Goal: Information Seeking & Learning: Learn about a topic

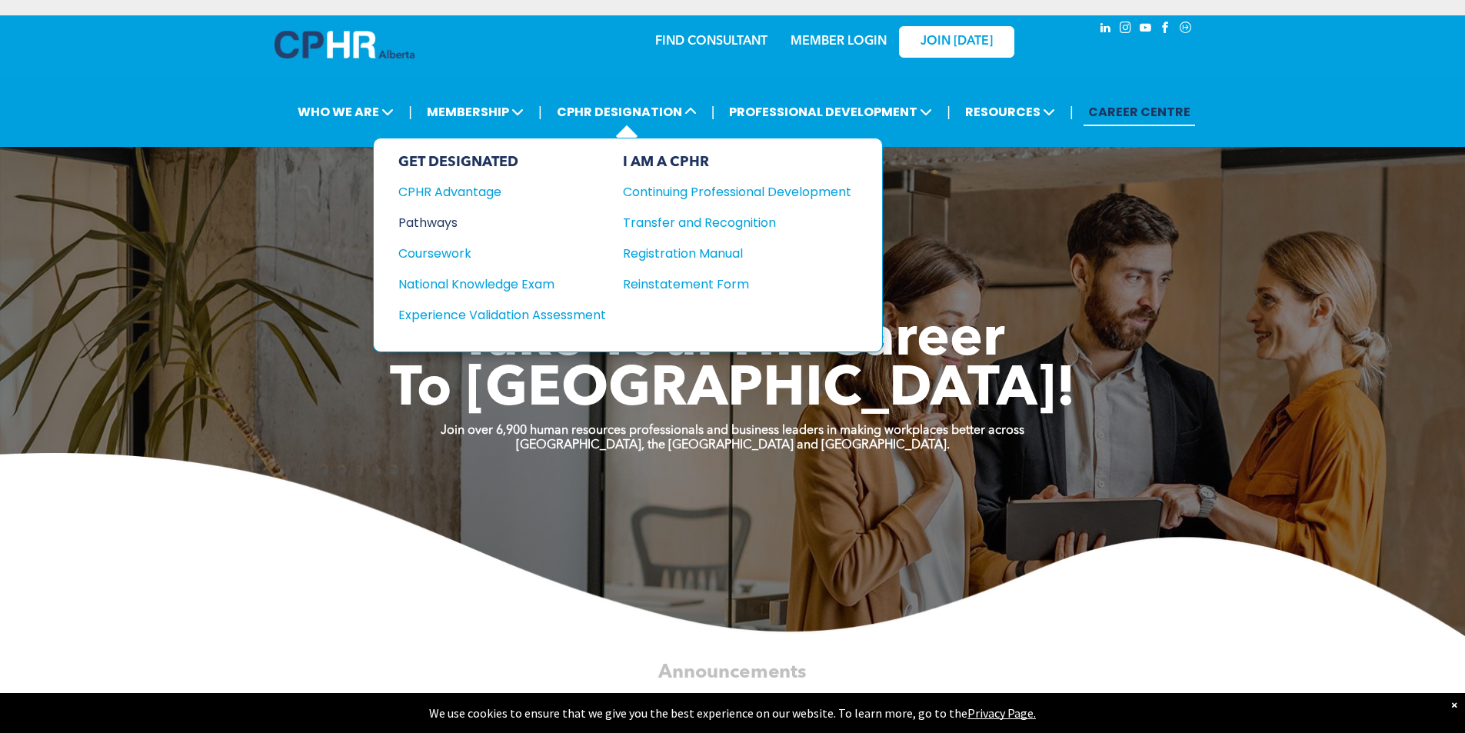
click at [449, 221] on div "Pathways" at bounding box center [491, 222] width 187 height 19
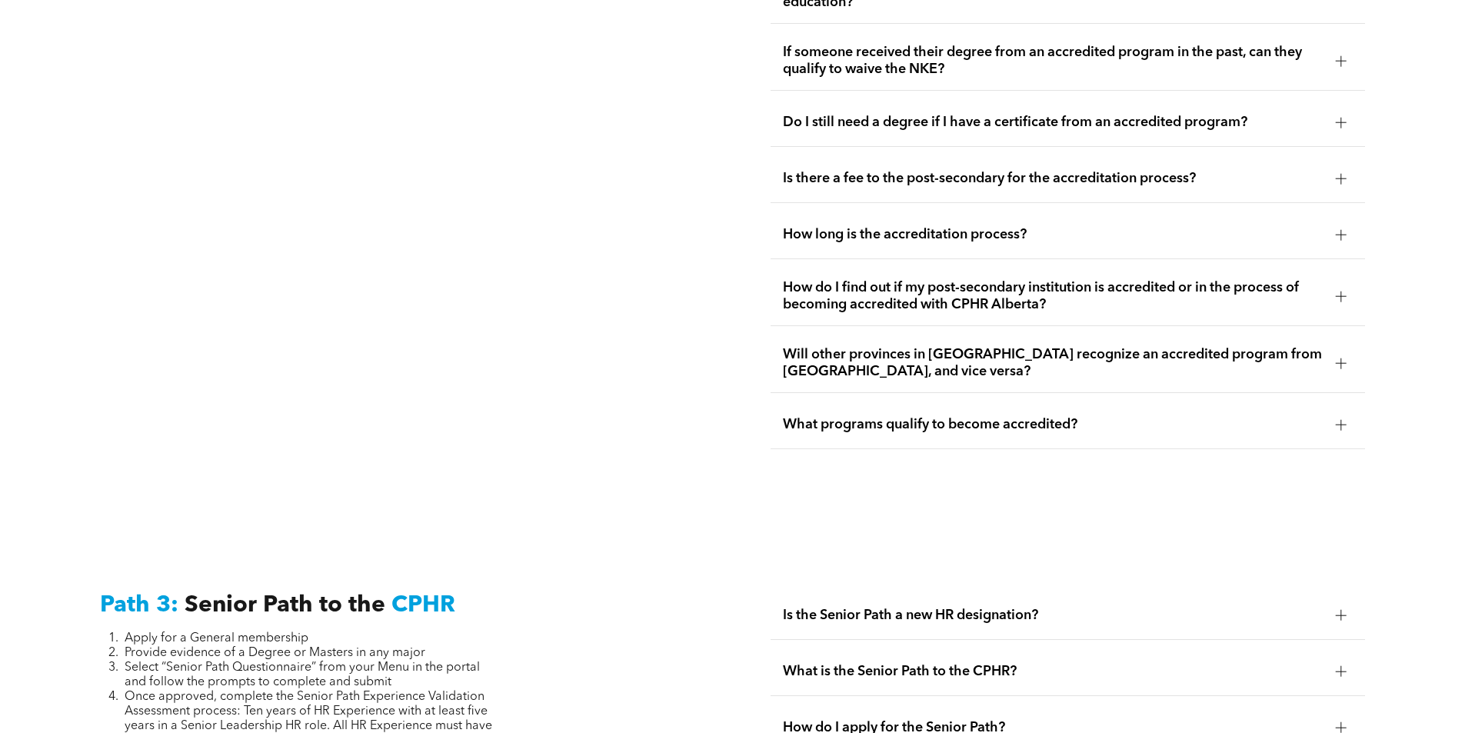
scroll to position [3537, 0]
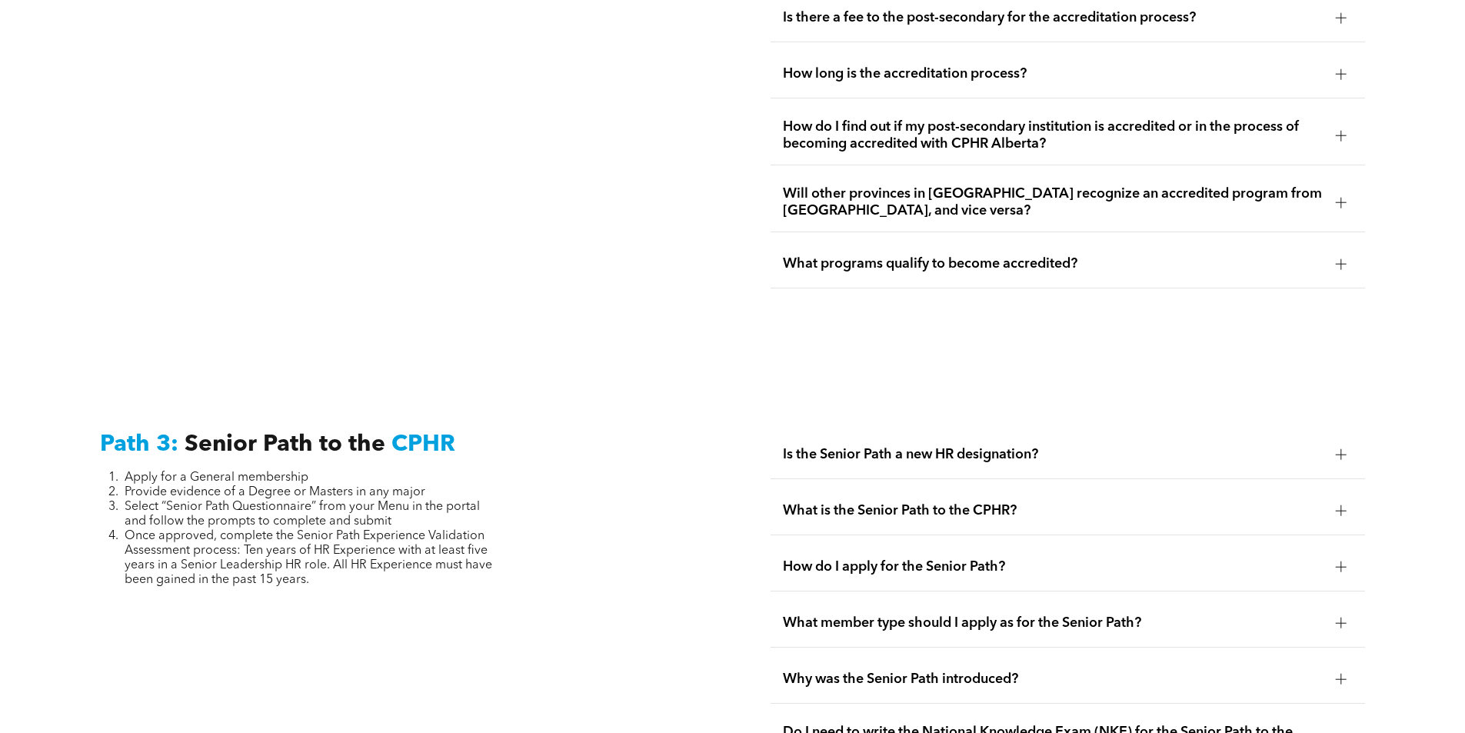
click at [1318, 446] on span "Is the Senior Path a new HR designation?" at bounding box center [1053, 454] width 540 height 17
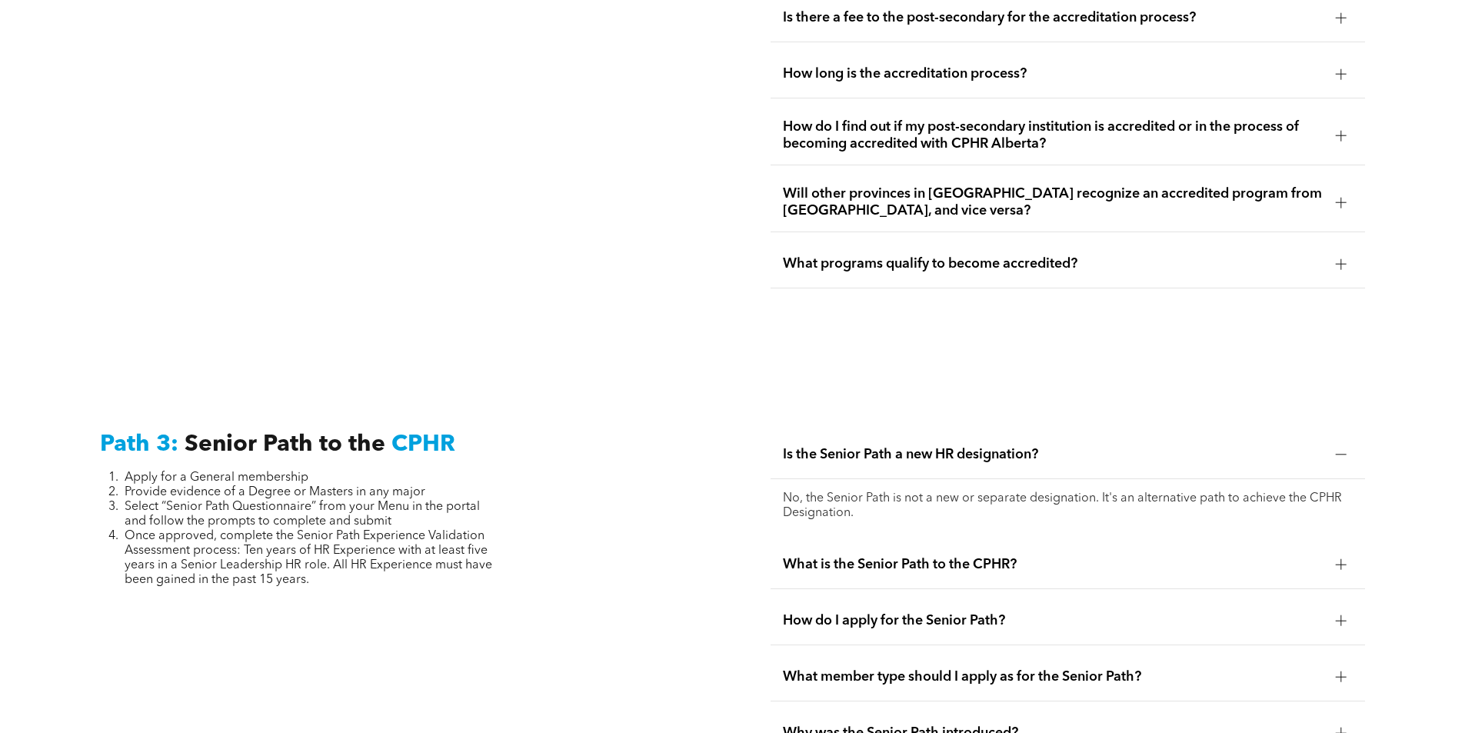
click at [1323, 240] on div "What programs qualify to become accredited?" at bounding box center [1067, 264] width 594 height 48
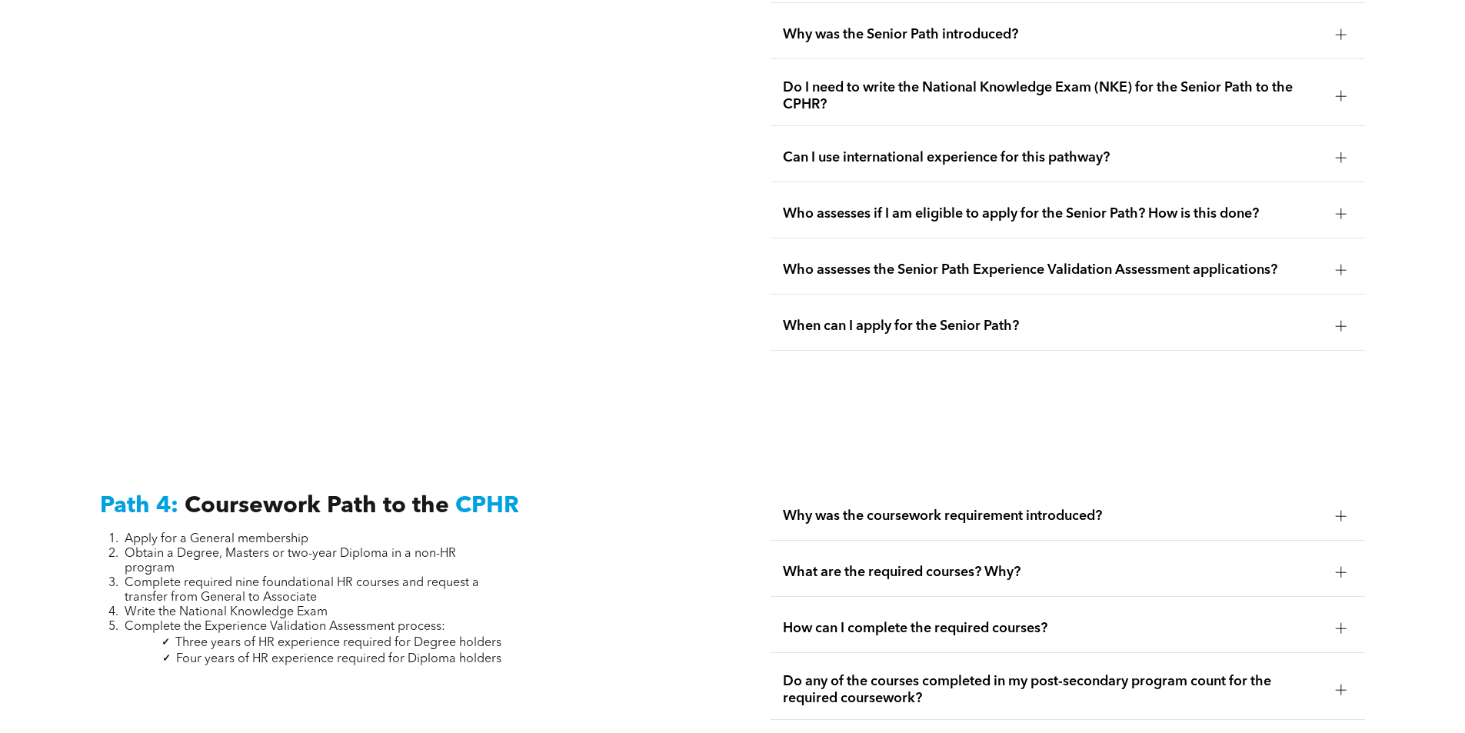
scroll to position [4305, 0]
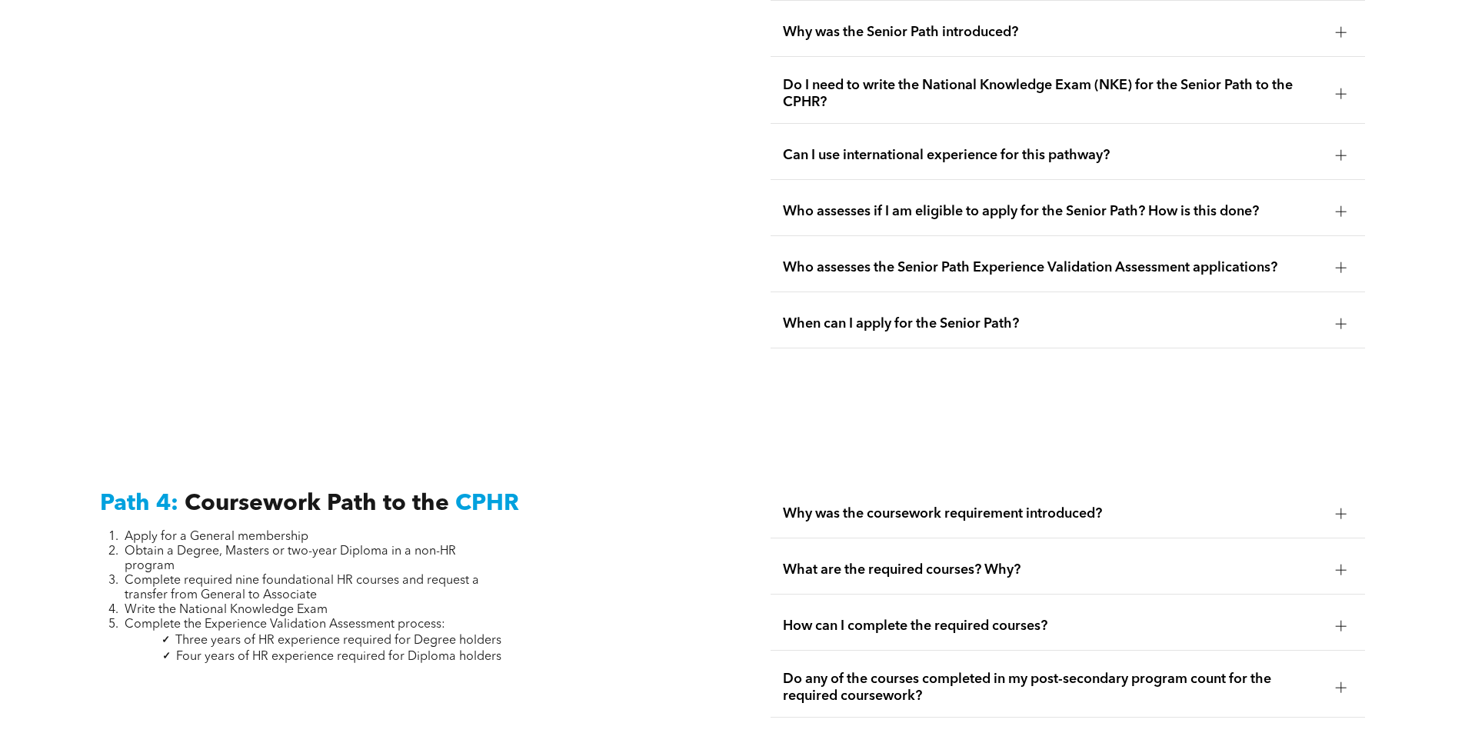
click at [1072, 505] on span "Why was the coursework requirement introduced?" at bounding box center [1053, 513] width 540 height 17
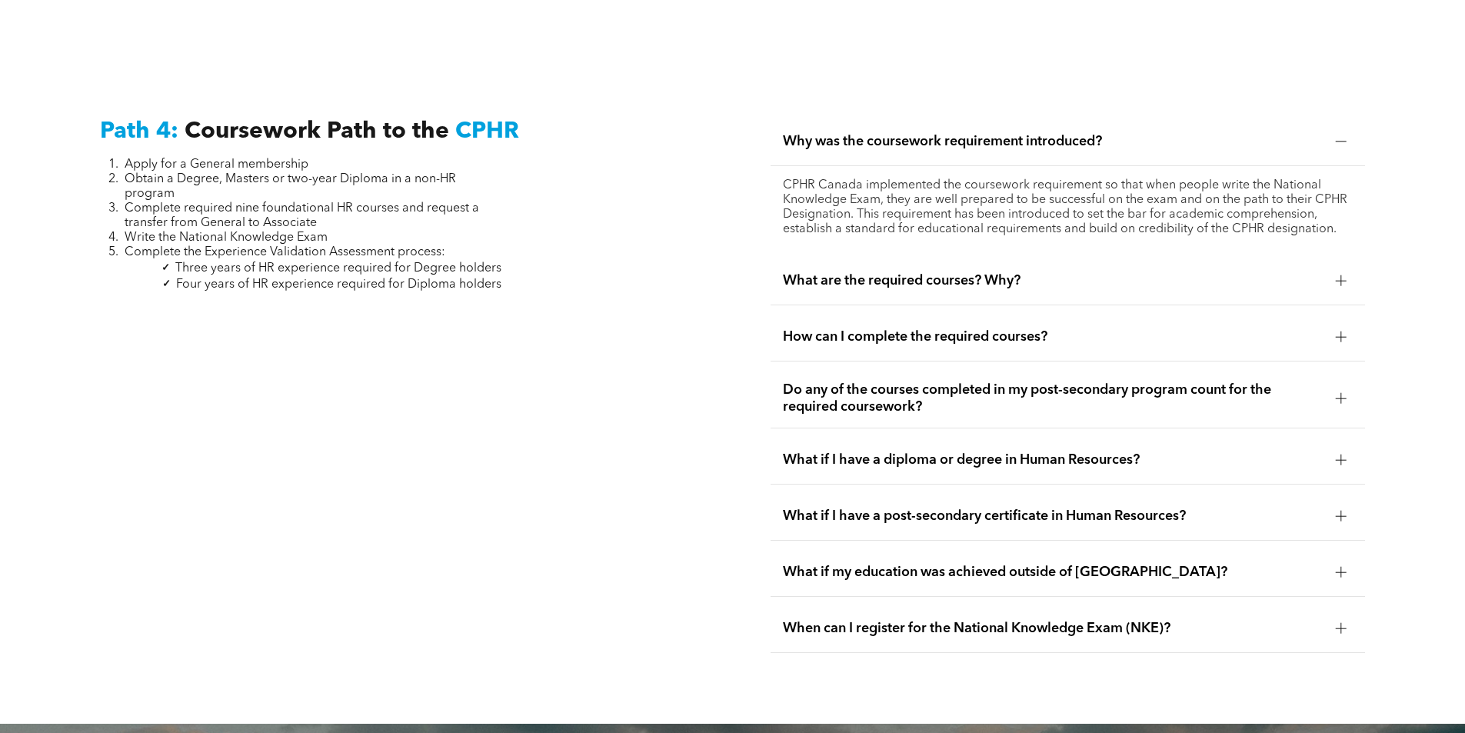
scroll to position [4690, 0]
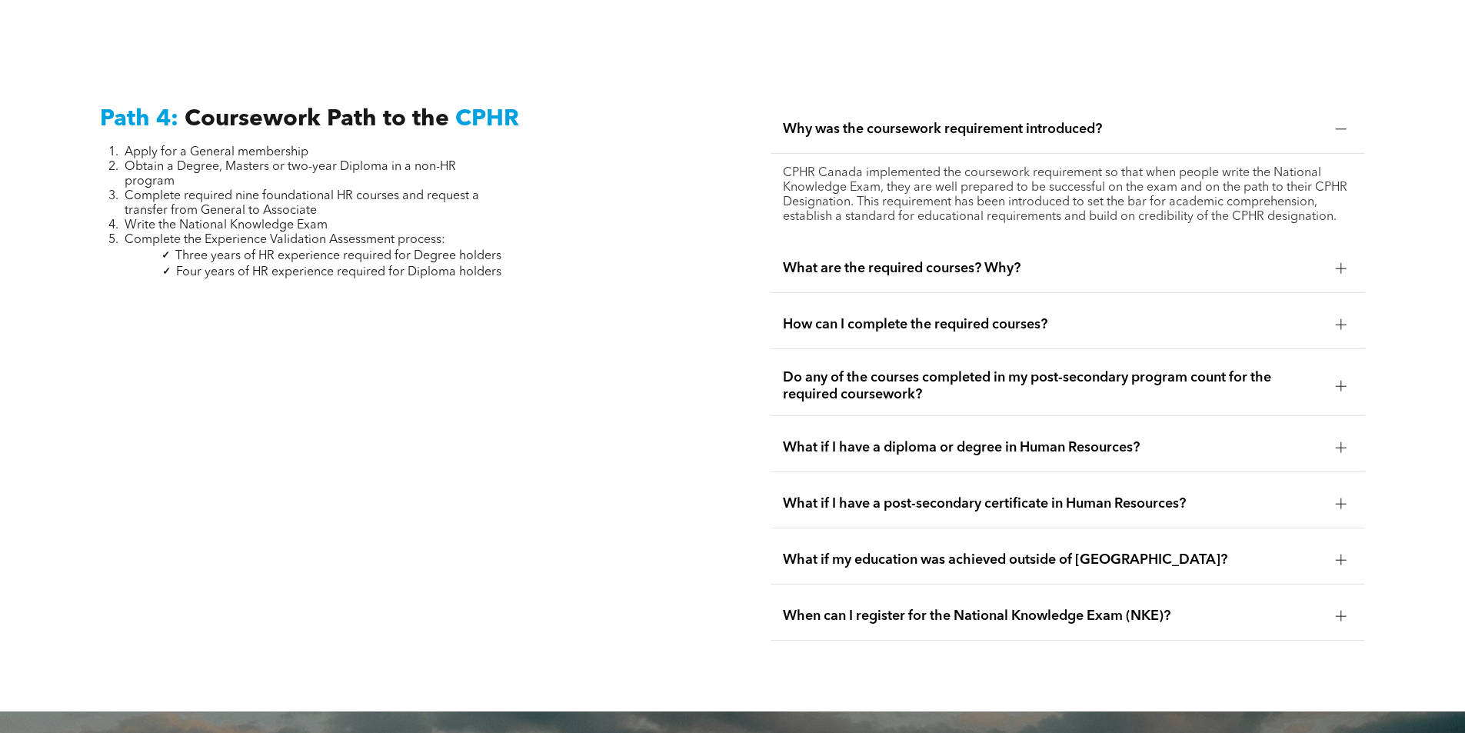
click at [976, 316] on span "How can I complete the required courses?" at bounding box center [1053, 324] width 540 height 17
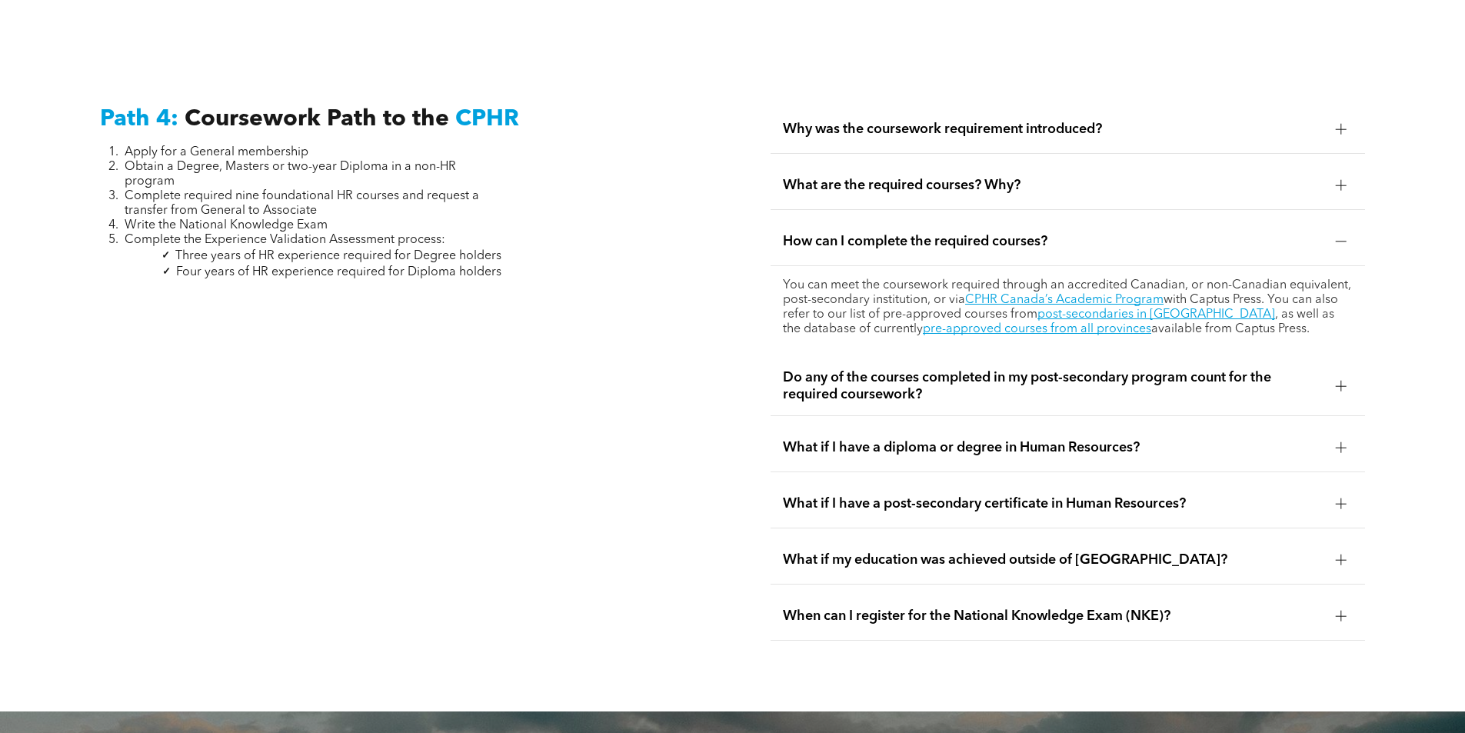
click at [921, 161] on div "What are the required courses? Why?" at bounding box center [1067, 185] width 594 height 48
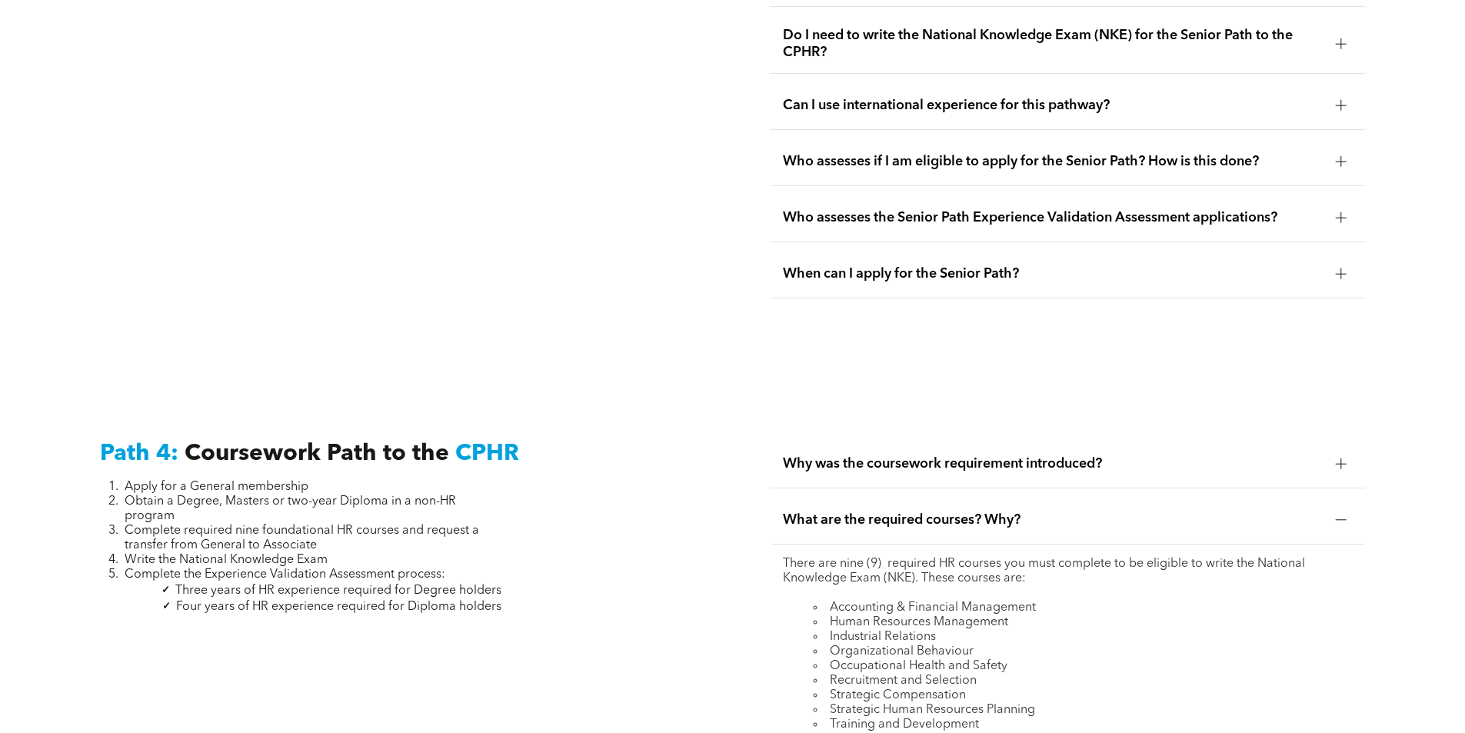
scroll to position [4353, 0]
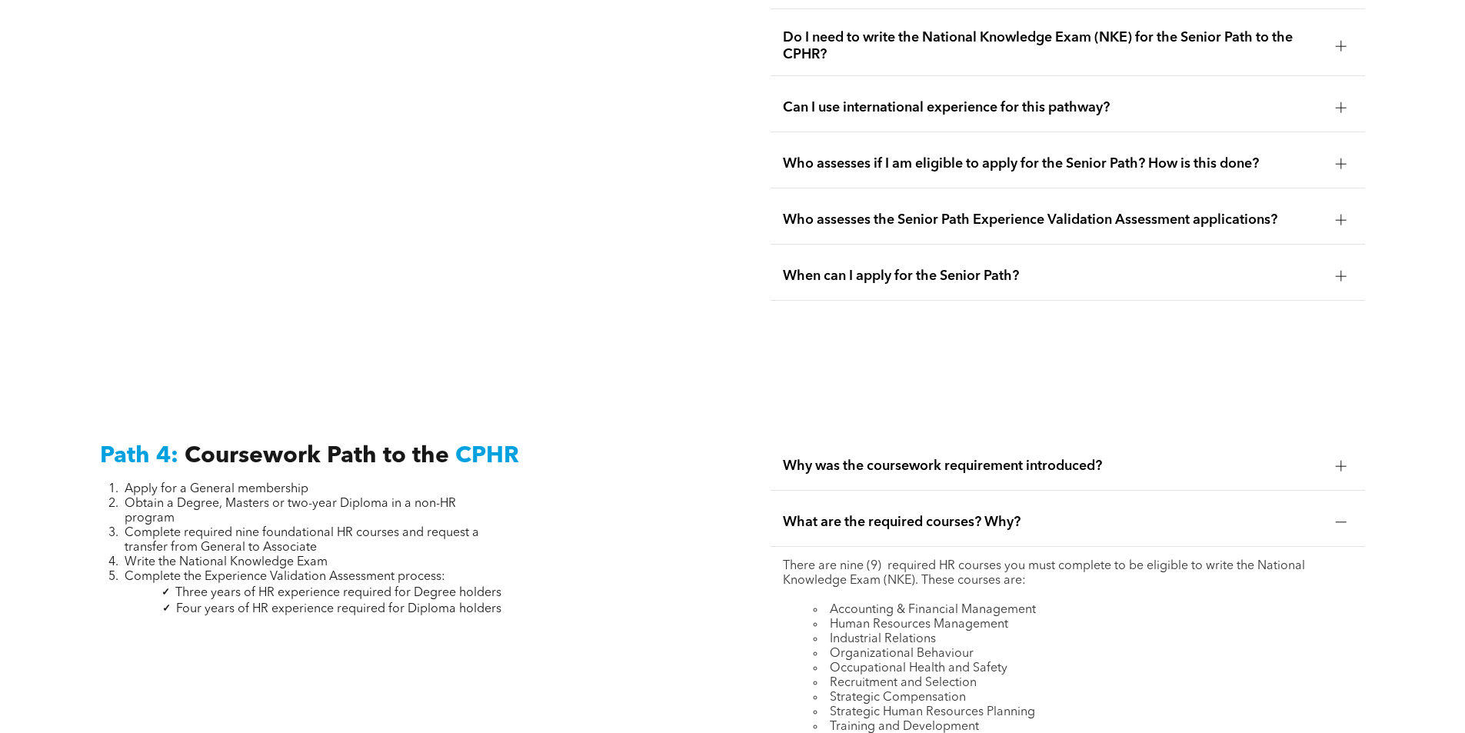
click at [1339, 102] on div at bounding box center [1340, 107] width 11 height 11
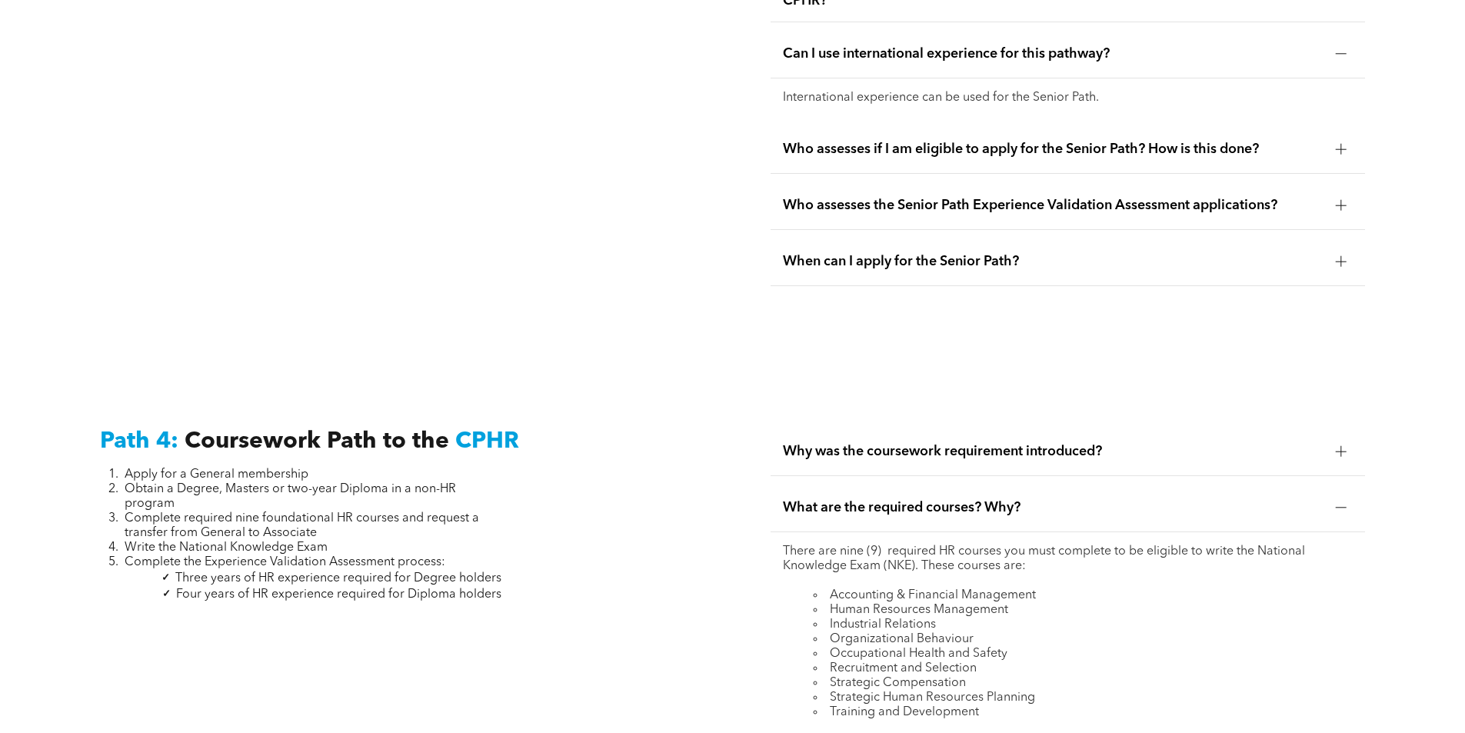
click at [1343, 53] on div at bounding box center [1340, 53] width 11 height 1
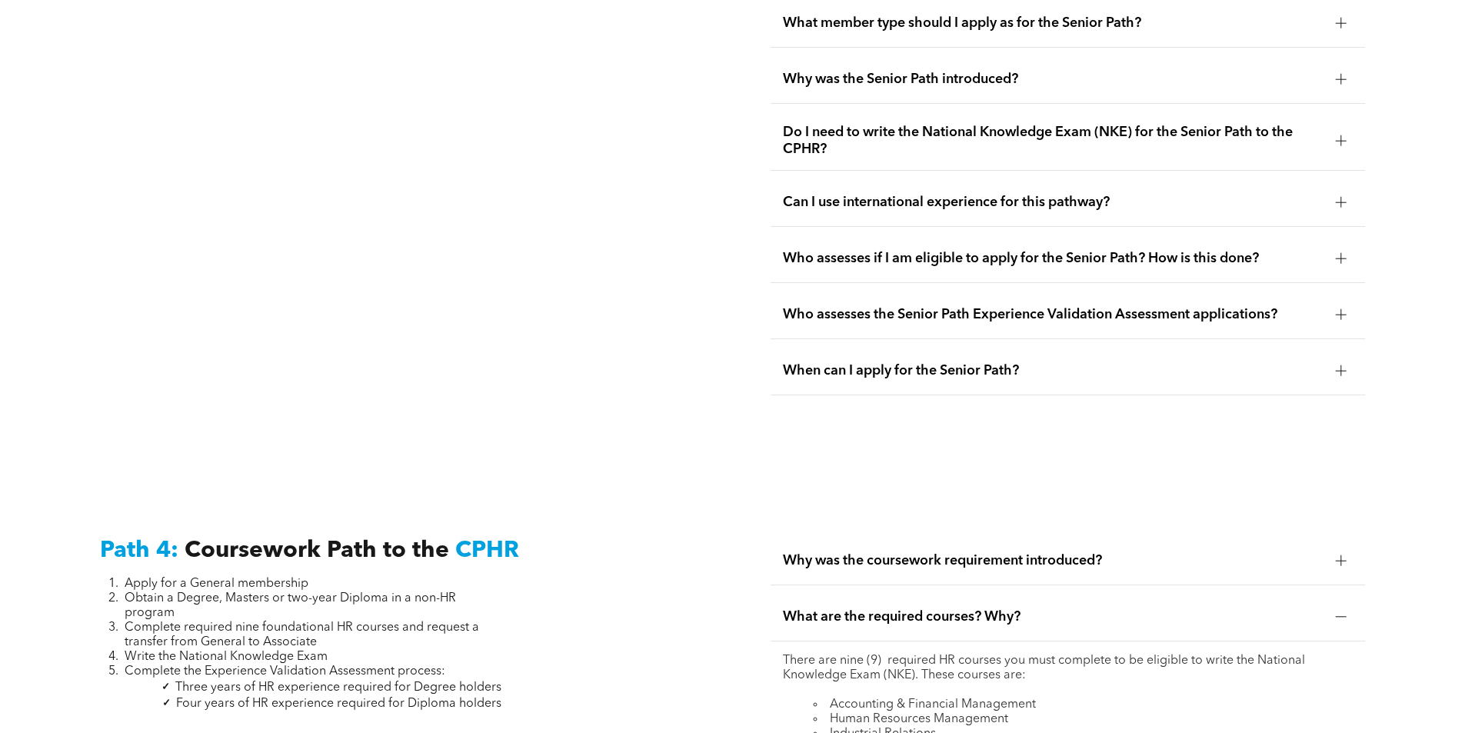
scroll to position [4199, 0]
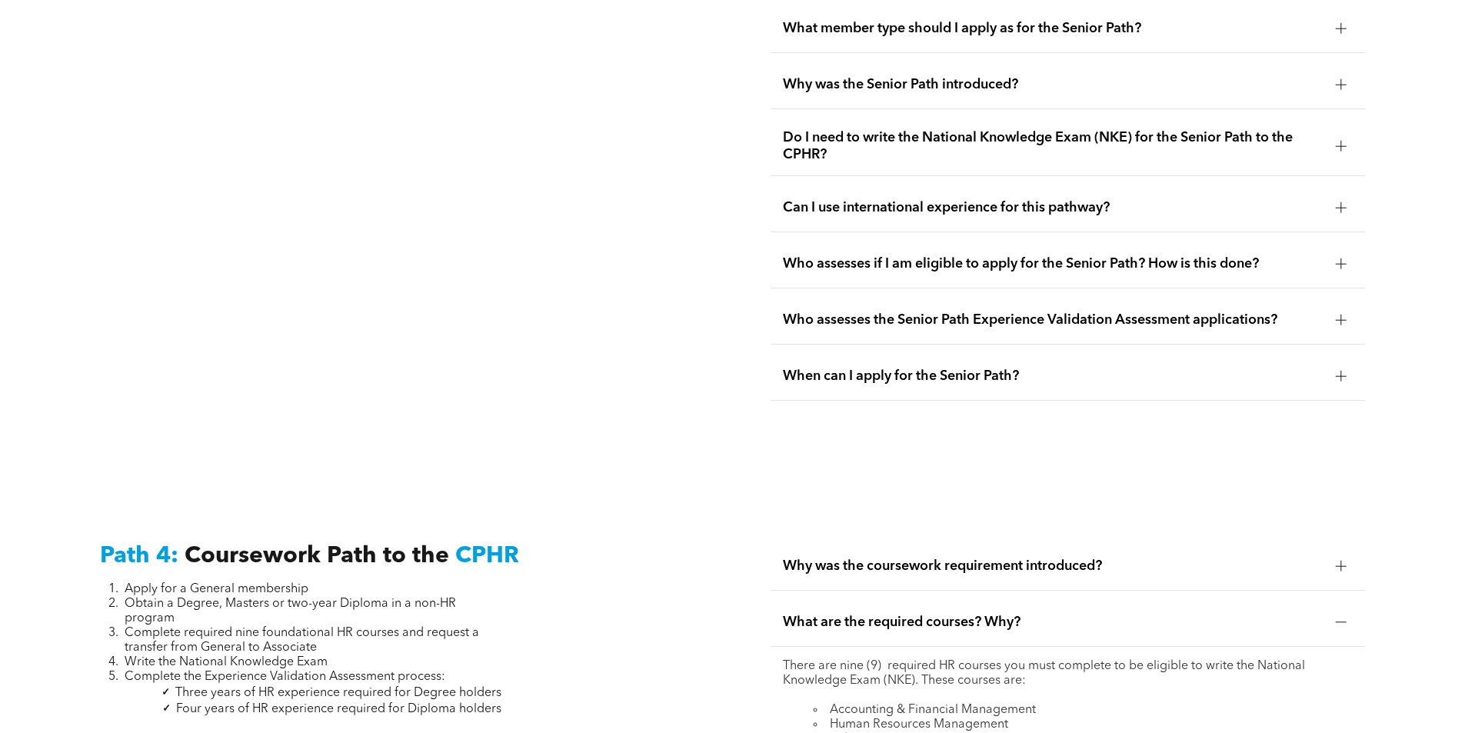
click at [1346, 73] on div at bounding box center [1340, 84] width 23 height 23
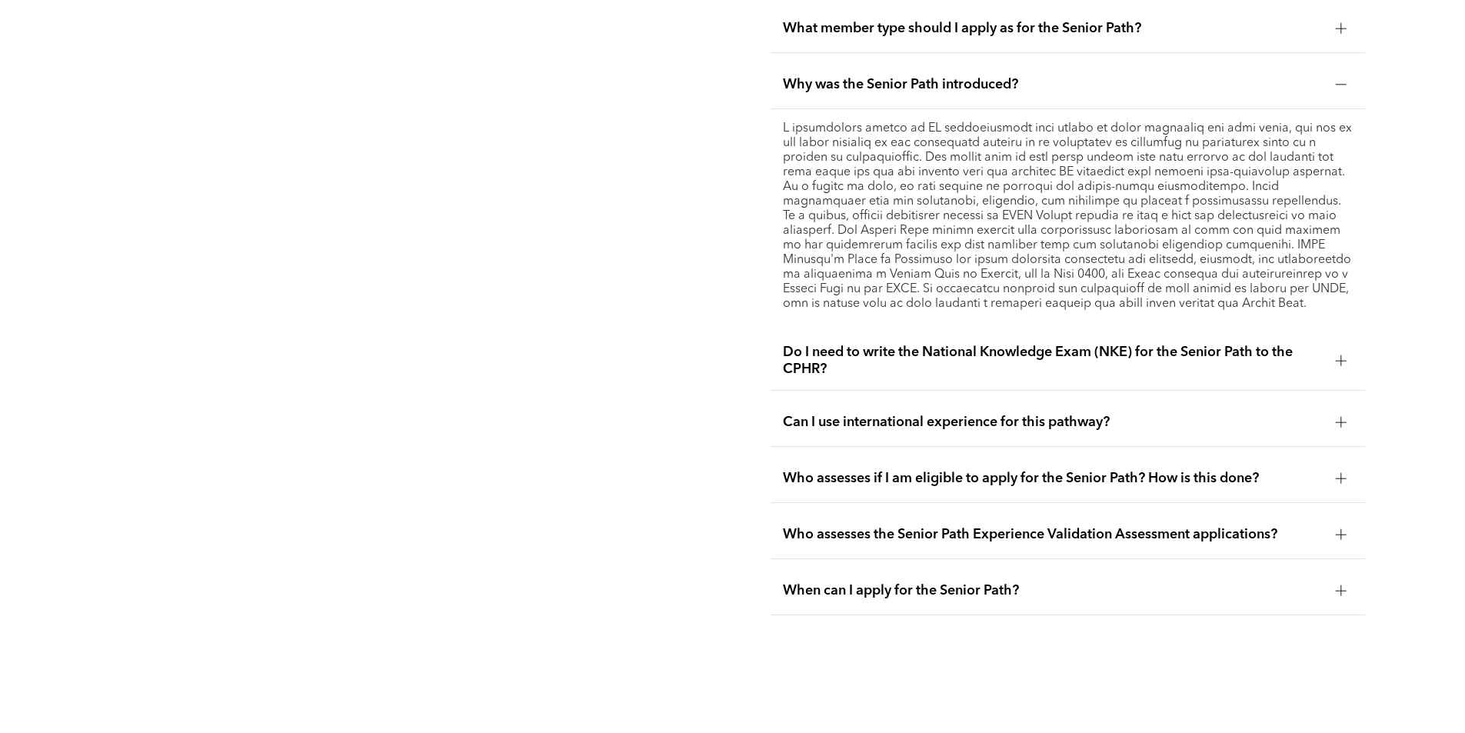
click at [1348, 73] on div at bounding box center [1340, 84] width 23 height 23
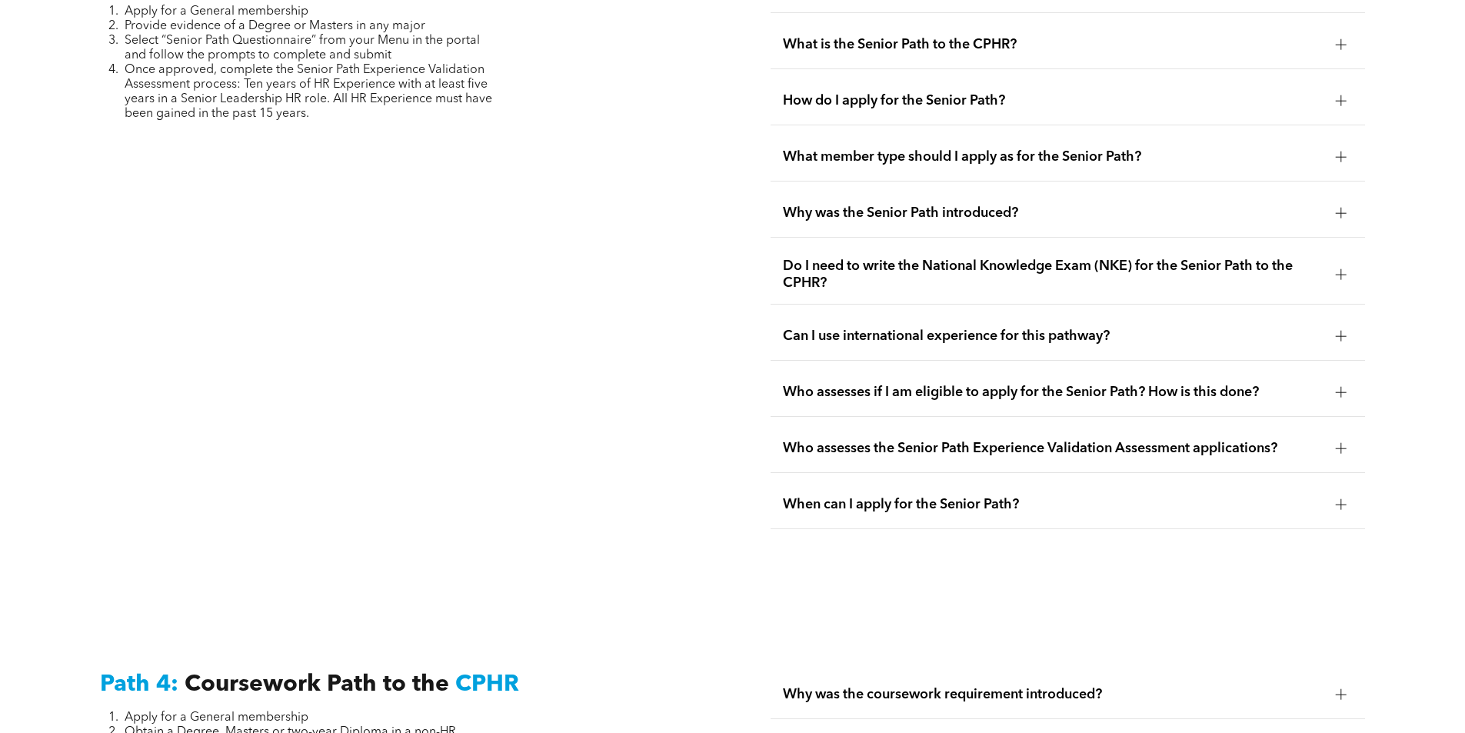
scroll to position [4045, 0]
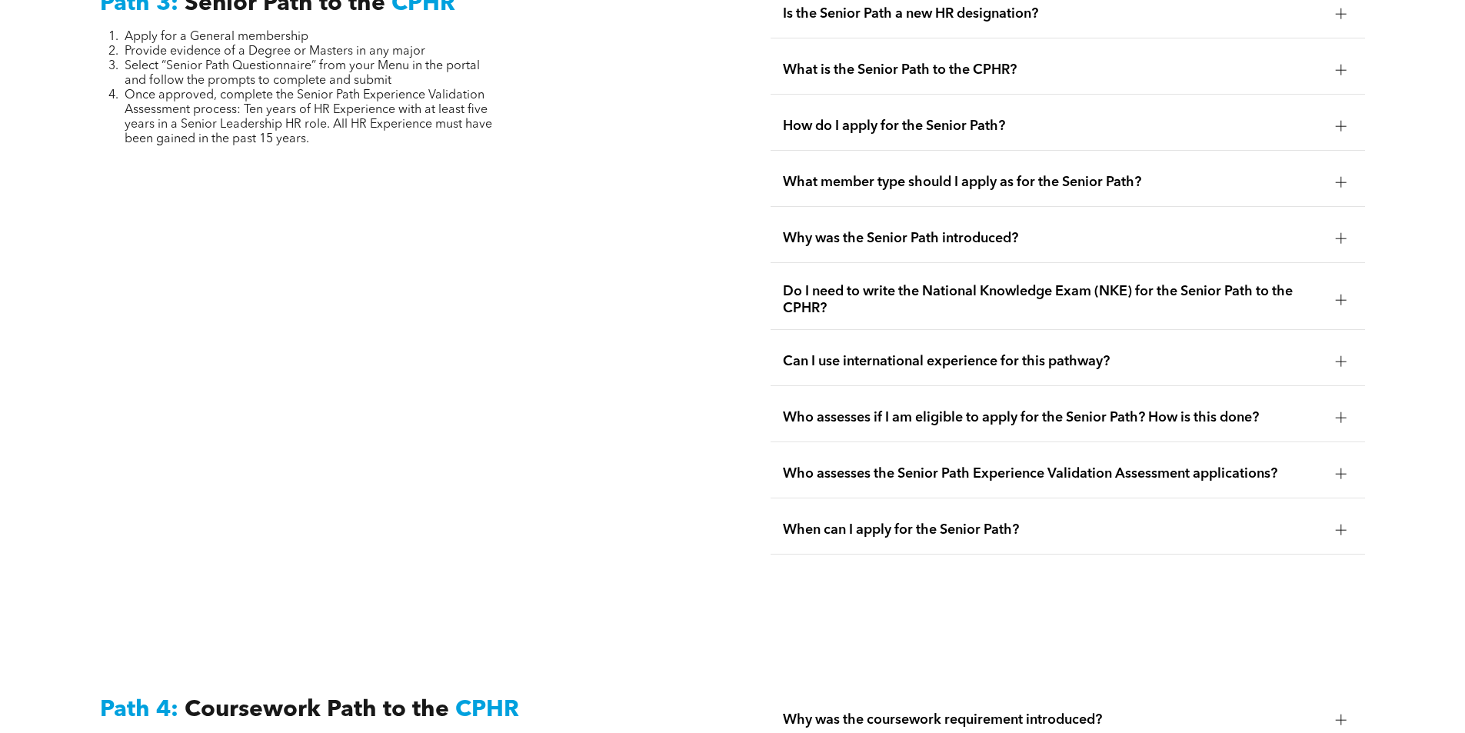
click at [1339, 121] on div at bounding box center [1340, 126] width 11 height 11
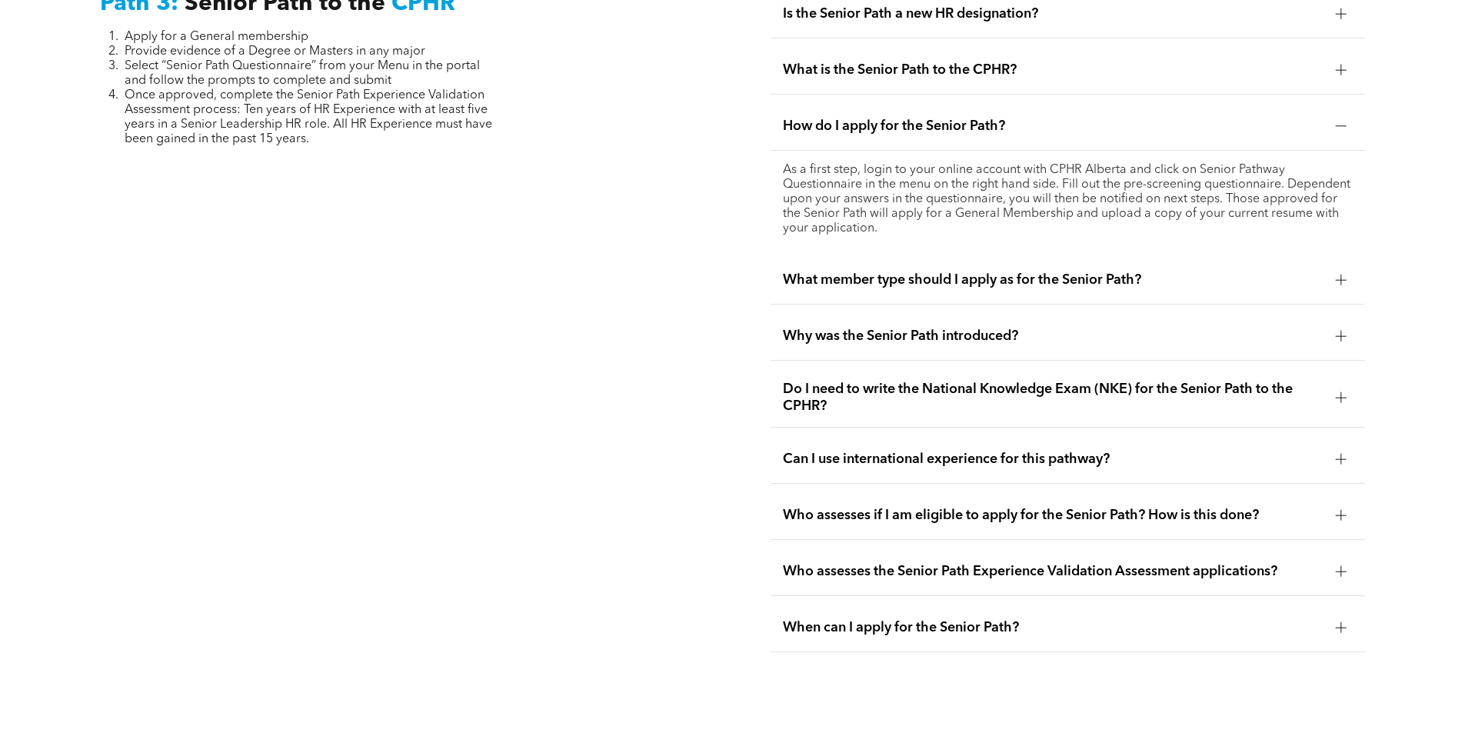
drag, startPoint x: 1339, startPoint y: 97, endPoint x: 1338, endPoint y: 84, distance: 13.2
click at [1338, 115] on div at bounding box center [1340, 126] width 23 height 23
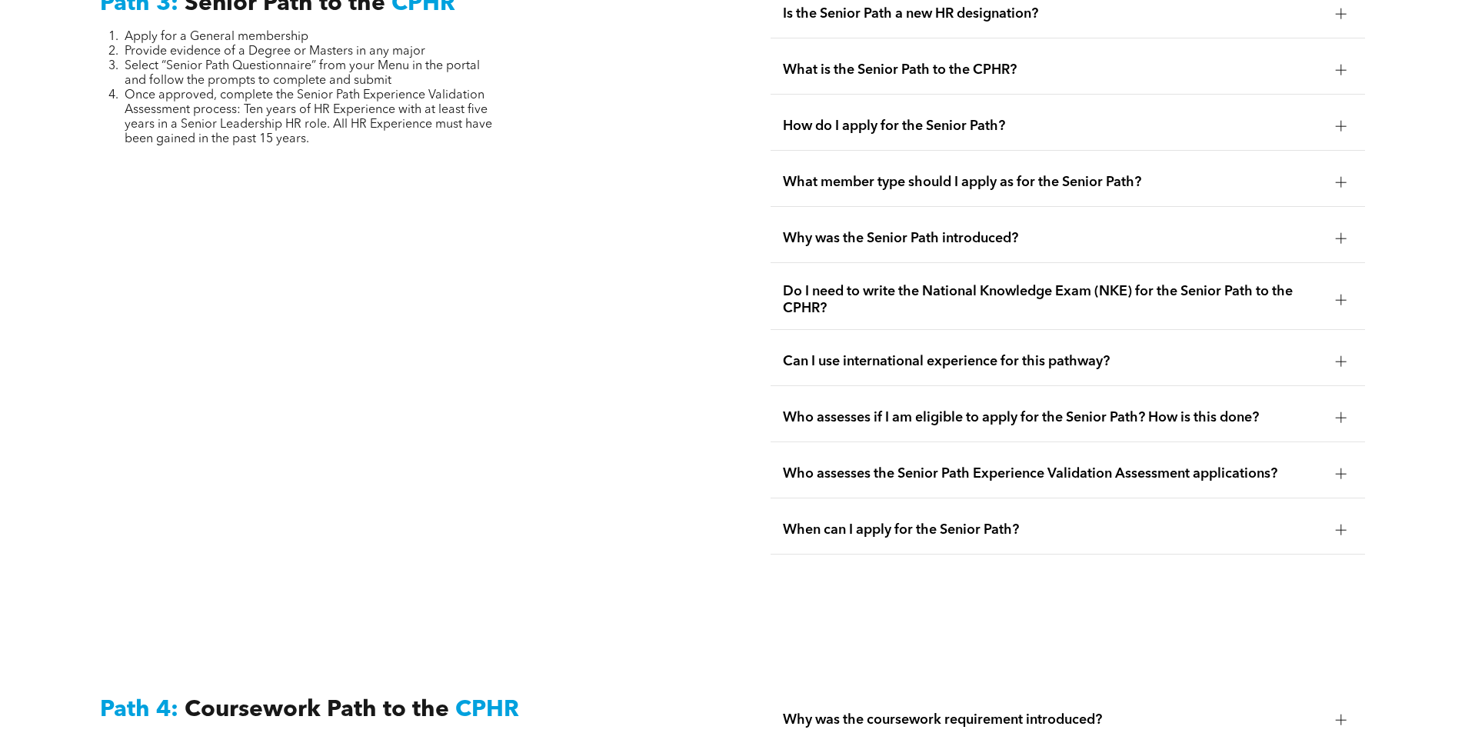
click at [1338, 121] on div at bounding box center [1340, 126] width 11 height 11
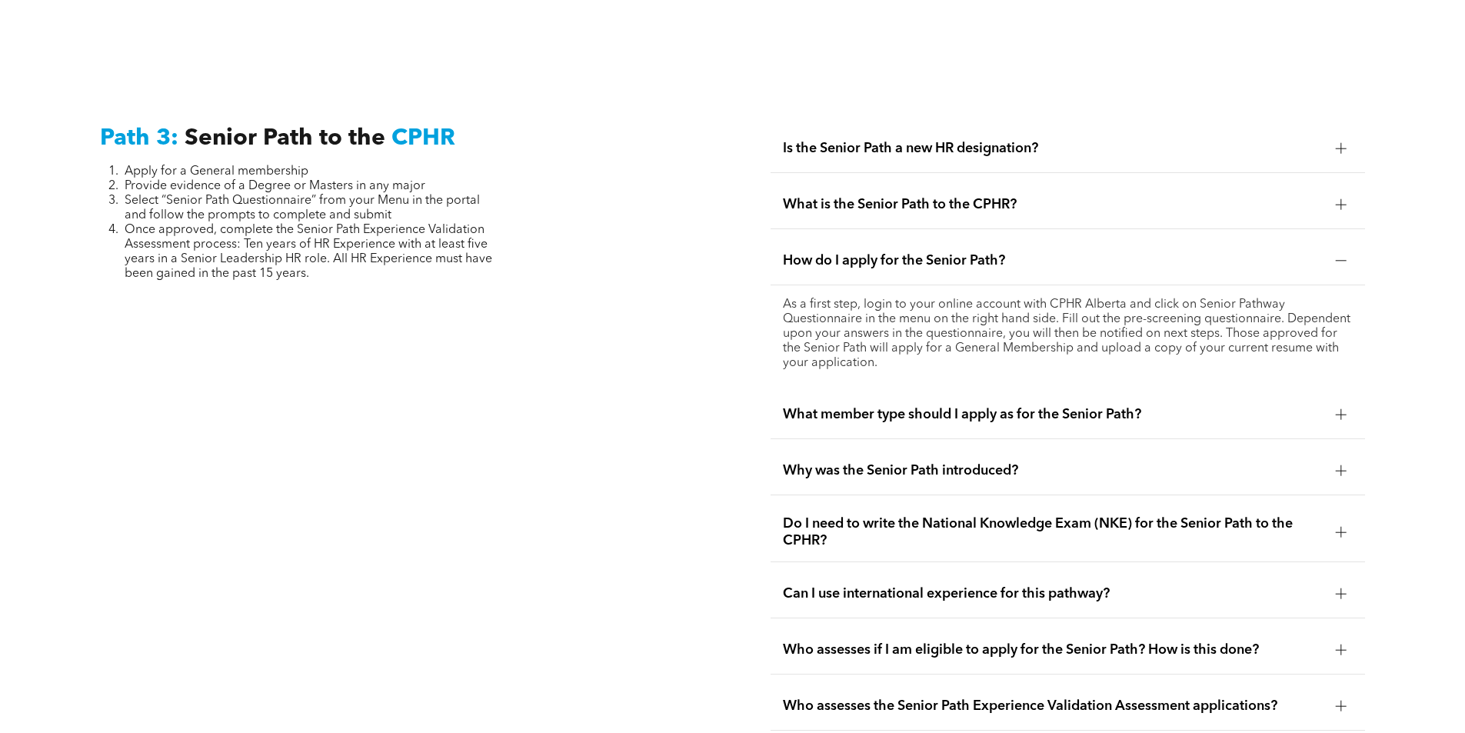
scroll to position [3892, 0]
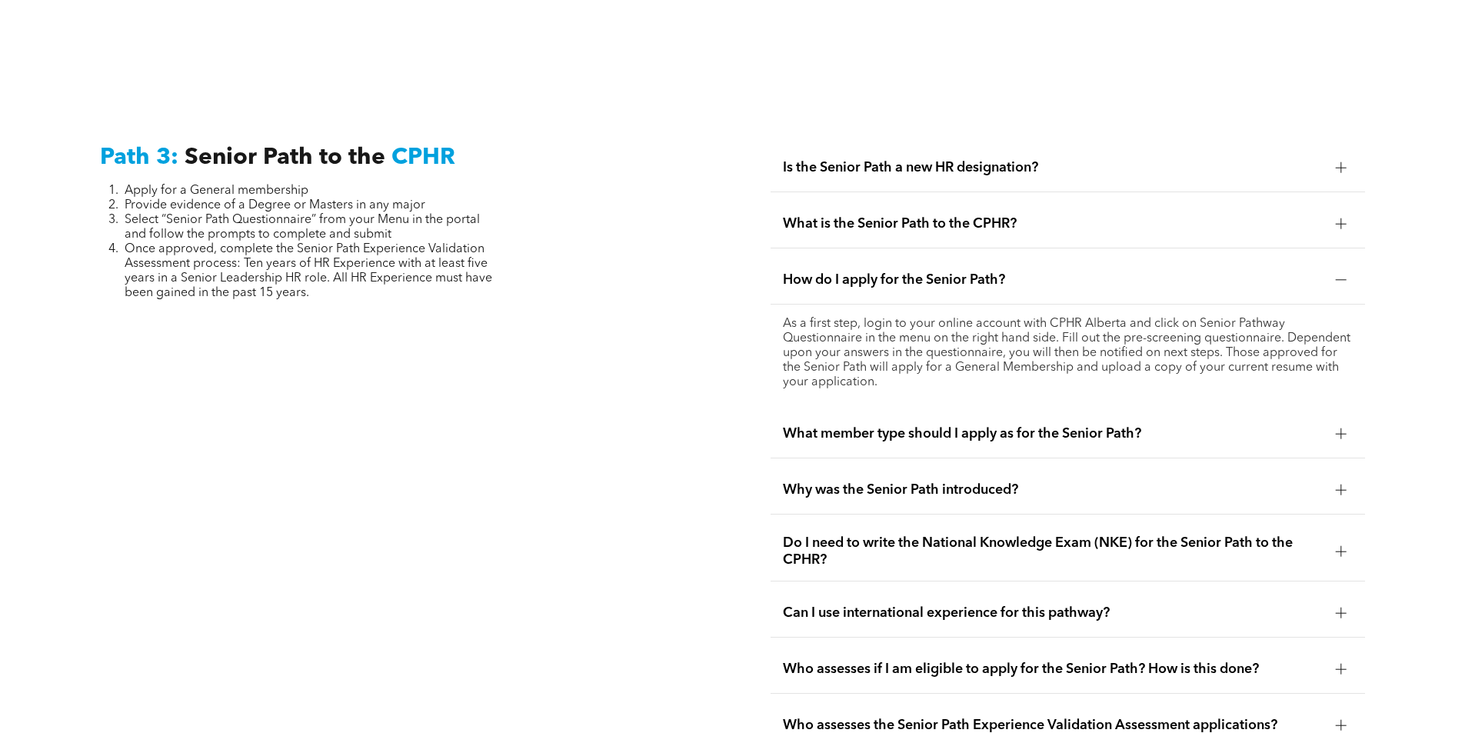
click at [1347, 212] on div at bounding box center [1340, 223] width 23 height 23
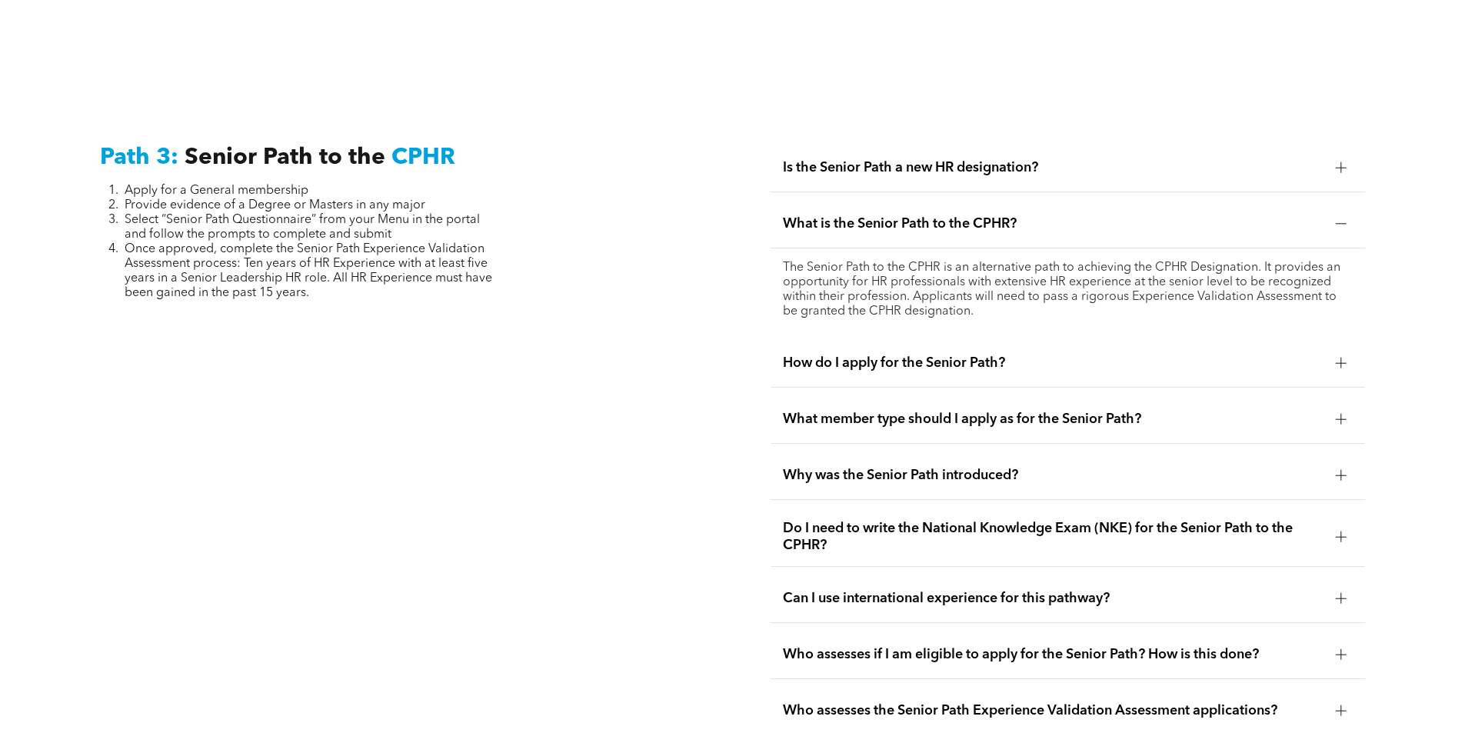
click at [1337, 218] on div at bounding box center [1340, 223] width 11 height 11
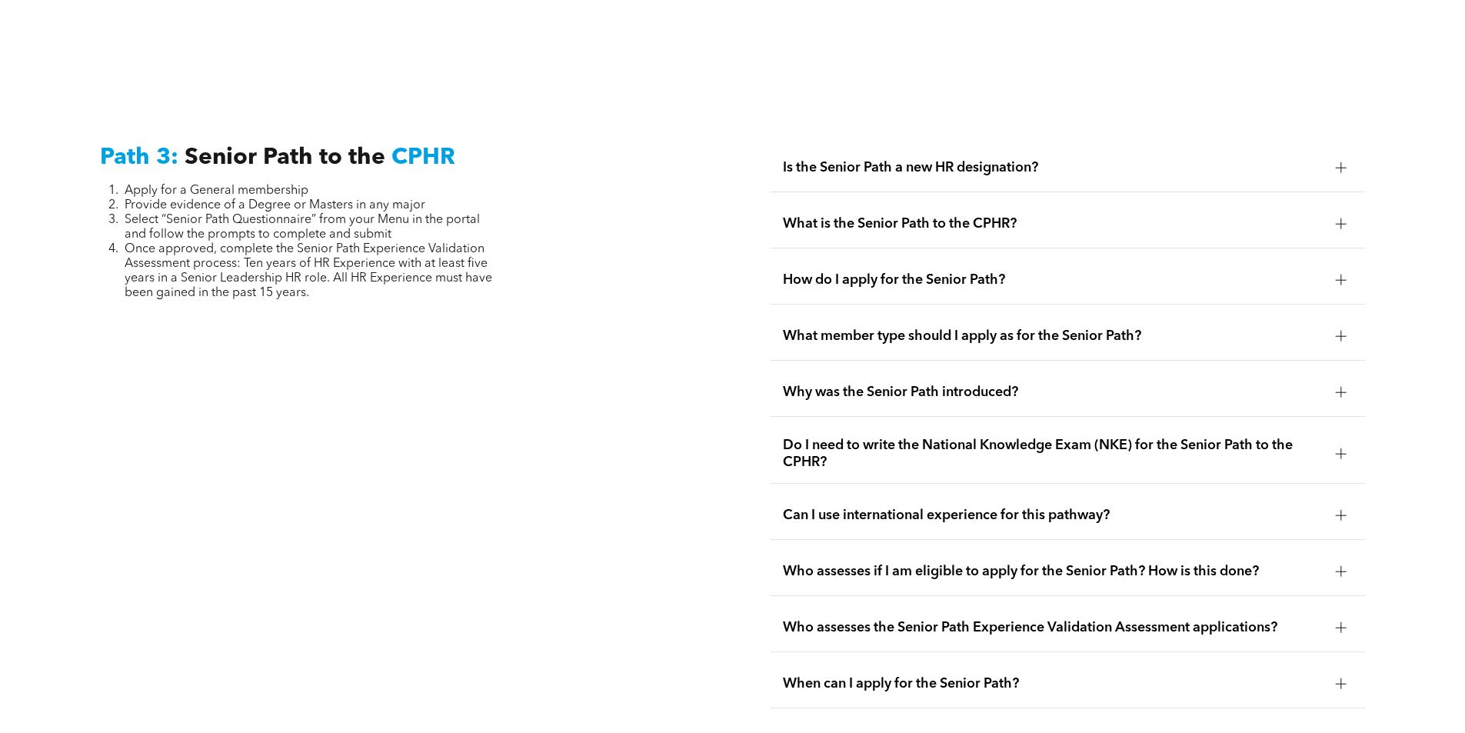
click at [1339, 274] on div at bounding box center [1340, 279] width 11 height 11
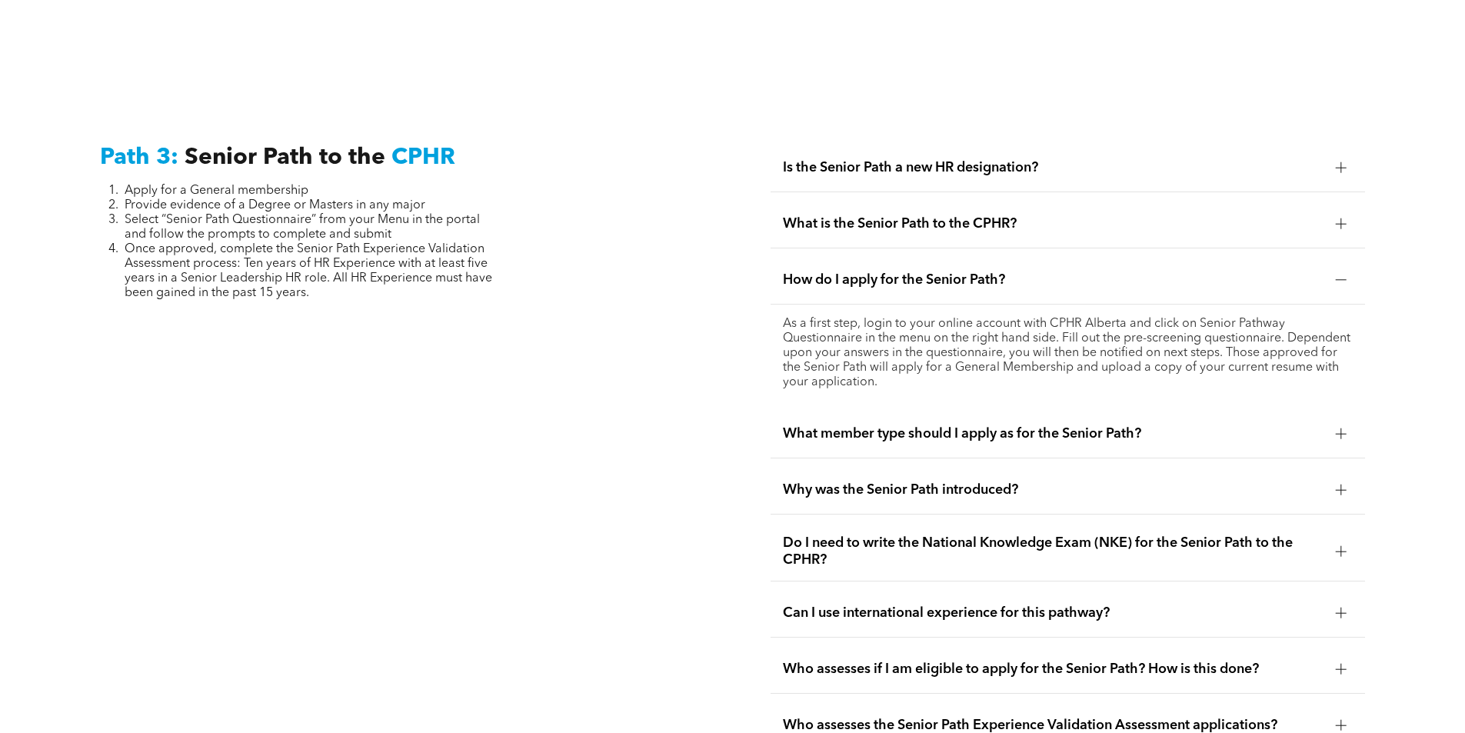
click at [1341, 274] on div at bounding box center [1340, 279] width 1 height 11
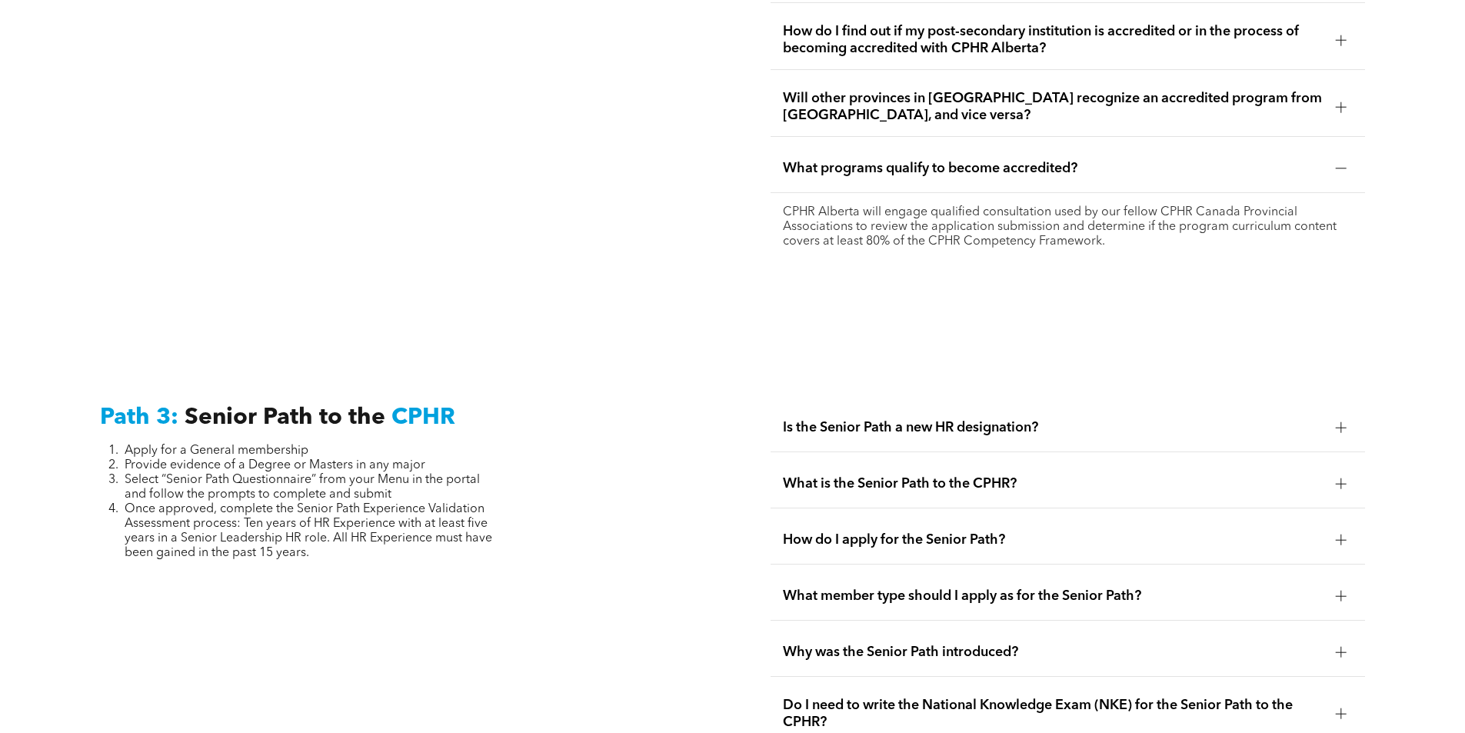
scroll to position [3584, 0]
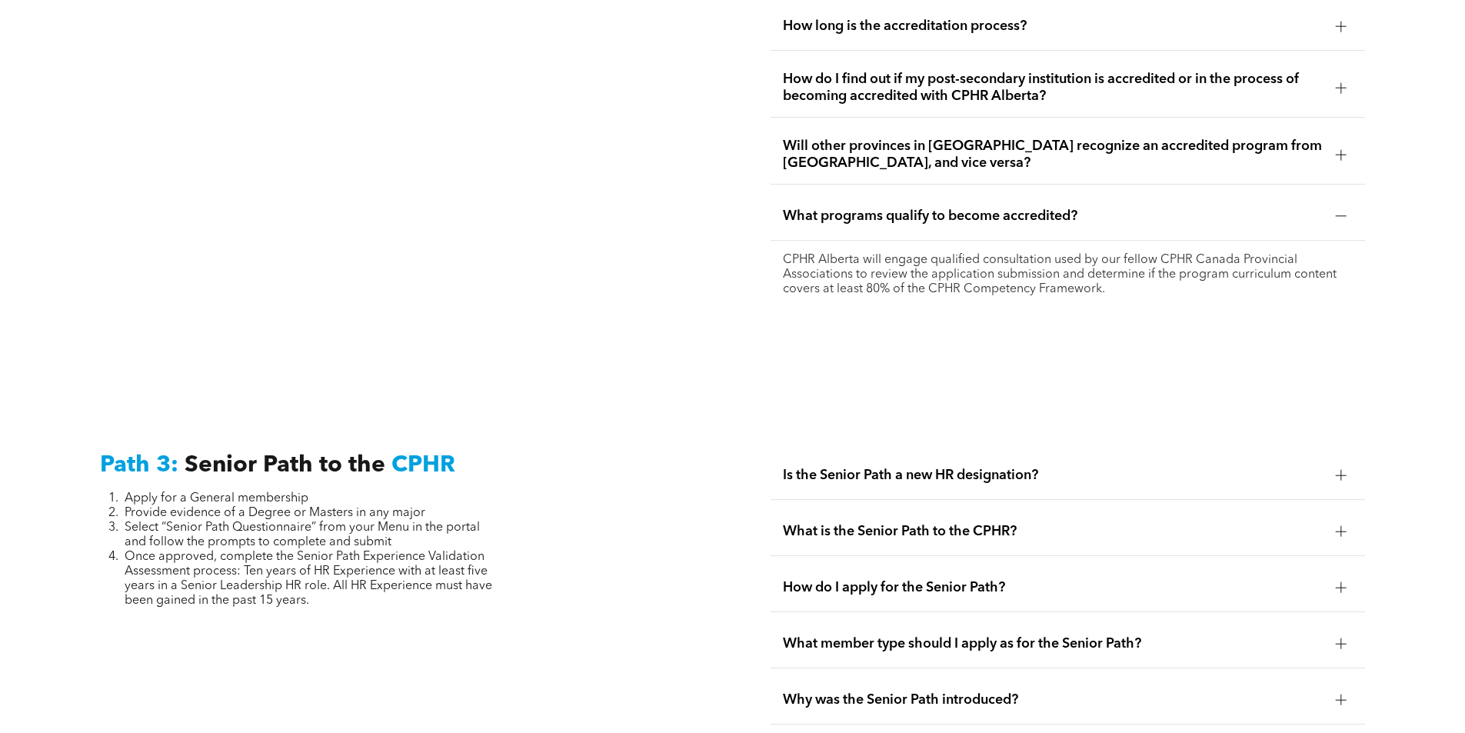
click at [1342, 211] on div at bounding box center [1340, 216] width 11 height 11
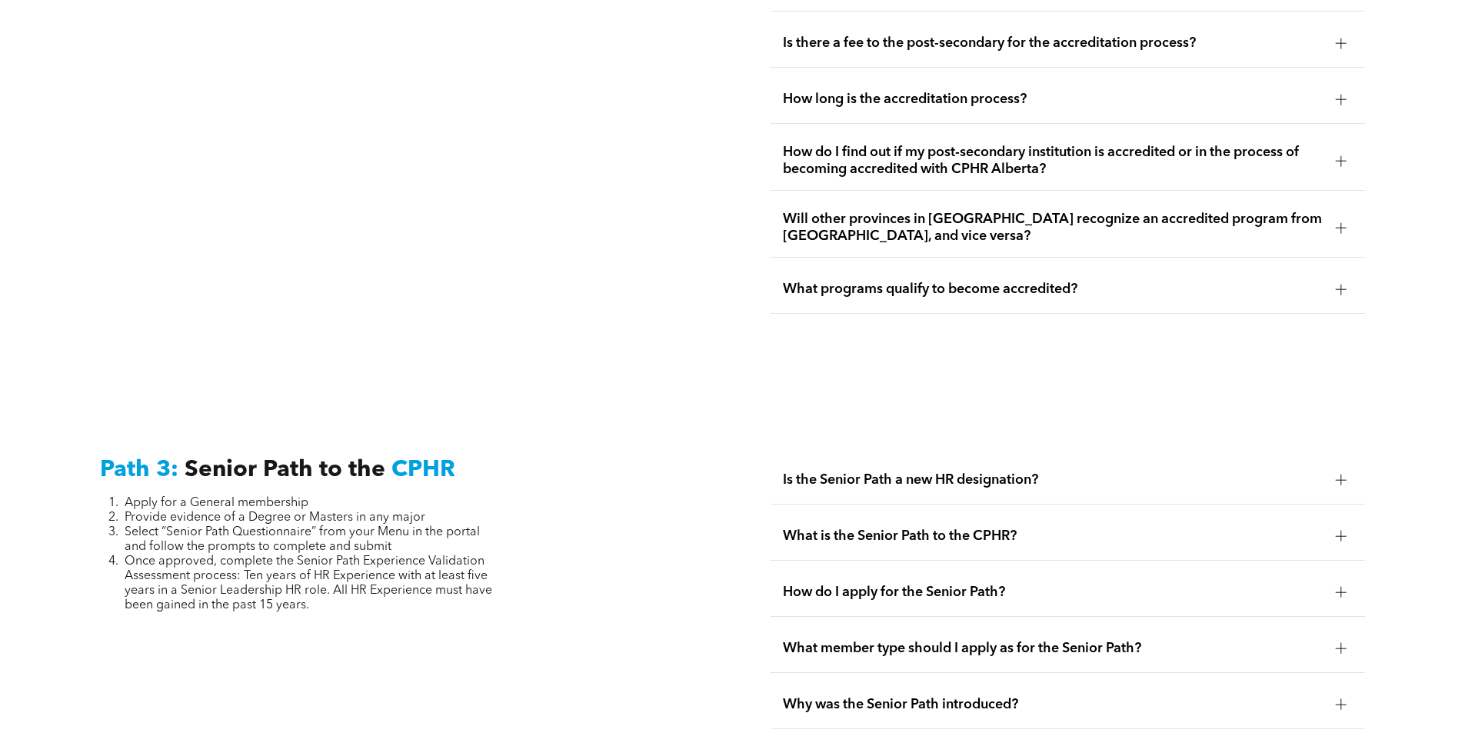
scroll to position [3430, 0]
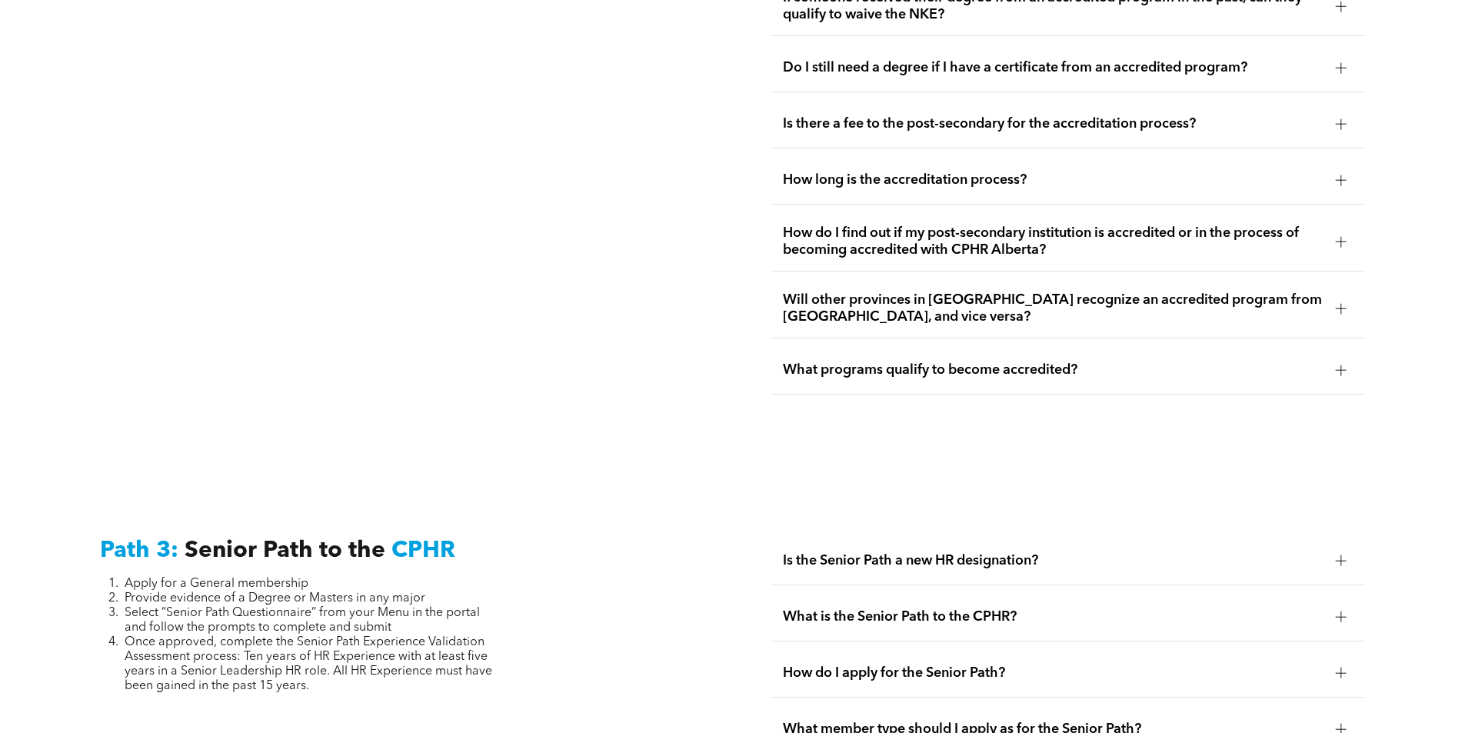
click at [1339, 297] on div at bounding box center [1340, 308] width 23 height 23
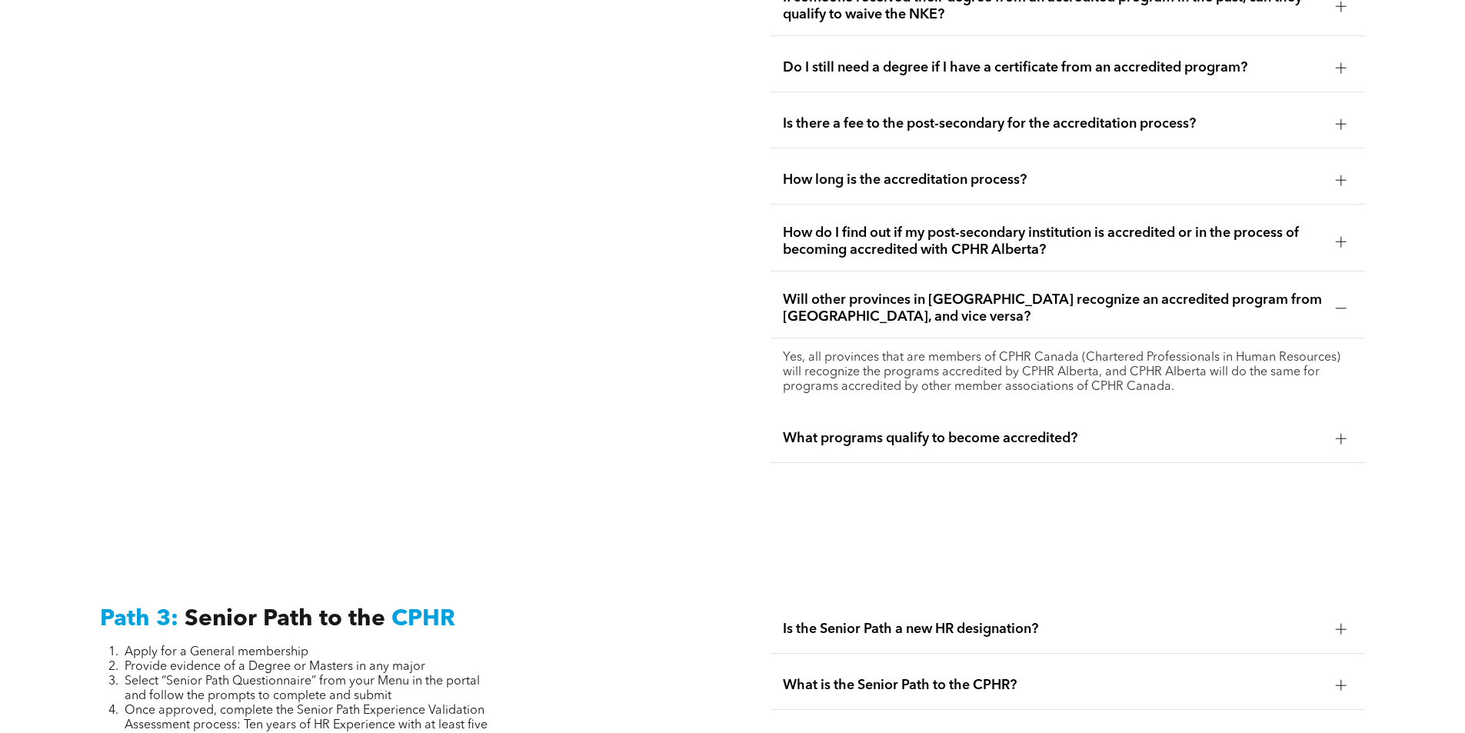
click at [1341, 303] on div at bounding box center [1340, 308] width 1 height 11
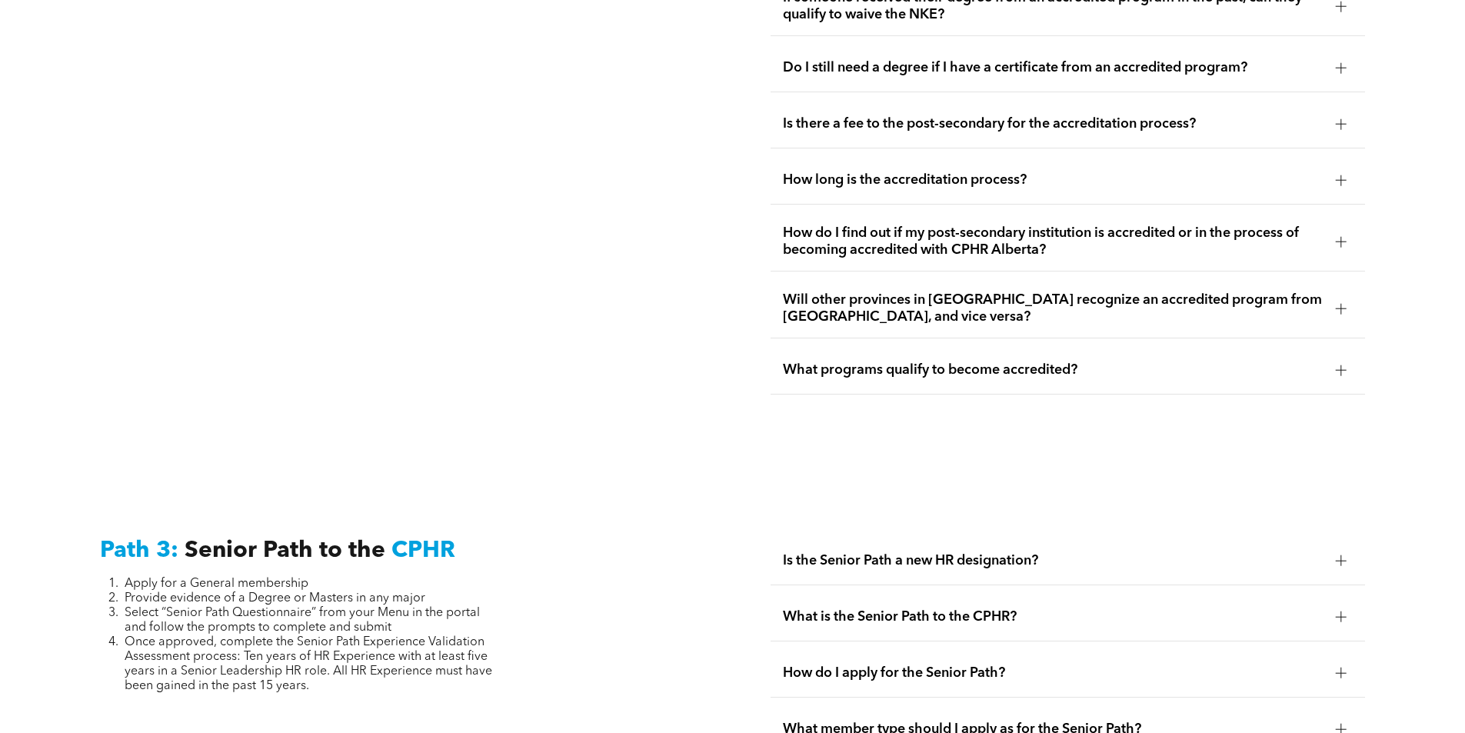
click at [1339, 236] on div at bounding box center [1340, 241] width 11 height 11
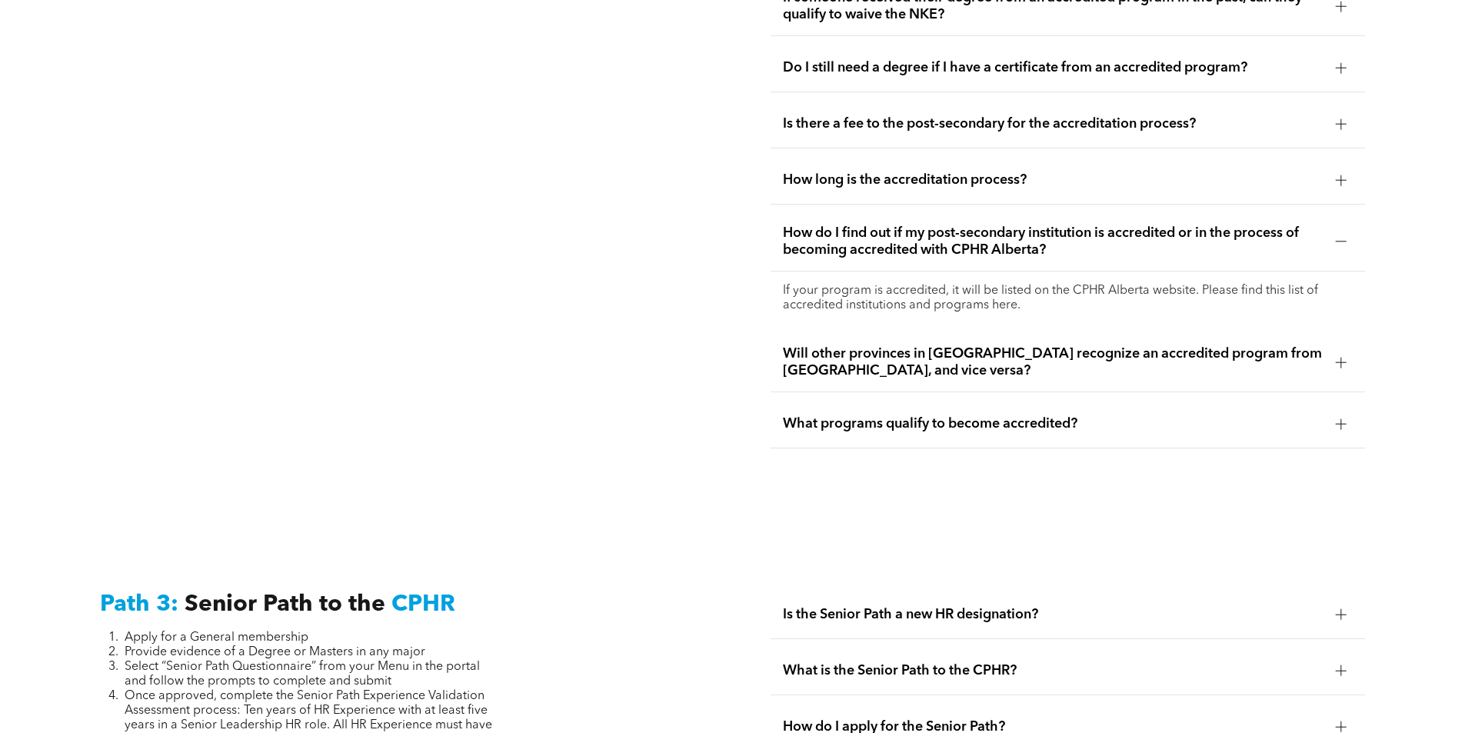
click at [1337, 284] on p "If your program is accredited, it will be listed on the CPHR Alberta website. P…" at bounding box center [1068, 298] width 570 height 29
click at [1341, 236] on div at bounding box center [1340, 241] width 1 height 11
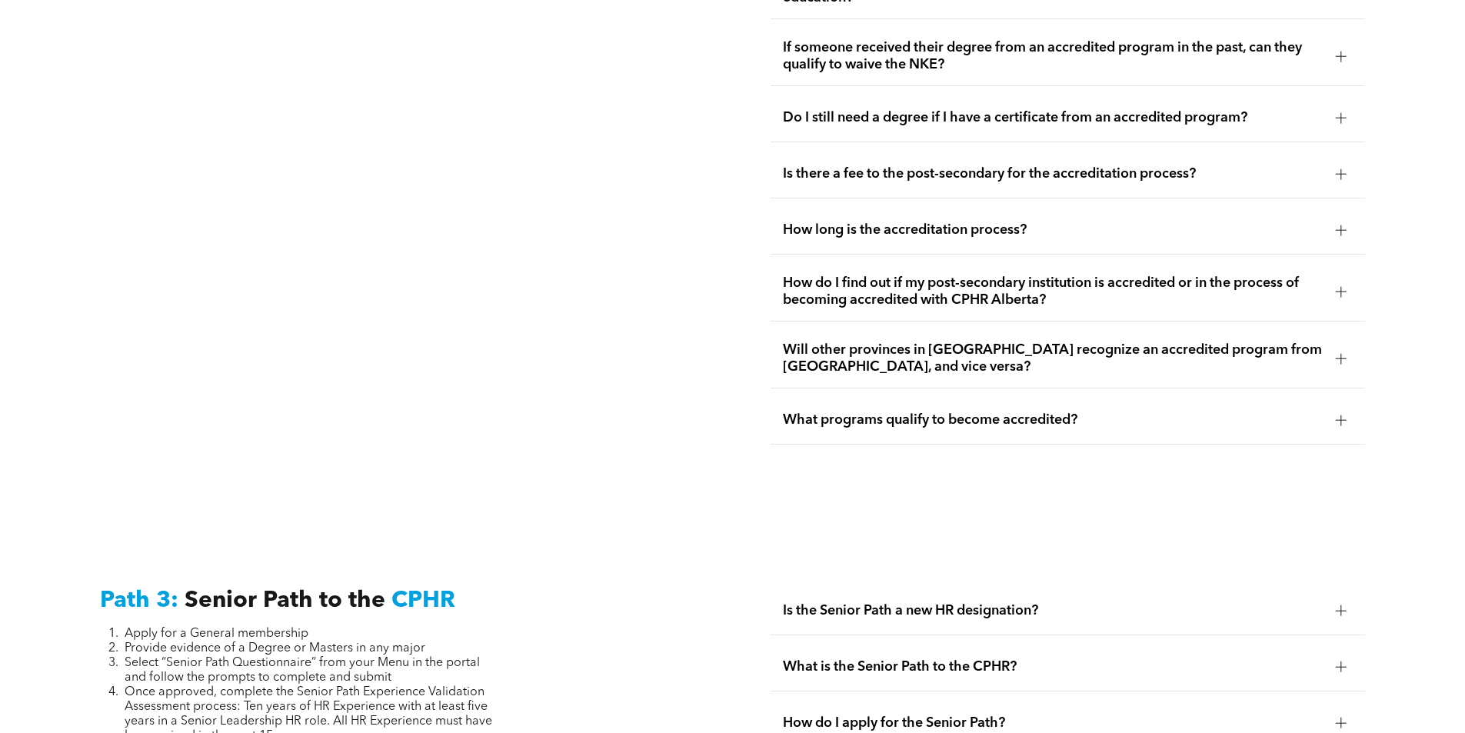
scroll to position [3354, 0]
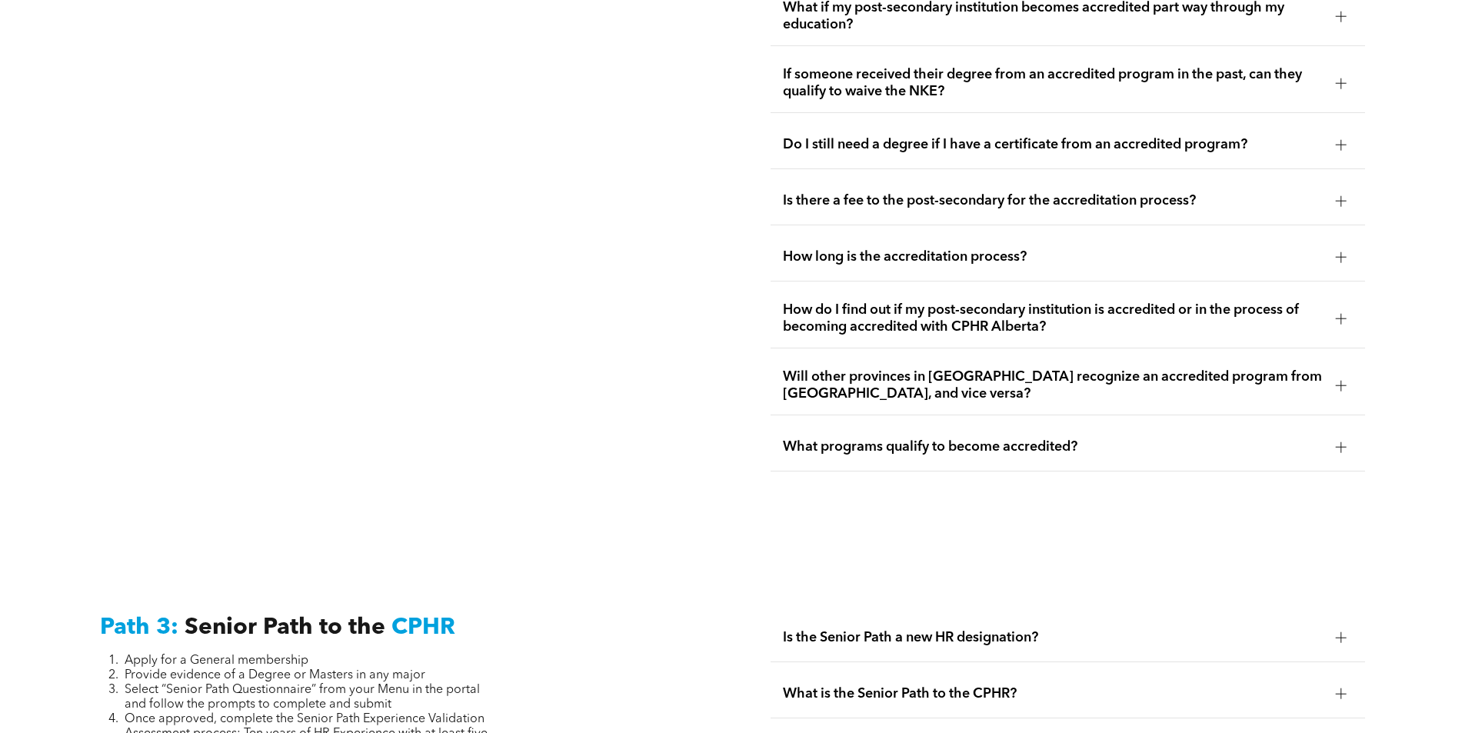
click at [1342, 189] on div at bounding box center [1340, 200] width 23 height 23
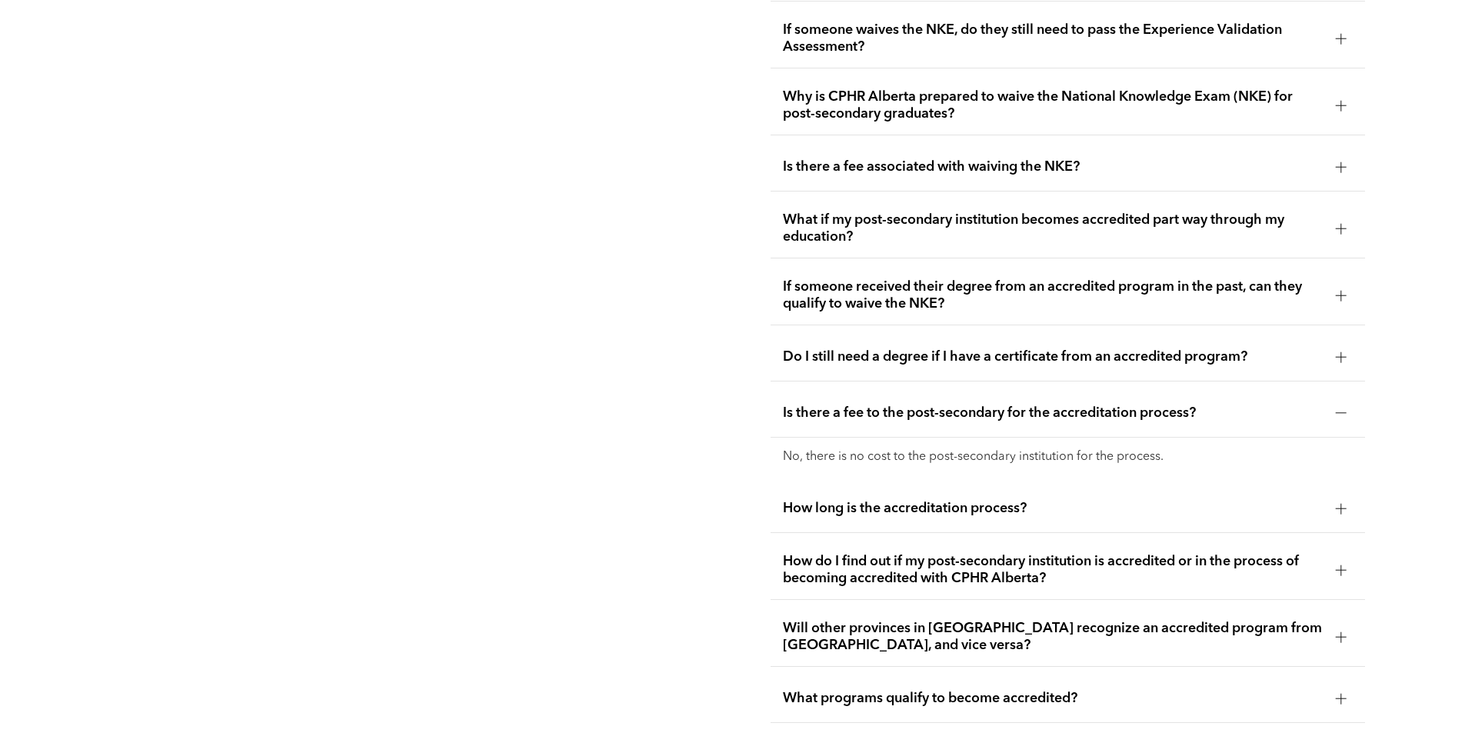
scroll to position [3123, 0]
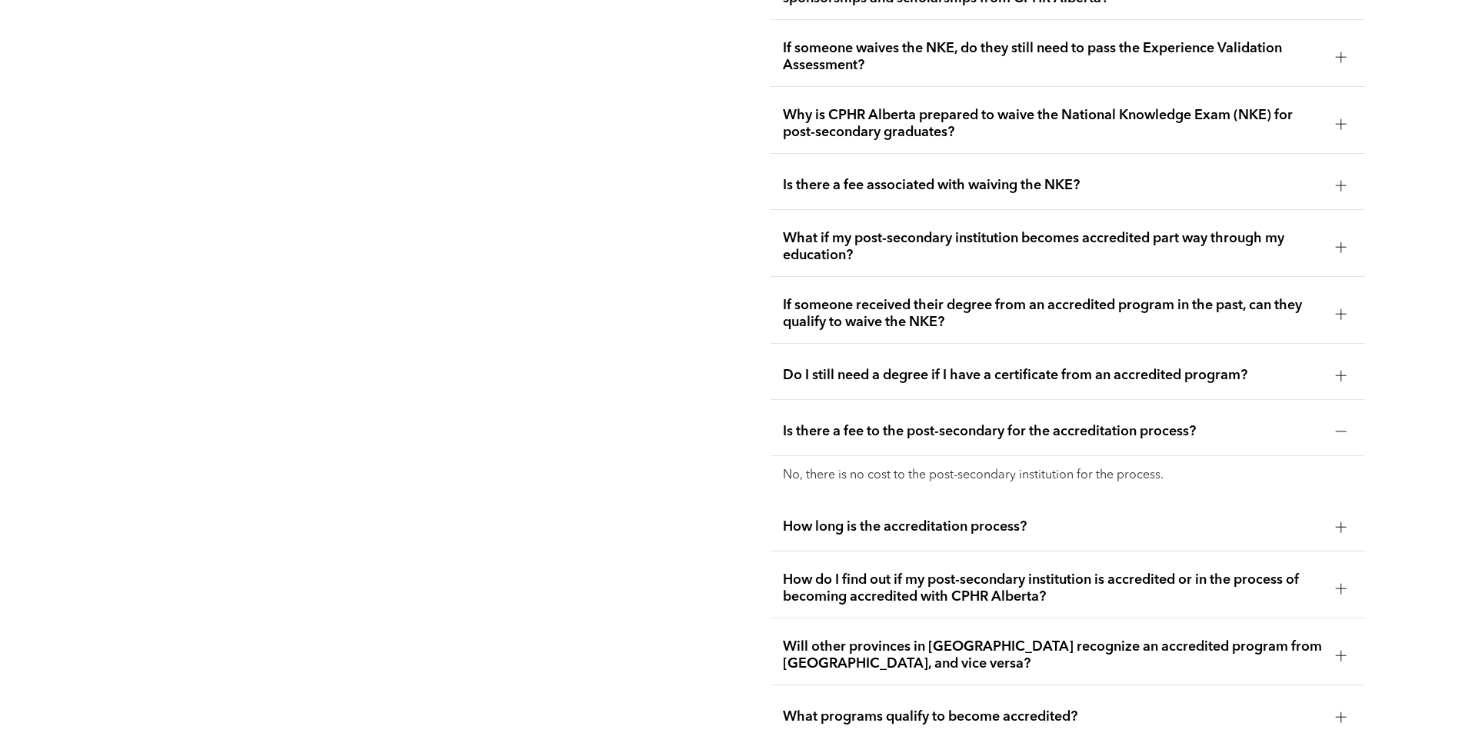
click at [1341, 426] on div at bounding box center [1340, 431] width 1 height 11
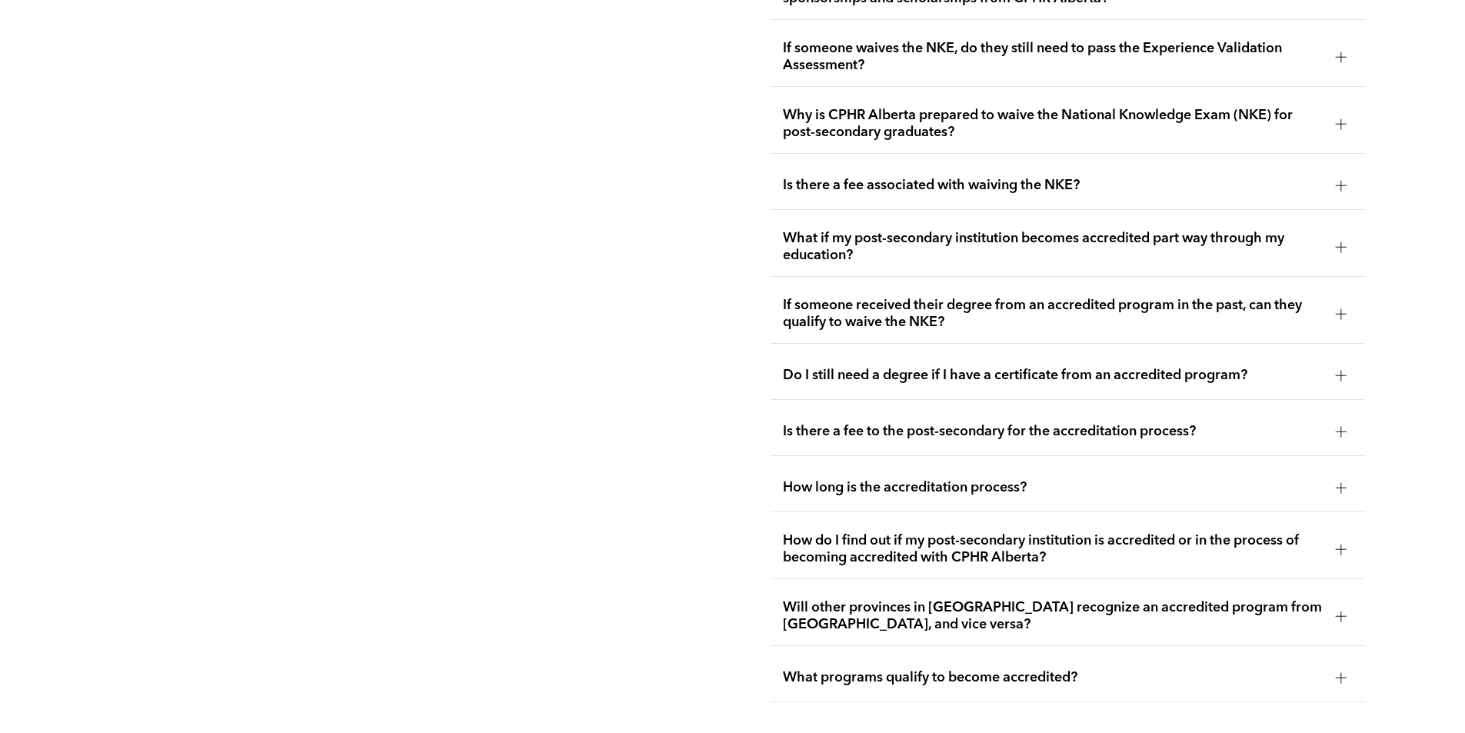
click at [1346, 364] on div at bounding box center [1340, 375] width 23 height 23
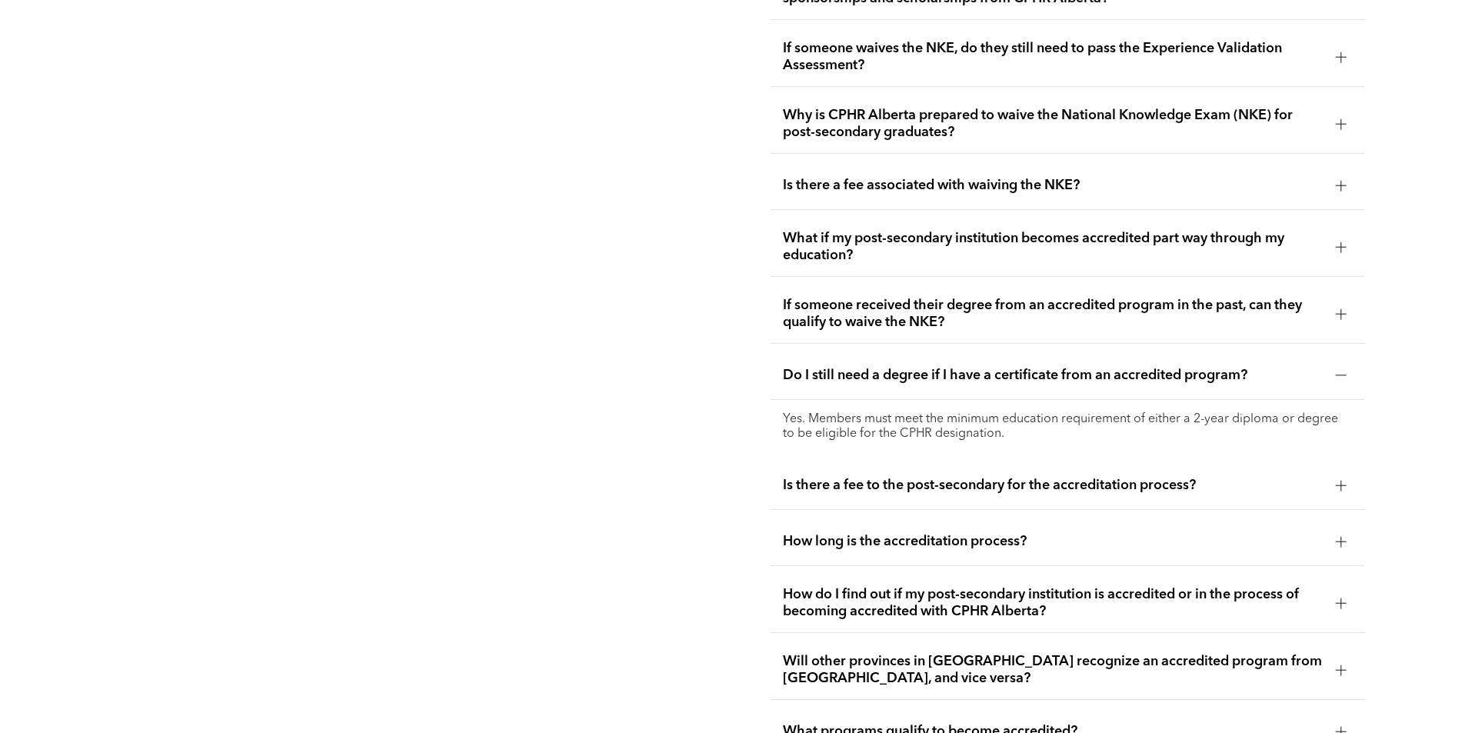
click at [1347, 364] on div at bounding box center [1340, 375] width 23 height 23
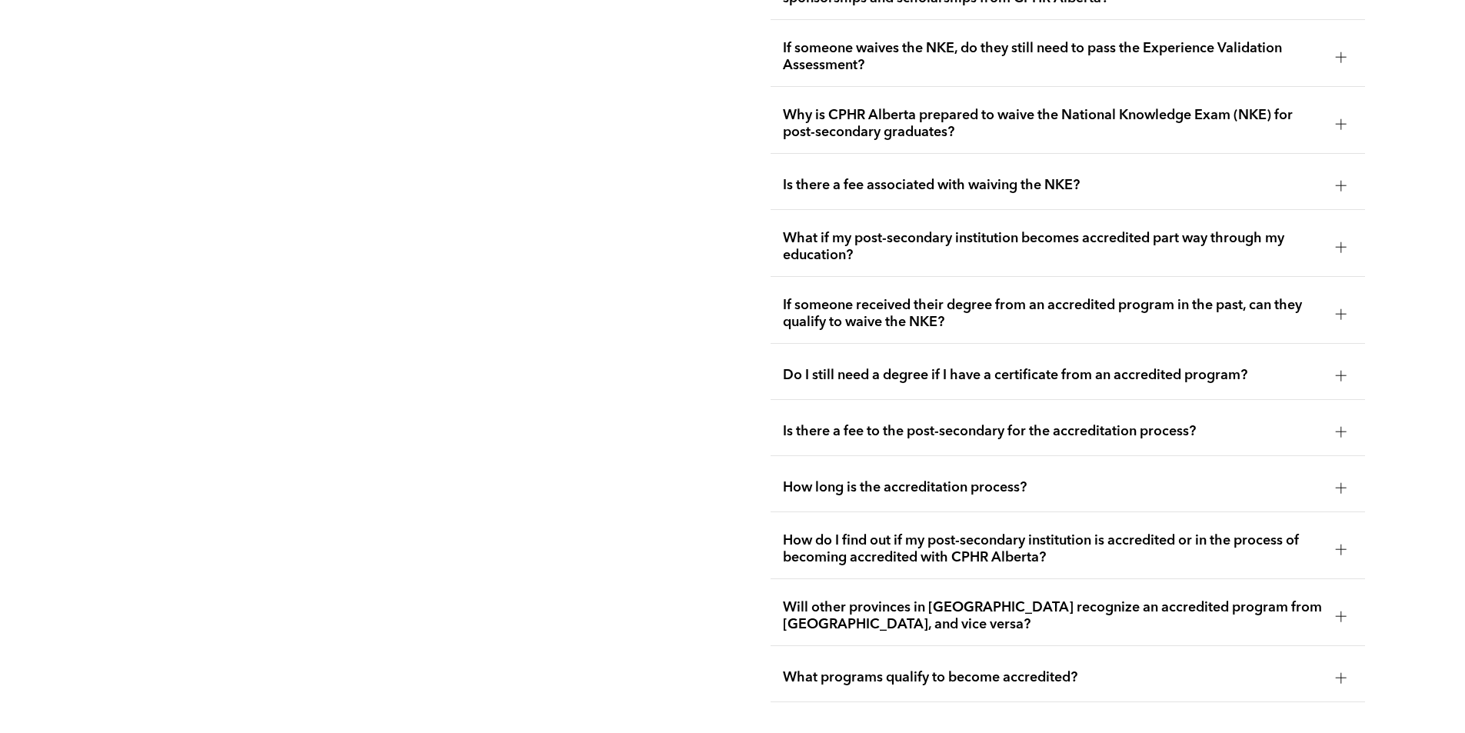
click at [1342, 302] on div at bounding box center [1340, 313] width 23 height 23
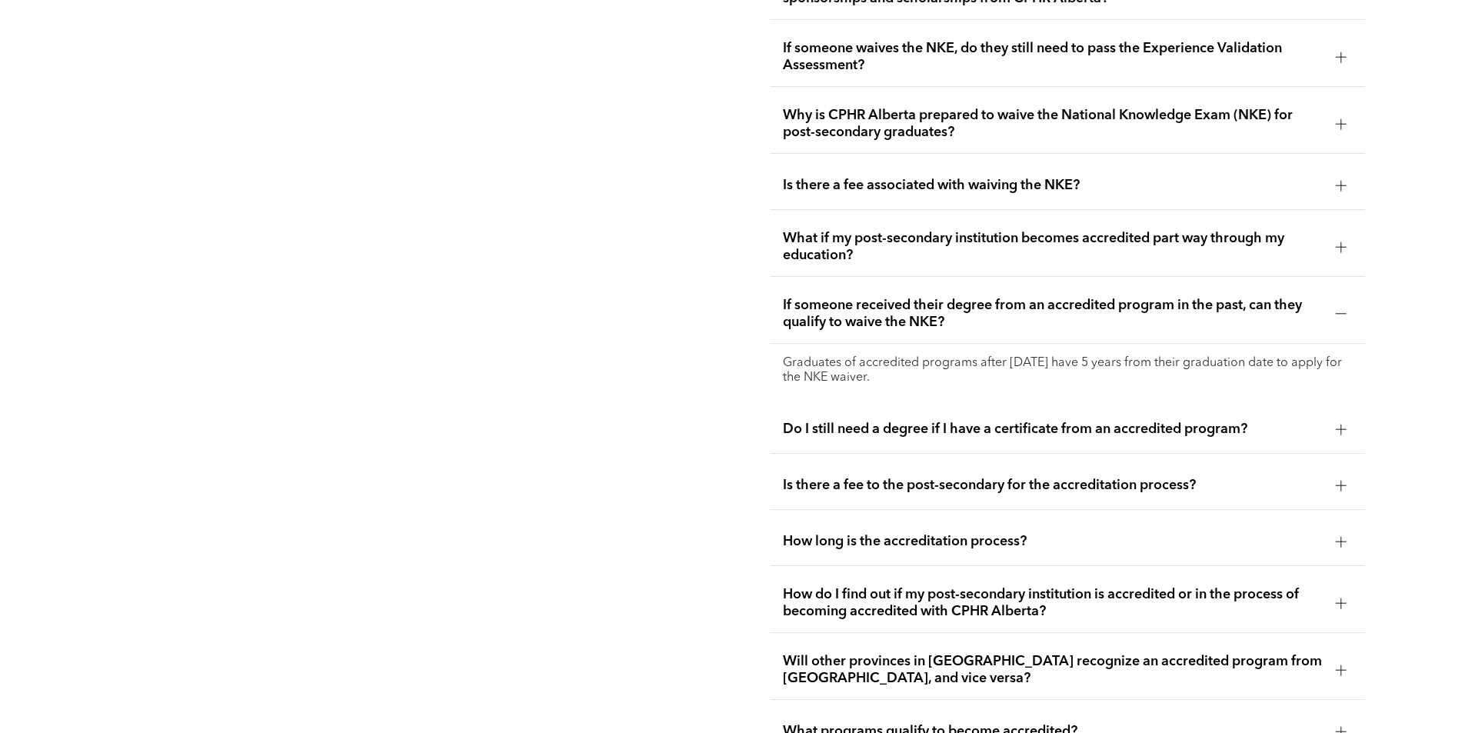
click at [1342, 302] on div at bounding box center [1340, 313] width 23 height 23
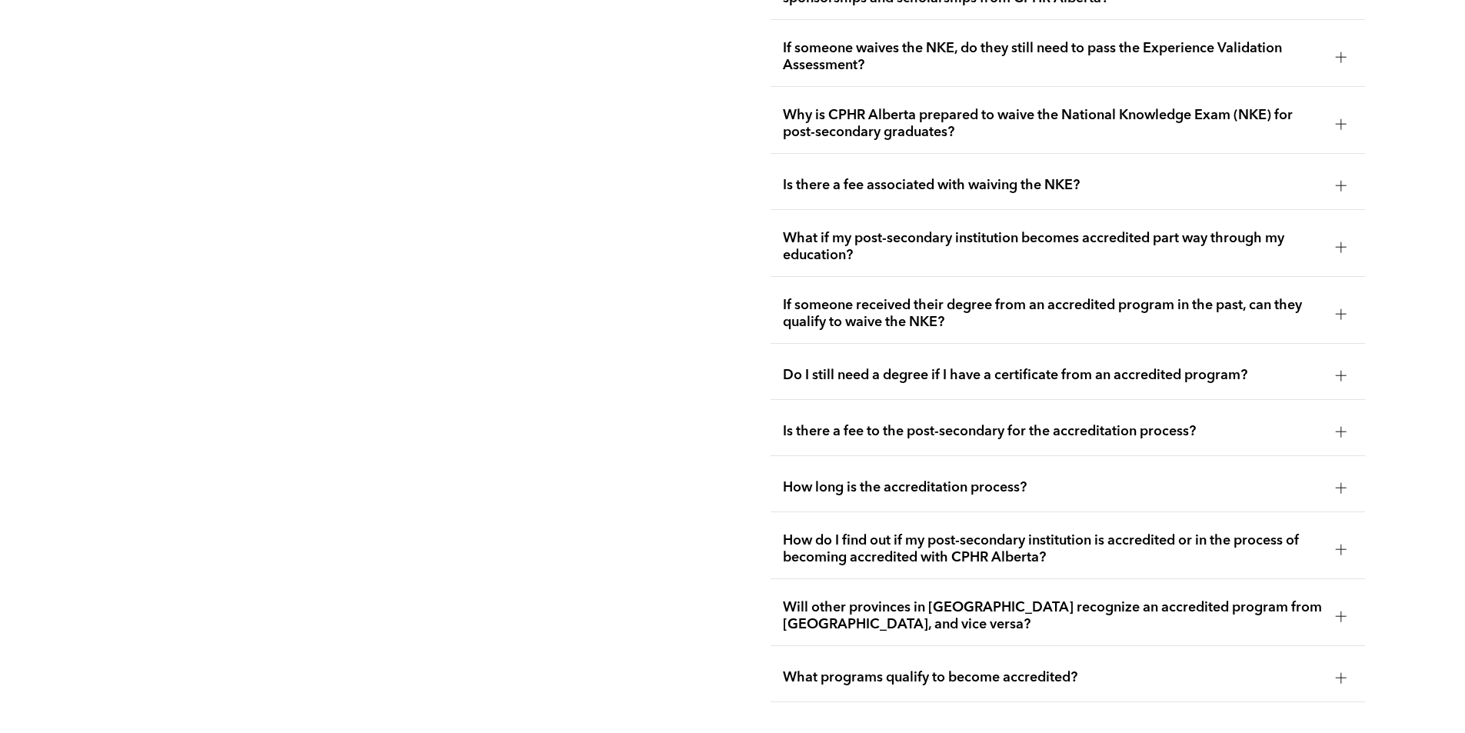
click at [1341, 235] on div at bounding box center [1340, 246] width 23 height 23
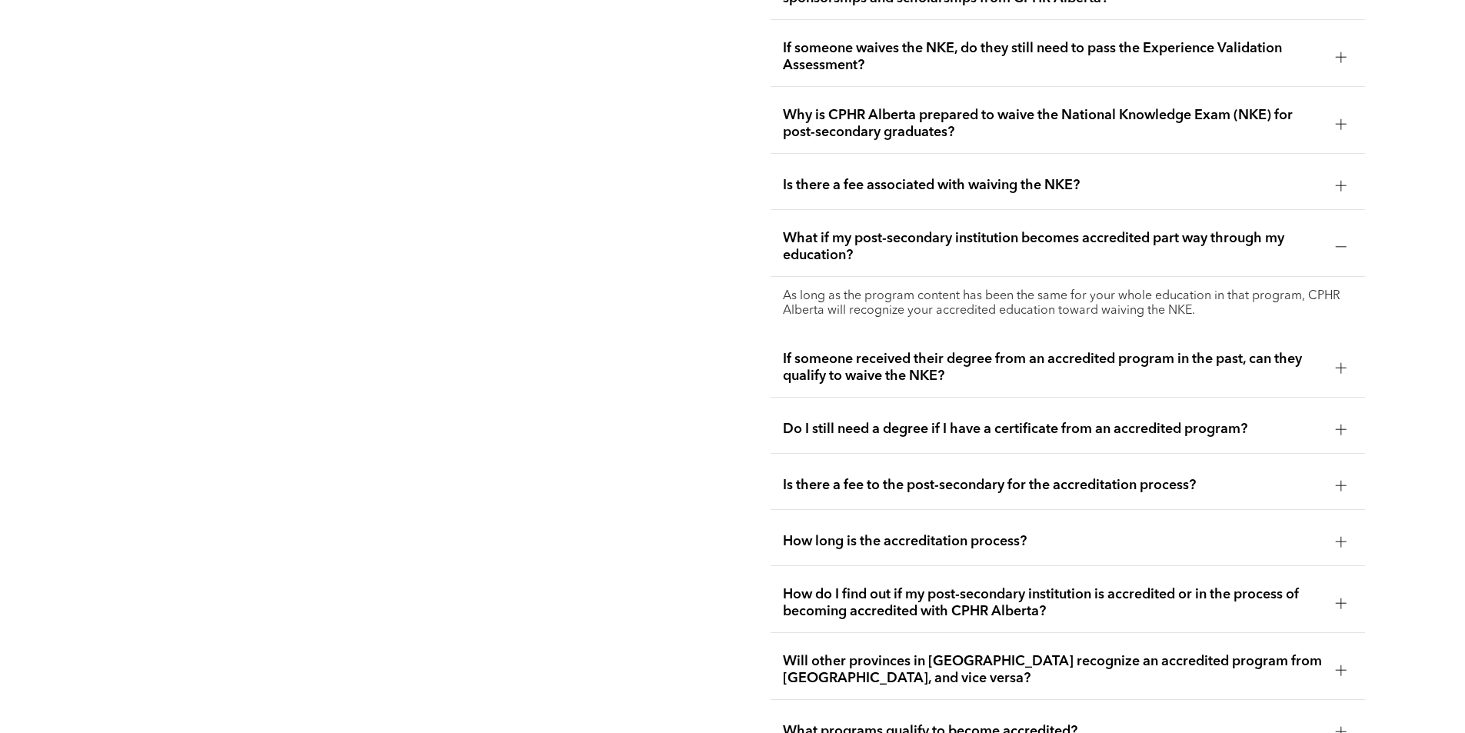
click at [1342, 235] on div at bounding box center [1340, 246] width 23 height 23
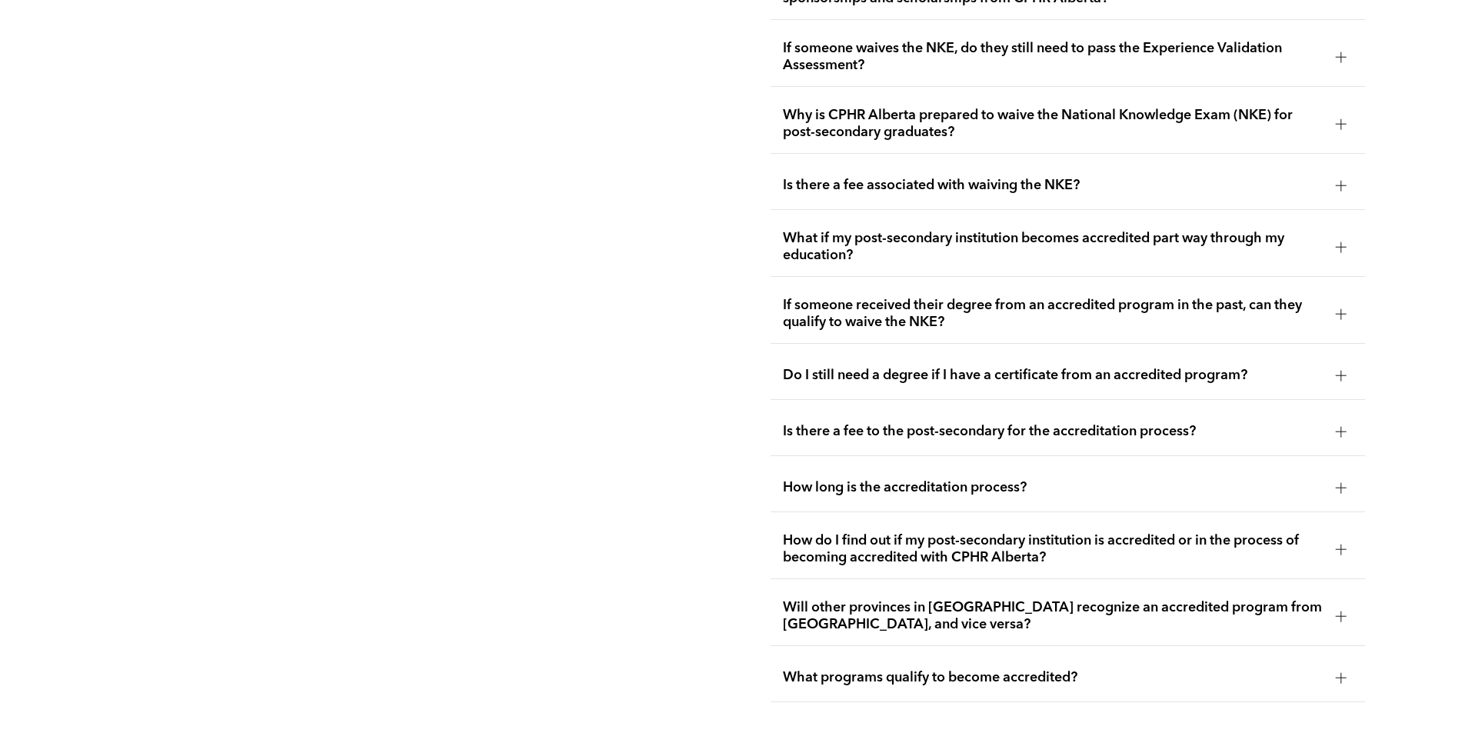
click at [1345, 420] on div at bounding box center [1340, 431] width 23 height 23
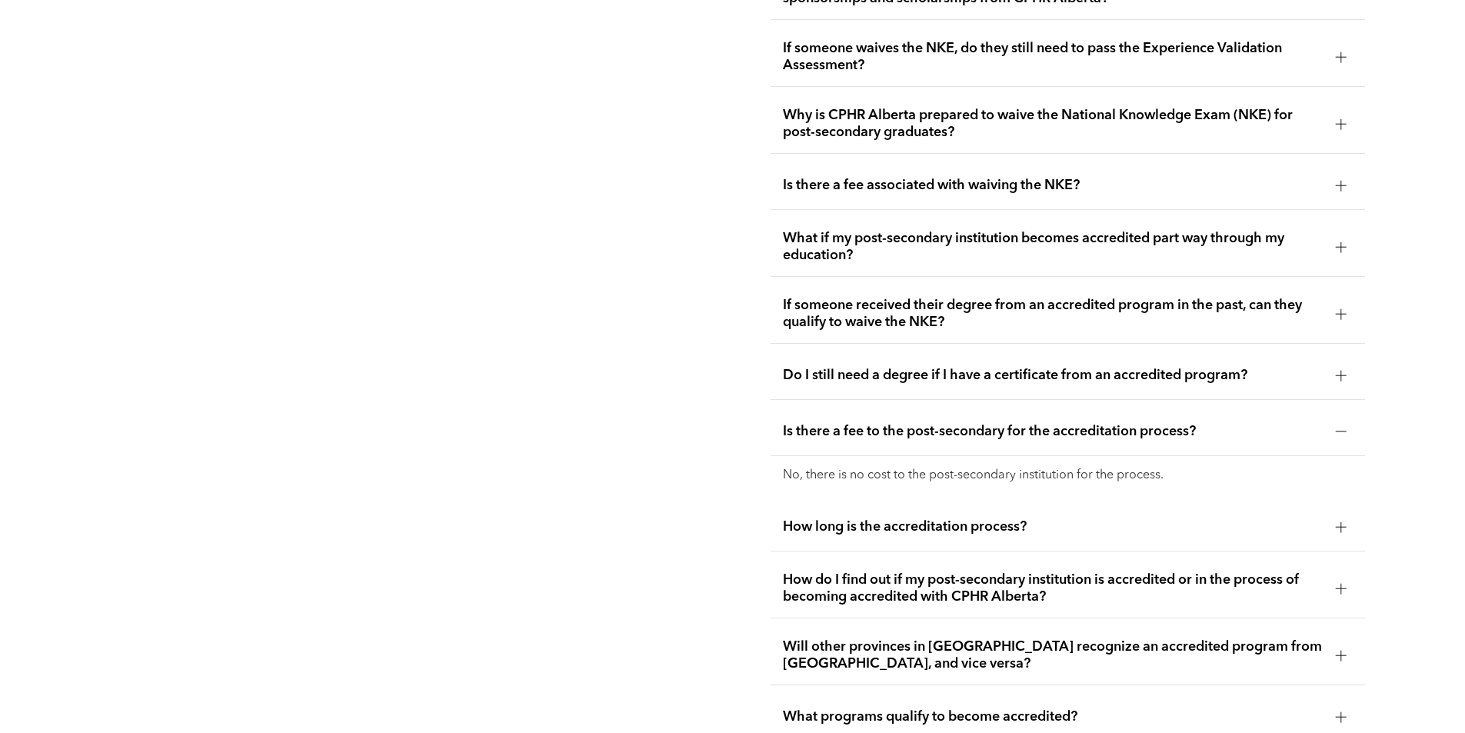
click at [1345, 420] on div at bounding box center [1340, 431] width 23 height 23
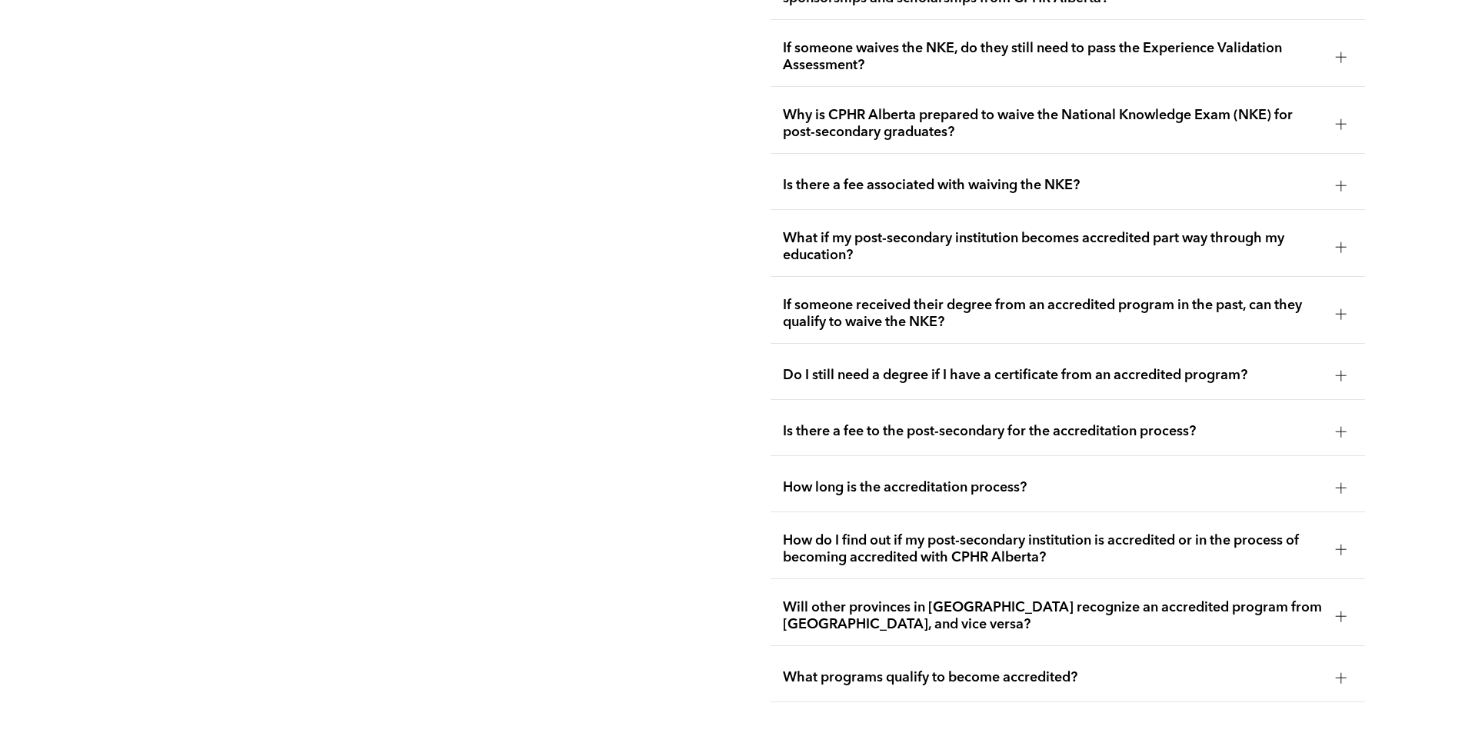
click at [1354, 464] on div "How long is the accreditation process?" at bounding box center [1067, 488] width 594 height 48
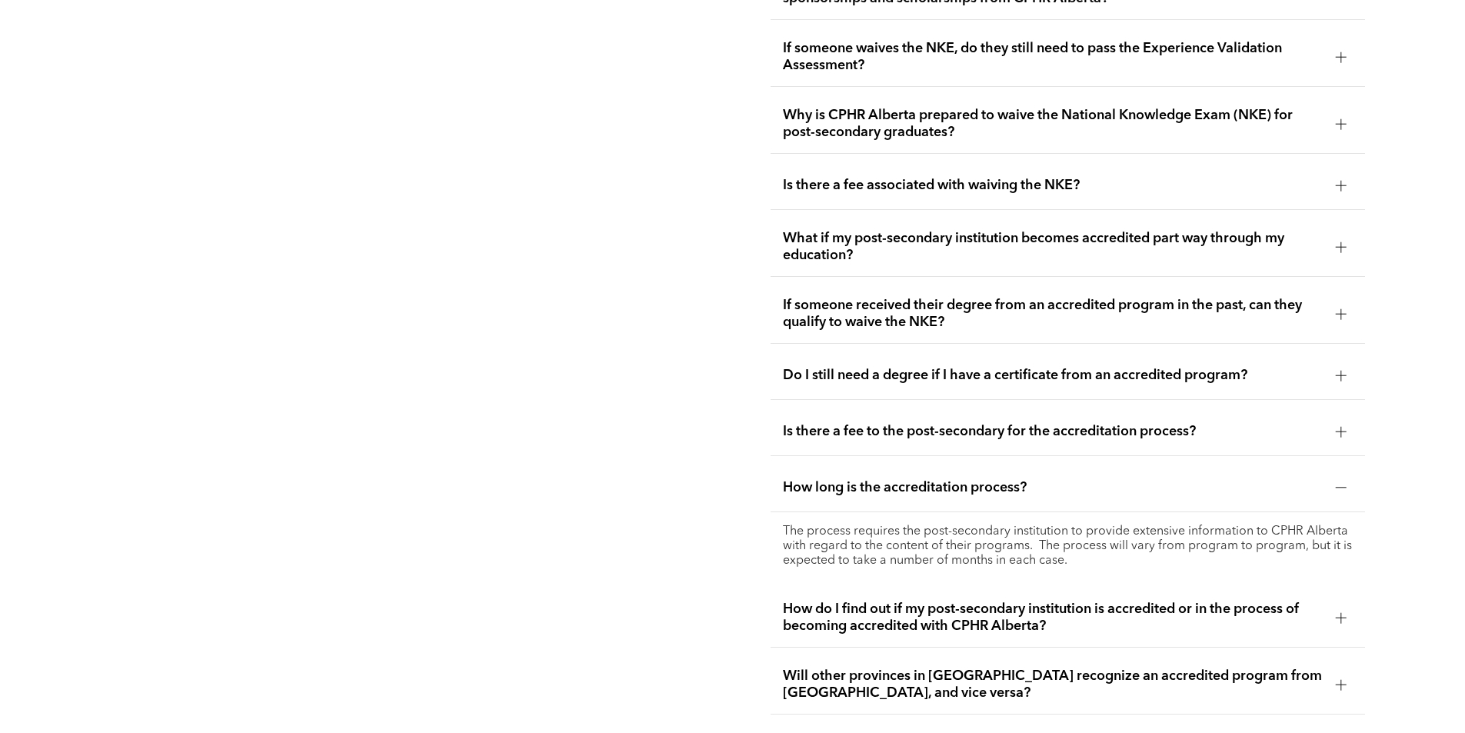
click at [1352, 464] on div "How long is the accreditation process?" at bounding box center [1067, 488] width 594 height 48
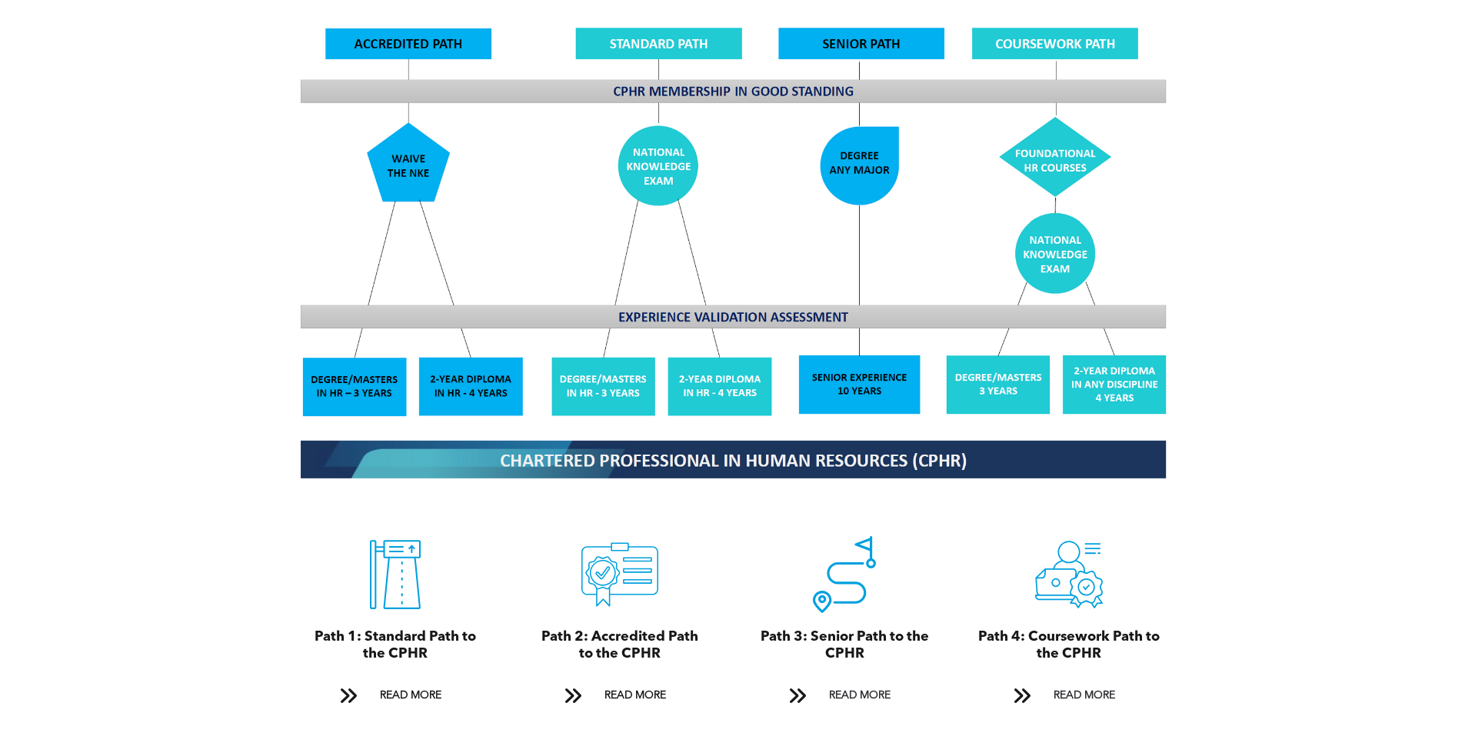
scroll to position [1432, 0]
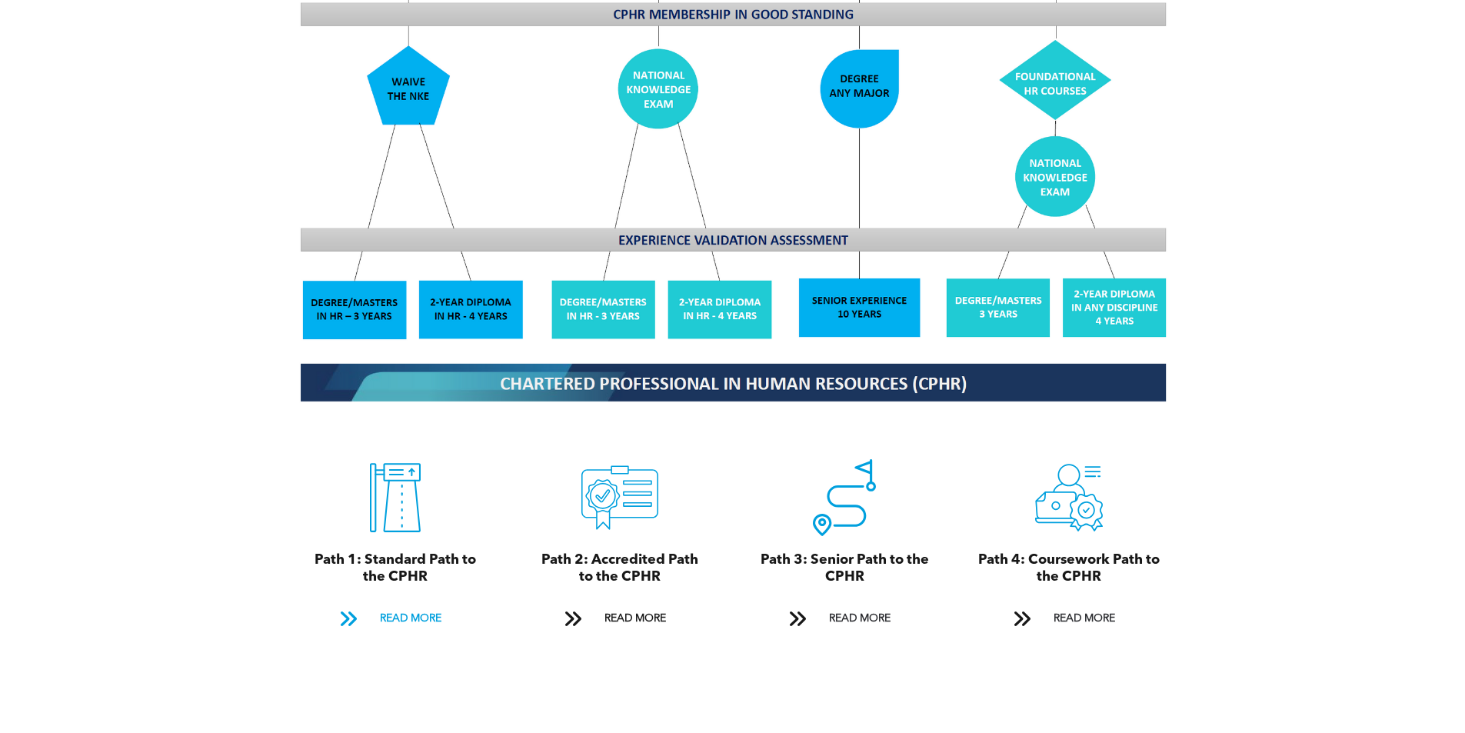
click at [404, 604] on span "READ MORE" at bounding box center [410, 618] width 72 height 28
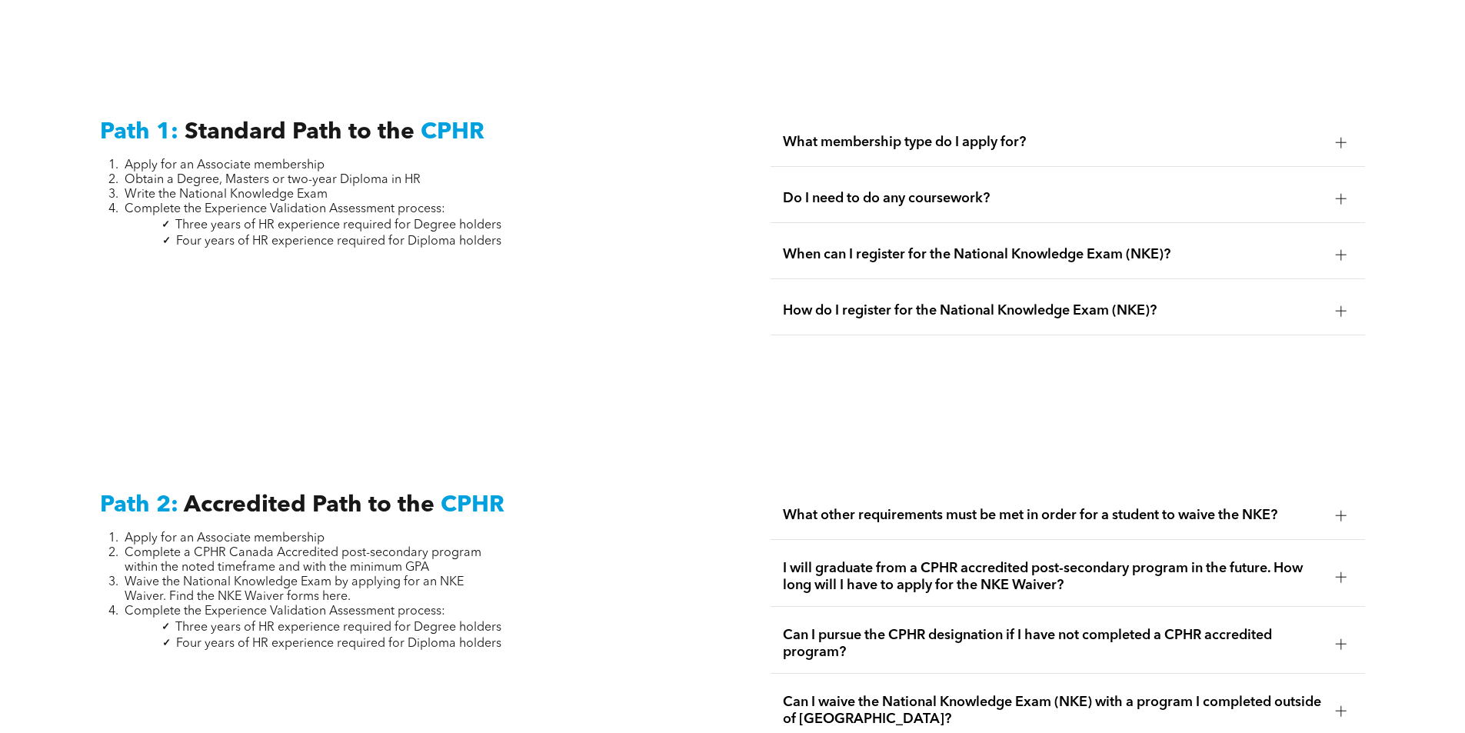
scroll to position [2140, 0]
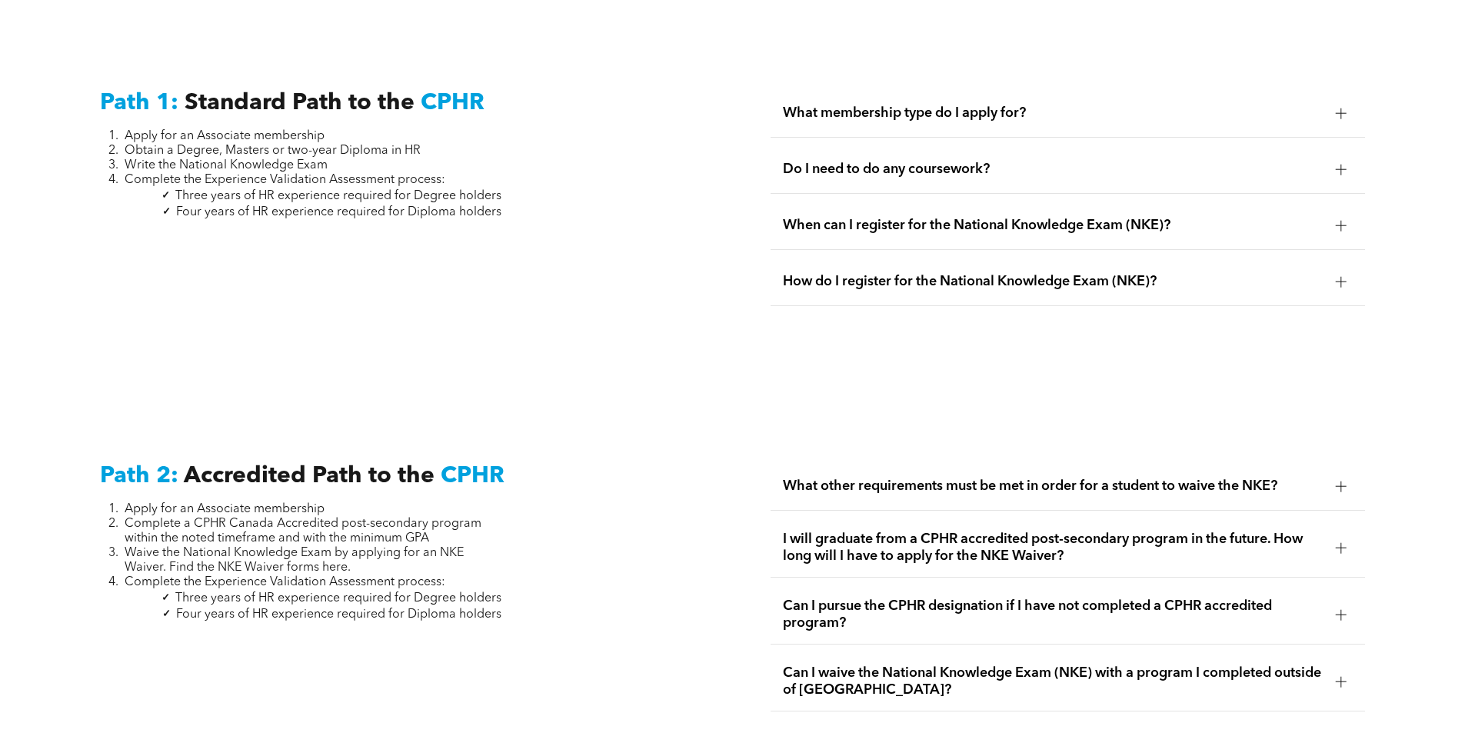
click at [1265, 161] on span "Do I need to do any coursework?" at bounding box center [1053, 169] width 540 height 17
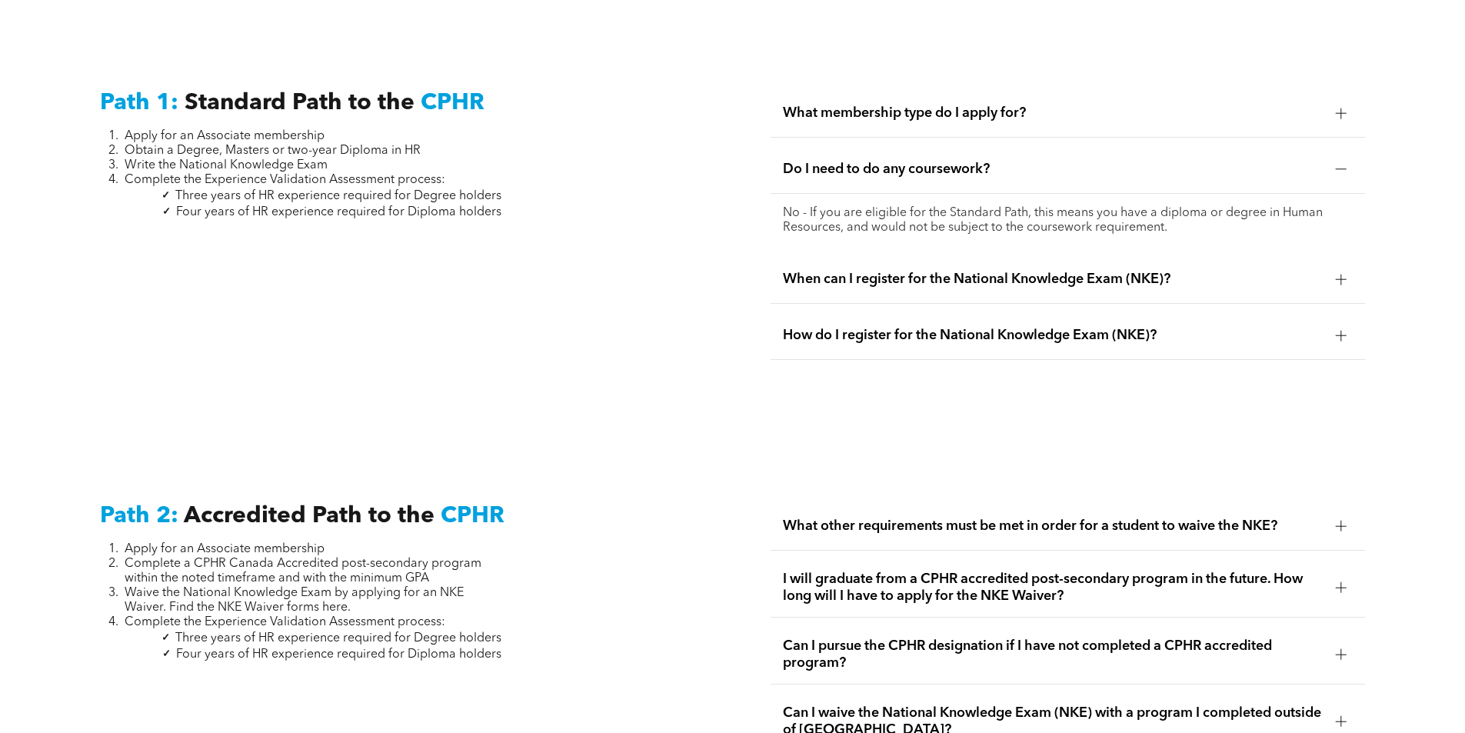
click at [1246, 271] on span "When can I register for the National Knowledge Exam (NKE)?" at bounding box center [1053, 279] width 540 height 17
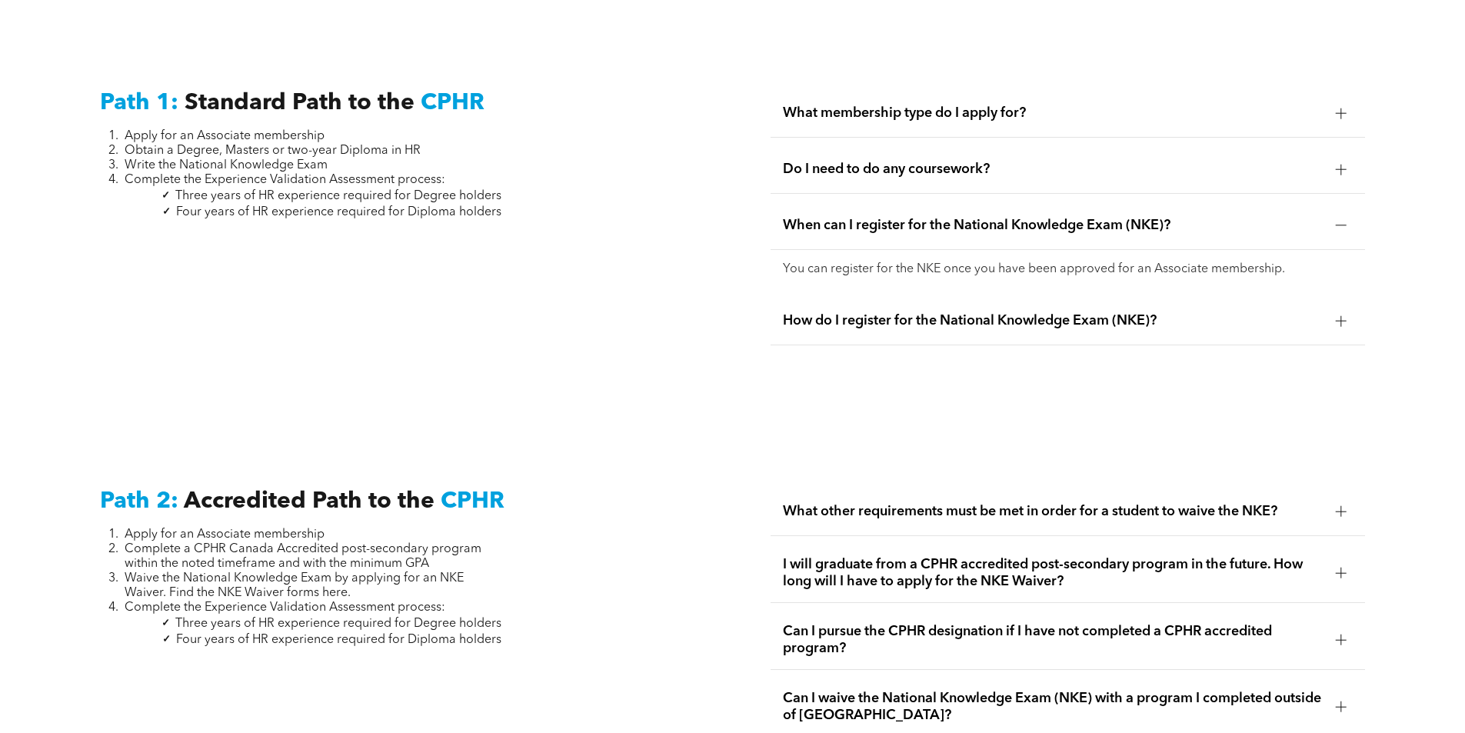
click at [1278, 217] on div "When can I register for the National Knowledge Exam (NKE)?" at bounding box center [1067, 225] width 594 height 48
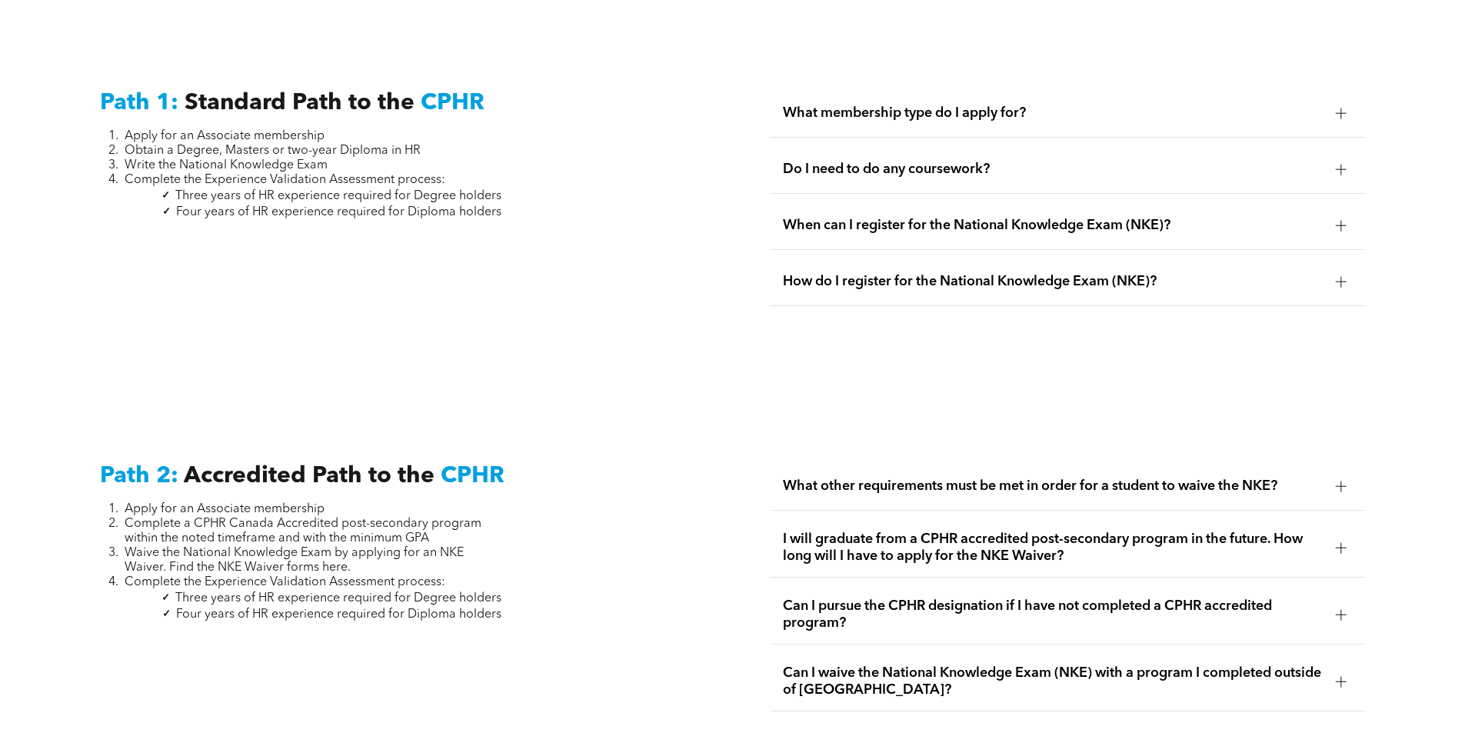
click at [1272, 273] on span "How do I register for the National Knowledge Exam (NKE)?" at bounding box center [1053, 281] width 540 height 17
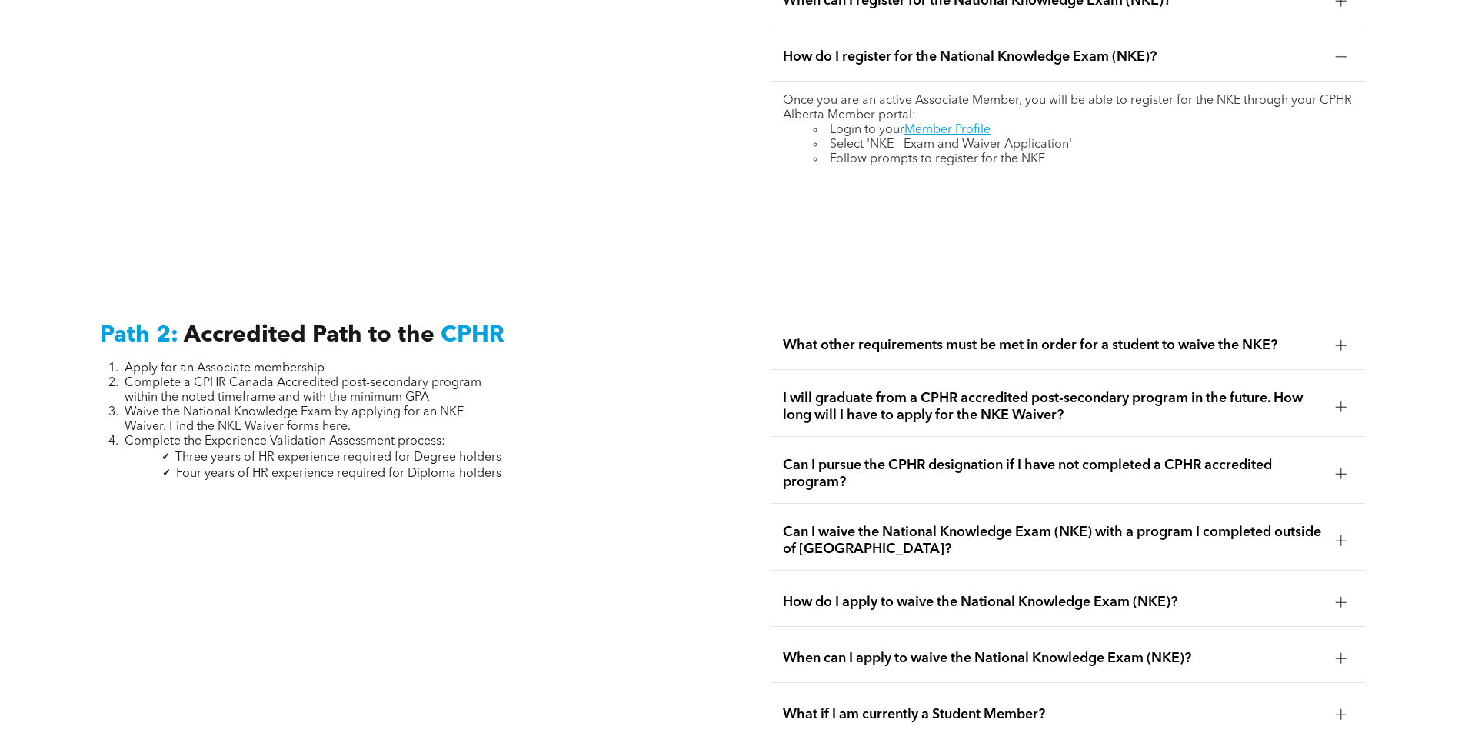
scroll to position [2371, 0]
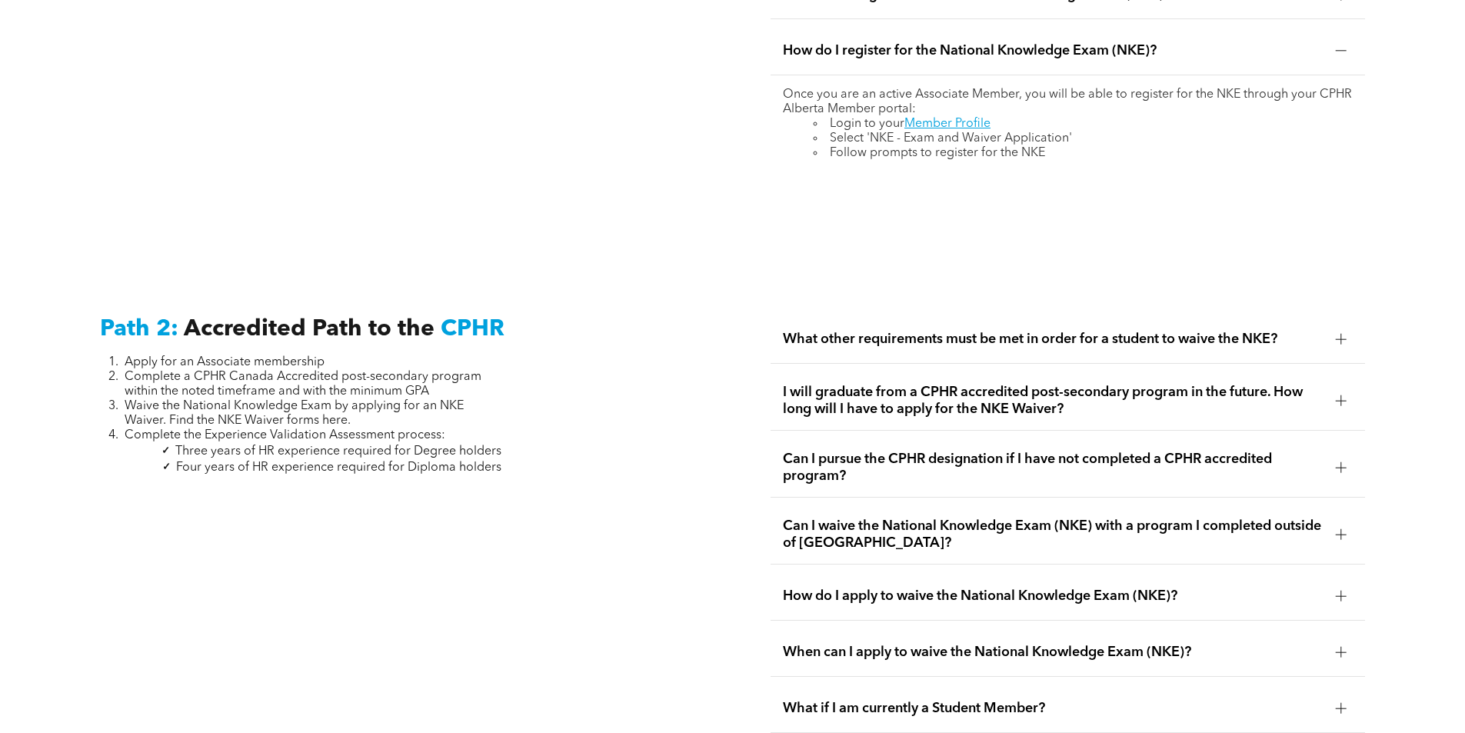
click at [1262, 331] on span "What other requirements must be met in order for a student to waive the NKE?" at bounding box center [1053, 339] width 540 height 17
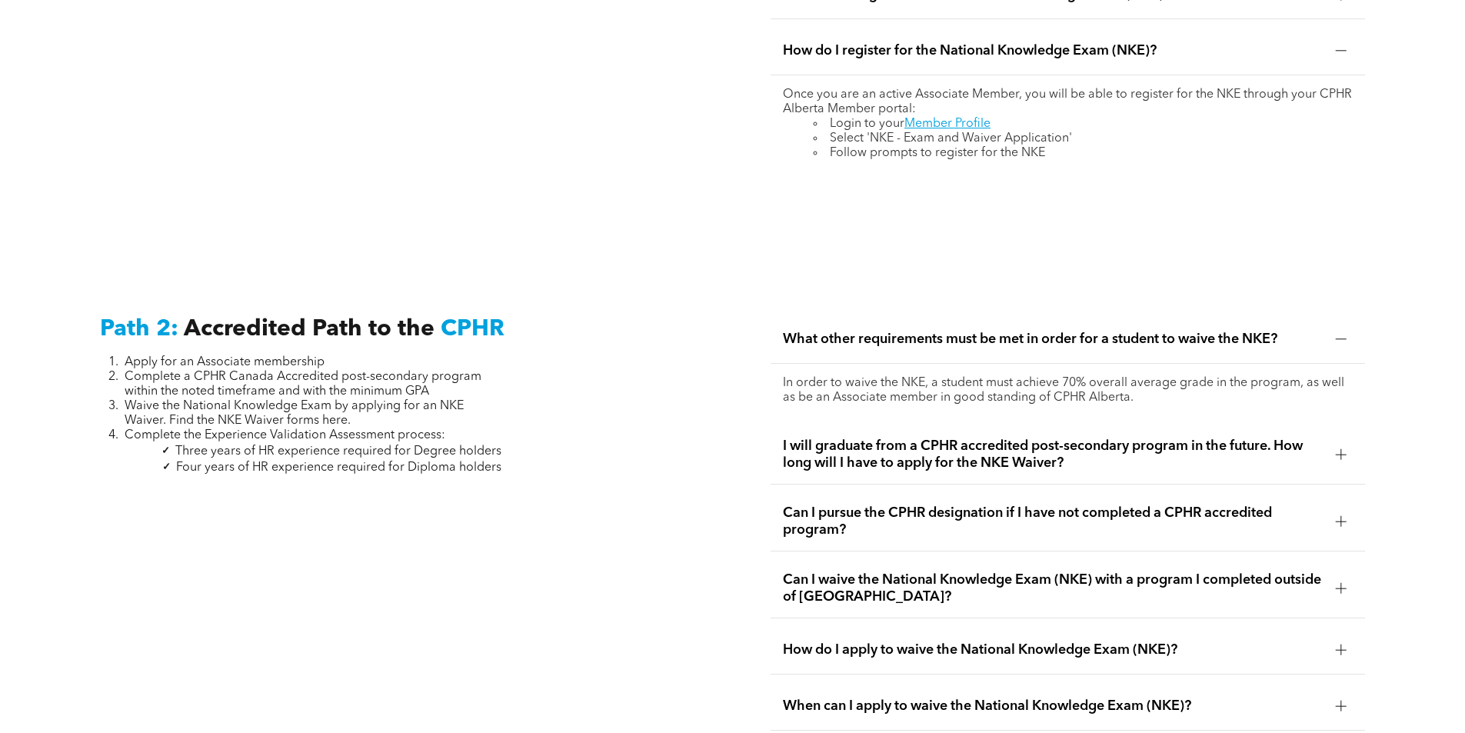
click at [1261, 331] on span "What other requirements must be met in order for a student to waive the NKE?" at bounding box center [1053, 339] width 540 height 17
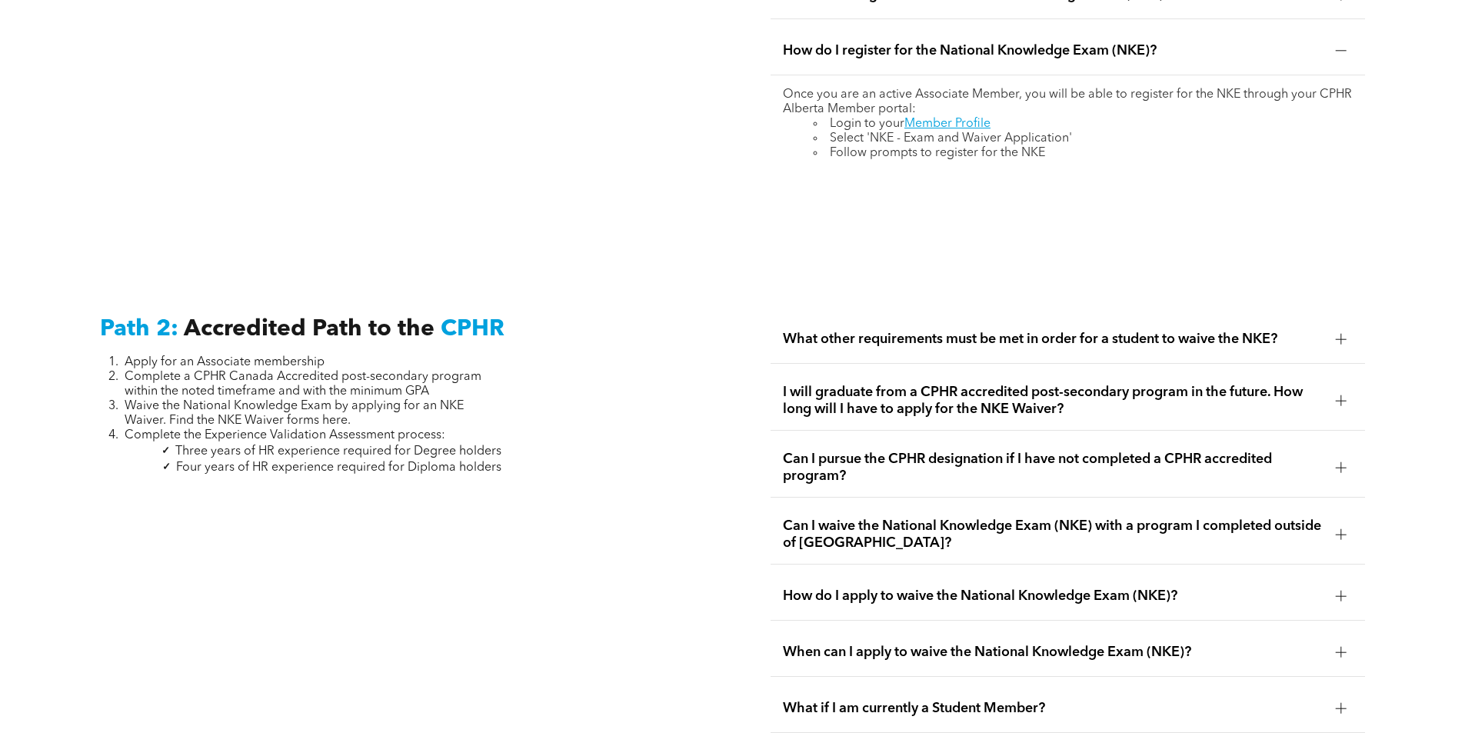
click at [1246, 384] on span "I will graduate from a CPHR accredited post-secondary program in the future. Ho…" at bounding box center [1053, 401] width 540 height 34
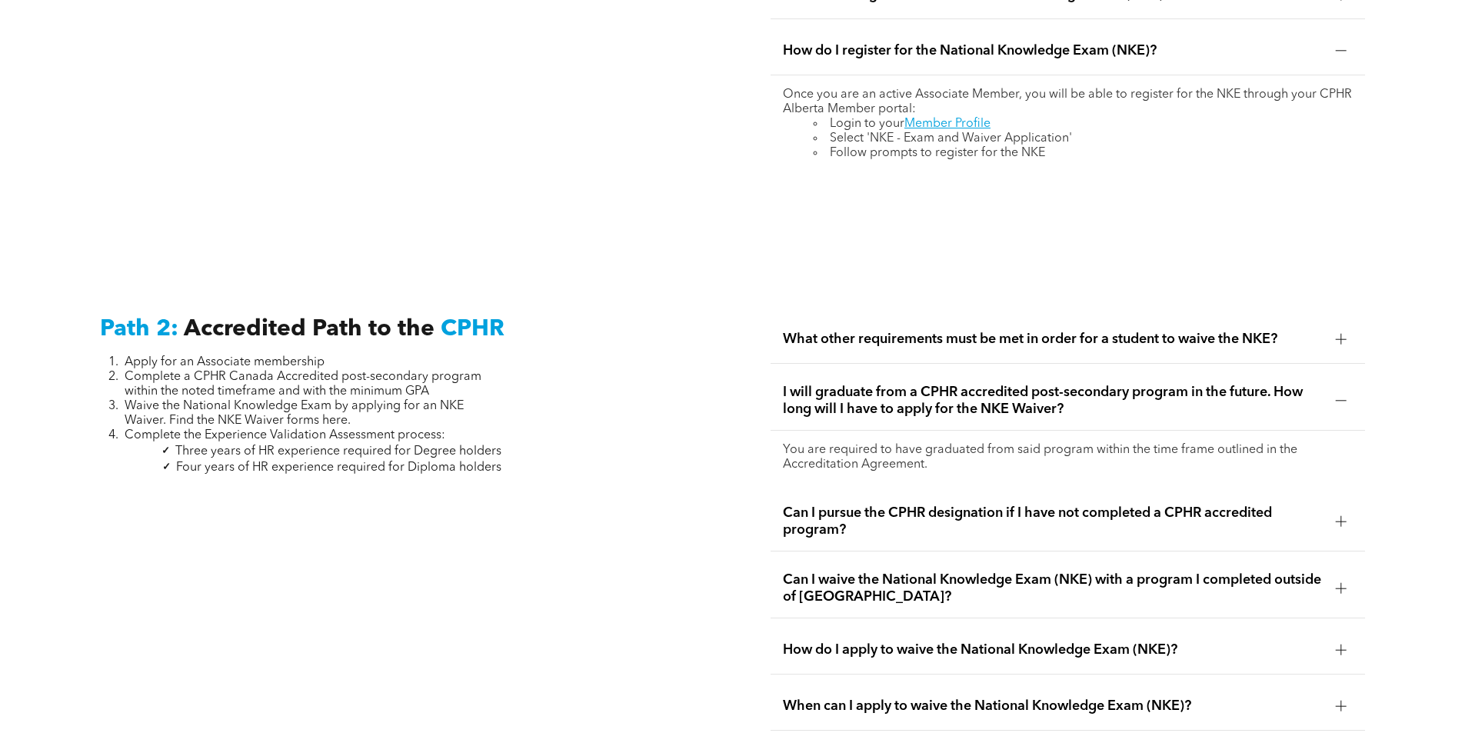
click at [1244, 384] on span "I will graduate from a CPHR accredited post-secondary program in the future. Ho…" at bounding box center [1053, 401] width 540 height 34
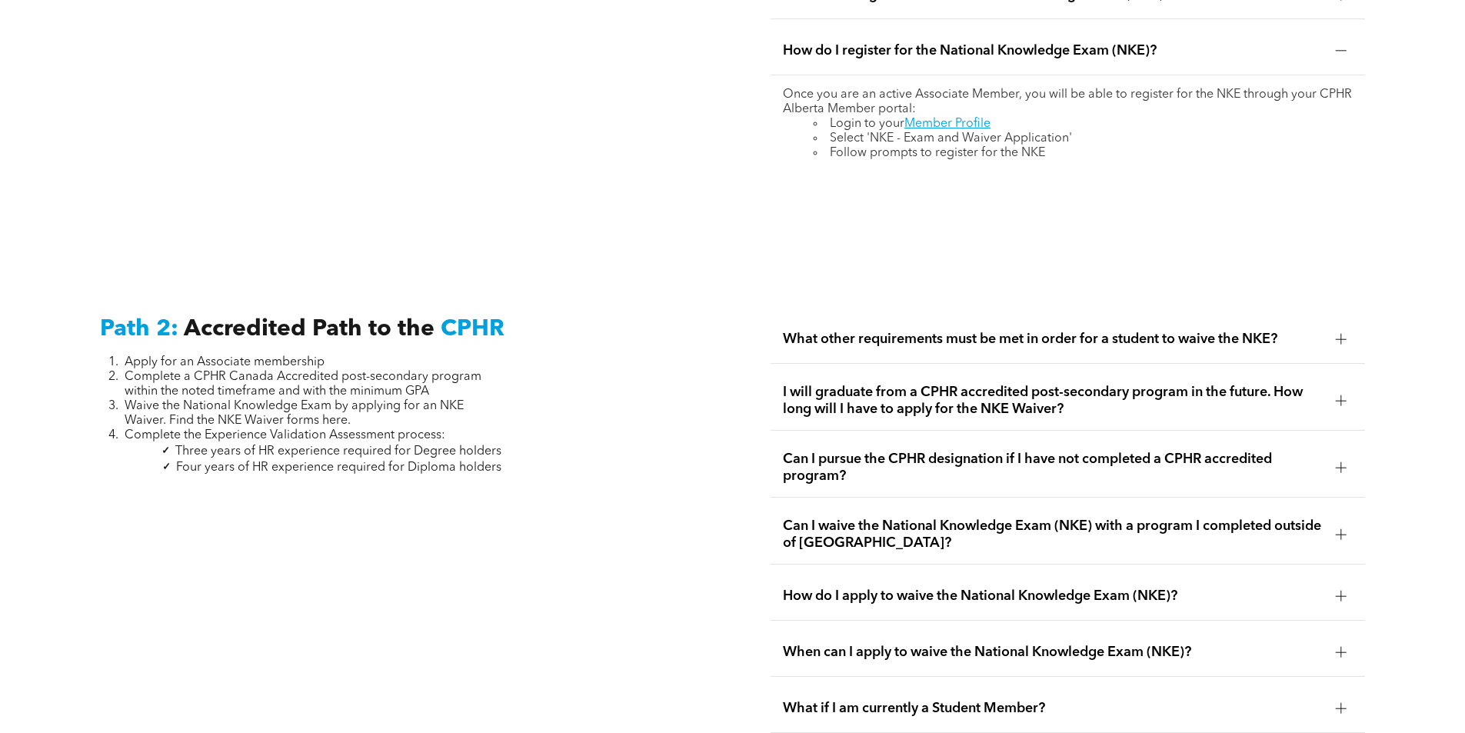
click at [1259, 451] on span "Can I pursue the CPHR designation if I have not completed a CPHR accredited pro…" at bounding box center [1053, 468] width 540 height 34
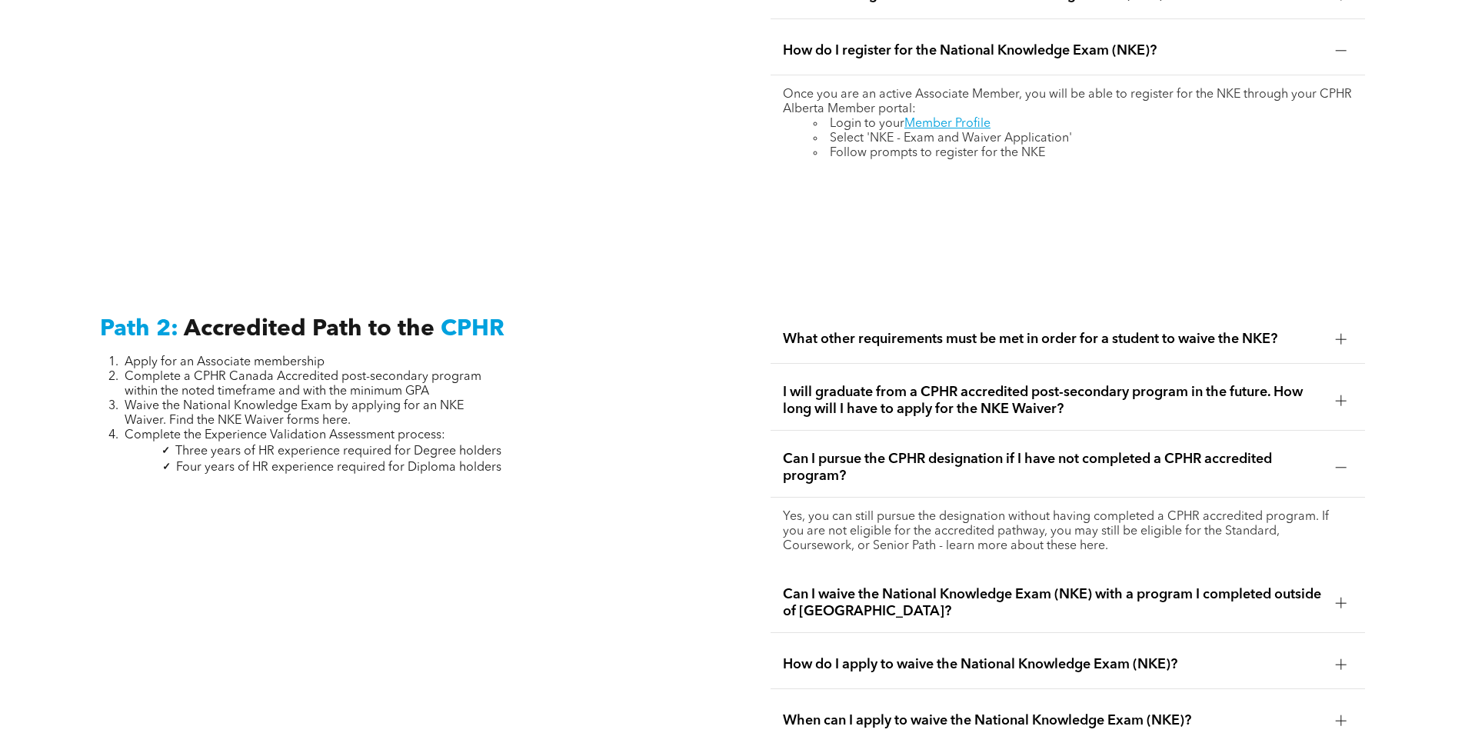
click at [1246, 451] on span "Can I pursue the CPHR designation if I have not completed a CPHR accredited pro…" at bounding box center [1053, 468] width 540 height 34
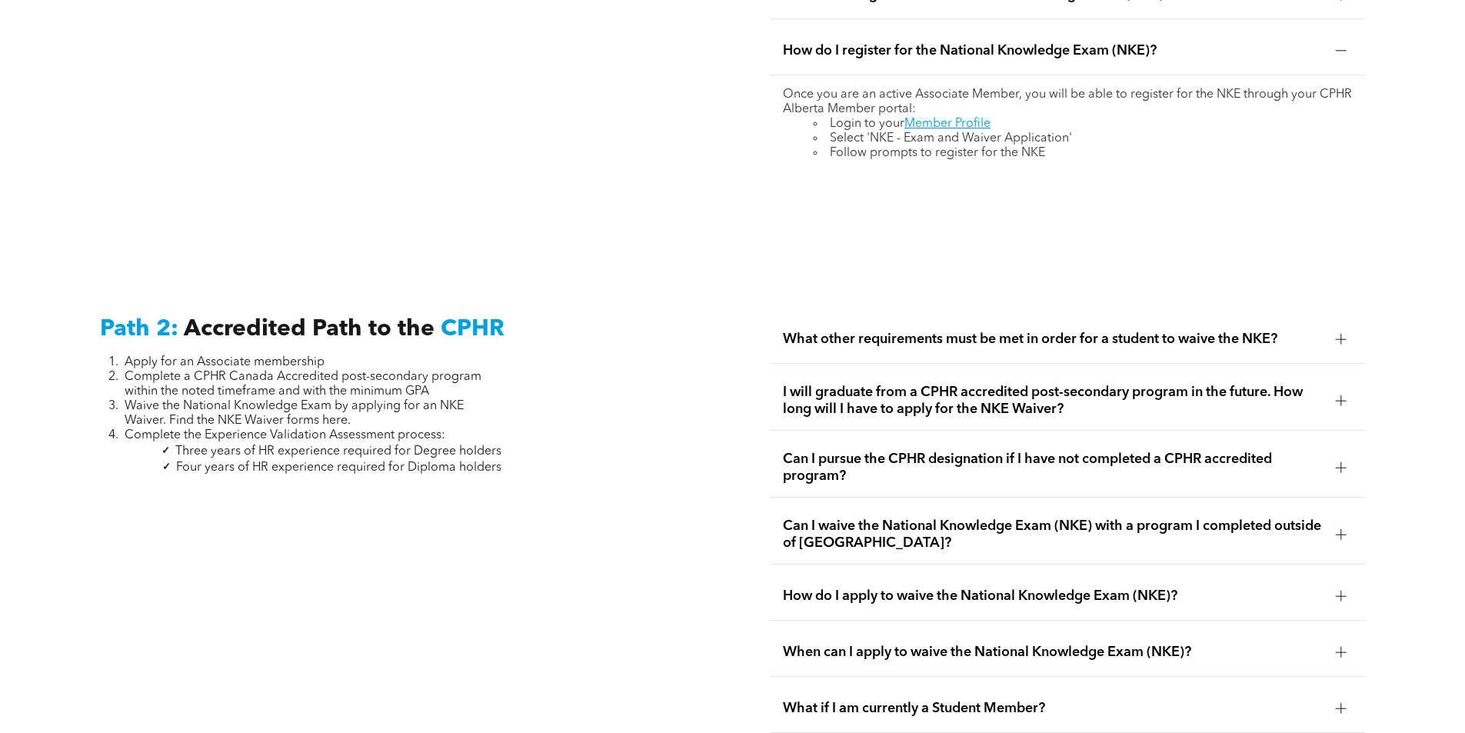
click at [1246, 517] on span "Can I waive the National Knowledge Exam (NKE) with a program I completed outsid…" at bounding box center [1053, 534] width 540 height 34
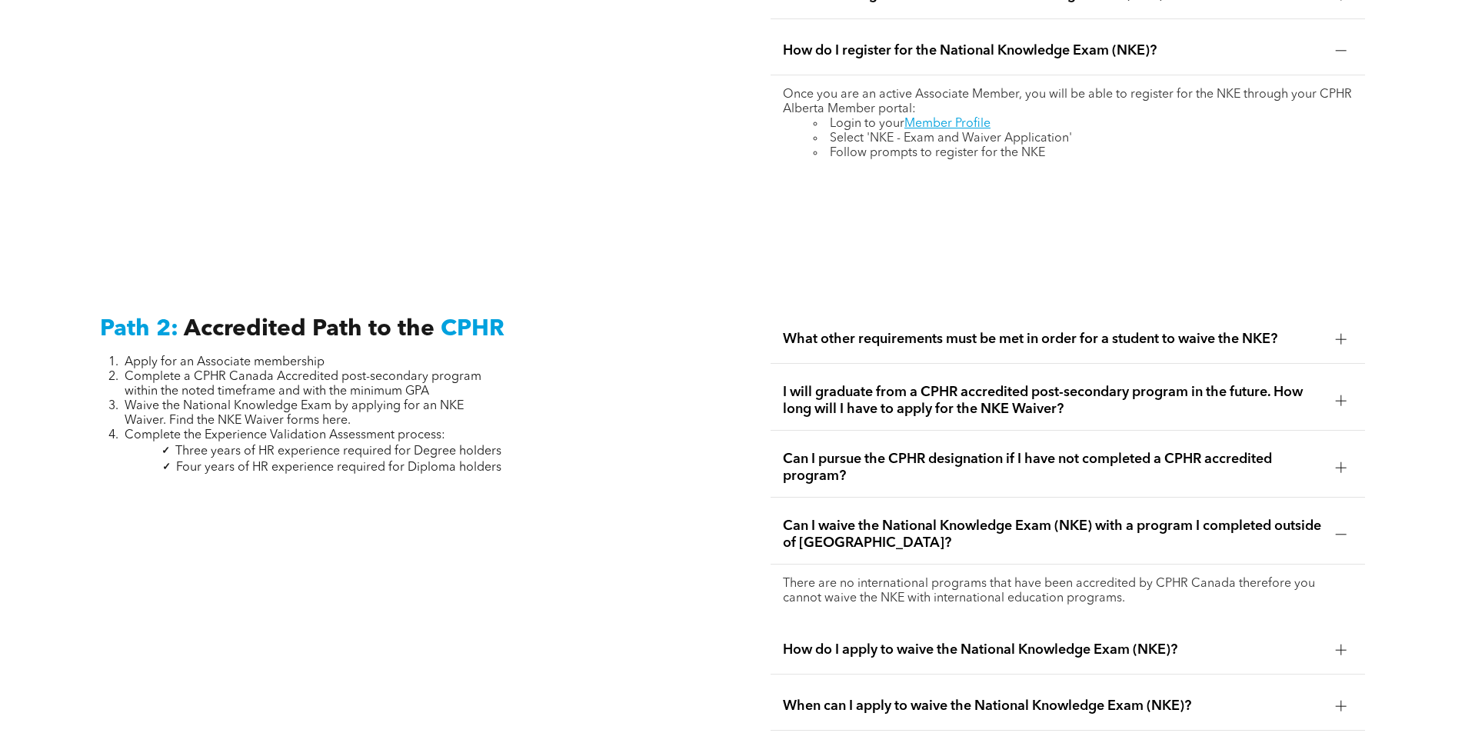
click at [1243, 517] on span "Can I waive the National Knowledge Exam (NKE) with a program I completed outsid…" at bounding box center [1053, 534] width 540 height 34
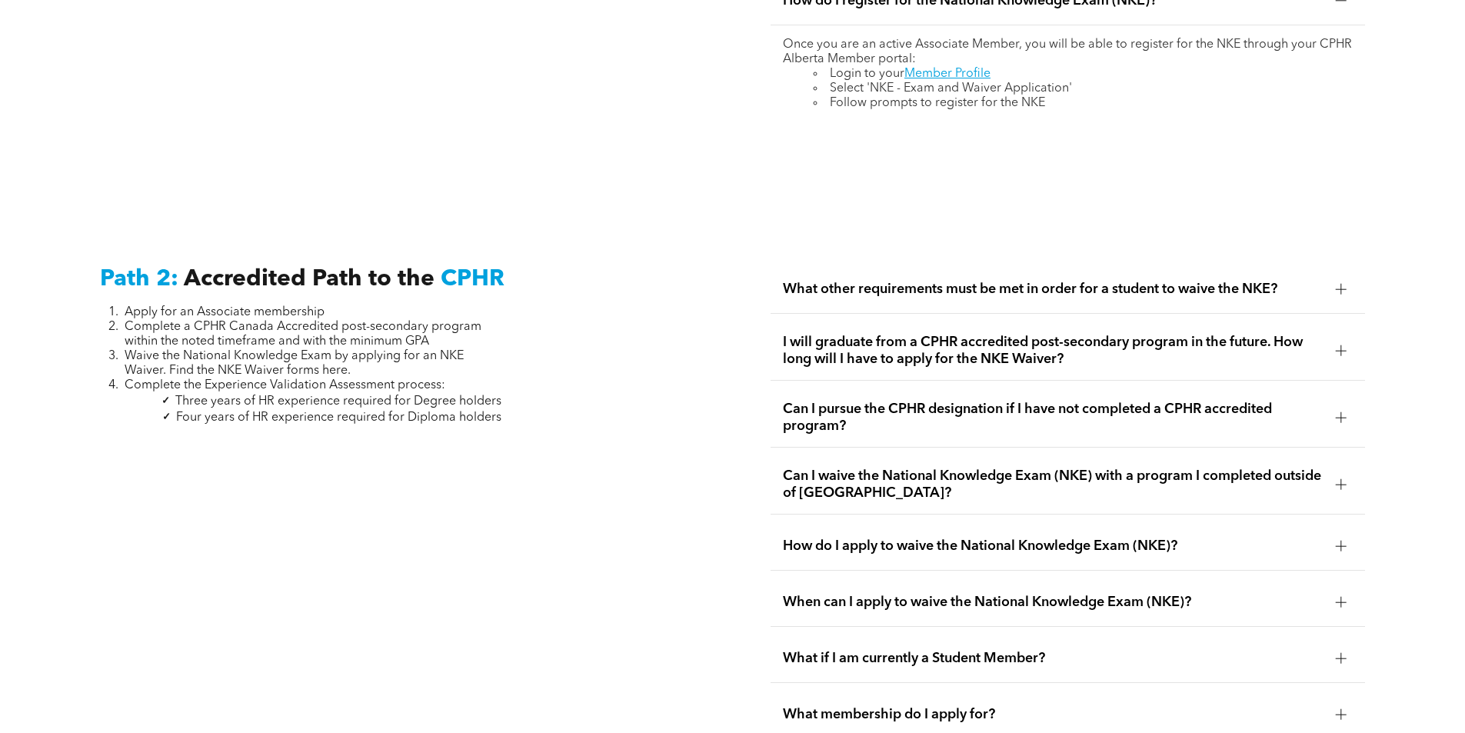
scroll to position [2525, 0]
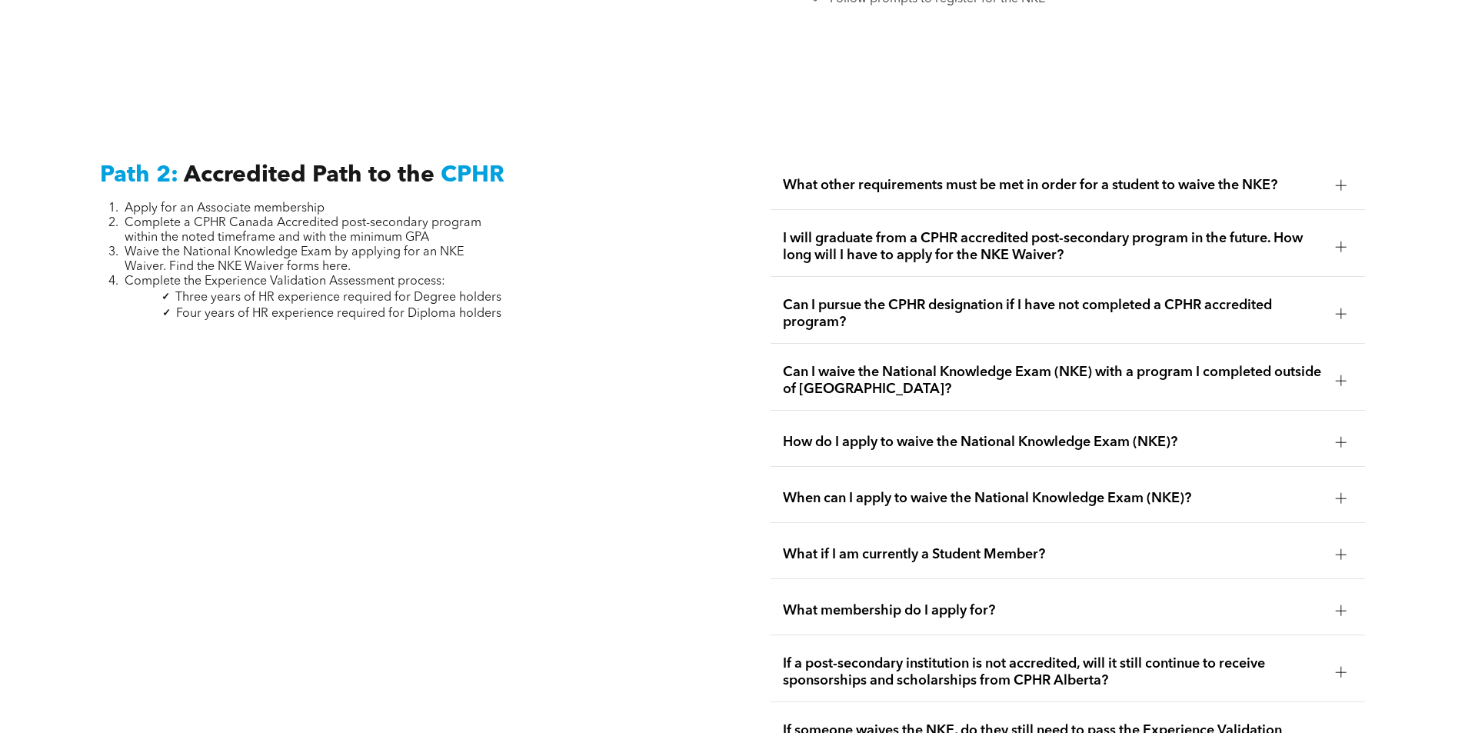
click at [1274, 418] on div "How do I apply to waive the National Knowledge Exam (NKE)?" at bounding box center [1067, 442] width 594 height 48
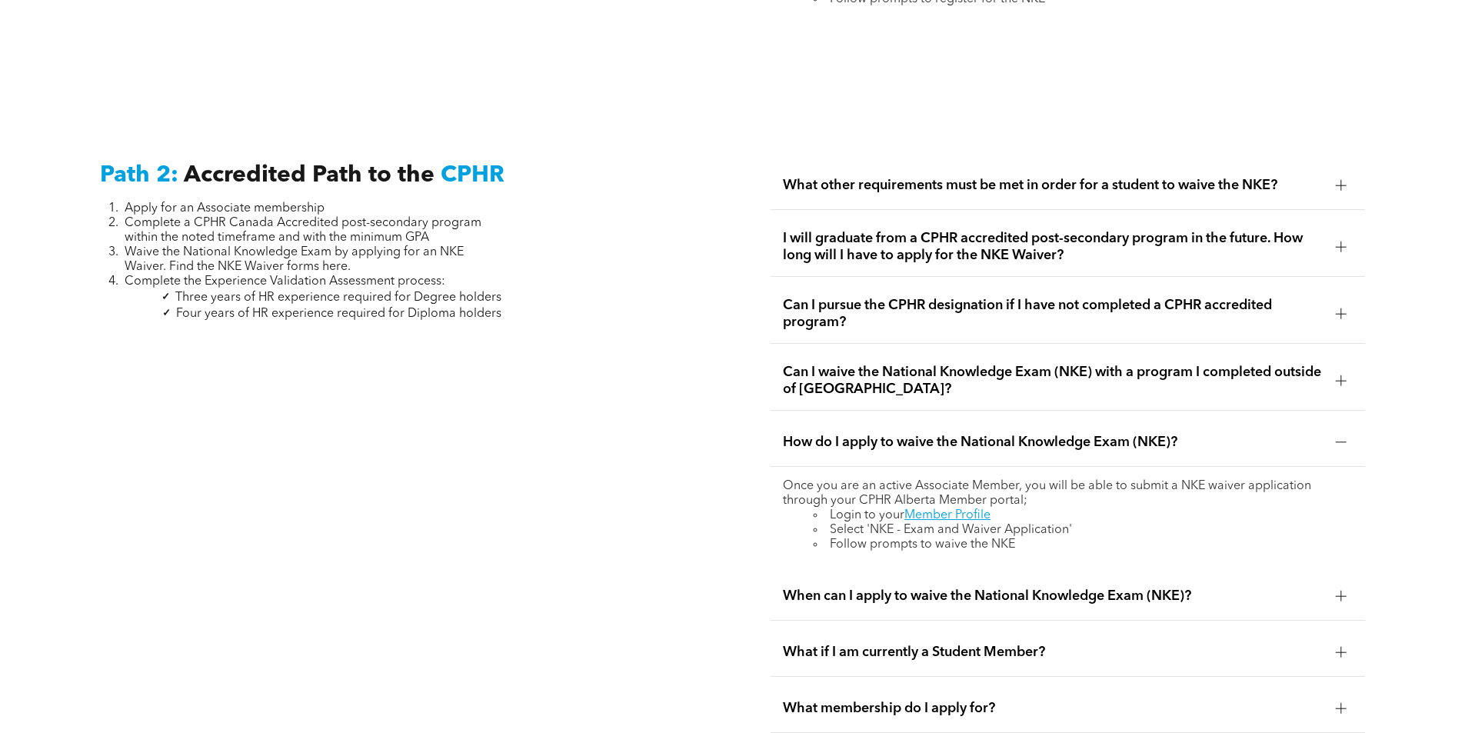
click at [1259, 418] on div "How do I apply to waive the National Knowledge Exam (NKE)?" at bounding box center [1067, 442] width 594 height 48
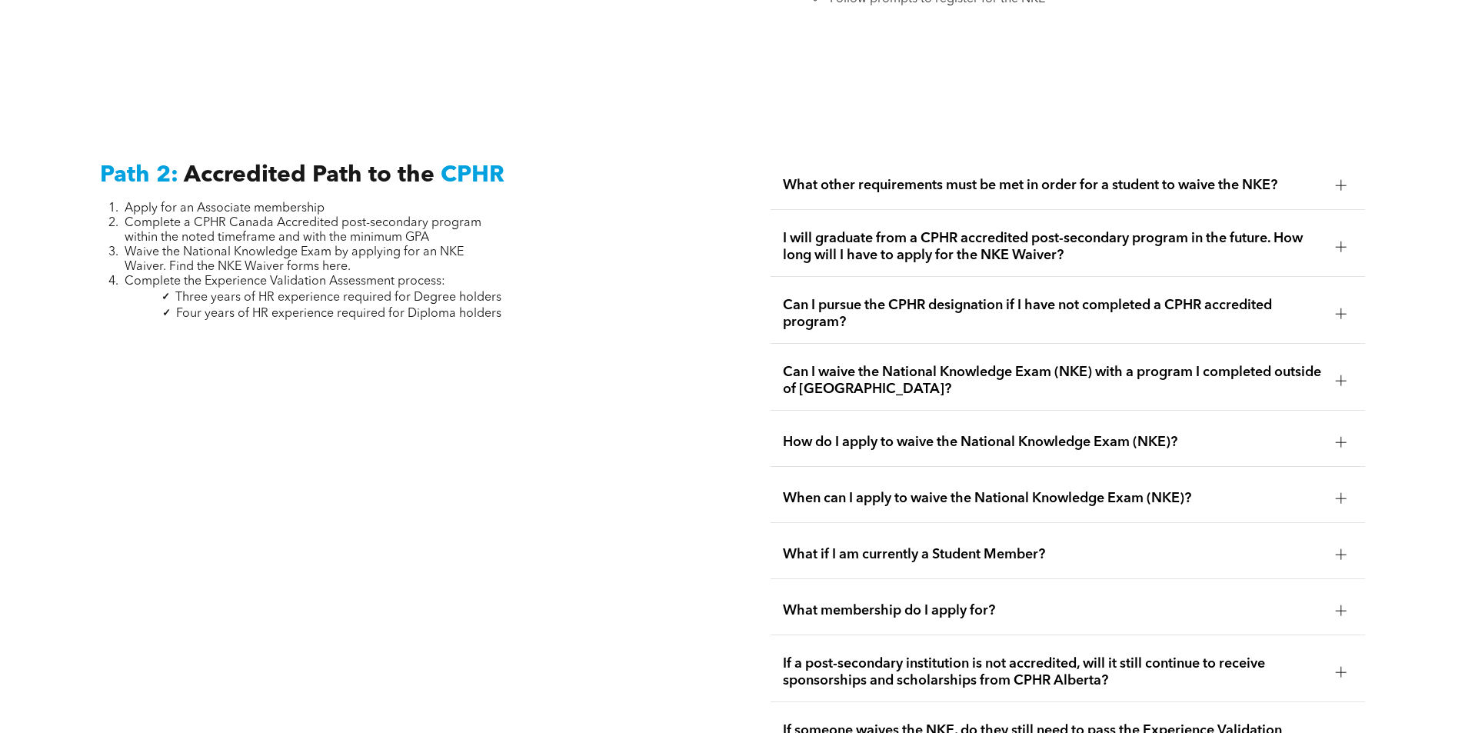
click at [1243, 474] on div "When can I apply to waive the National Knowledge Exam (NKE)?" at bounding box center [1067, 498] width 594 height 48
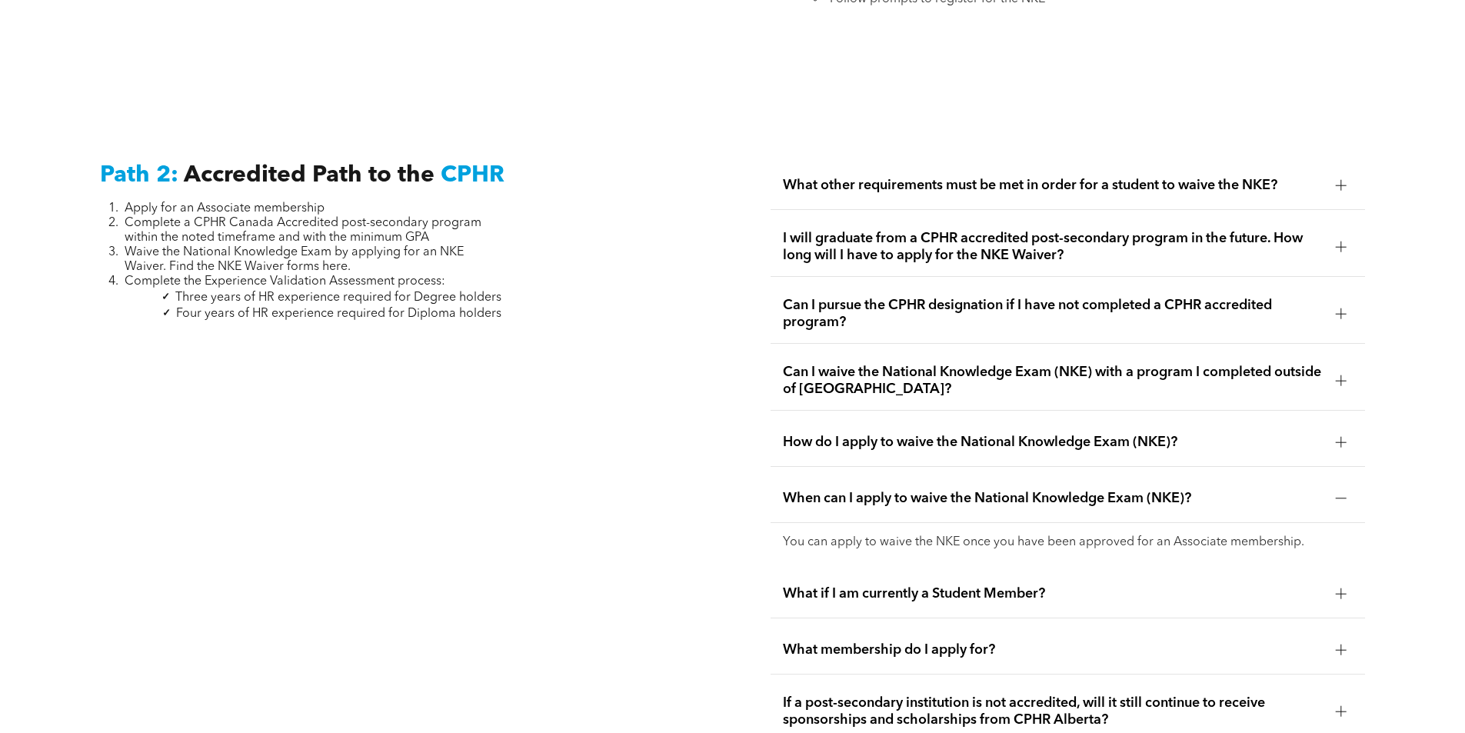
click at [1243, 490] on span "When can I apply to waive the National Knowledge Exam (NKE)?" at bounding box center [1053, 498] width 540 height 17
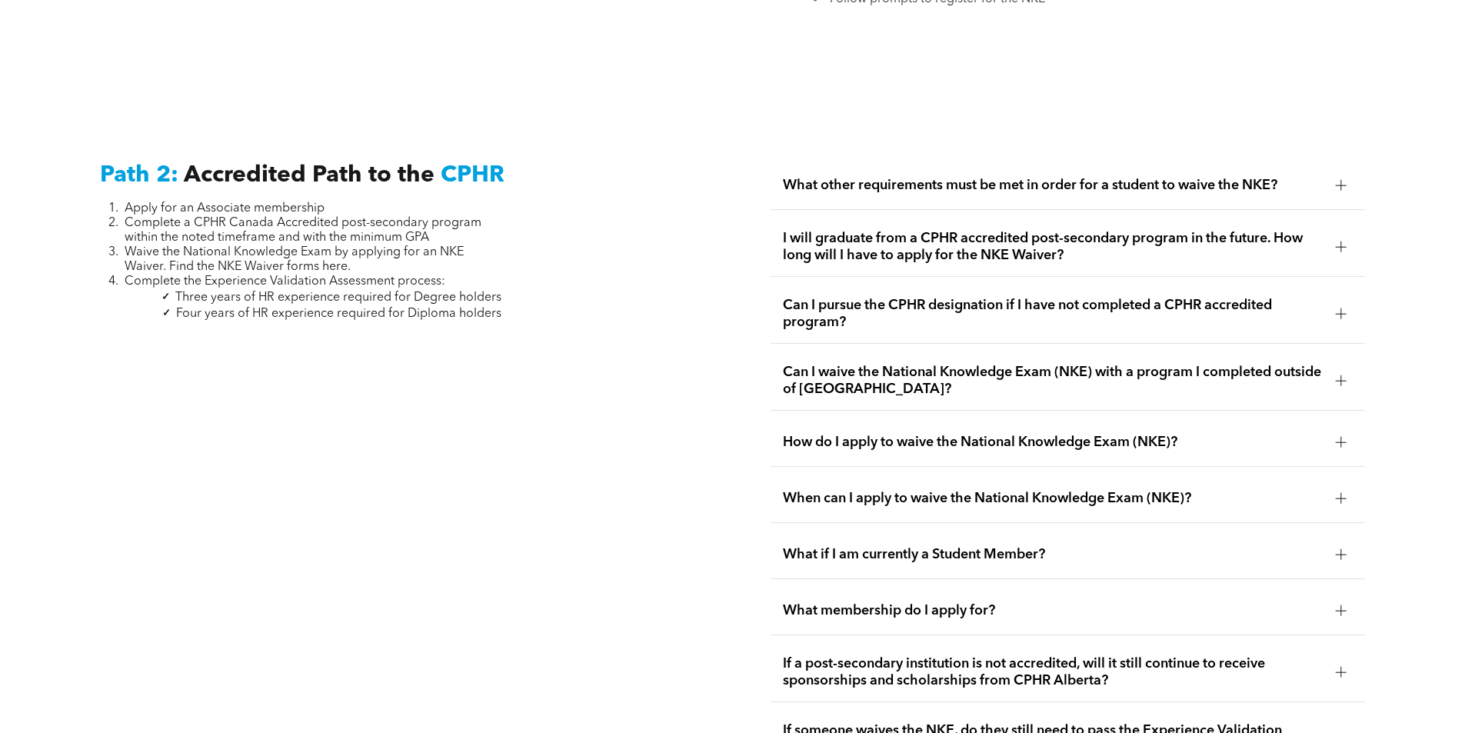
click at [1235, 530] on div "What if I am currently a Student Member?" at bounding box center [1067, 554] width 594 height 48
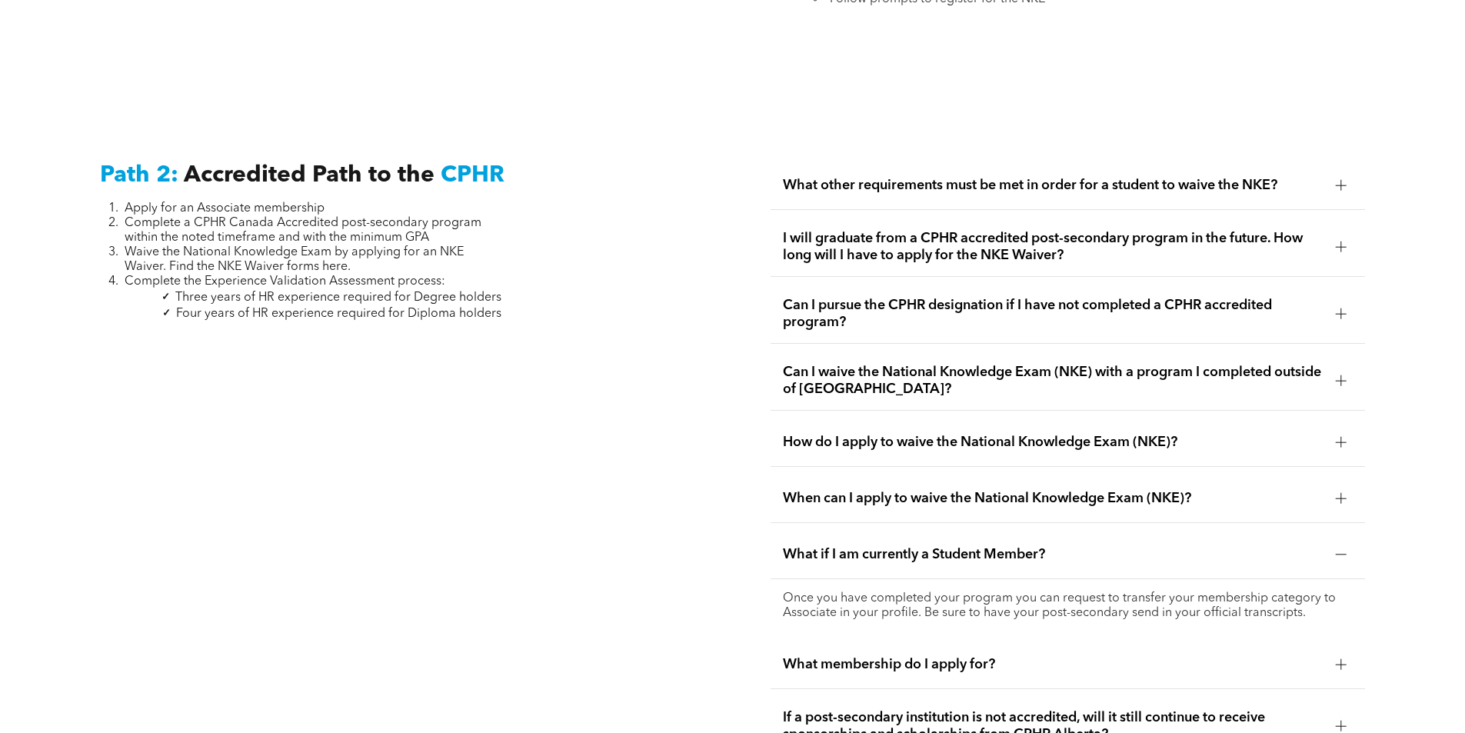
click at [1235, 530] on div "What if I am currently a Student Member?" at bounding box center [1067, 554] width 594 height 48
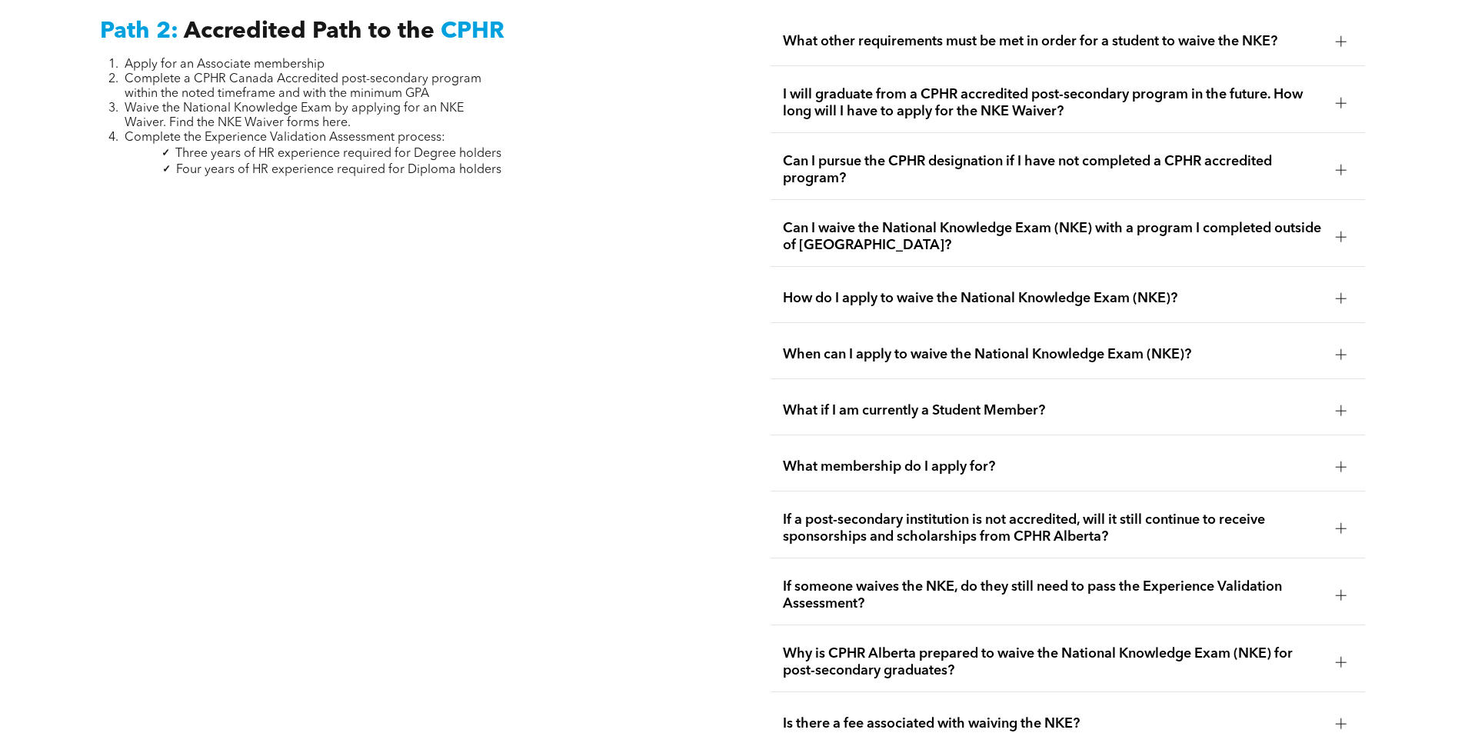
scroll to position [2679, 0]
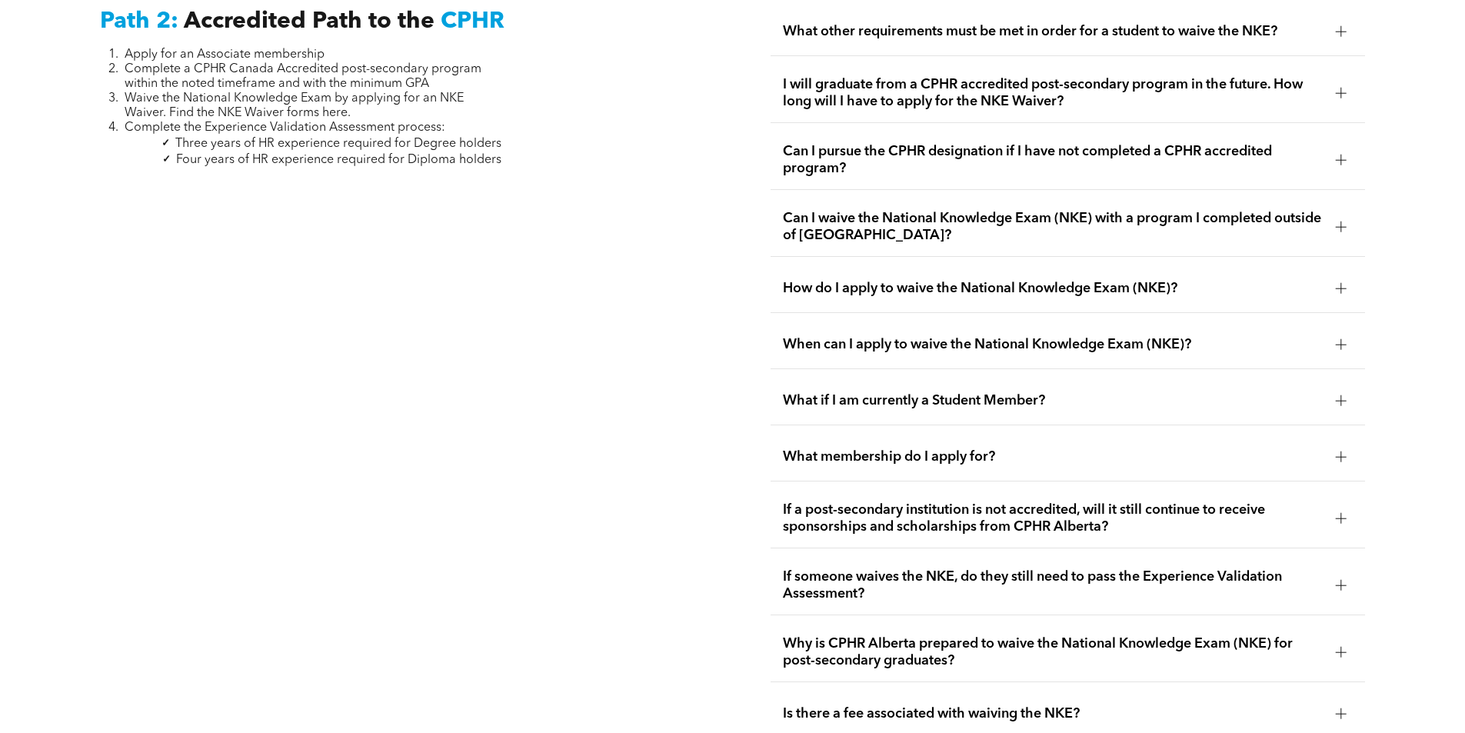
click at [1279, 448] on span "What membership do I apply for?" at bounding box center [1053, 456] width 540 height 17
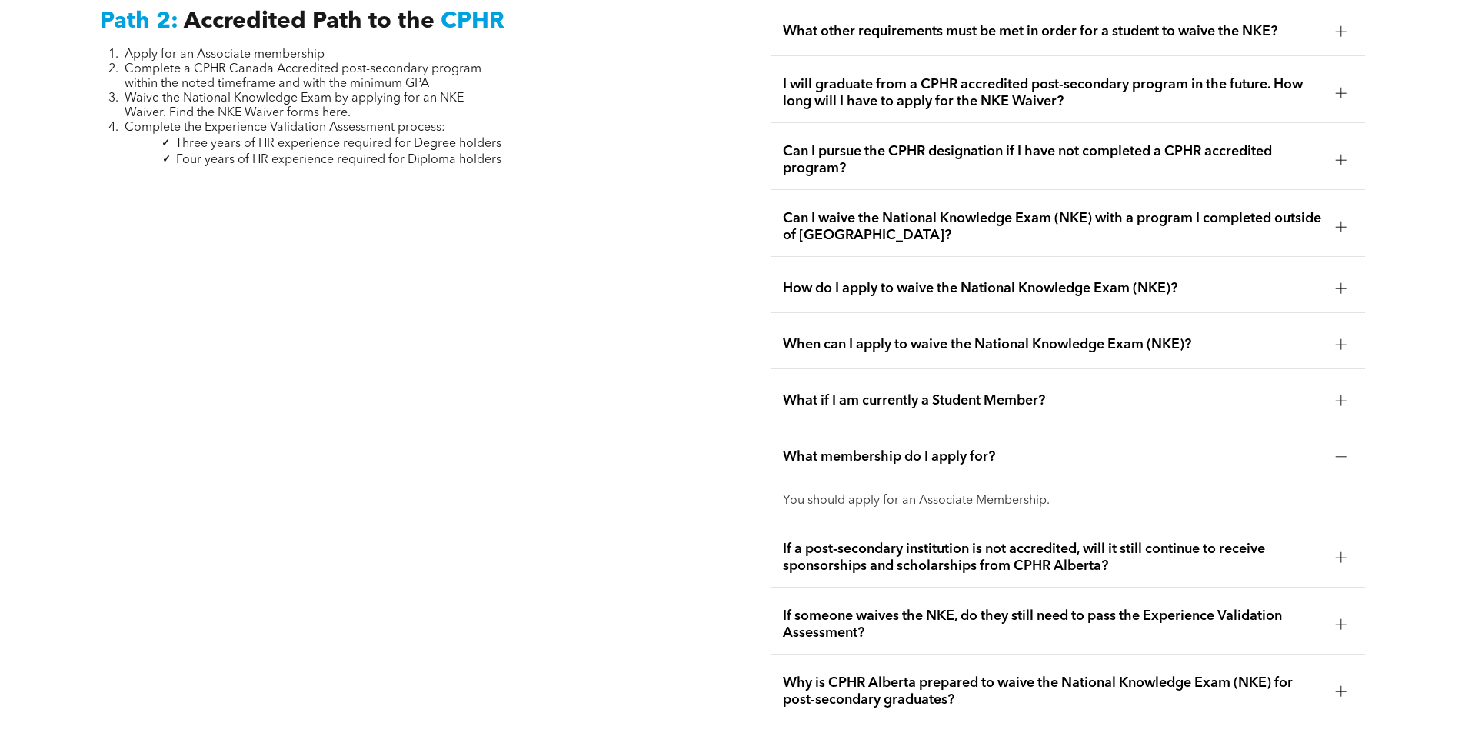
click at [1279, 448] on span "What membership do I apply for?" at bounding box center [1053, 456] width 540 height 17
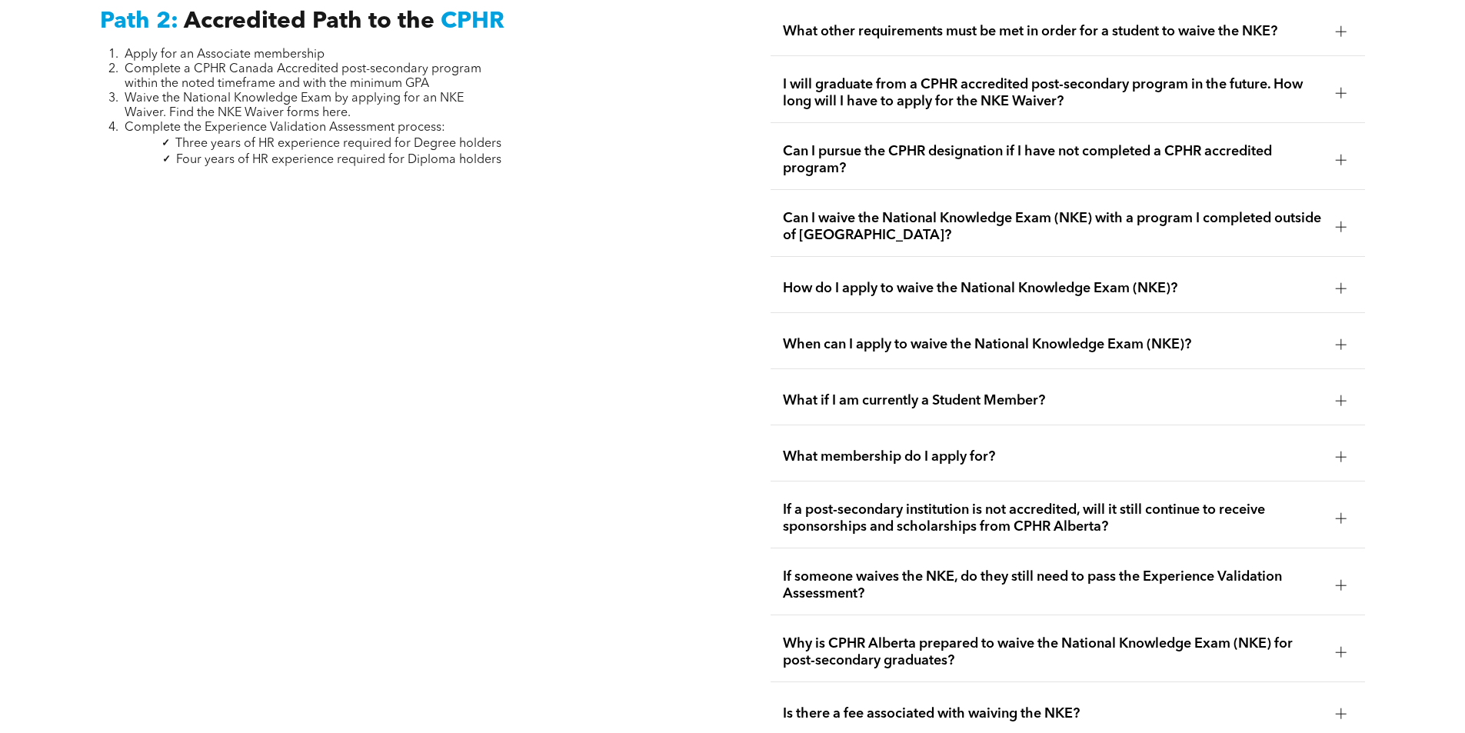
click at [1287, 501] on span "If a post-secondary institution is not accredited, will it still continue to re…" at bounding box center [1053, 518] width 540 height 34
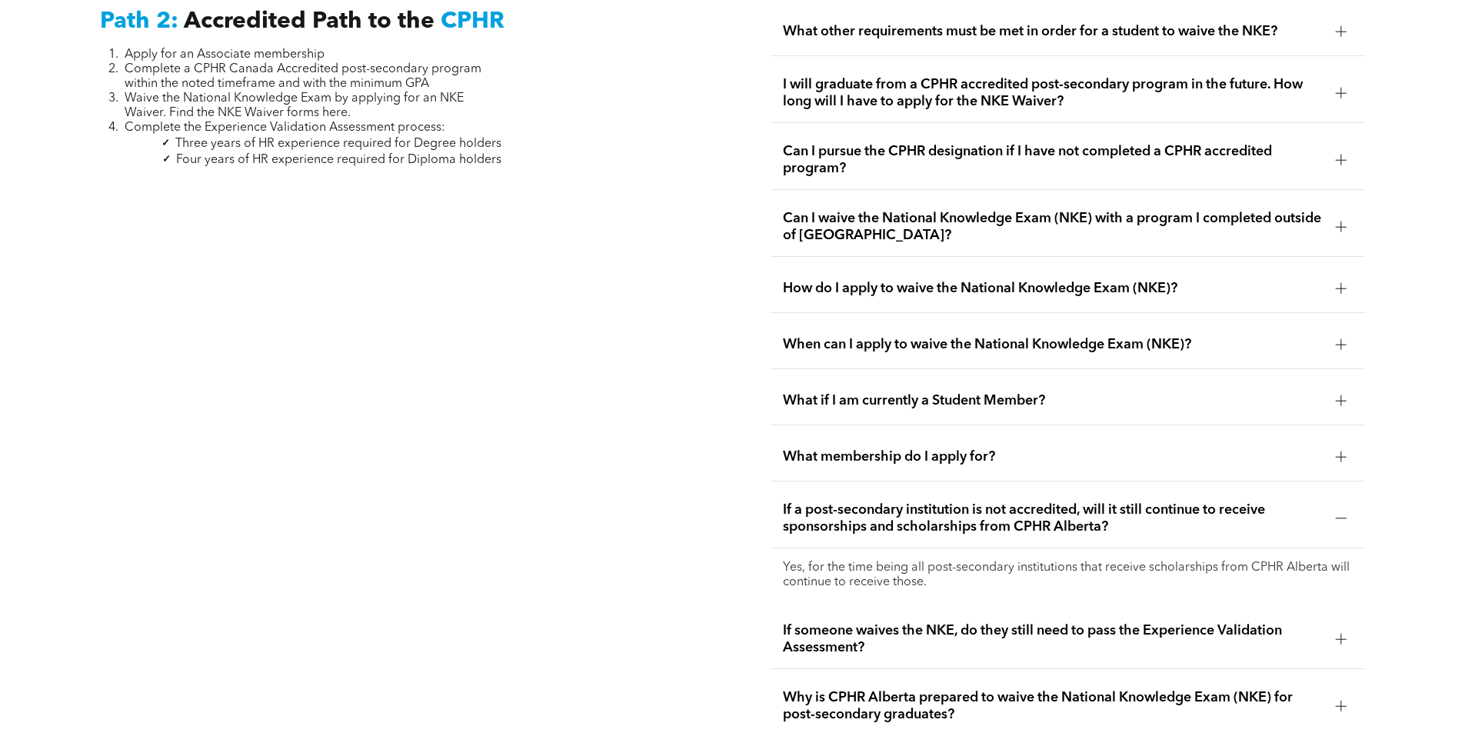
scroll to position [2755, 0]
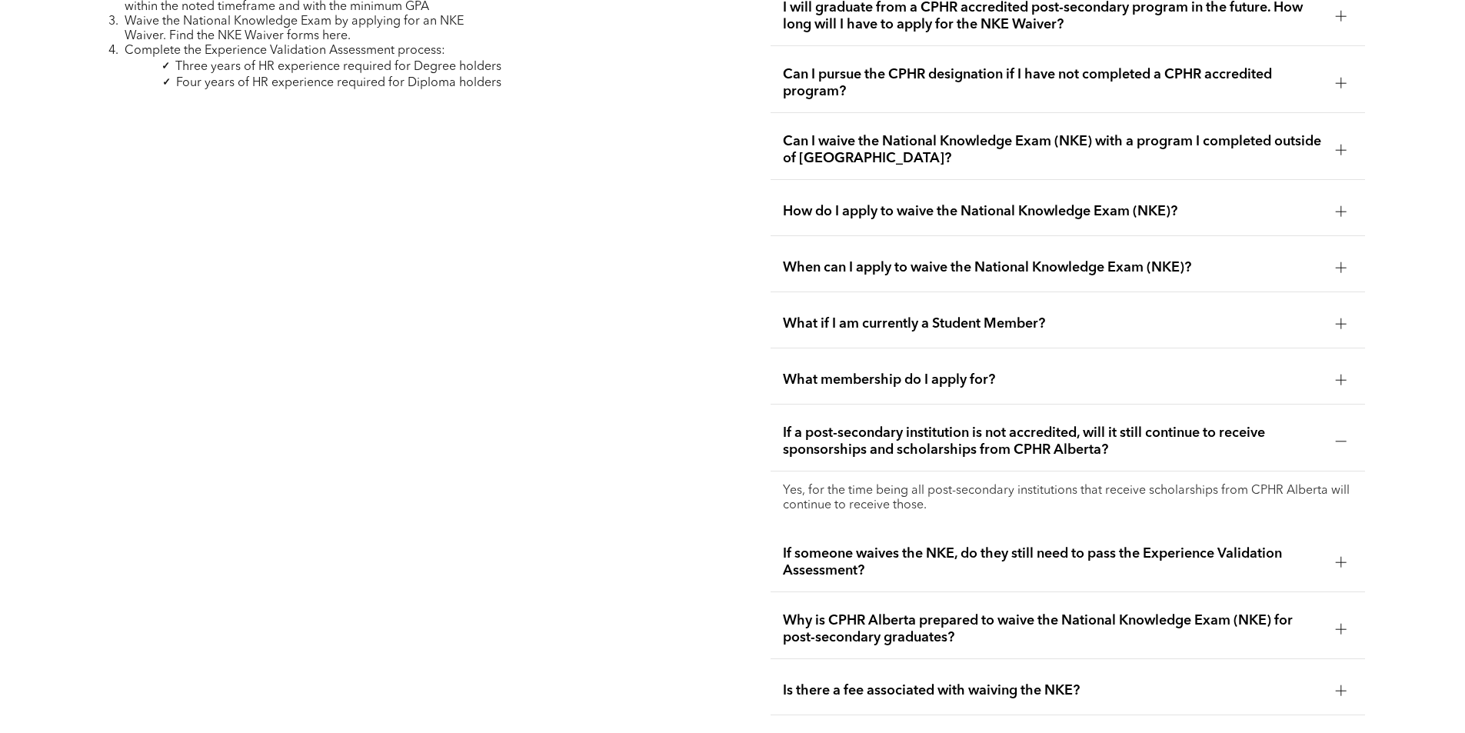
click at [1281, 430] on span "If a post-secondary institution is not accredited, will it still continue to re…" at bounding box center [1053, 441] width 540 height 34
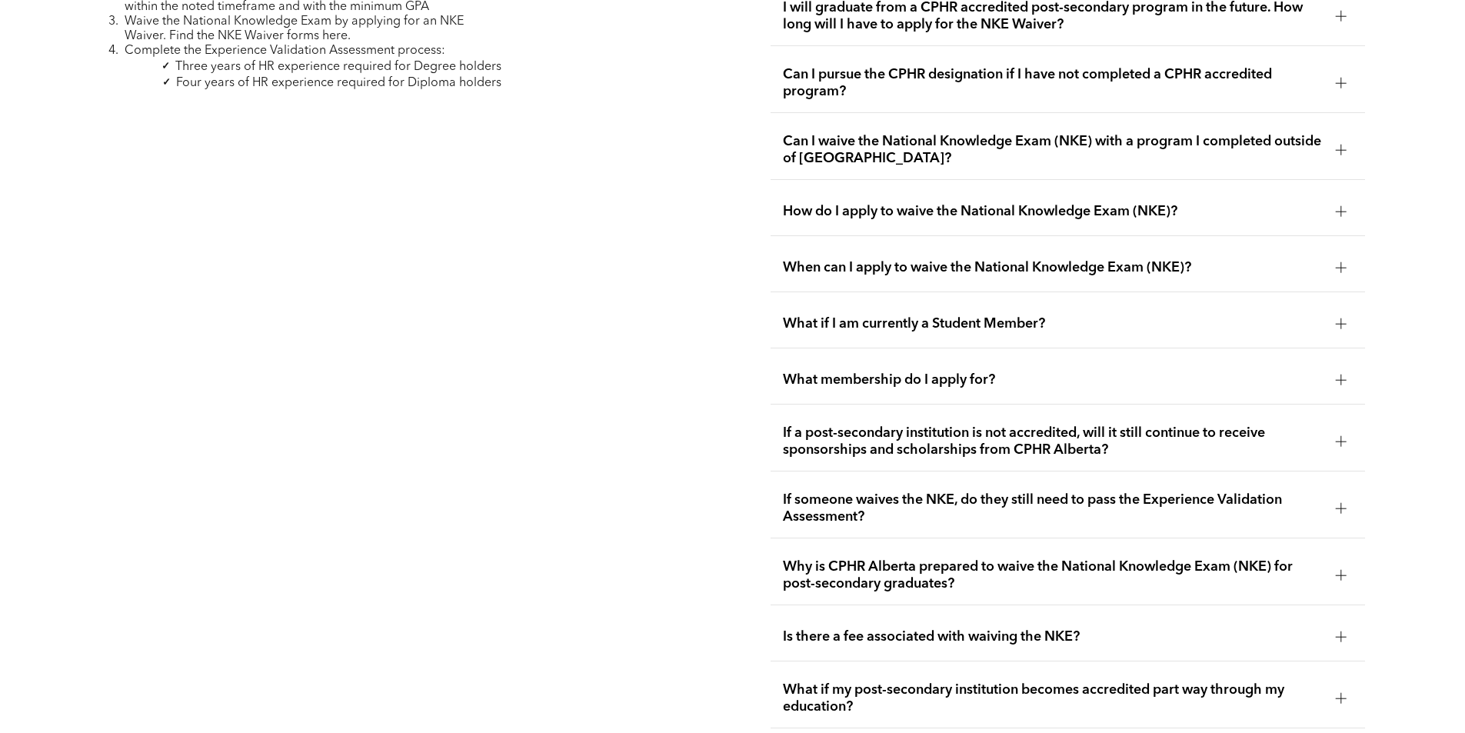
click at [1284, 505] on div "If someone waives the NKE, do they still need to pass the Experience Validation…" at bounding box center [1067, 508] width 594 height 59
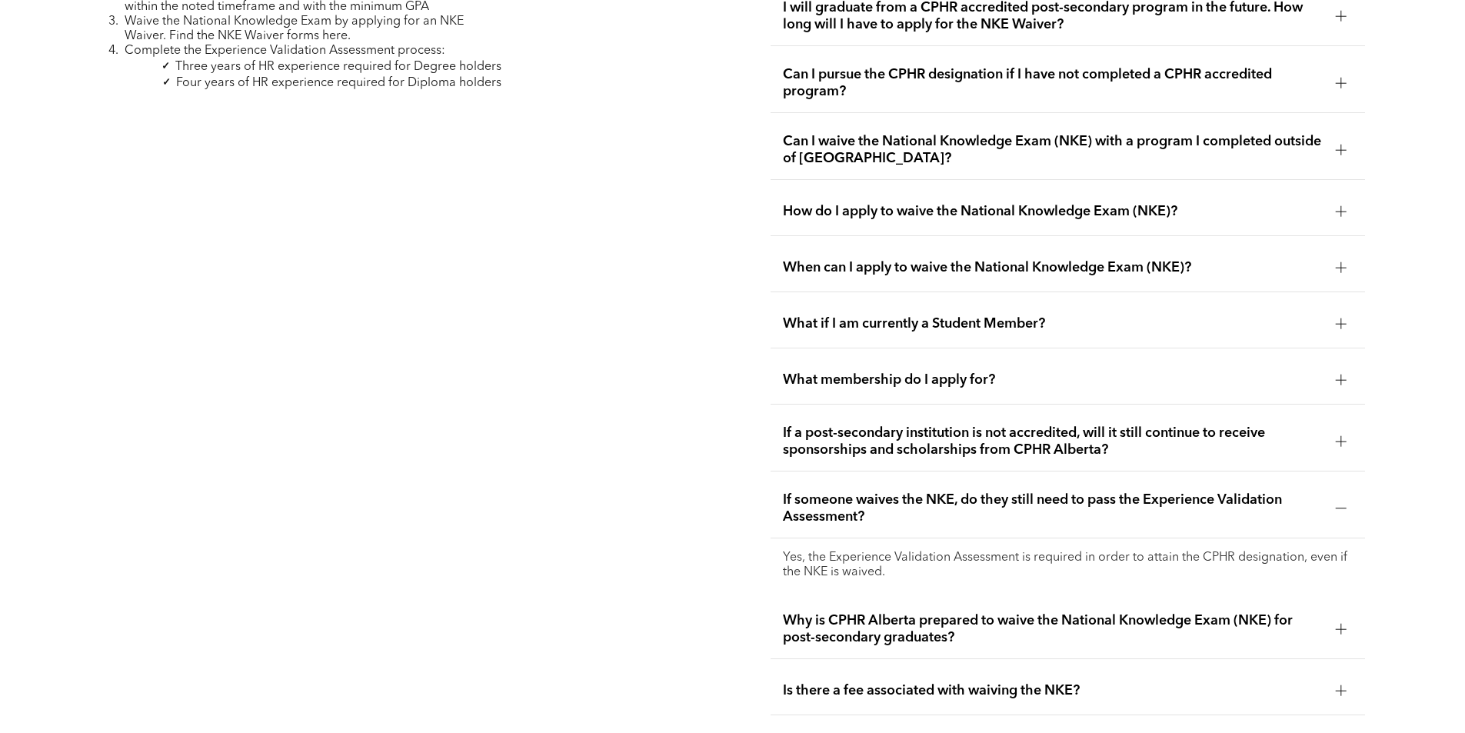
click at [1296, 491] on span "If someone waives the NKE, do they still need to pass the Experience Validation…" at bounding box center [1053, 508] width 540 height 34
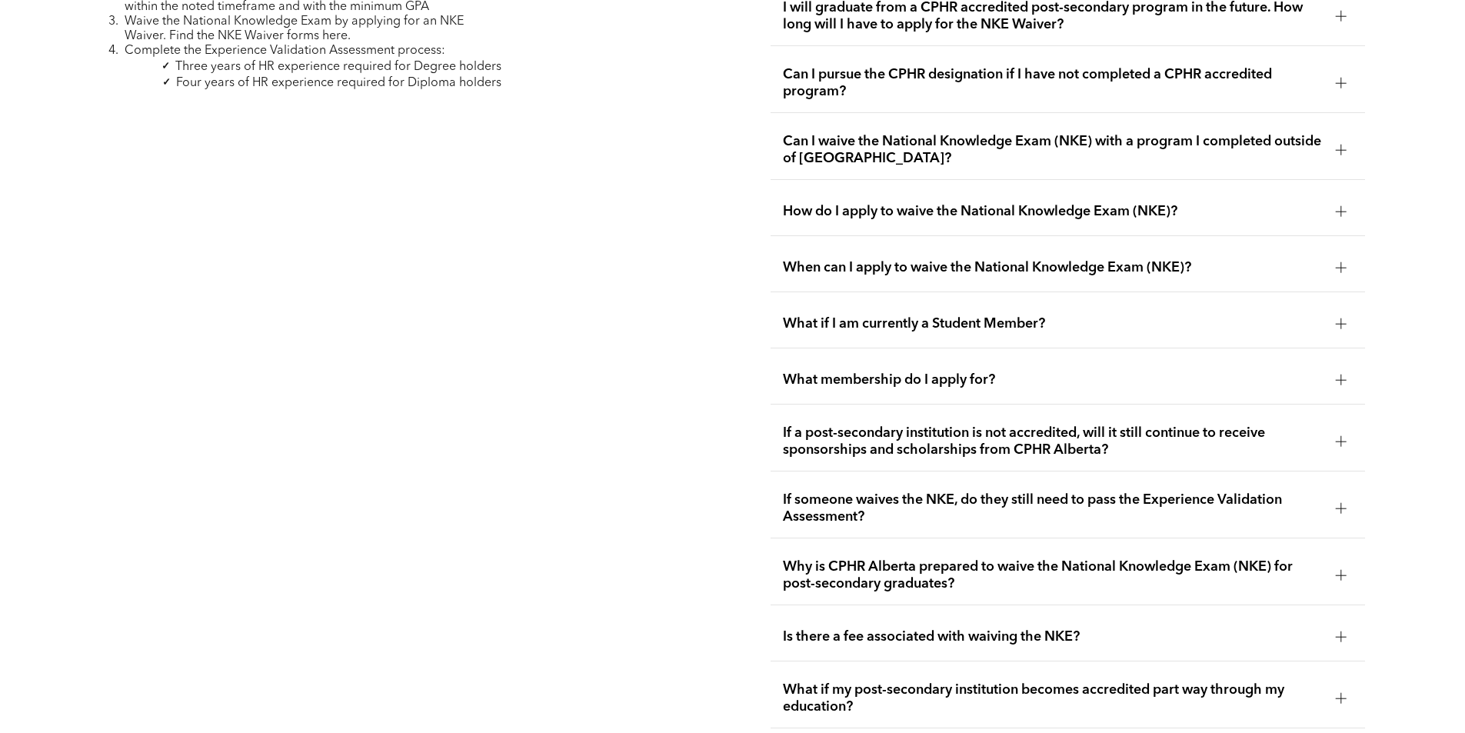
click at [1295, 558] on span "Why is CPHR Alberta prepared to waive the National Knowledge Exam (NKE) for pos…" at bounding box center [1053, 575] width 540 height 34
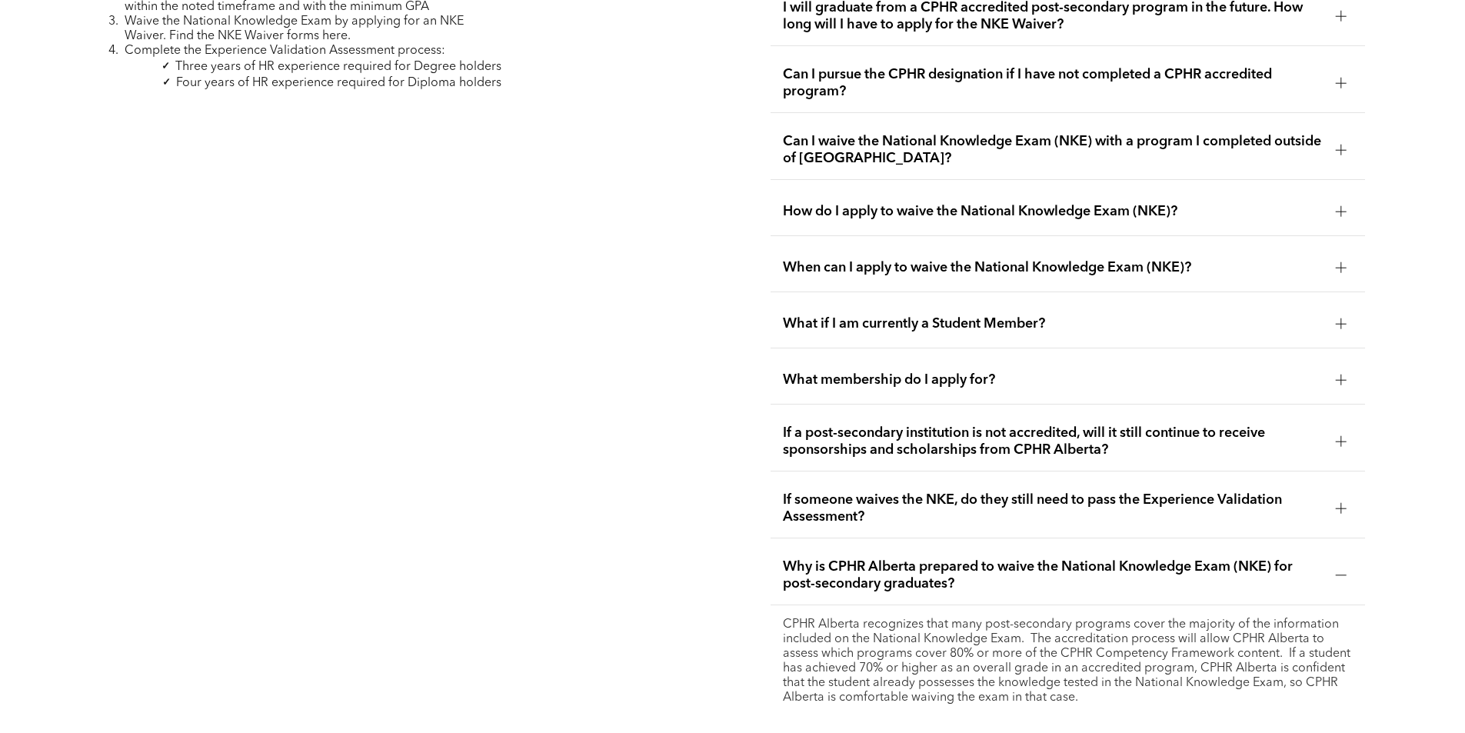
click at [1305, 558] on span "Why is CPHR Alberta prepared to waive the National Knowledge Exam (NKE) for pos…" at bounding box center [1053, 575] width 540 height 34
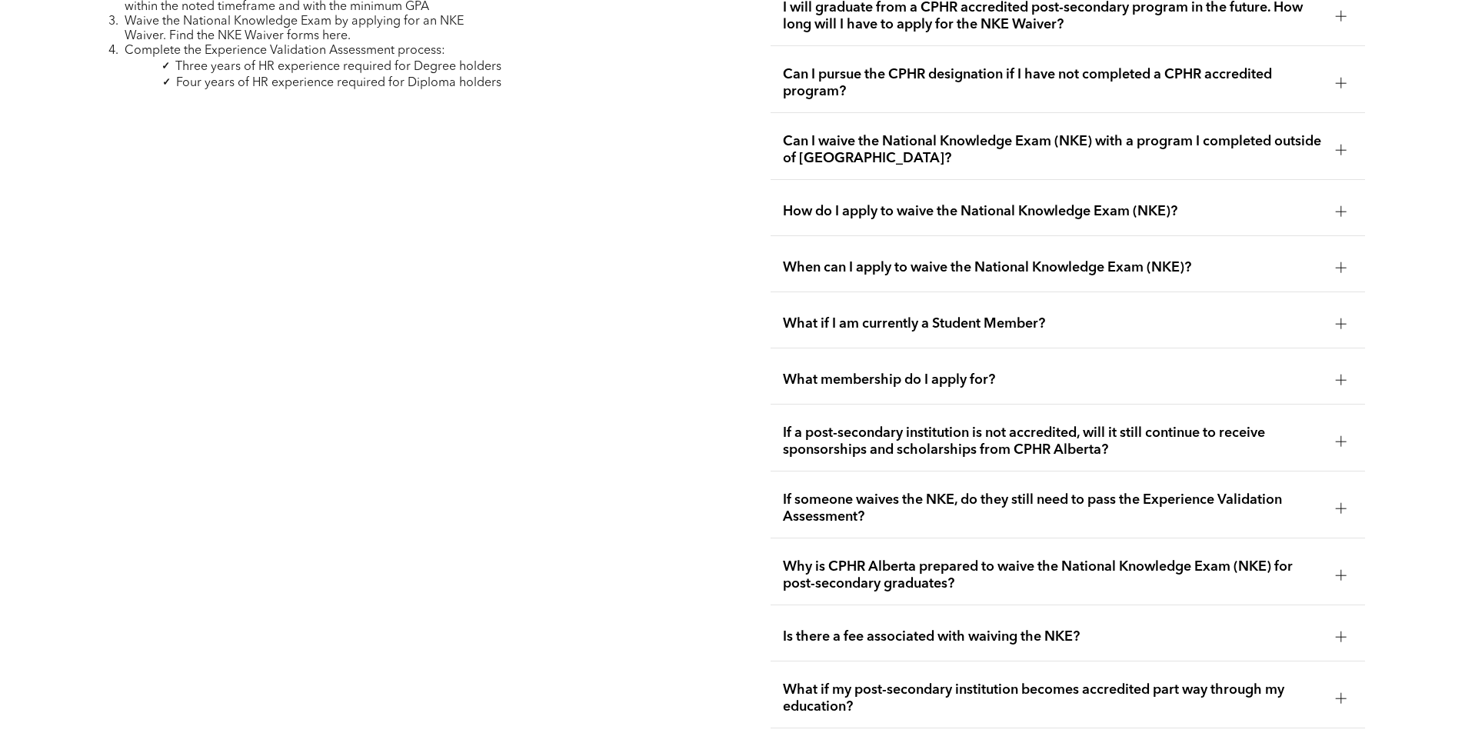
scroll to position [2832, 0]
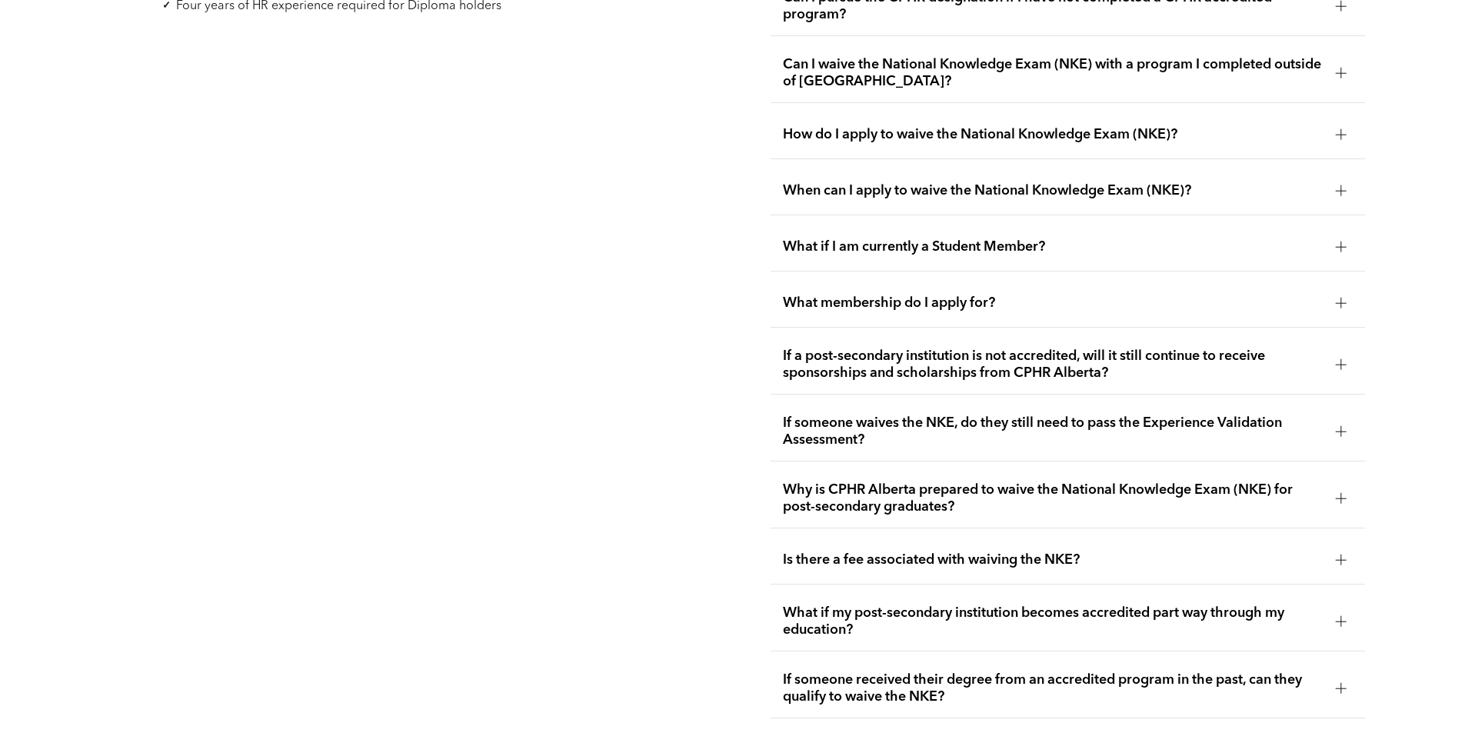
click at [1308, 551] on span "Is there a fee associated with waiving the NKE?" at bounding box center [1053, 559] width 540 height 17
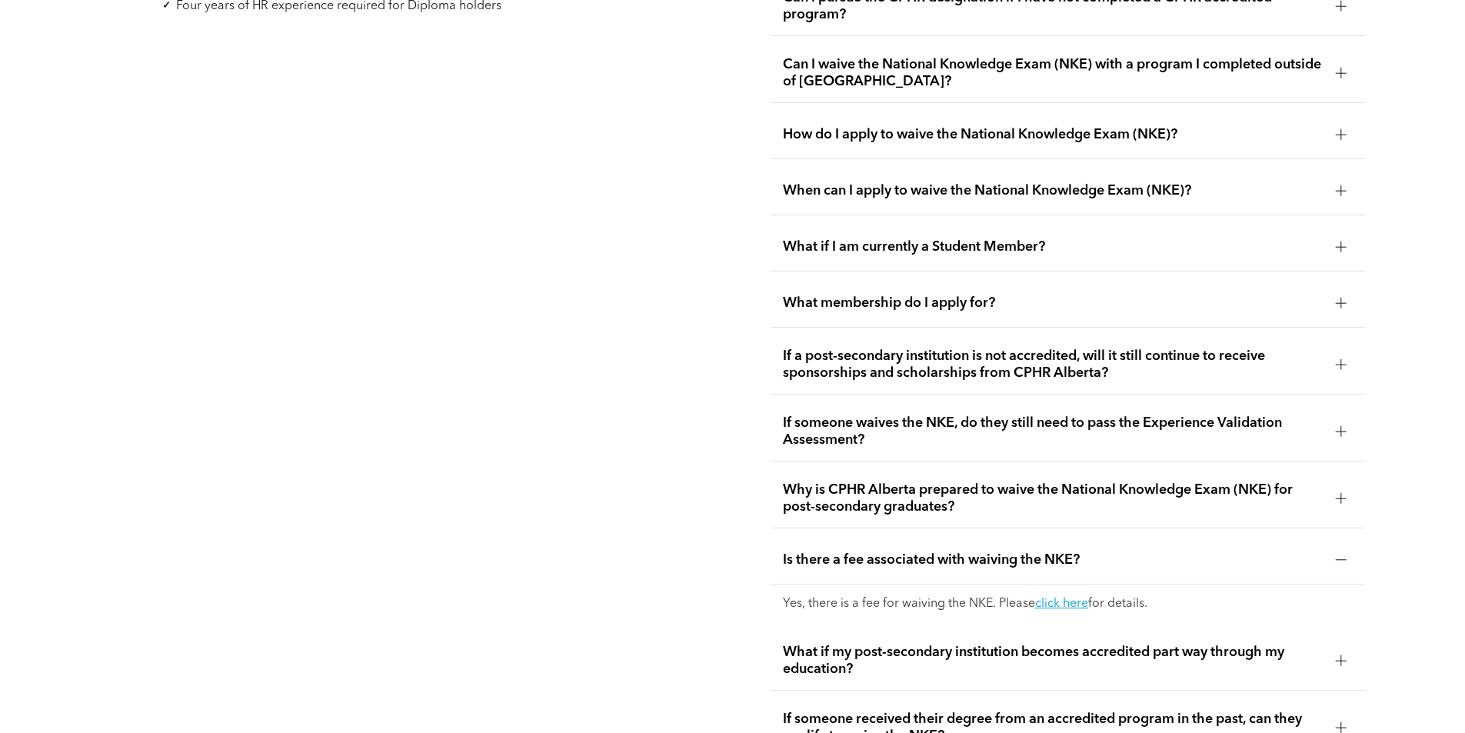
click at [1308, 551] on span "Is there a fee associated with waiving the NKE?" at bounding box center [1053, 559] width 540 height 17
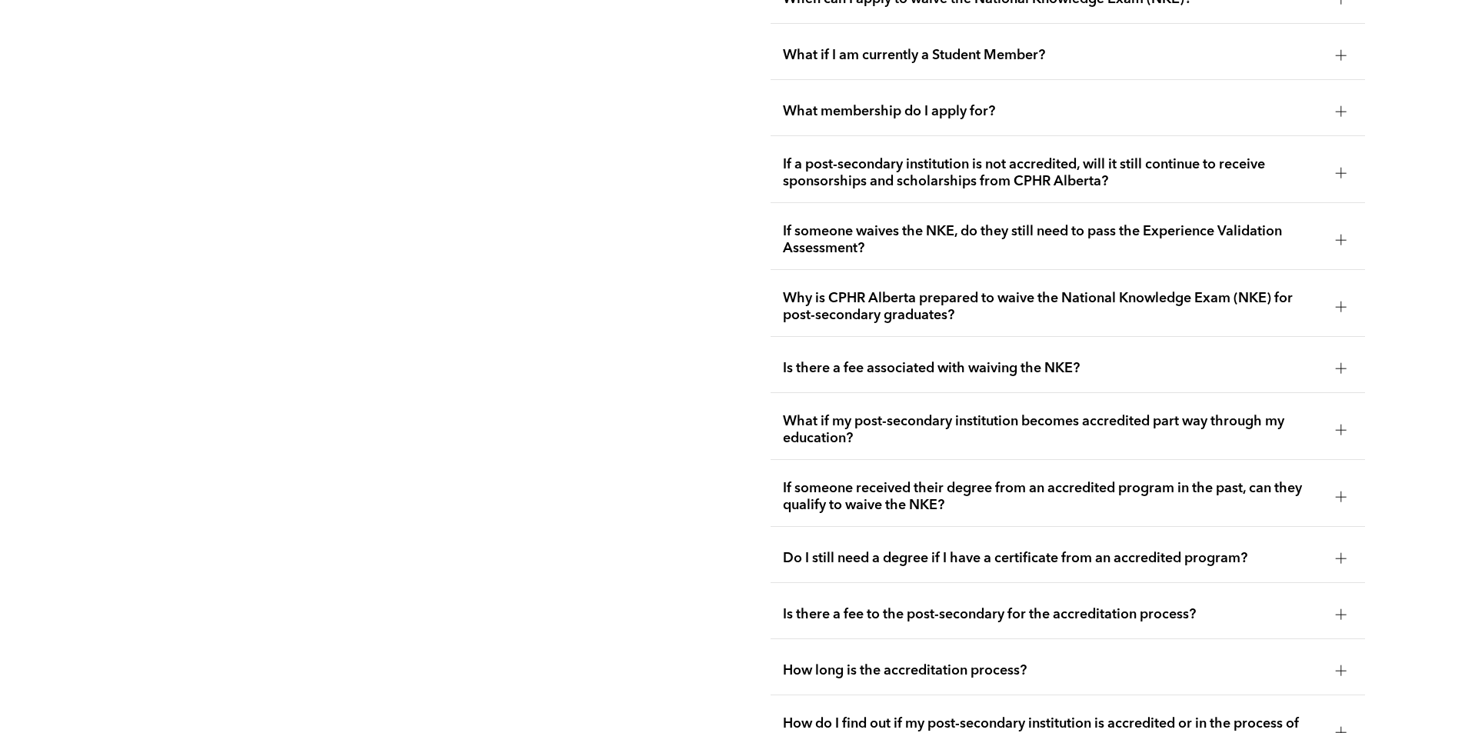
scroll to position [3063, 0]
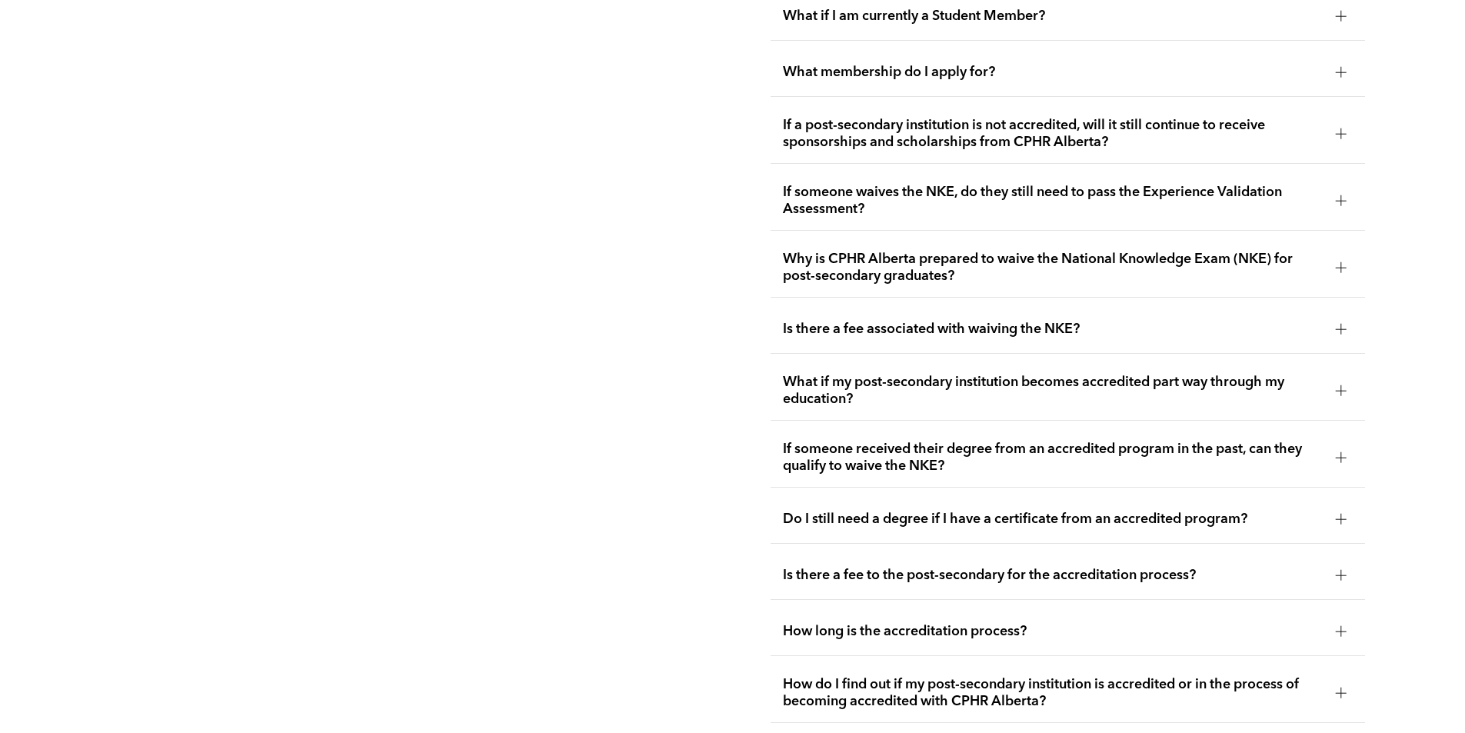
click at [1293, 375] on span "What if my post-secondary institution becomes accredited part way through my ed…" at bounding box center [1053, 391] width 540 height 34
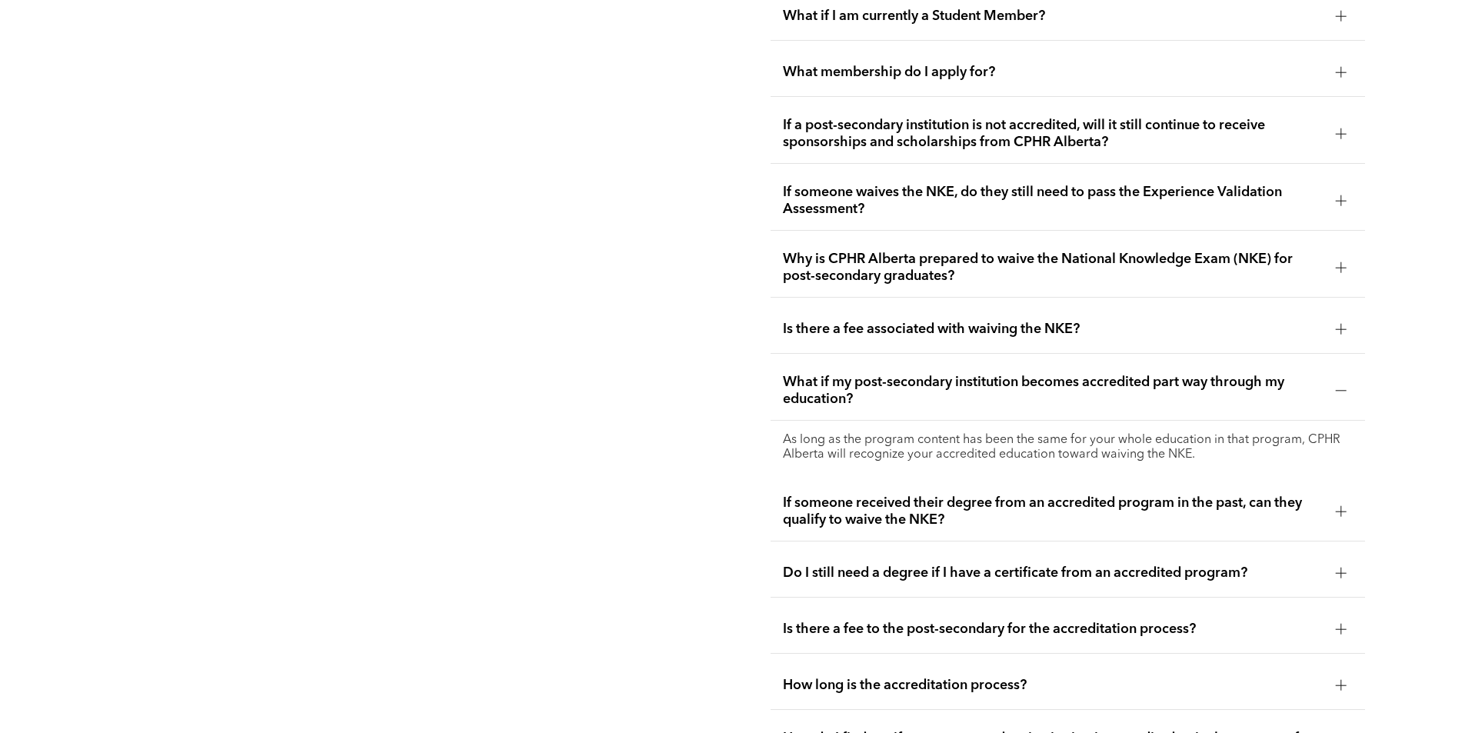
drag, startPoint x: 1292, startPoint y: 366, endPoint x: 960, endPoint y: 360, distance: 332.2
click at [960, 374] on span "What if my post-secondary institution becomes accredited part way through my ed…" at bounding box center [1053, 391] width 540 height 34
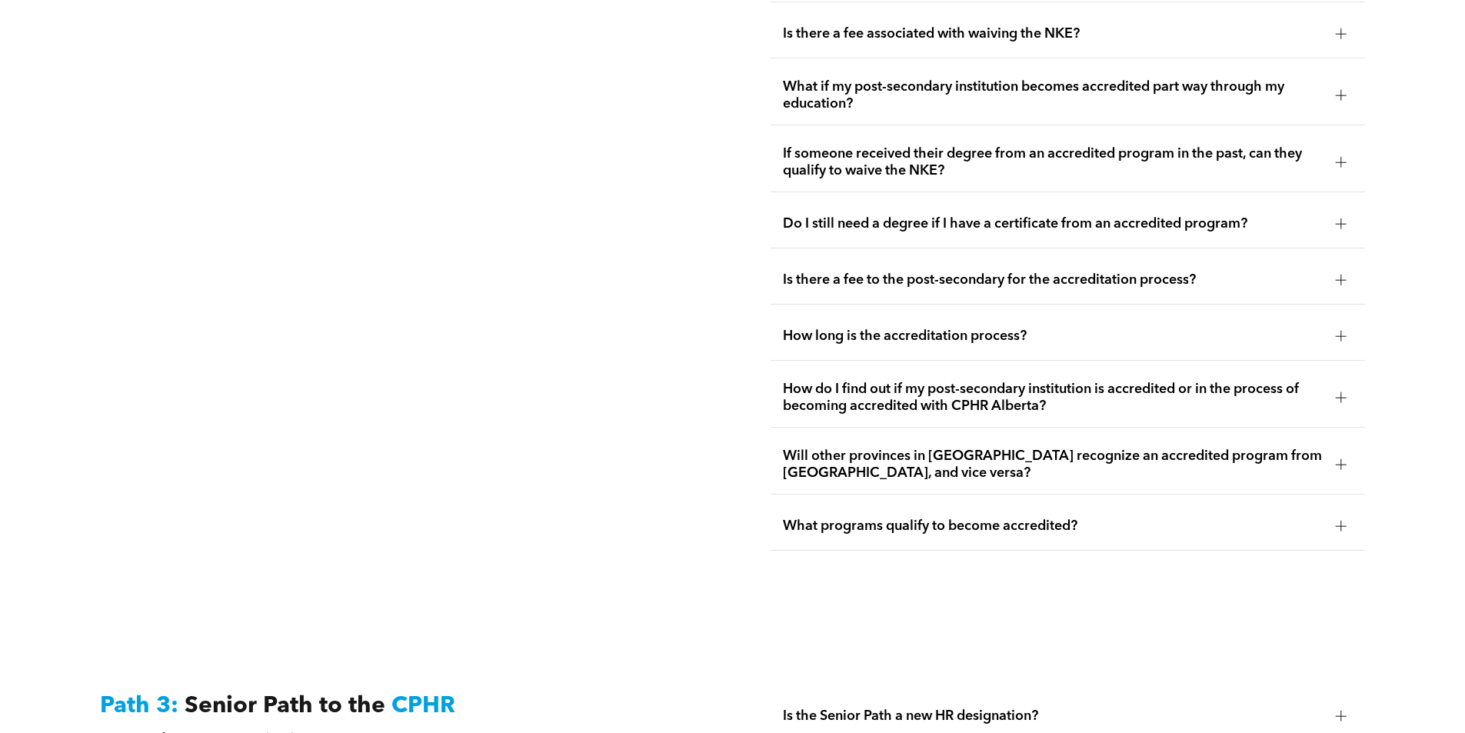
scroll to position [3370, 0]
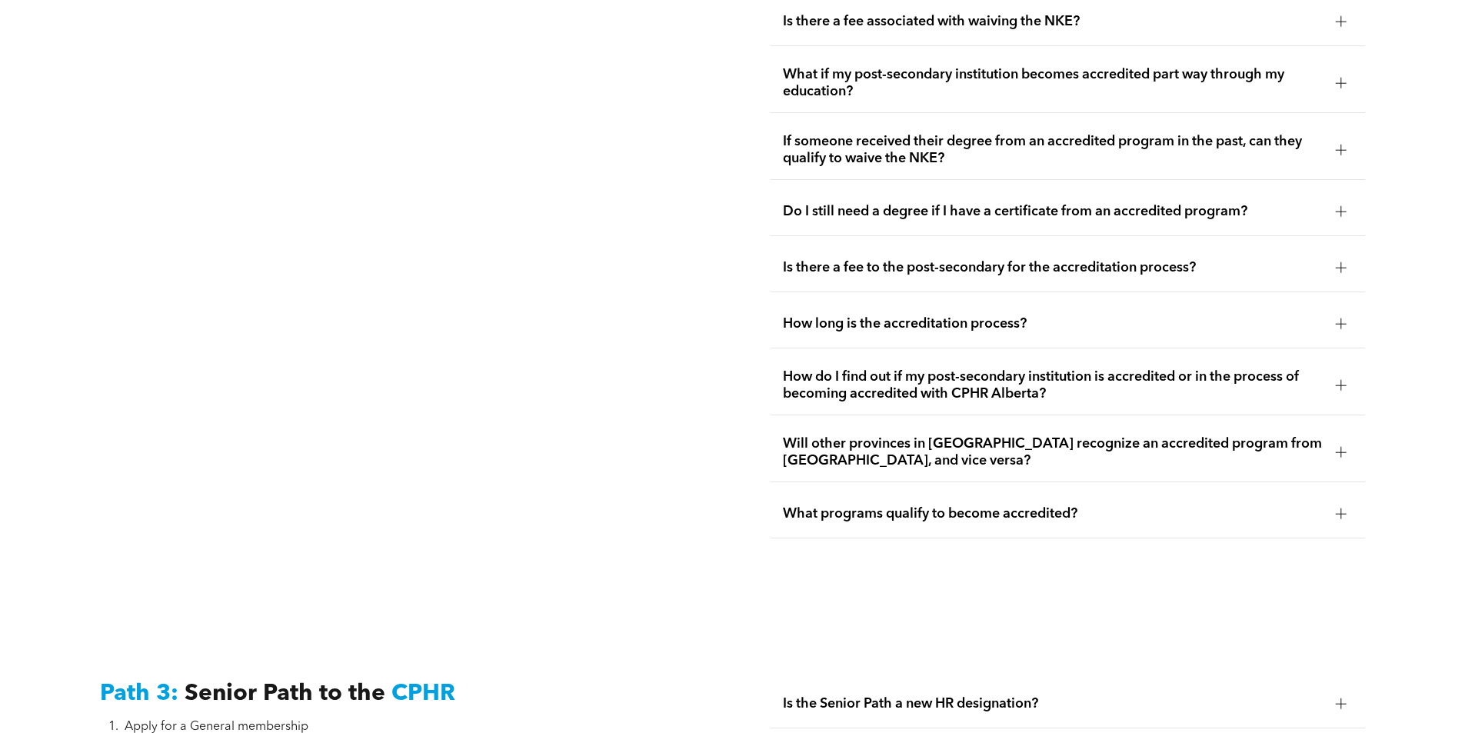
click at [1194, 259] on span "Is there a fee to the post-secondary for the accreditation process?" at bounding box center [1053, 267] width 540 height 17
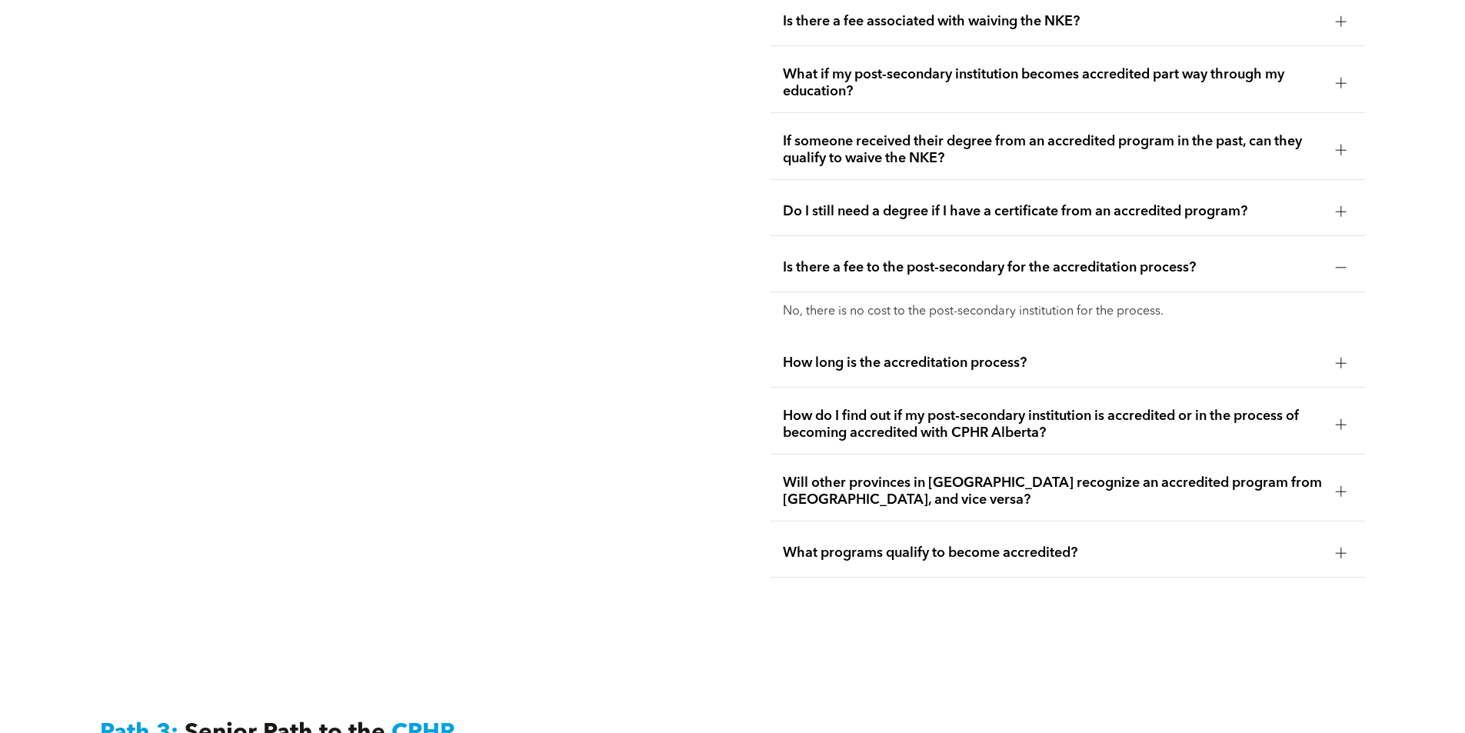
click at [1194, 259] on span "Is there a fee to the post-secondary for the accreditation process?" at bounding box center [1053, 267] width 540 height 17
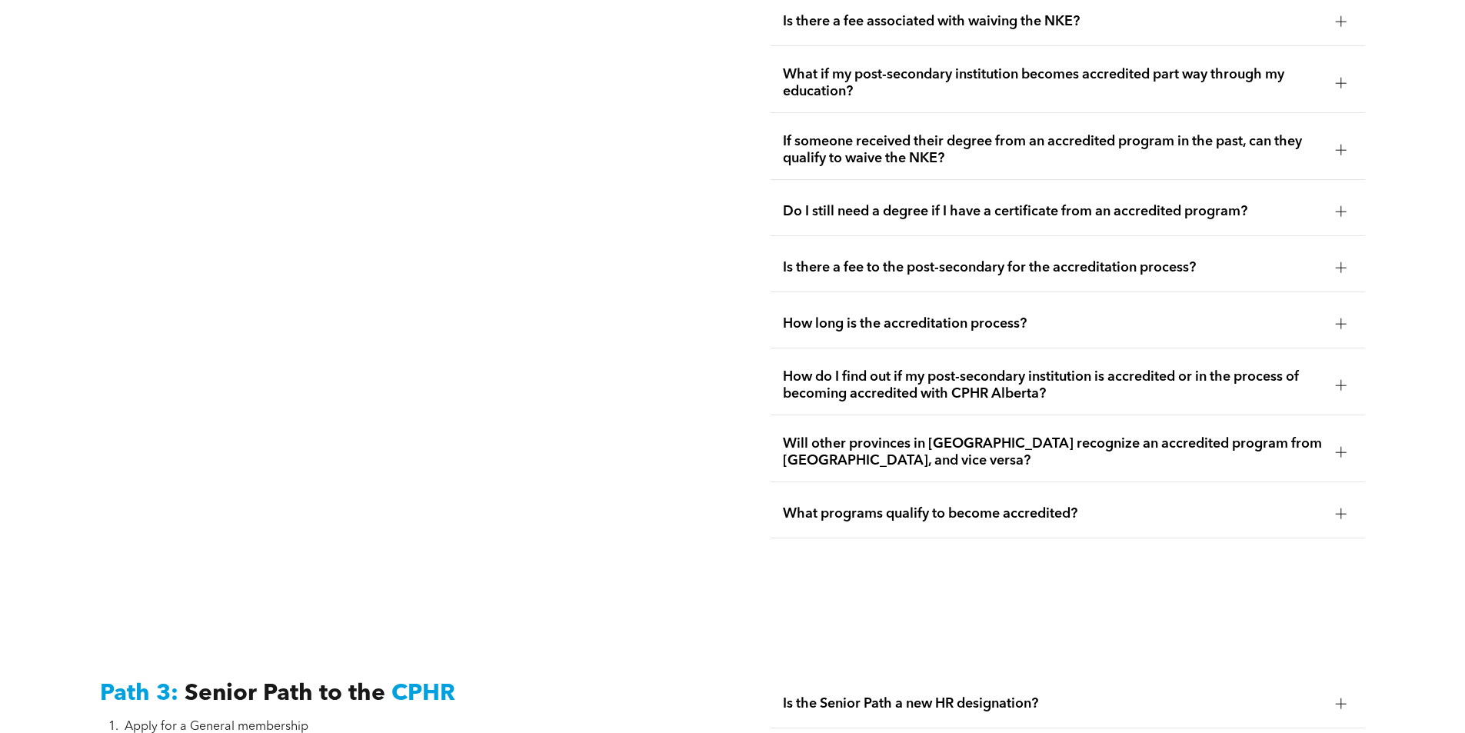
click at [1194, 309] on div "How long is the accreditation process?" at bounding box center [1067, 324] width 594 height 48
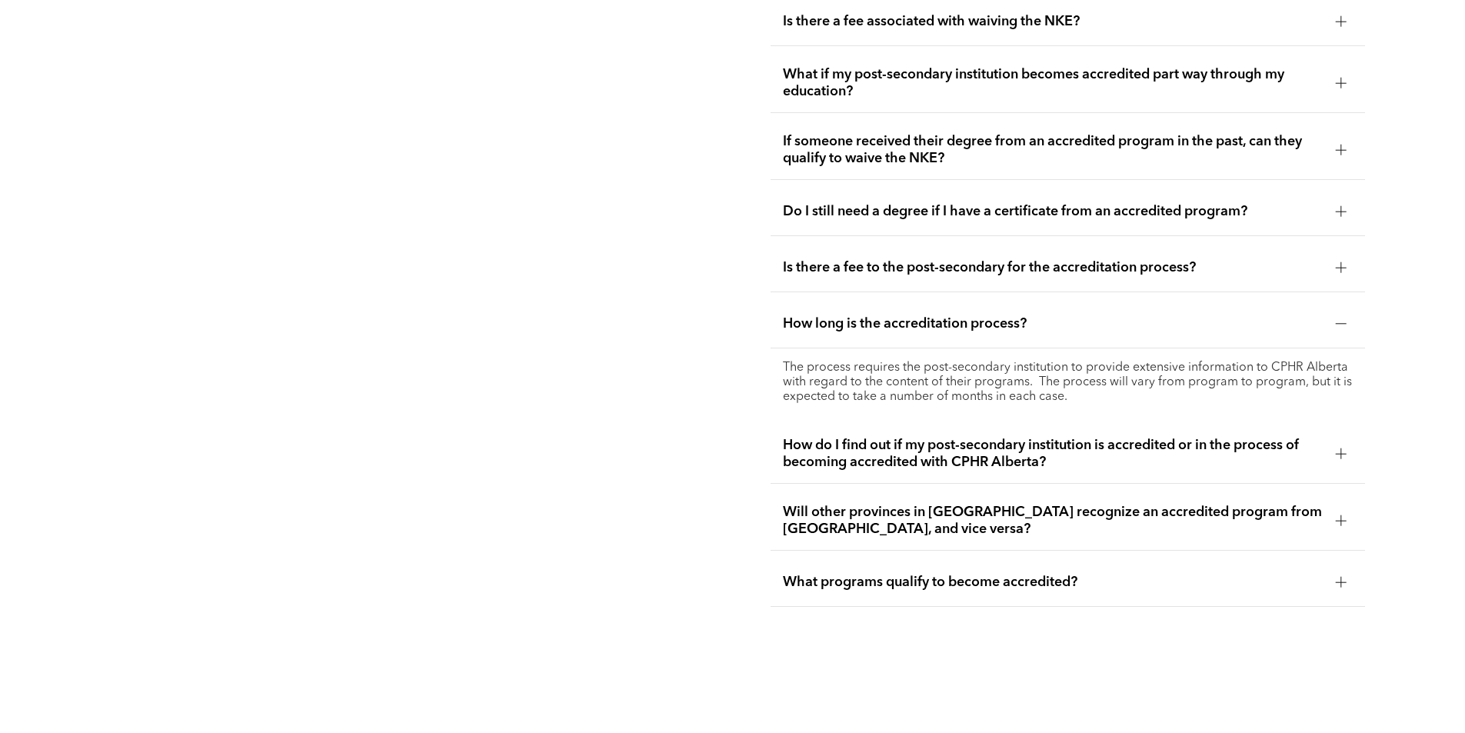
click at [1194, 308] on div "How long is the accreditation process?" at bounding box center [1067, 324] width 594 height 48
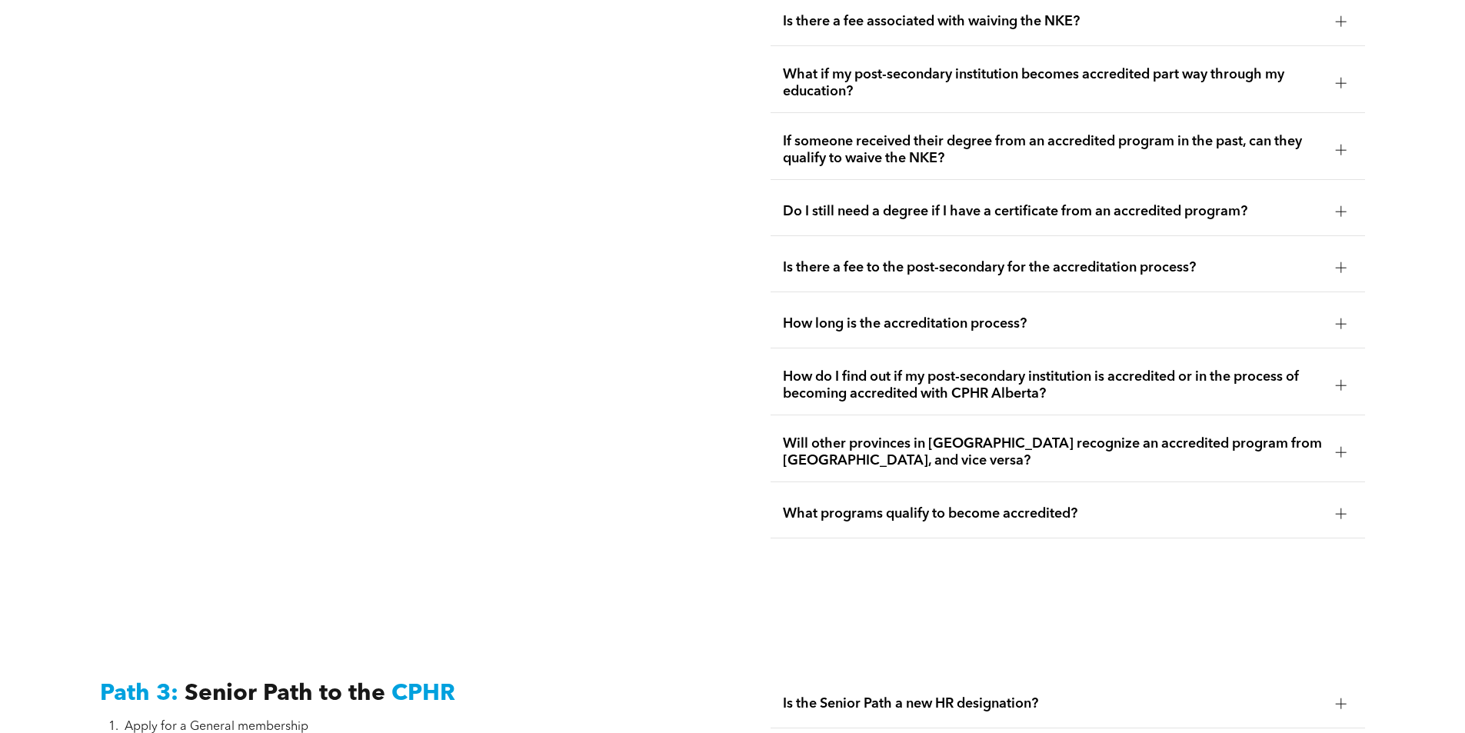
click at [1172, 372] on div "How do I find out if my post-secondary institution is accredited or in the proc…" at bounding box center [1067, 385] width 594 height 59
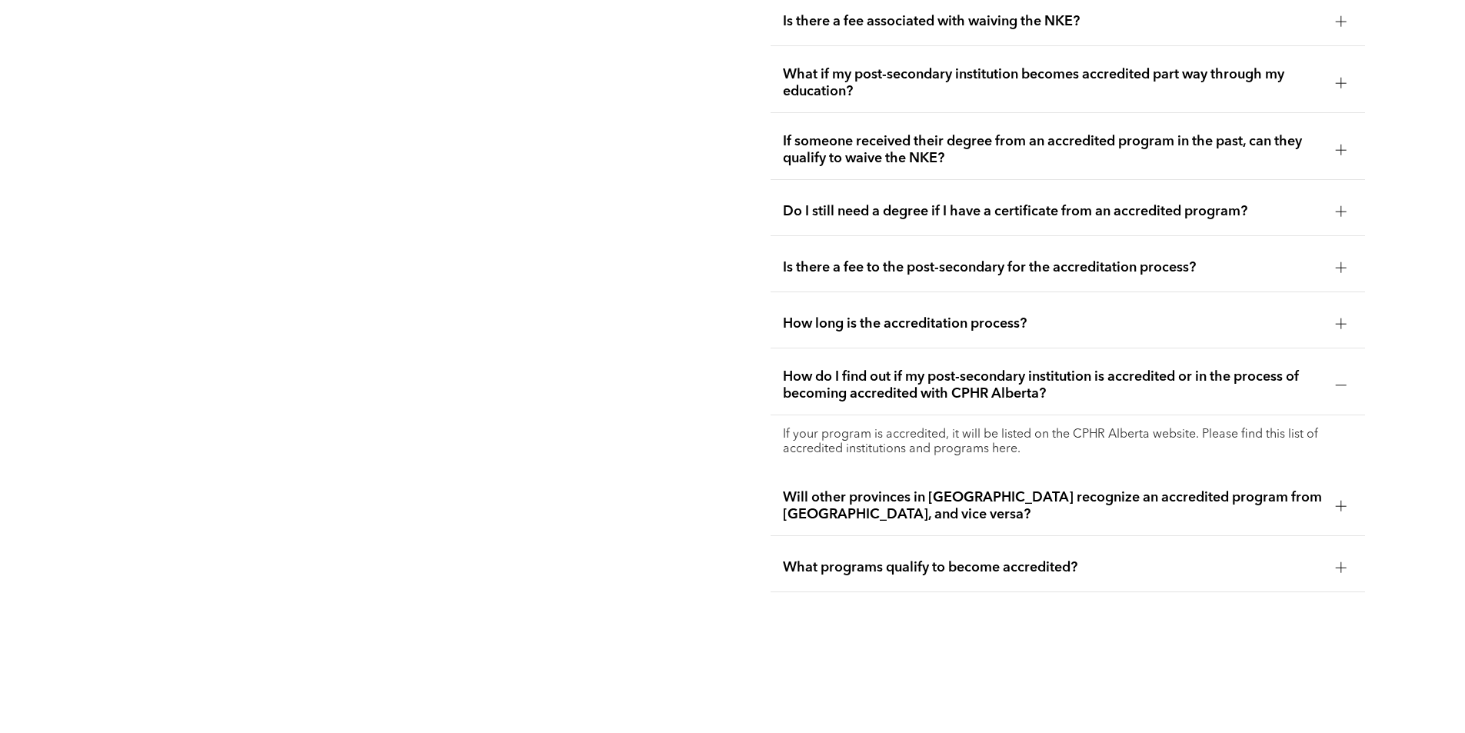
click at [1167, 489] on span "Will other provinces in Canada recognize an accredited program from Alberta, an…" at bounding box center [1053, 506] width 540 height 34
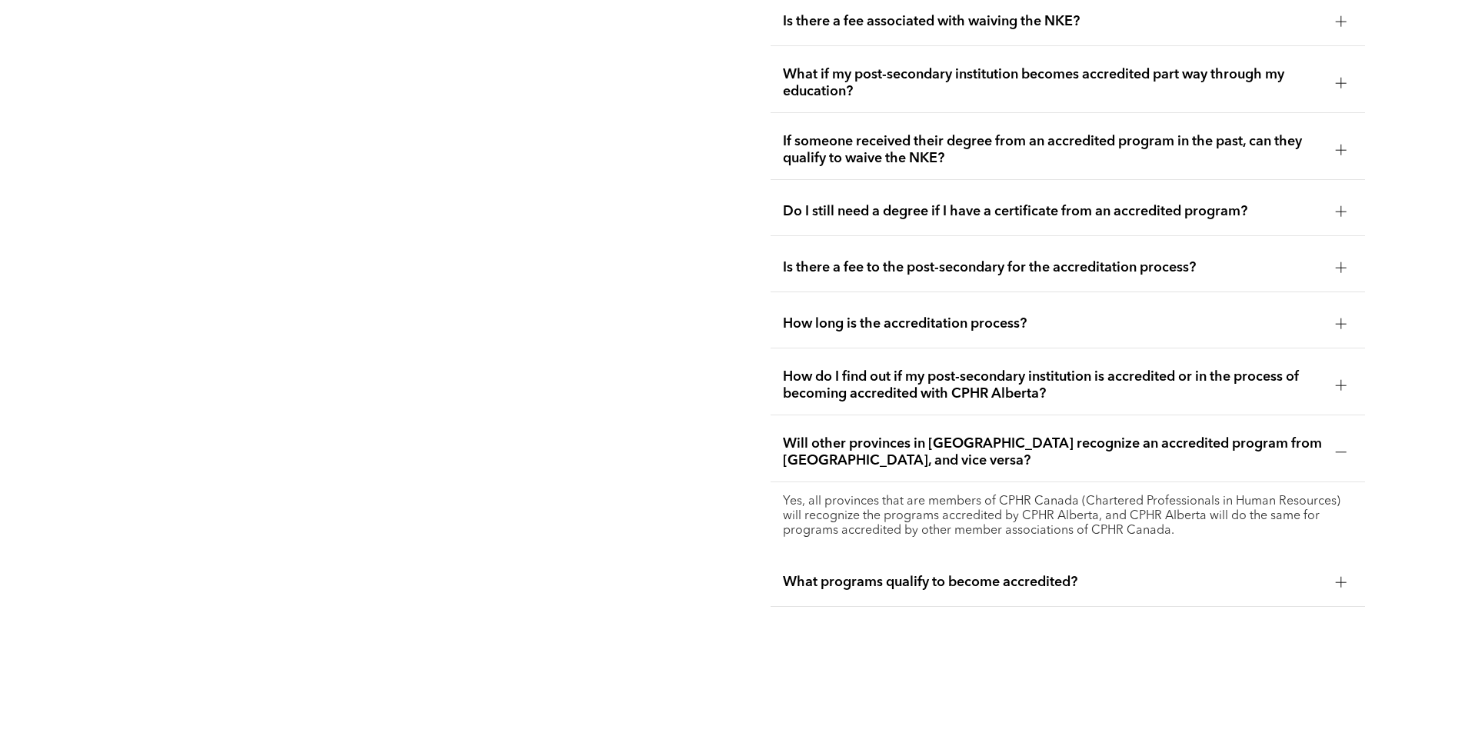
click at [1110, 563] on div "What programs qualify to become accredited?" at bounding box center [1067, 582] width 594 height 48
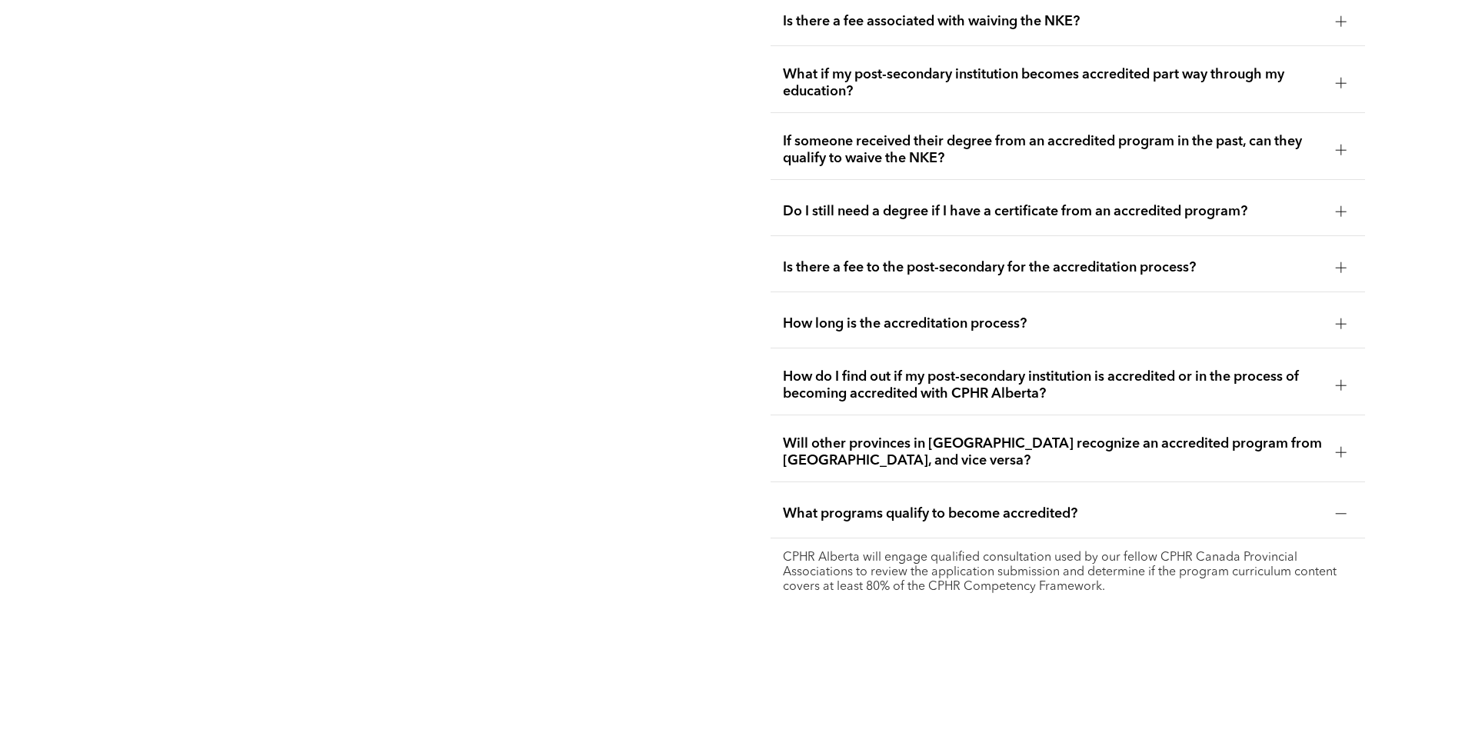
click at [1299, 502] on div "What programs qualify to become accredited?" at bounding box center [1067, 514] width 594 height 48
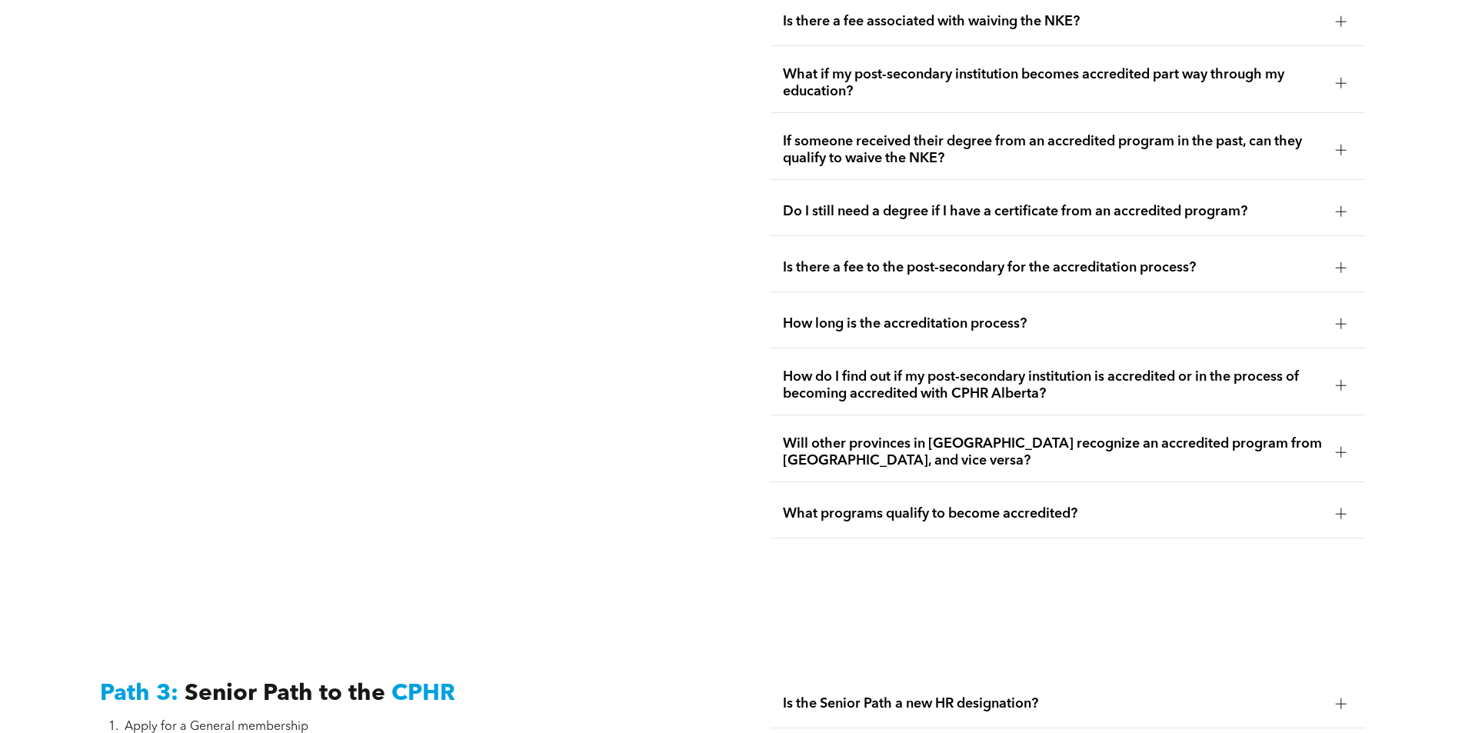
click at [1285, 203] on span "Do I still need a degree if I have a certificate from an accredited program?" at bounding box center [1053, 211] width 540 height 17
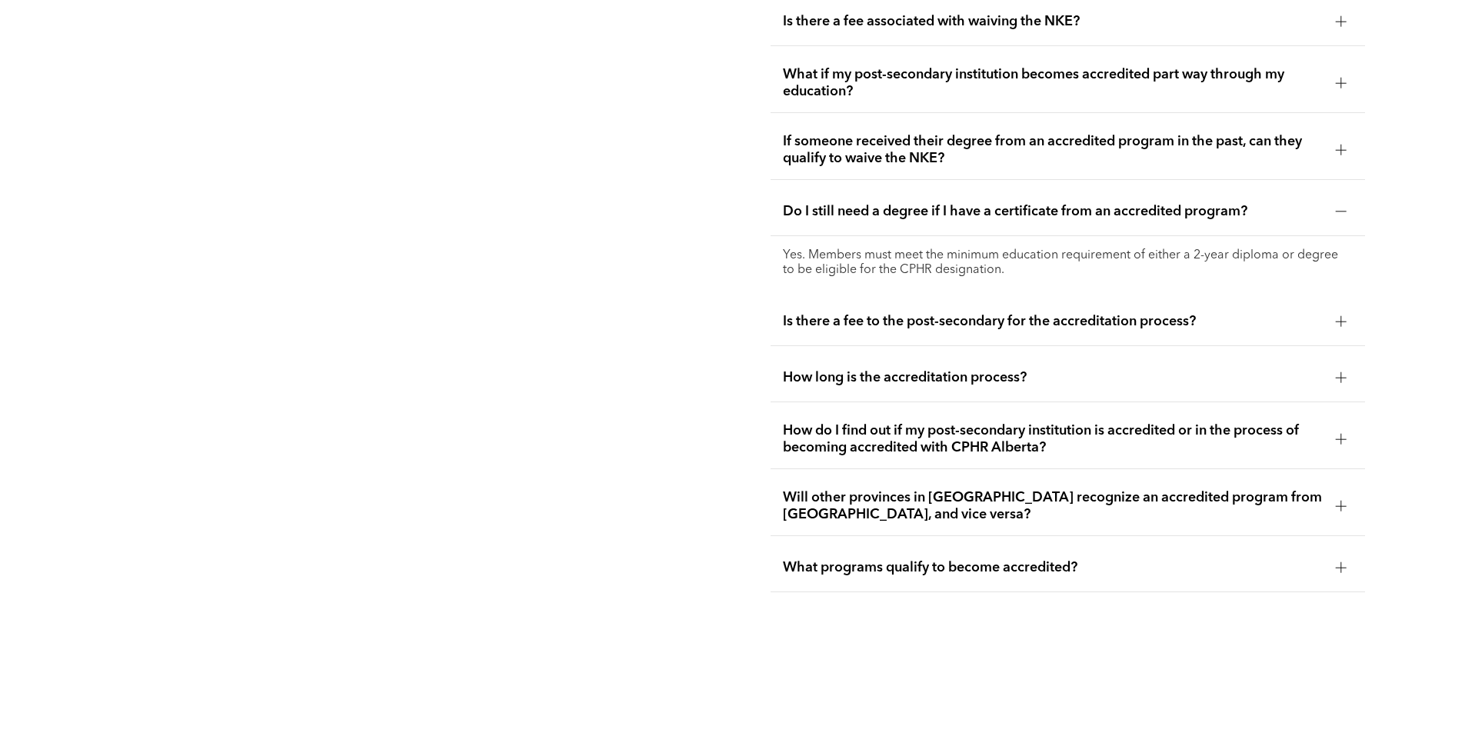
click at [1290, 133] on span "If someone received their degree from an accredited program in the past, can th…" at bounding box center [1053, 150] width 540 height 34
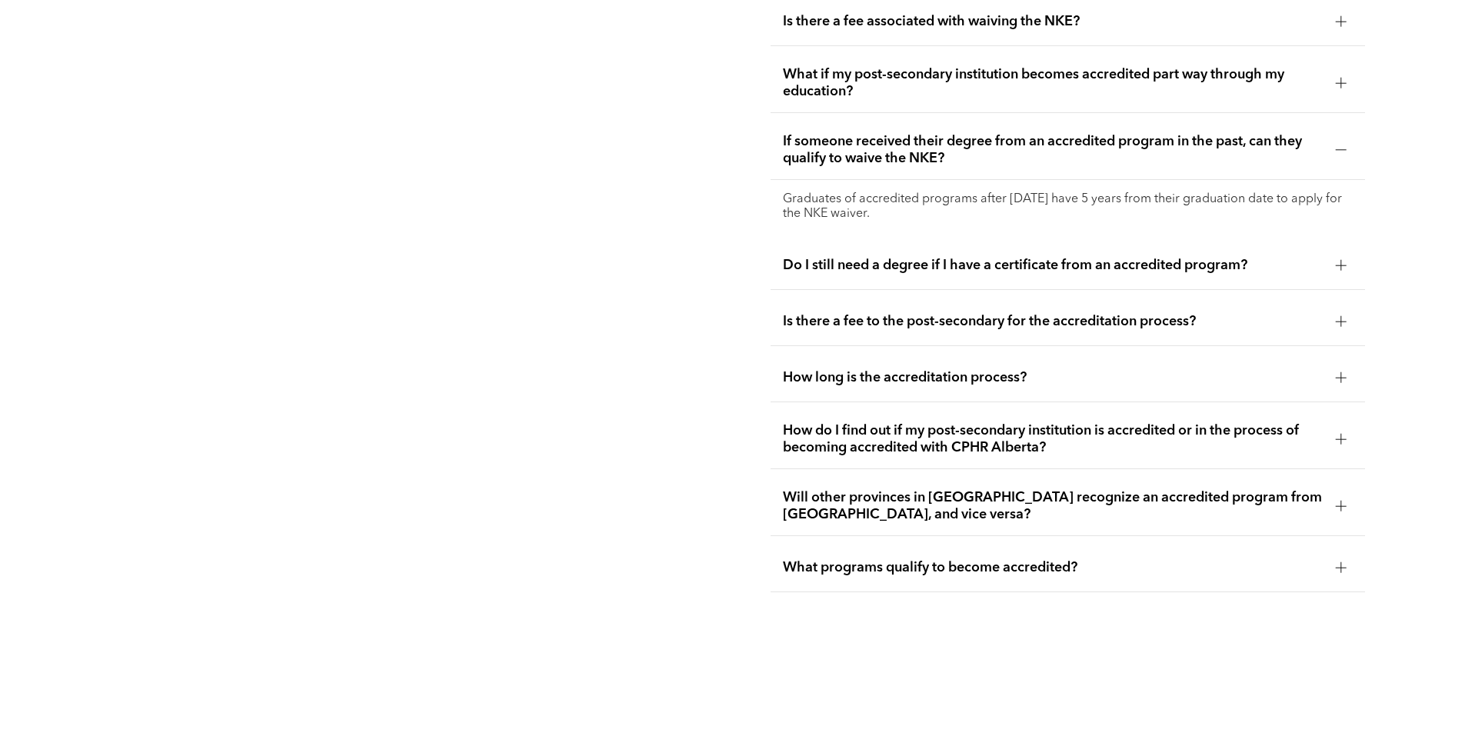
click at [1285, 66] on span "What if my post-secondary institution becomes accredited part way through my ed…" at bounding box center [1053, 83] width 540 height 34
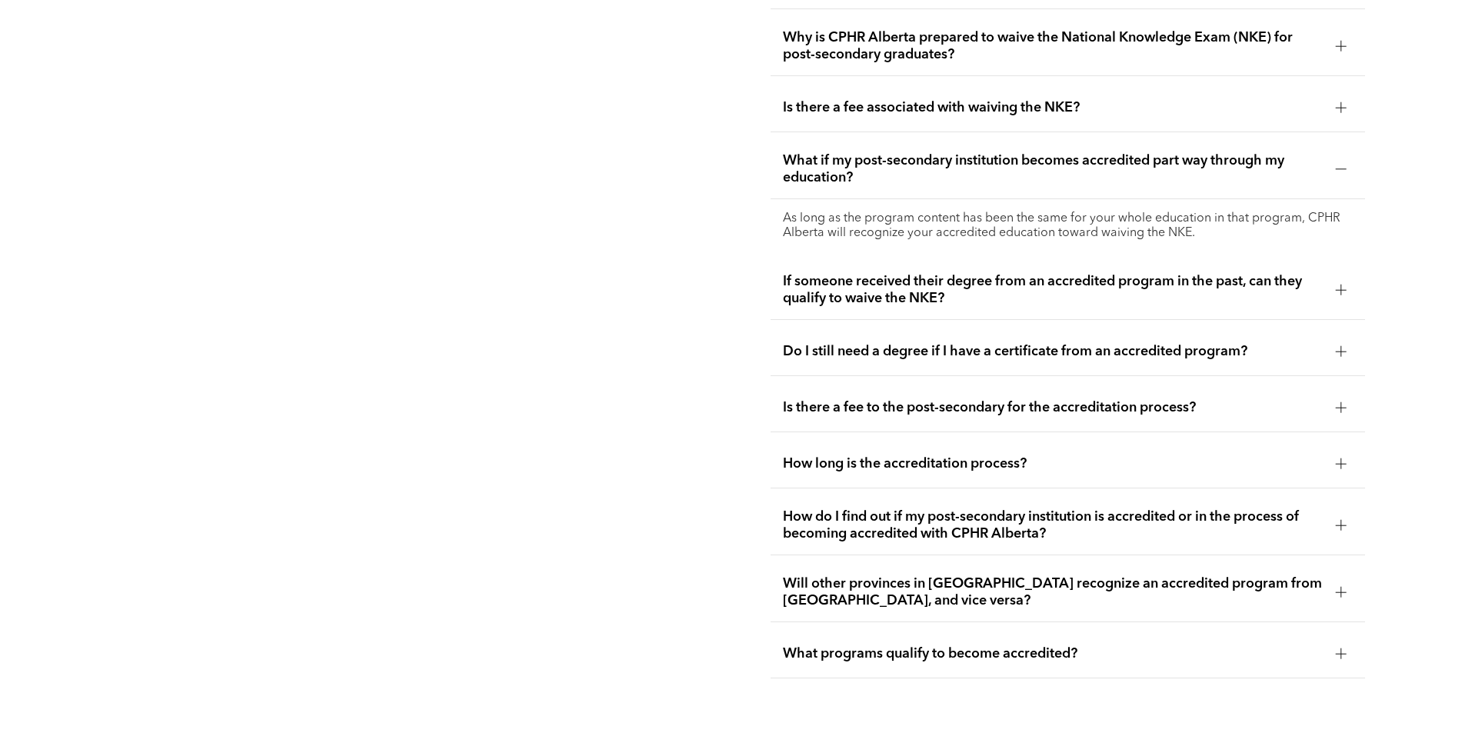
scroll to position [3063, 0]
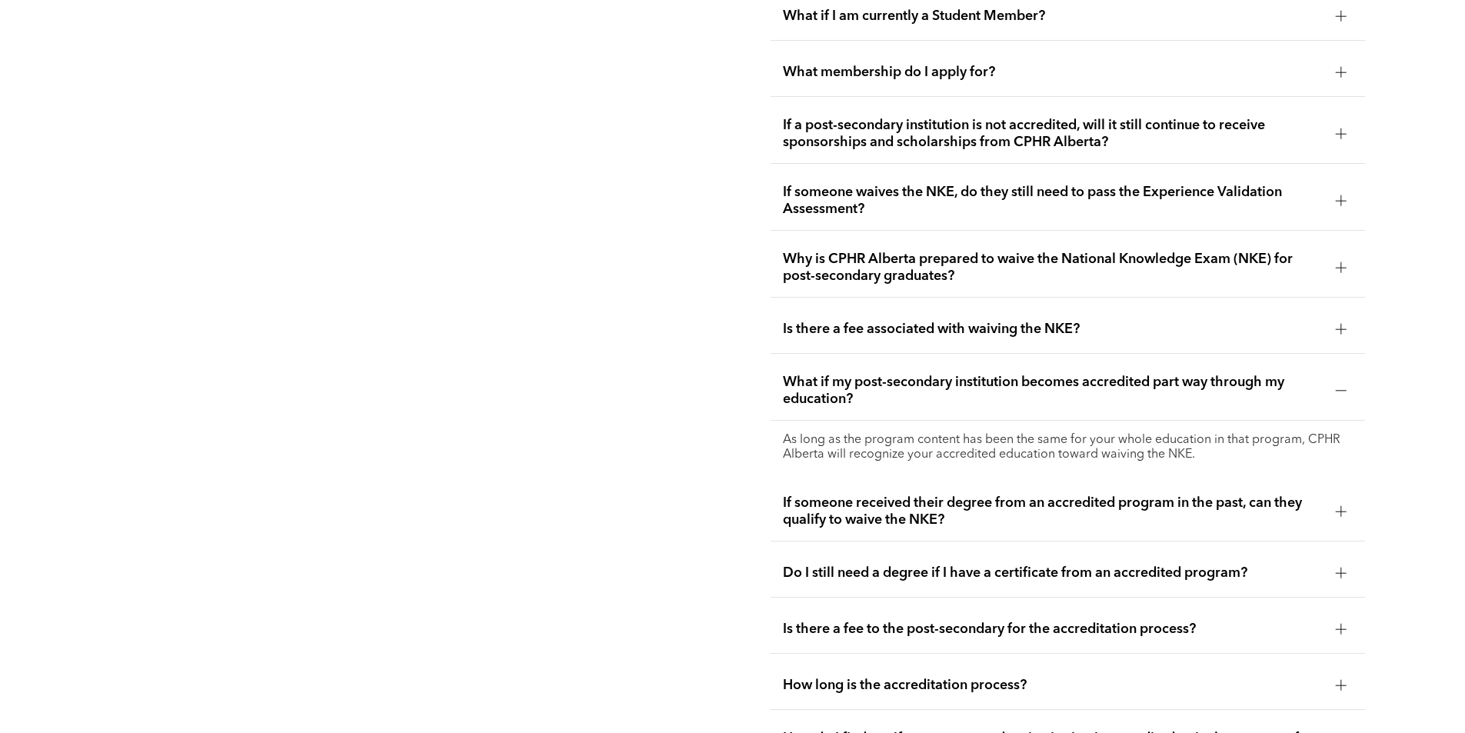
click at [1183, 321] on span "Is there a fee associated with waiving the NKE?" at bounding box center [1053, 329] width 540 height 17
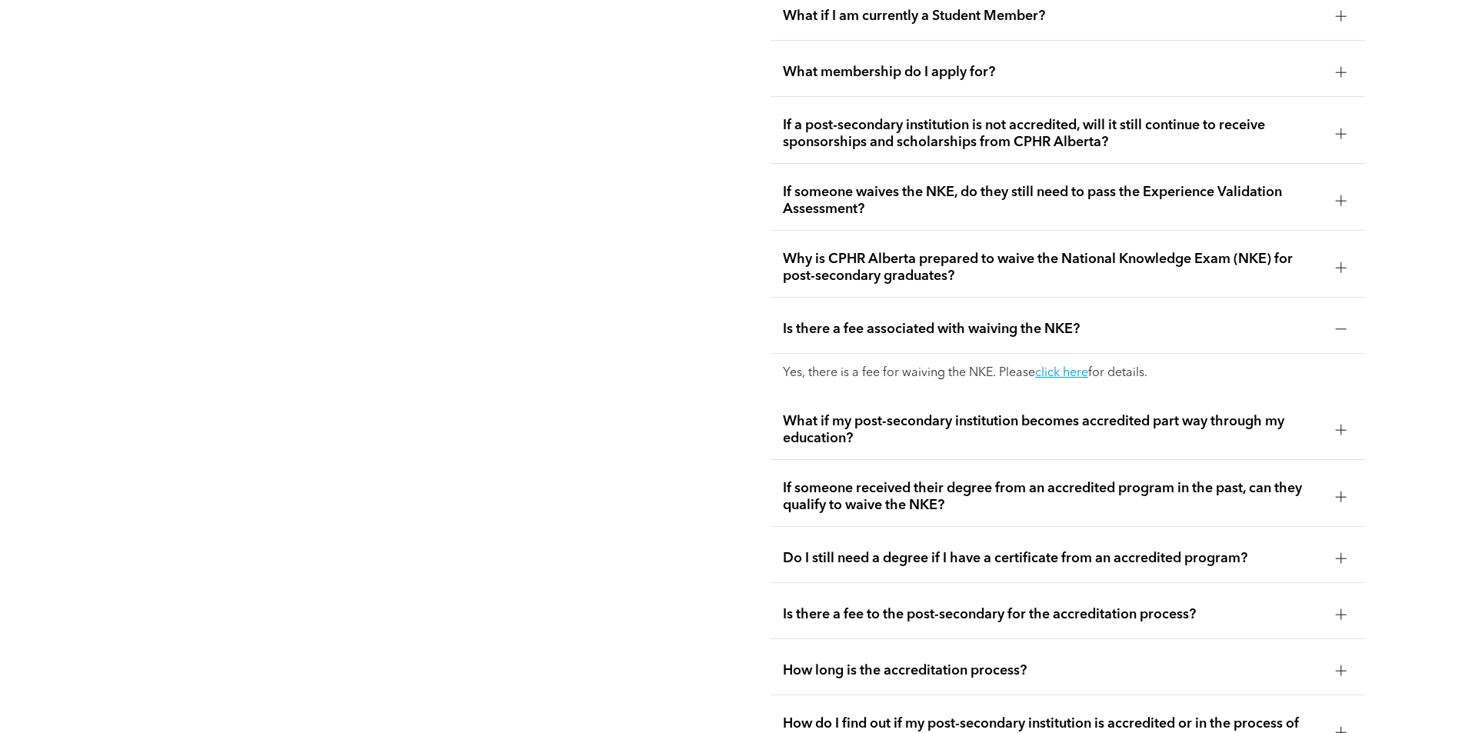
click at [1202, 251] on span "Why is CPHR Alberta prepared to waive the National Knowledge Exam (NKE) for pos…" at bounding box center [1053, 268] width 540 height 34
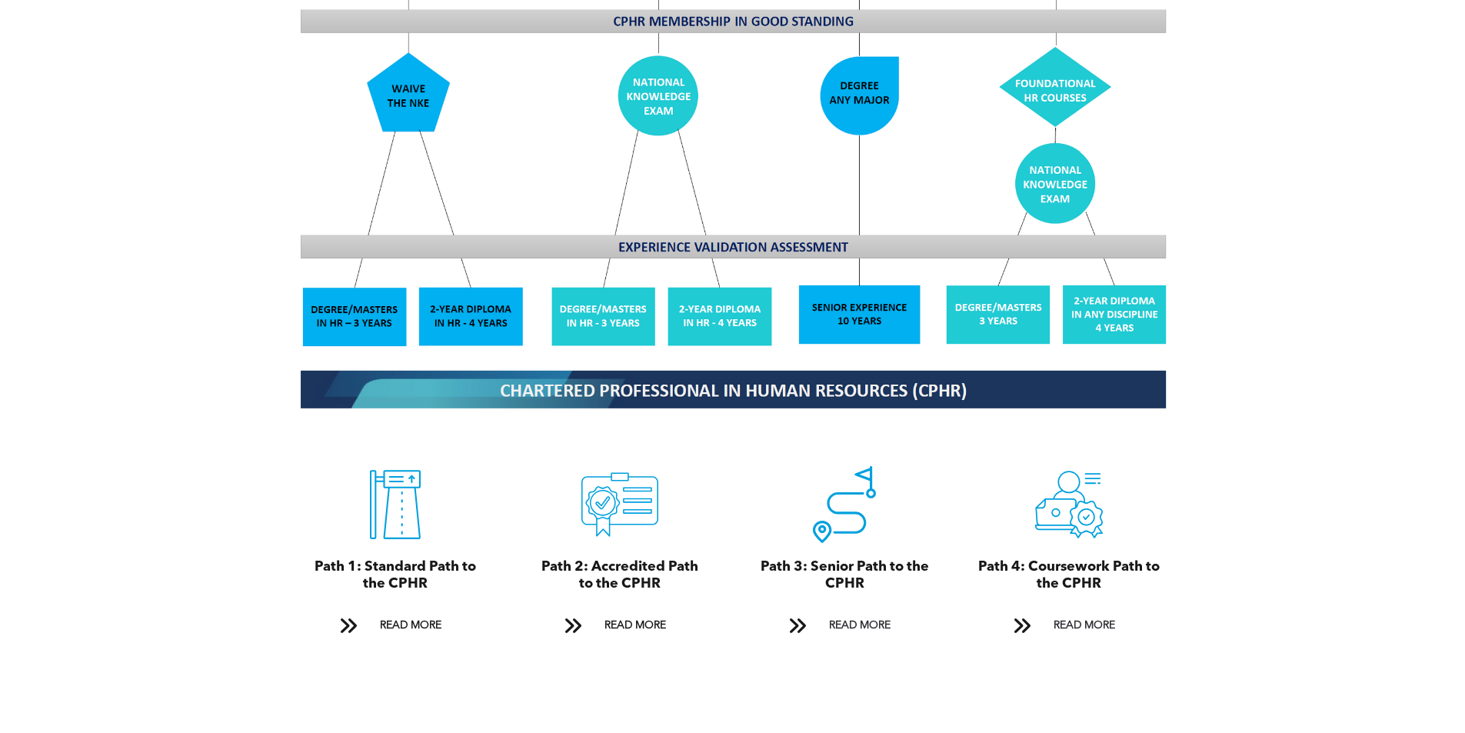
scroll to position [1448, 0]
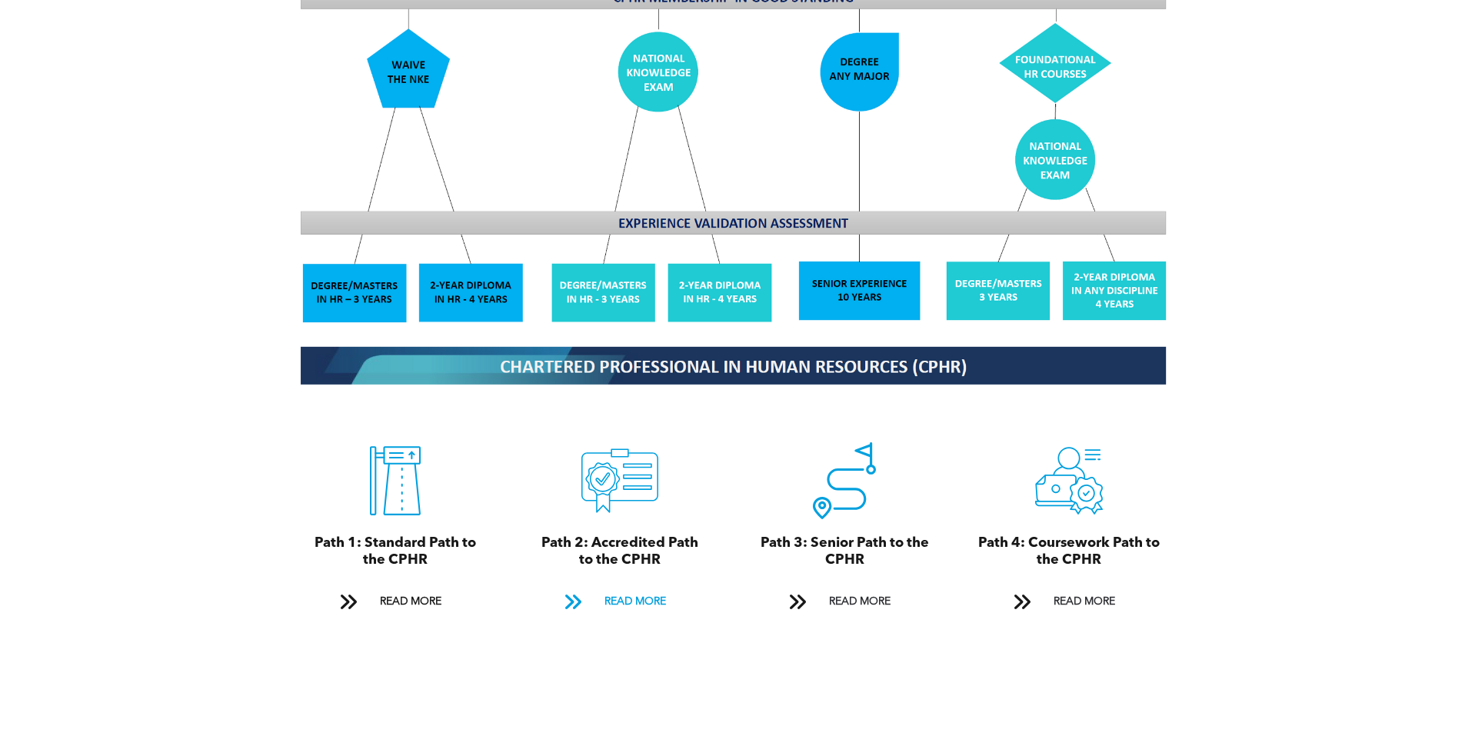
click at [639, 587] on span "READ MORE" at bounding box center [635, 601] width 72 height 28
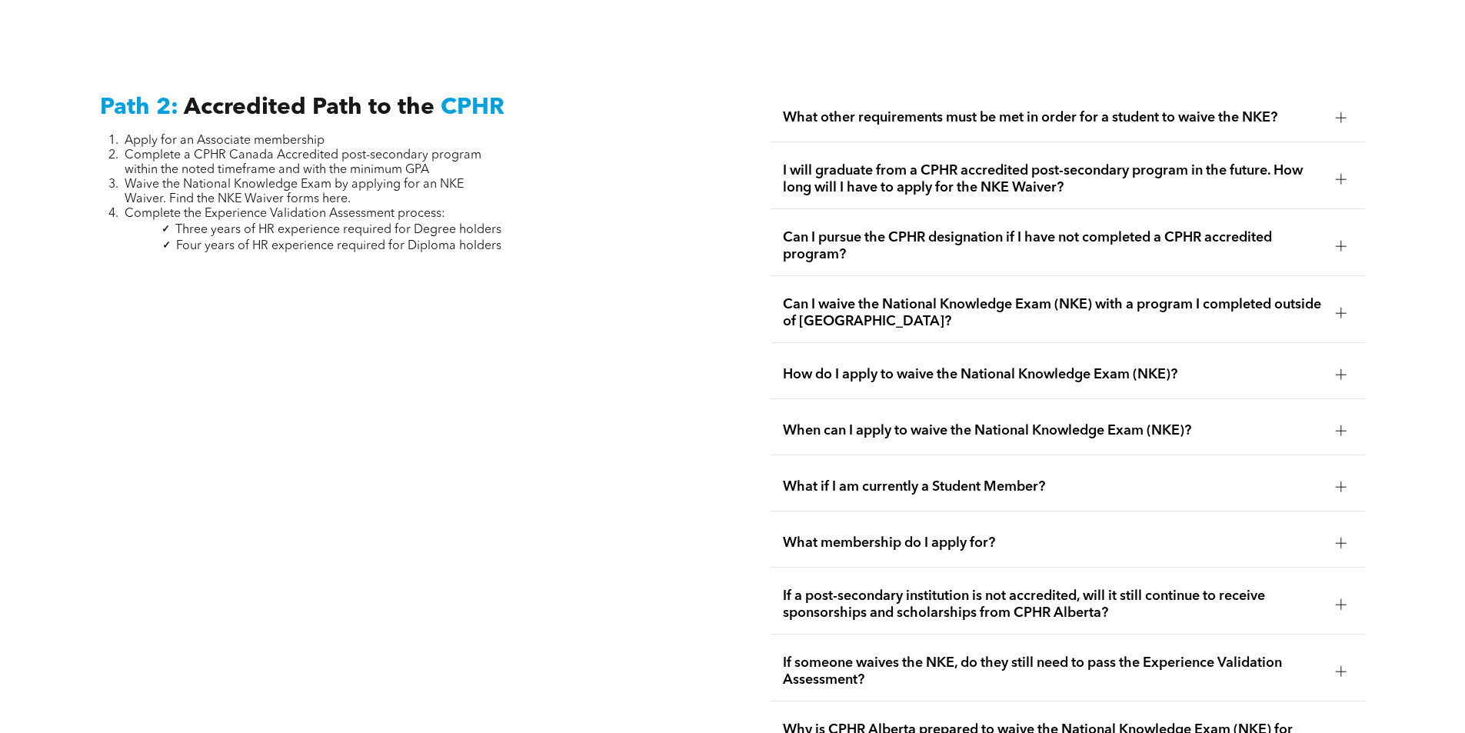
scroll to position [2596, 0]
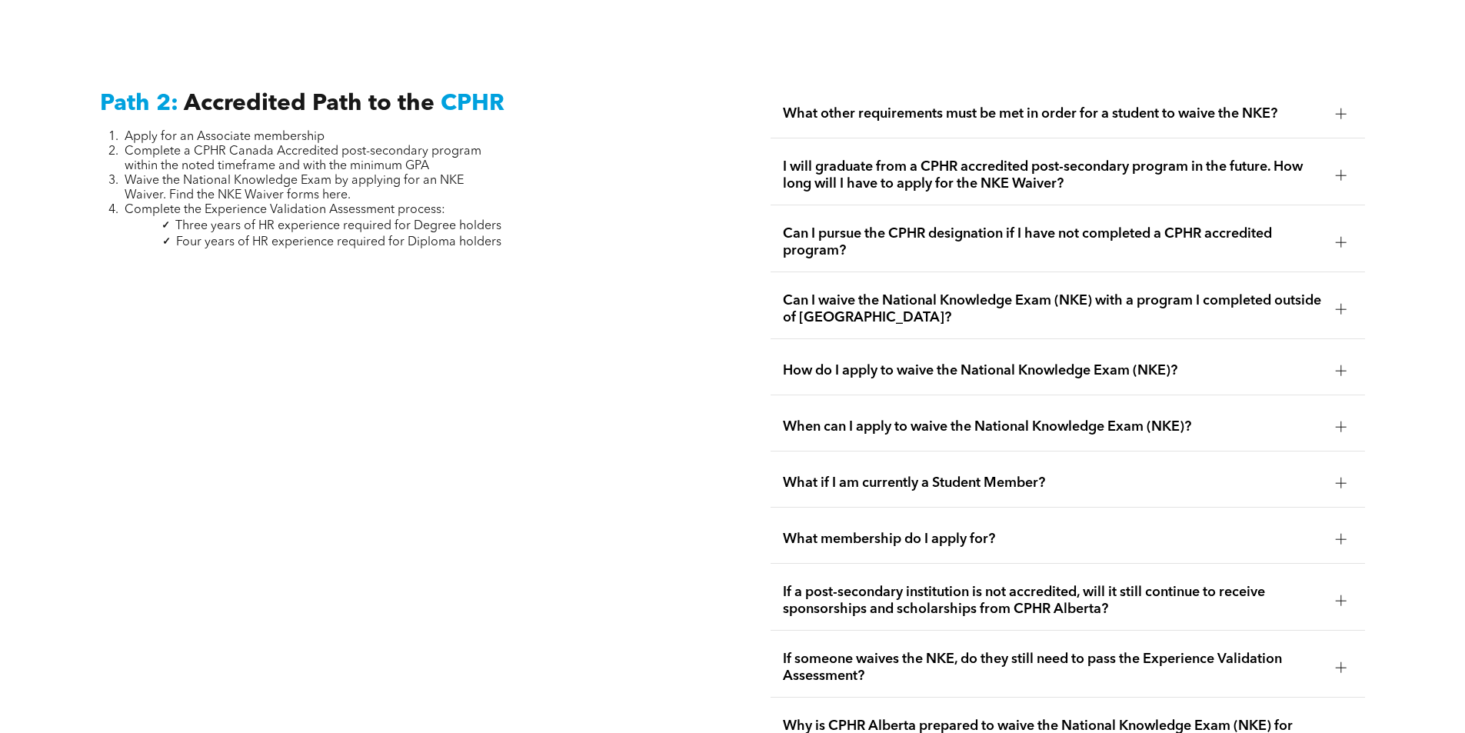
click at [1156, 110] on div "What other requirements must be met in order for a student to waive the NKE?" at bounding box center [1067, 114] width 594 height 48
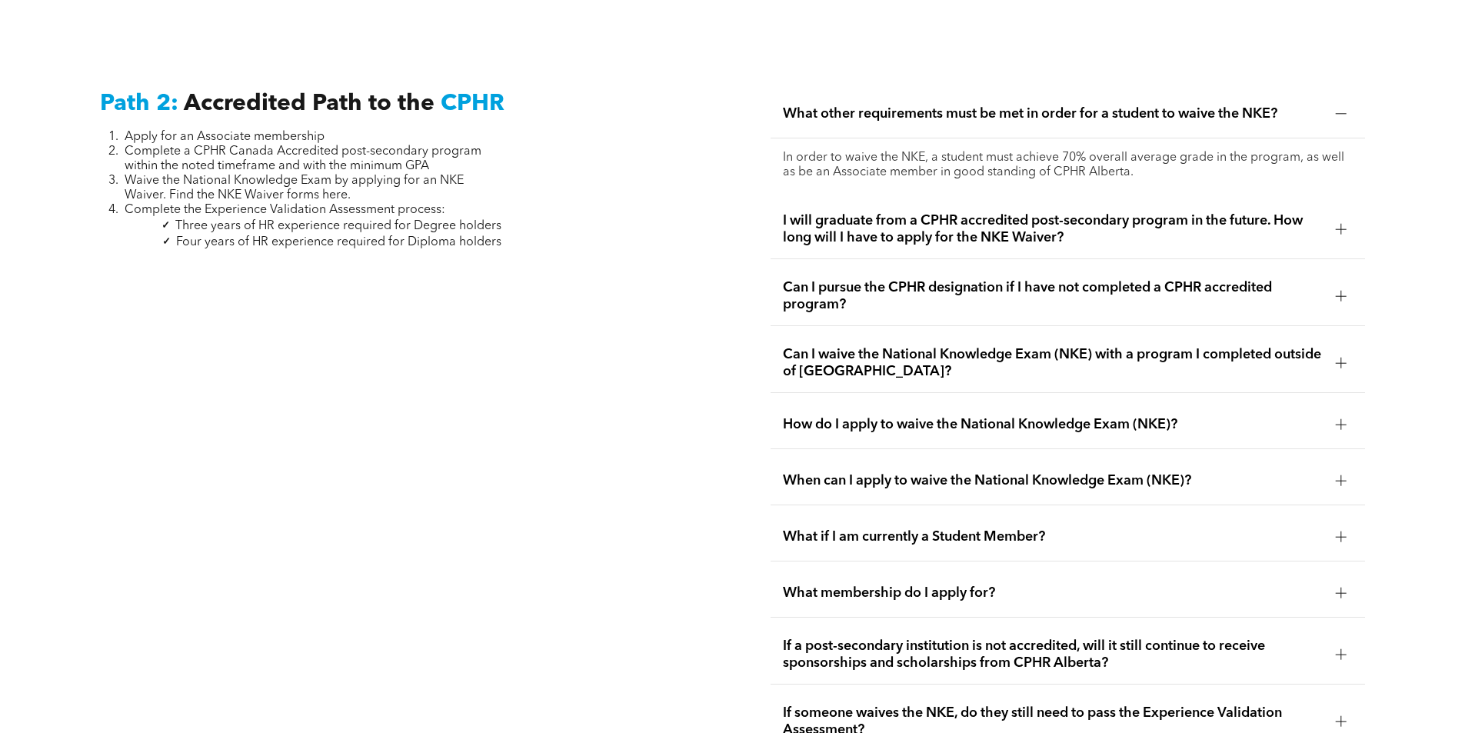
click at [1156, 110] on div "What other requirements must be met in order for a student to waive the NKE?" at bounding box center [1067, 114] width 594 height 48
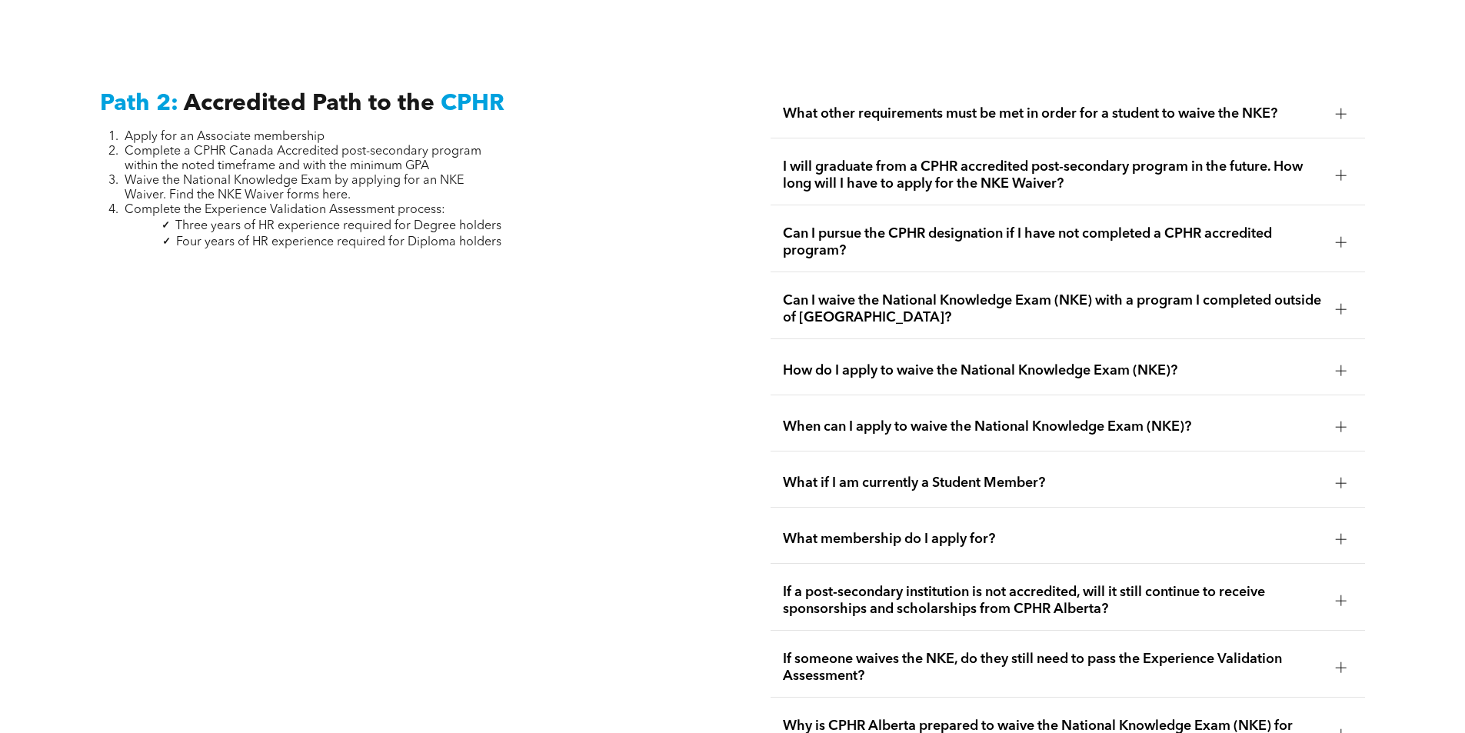
click at [1149, 158] on span "I will graduate from a CPHR accredited post-secondary program in the future. Ho…" at bounding box center [1053, 175] width 540 height 34
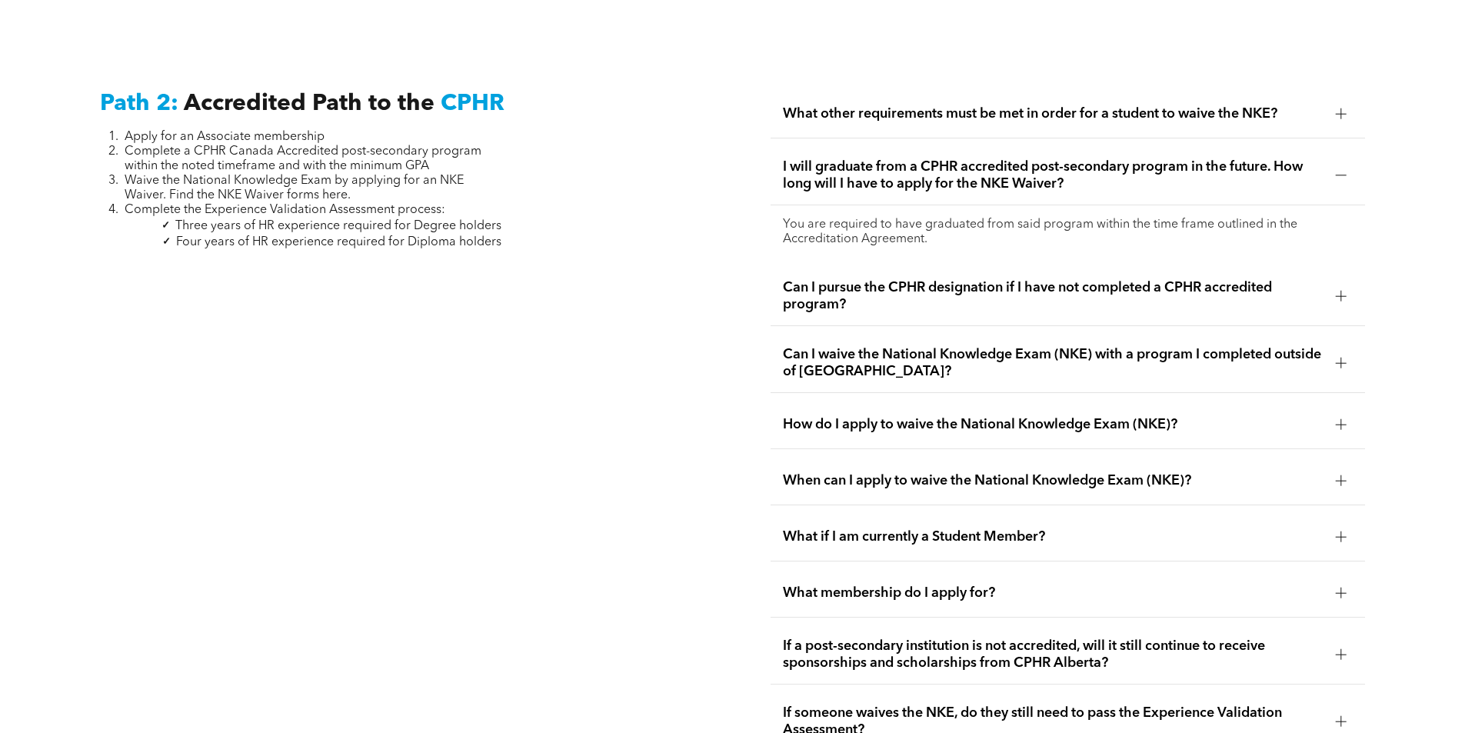
click at [1149, 158] on span "I will graduate from a CPHR accredited post-secondary program in the future. Ho…" at bounding box center [1053, 175] width 540 height 34
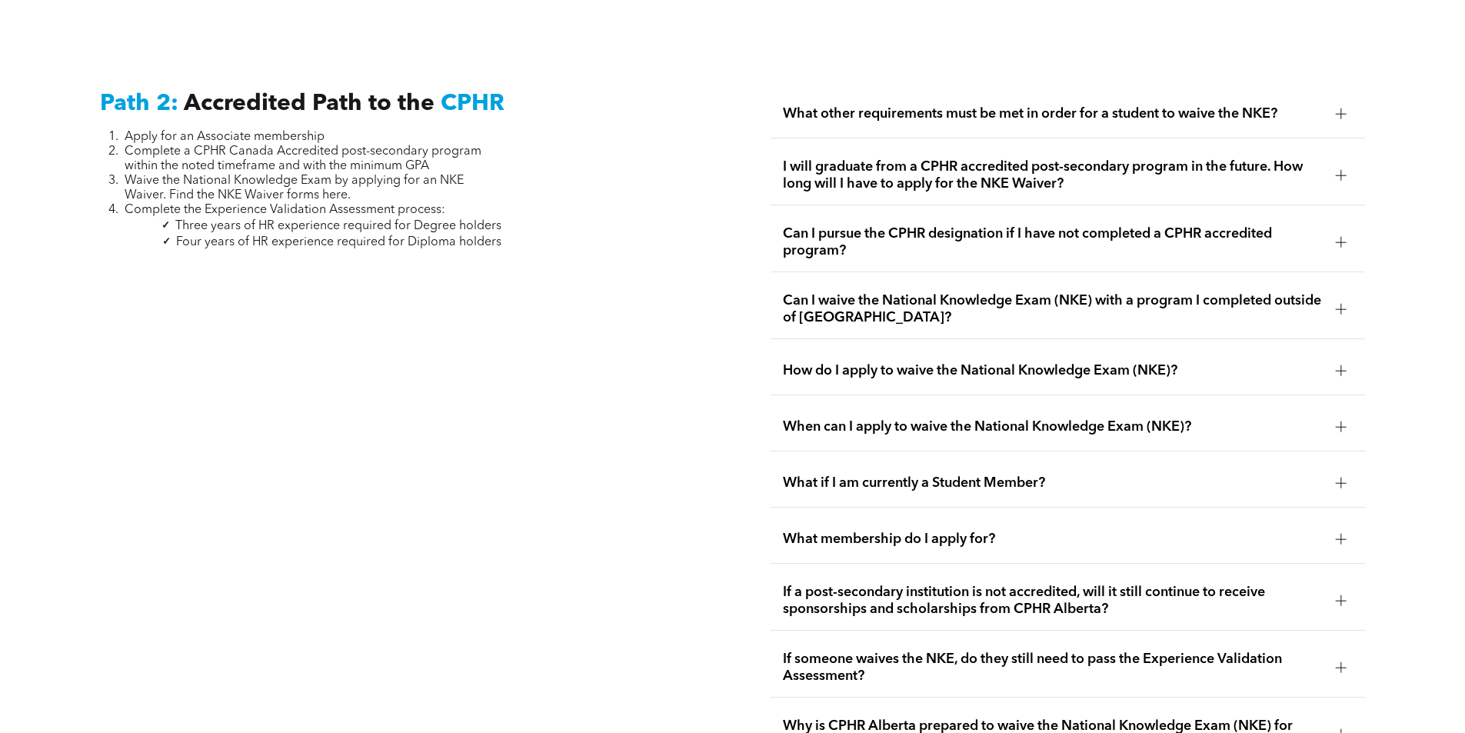
click at [1142, 225] on span "Can I pursue the CPHR designation if I have not completed a CPHR accredited pro…" at bounding box center [1053, 242] width 540 height 34
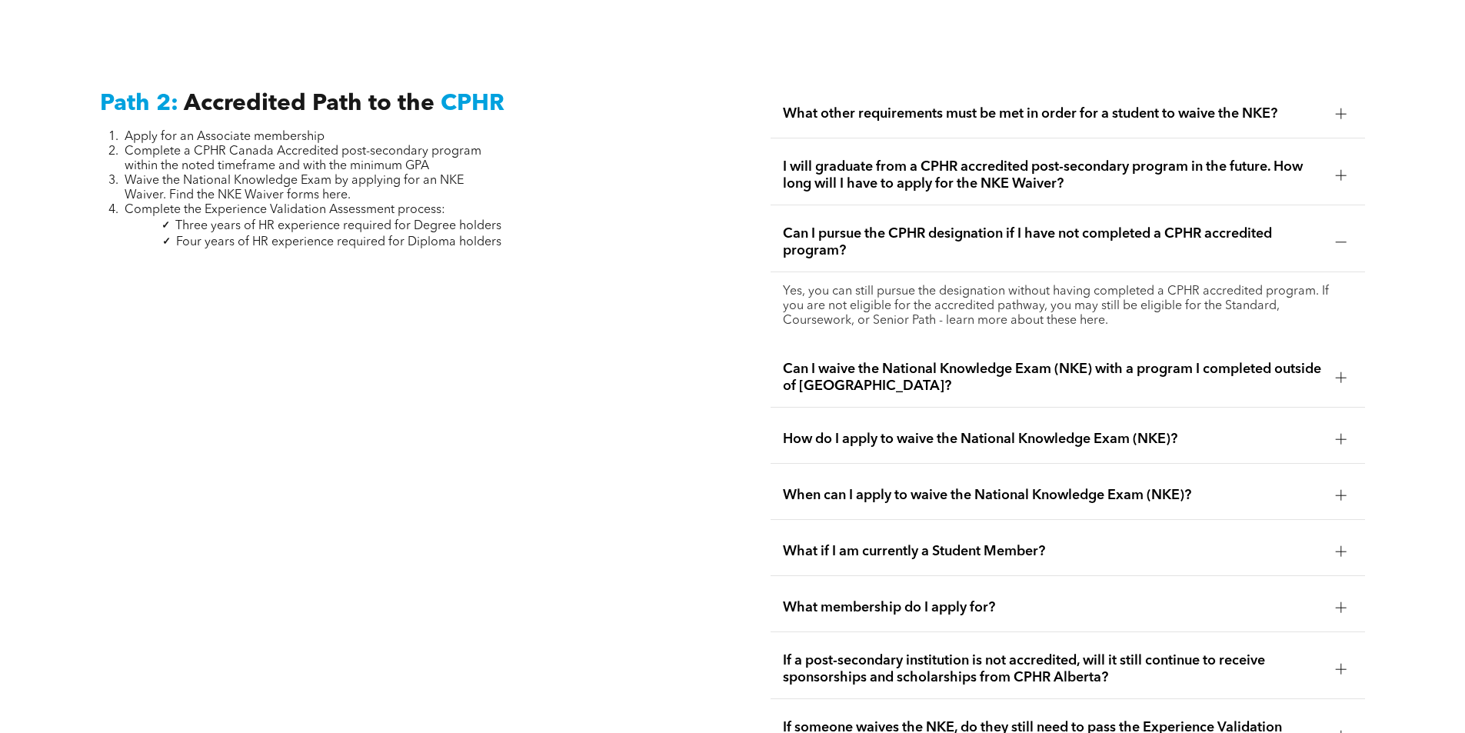
click at [1139, 225] on span "Can I pursue the CPHR designation if I have not completed a CPHR accredited pro…" at bounding box center [1053, 242] width 540 height 34
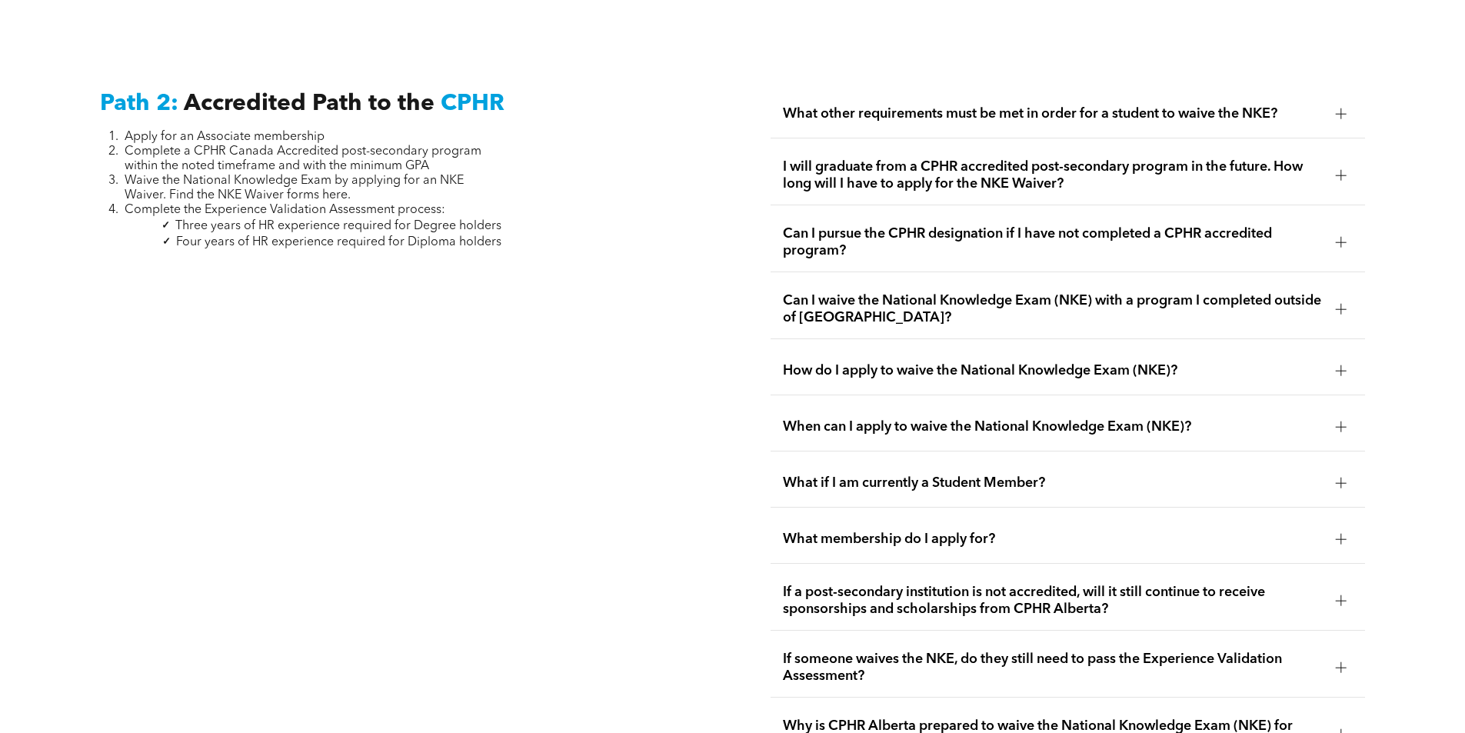
drag, startPoint x: 1139, startPoint y: 215, endPoint x: 1093, endPoint y: 220, distance: 45.6
click at [1093, 225] on span "Can I pursue the CPHR designation if I have not completed a CPHR accredited pro…" at bounding box center [1053, 242] width 540 height 34
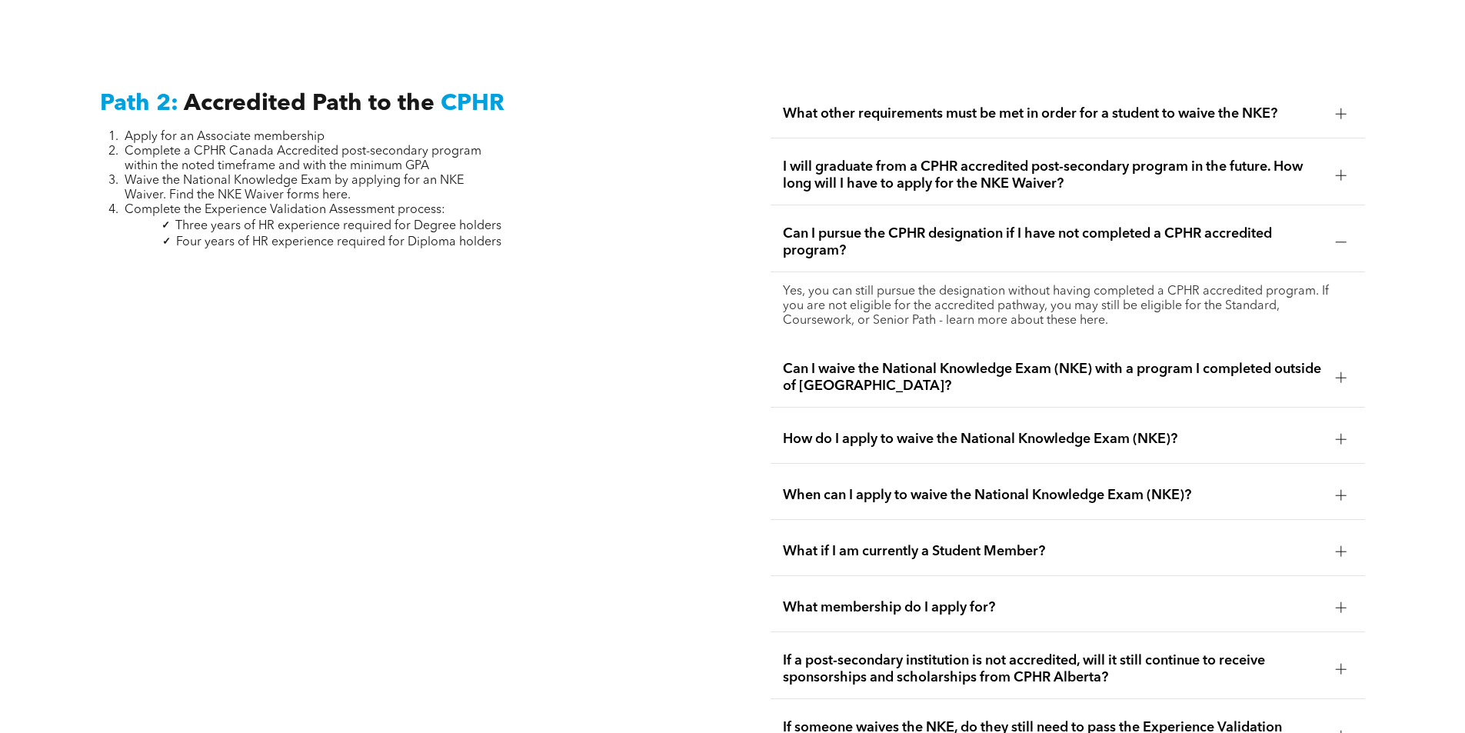
click at [1092, 225] on span "Can I pursue the CPHR designation if I have not completed a CPHR accredited pro…" at bounding box center [1053, 242] width 540 height 34
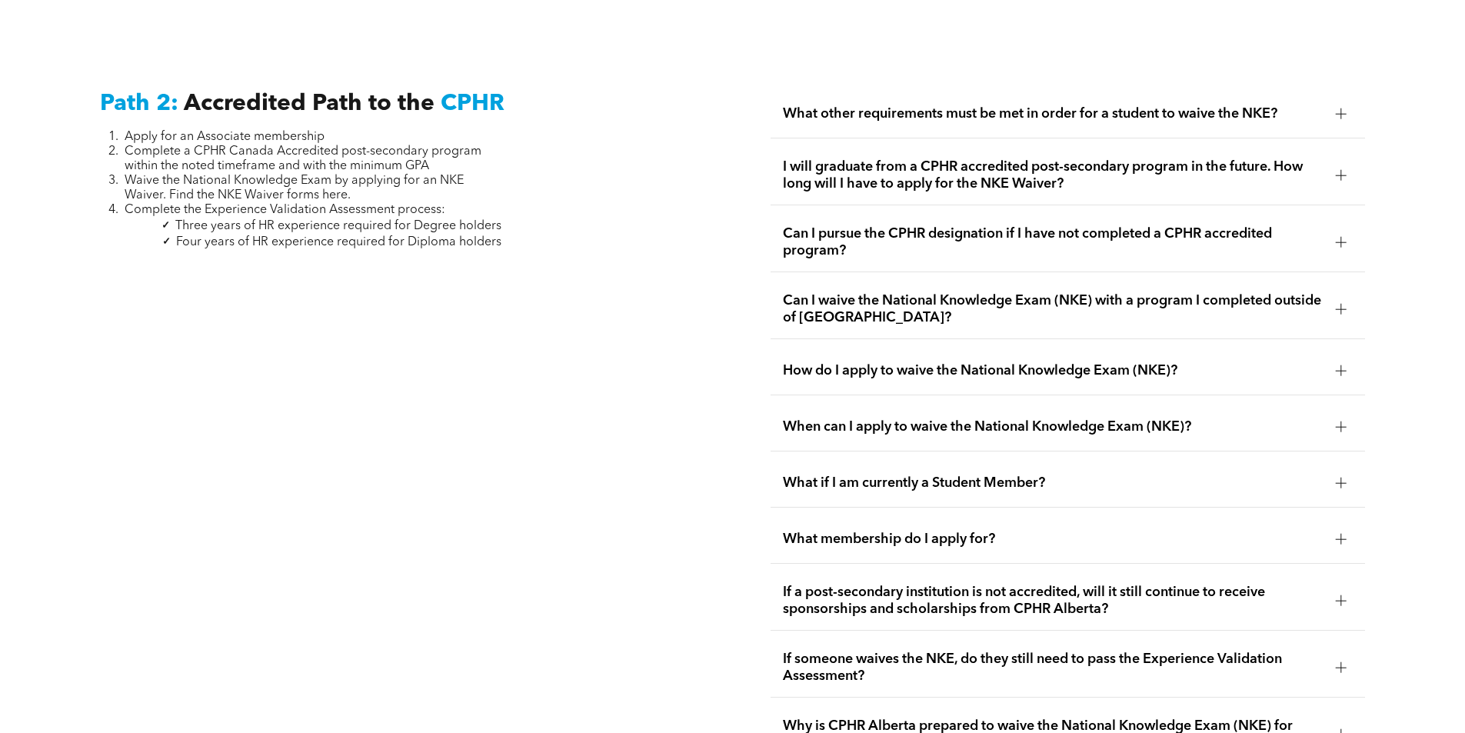
click at [1097, 292] on span "Can I waive the National Knowledge Exam (NKE) with a program I completed outsid…" at bounding box center [1053, 309] width 540 height 34
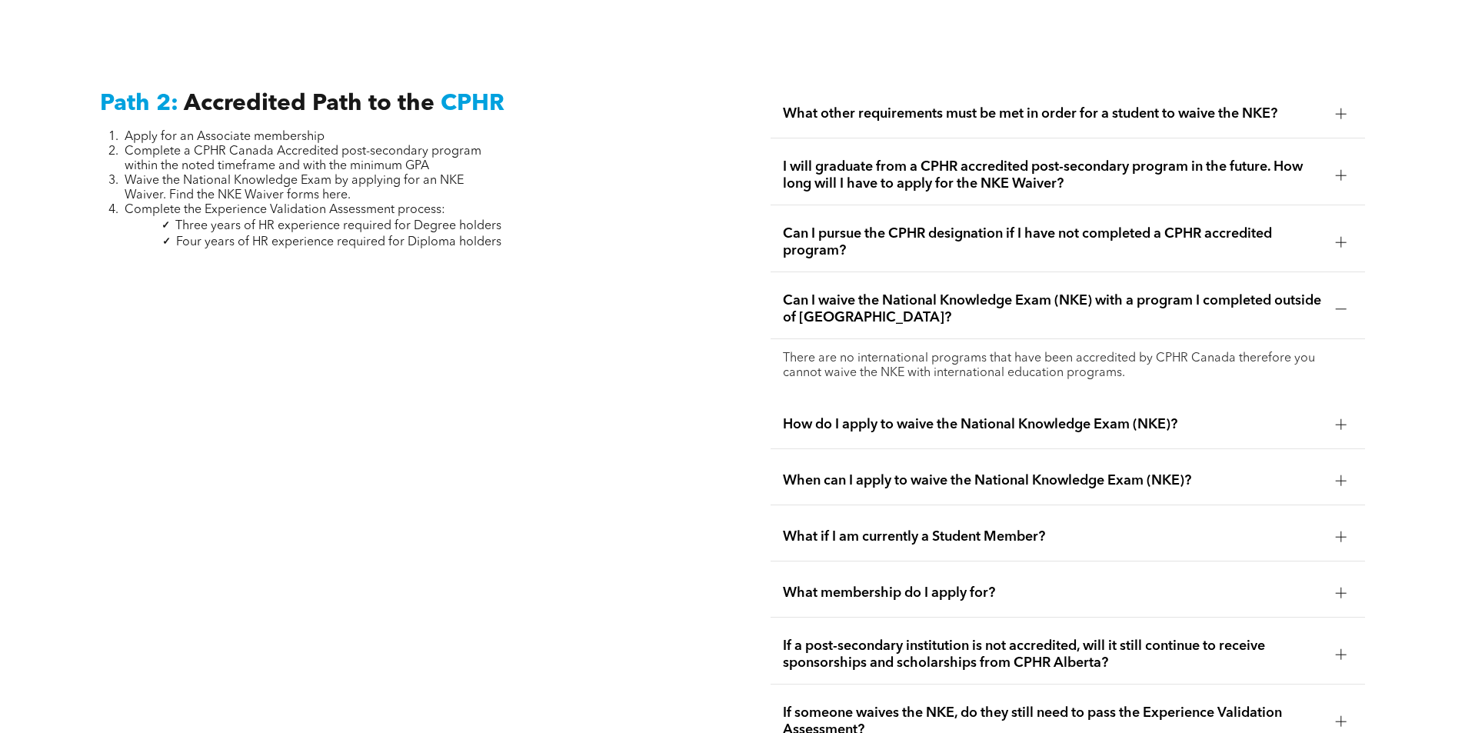
click at [1097, 292] on span "Can I waive the National Knowledge Exam (NKE) with a program I completed outsid…" at bounding box center [1053, 309] width 540 height 34
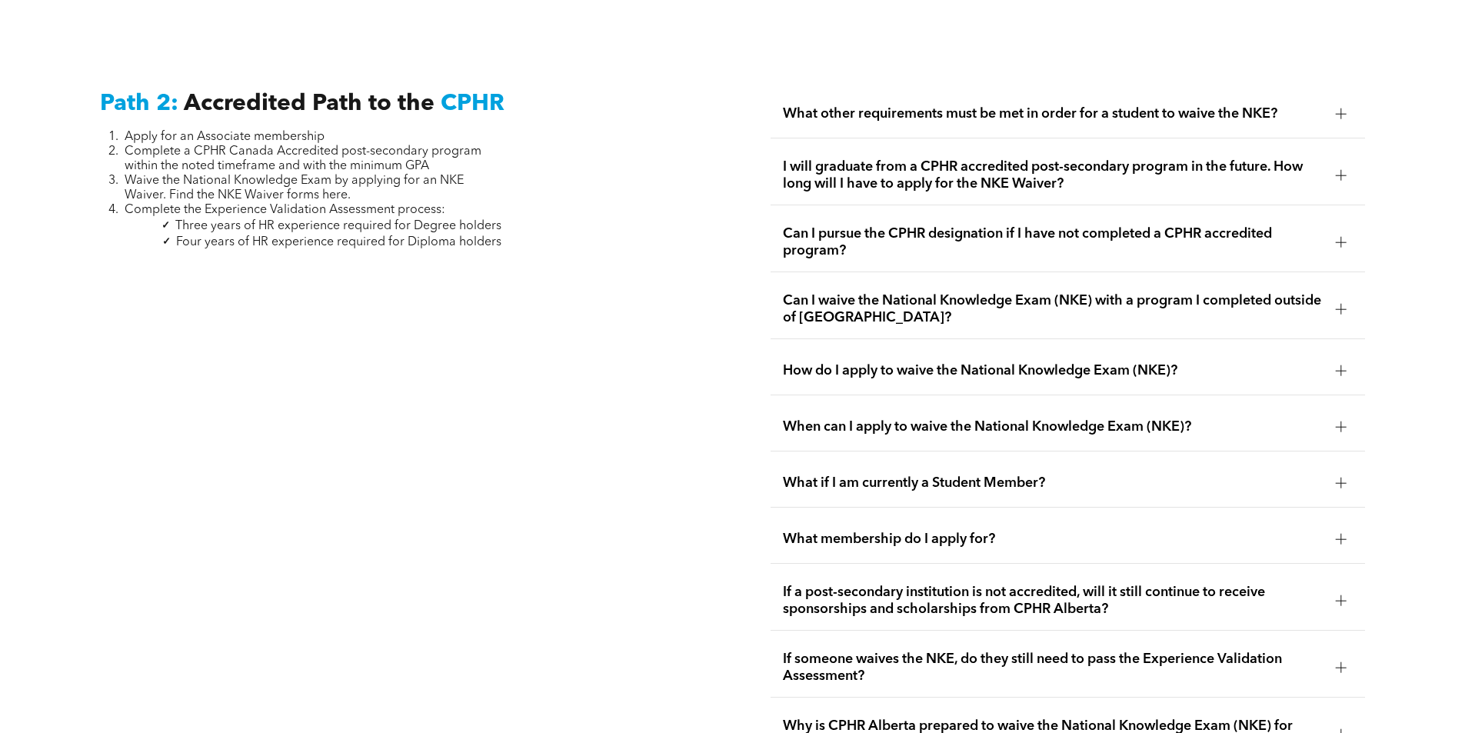
click at [1096, 362] on span "How do I apply to waive the National Knowledge Exam (NKE)?" at bounding box center [1053, 370] width 540 height 17
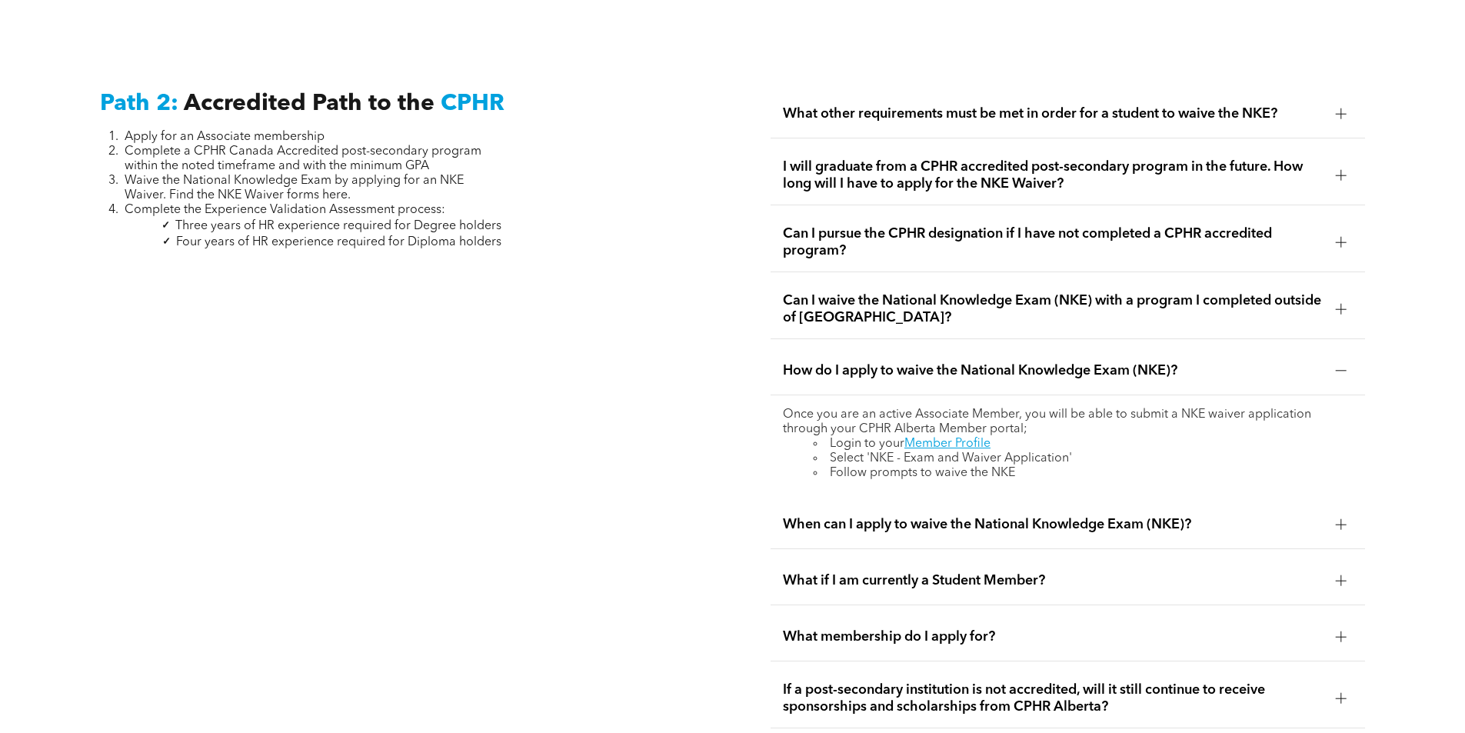
click at [1090, 362] on span "How do I apply to waive the National Knowledge Exam (NKE)?" at bounding box center [1053, 370] width 540 height 17
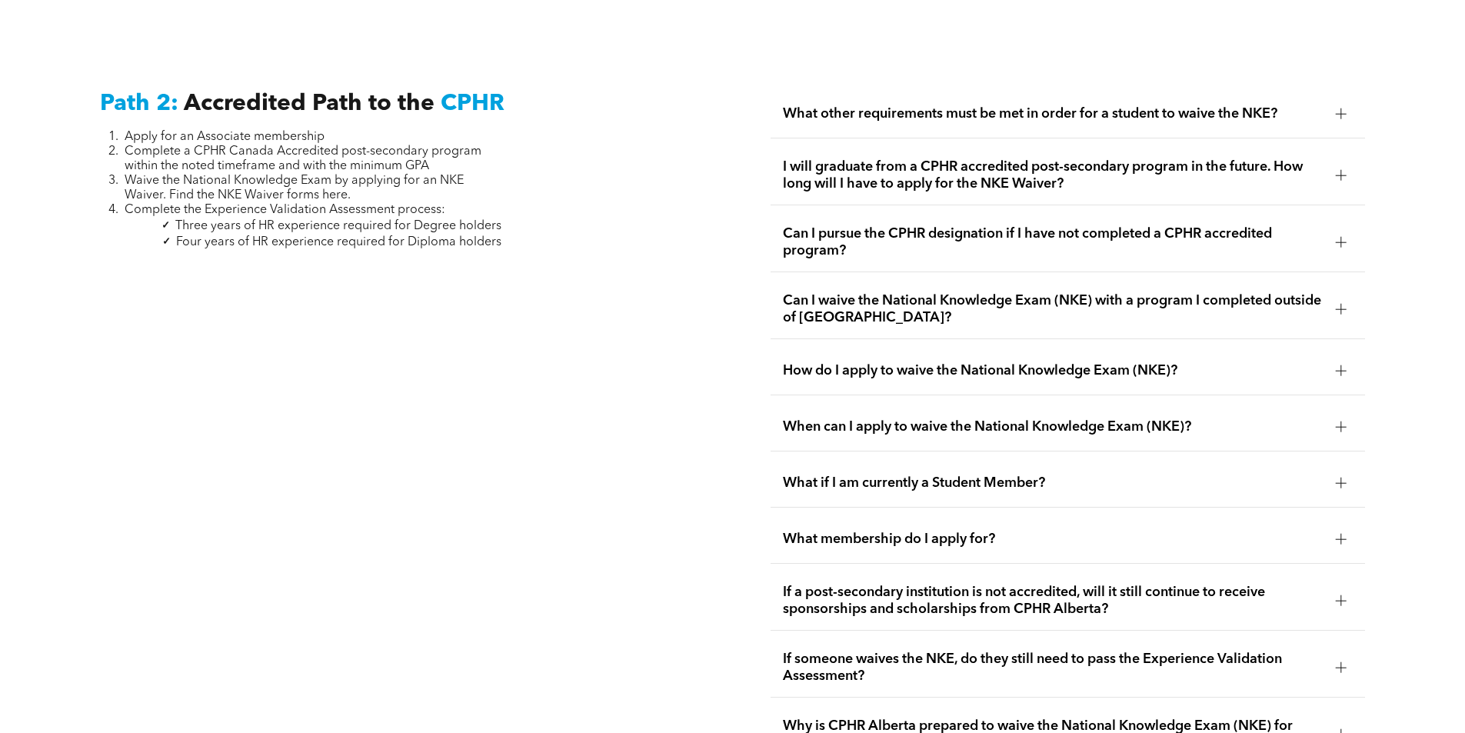
click at [1082, 418] on span "When can I apply to waive the National Knowledge Exam (NKE)?" at bounding box center [1053, 426] width 540 height 17
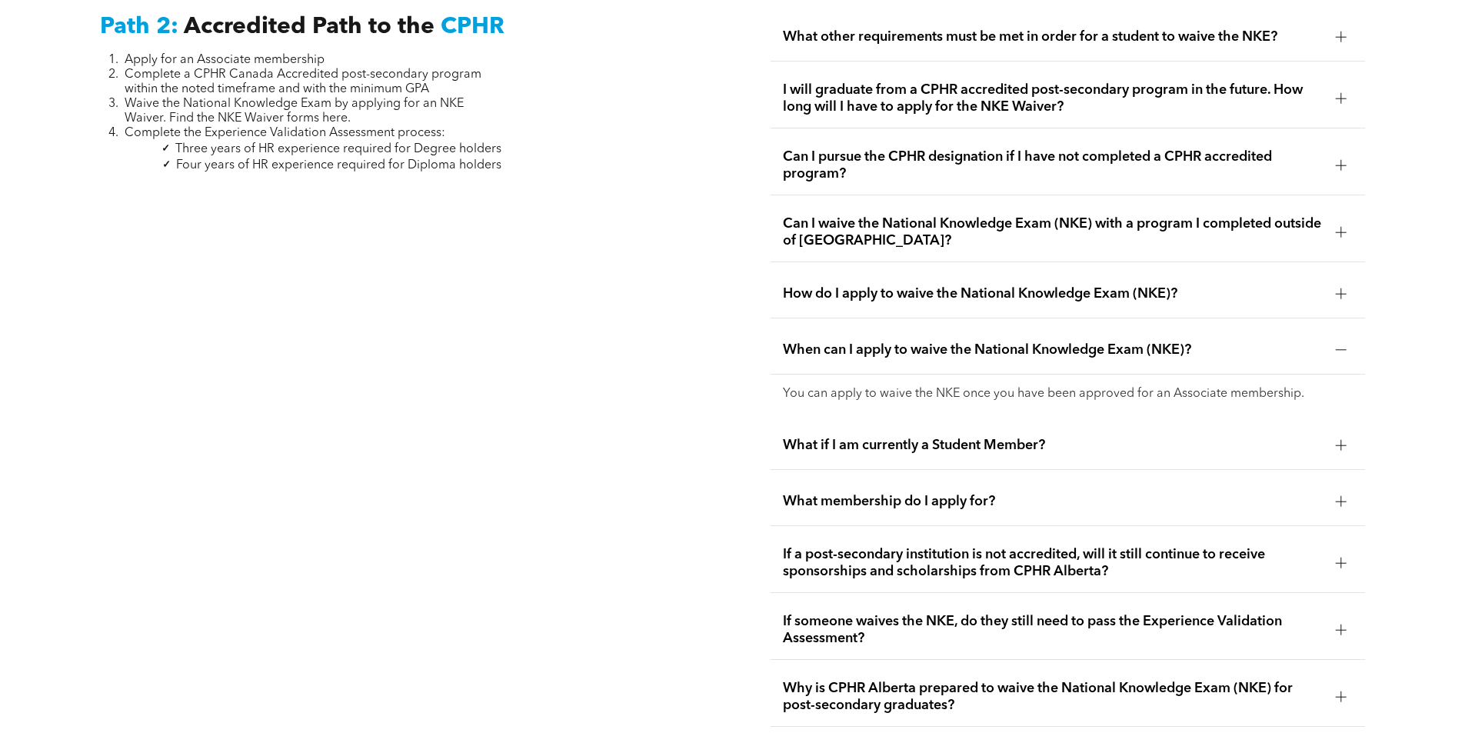
scroll to position [2750, 0]
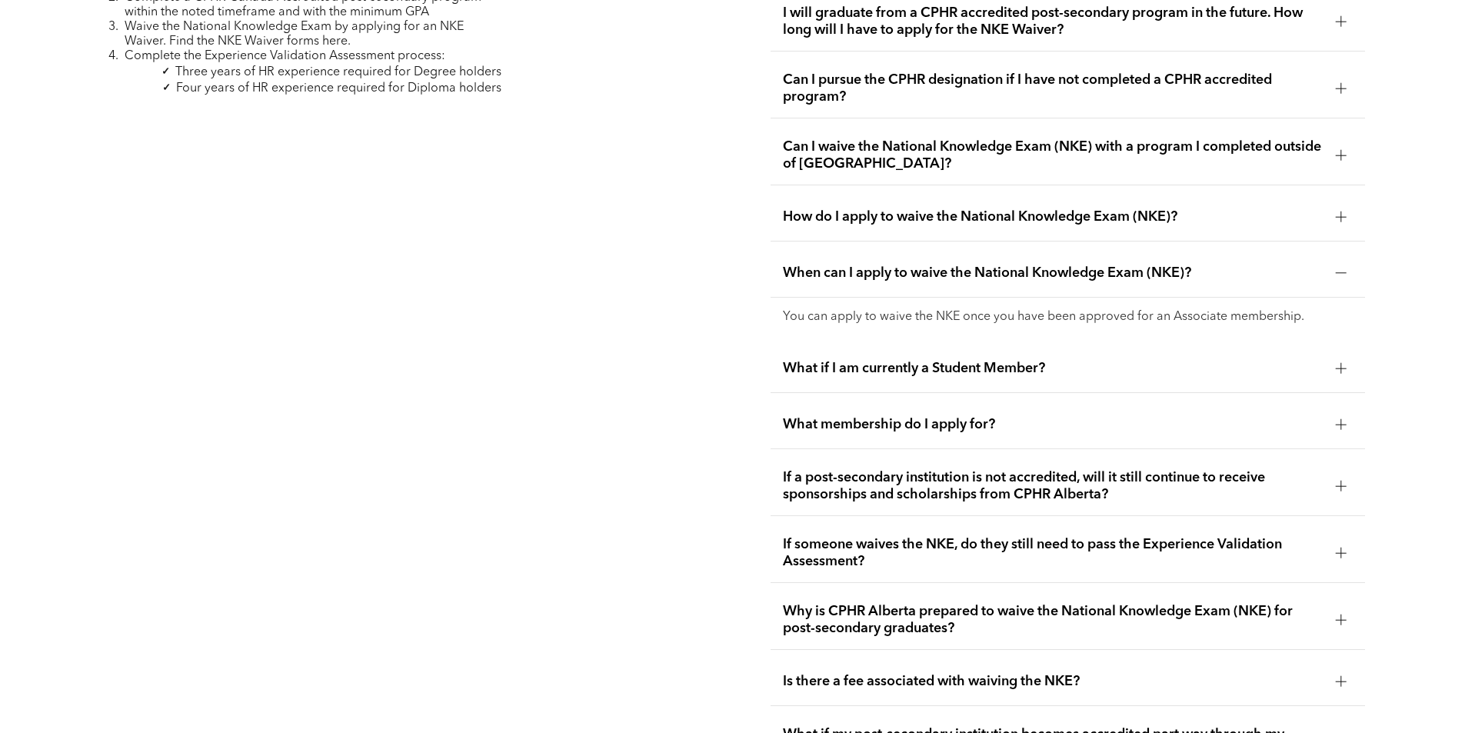
click at [1066, 457] on div "If a post-secondary institution is not accredited, will it still continue to re…" at bounding box center [1067, 486] width 594 height 59
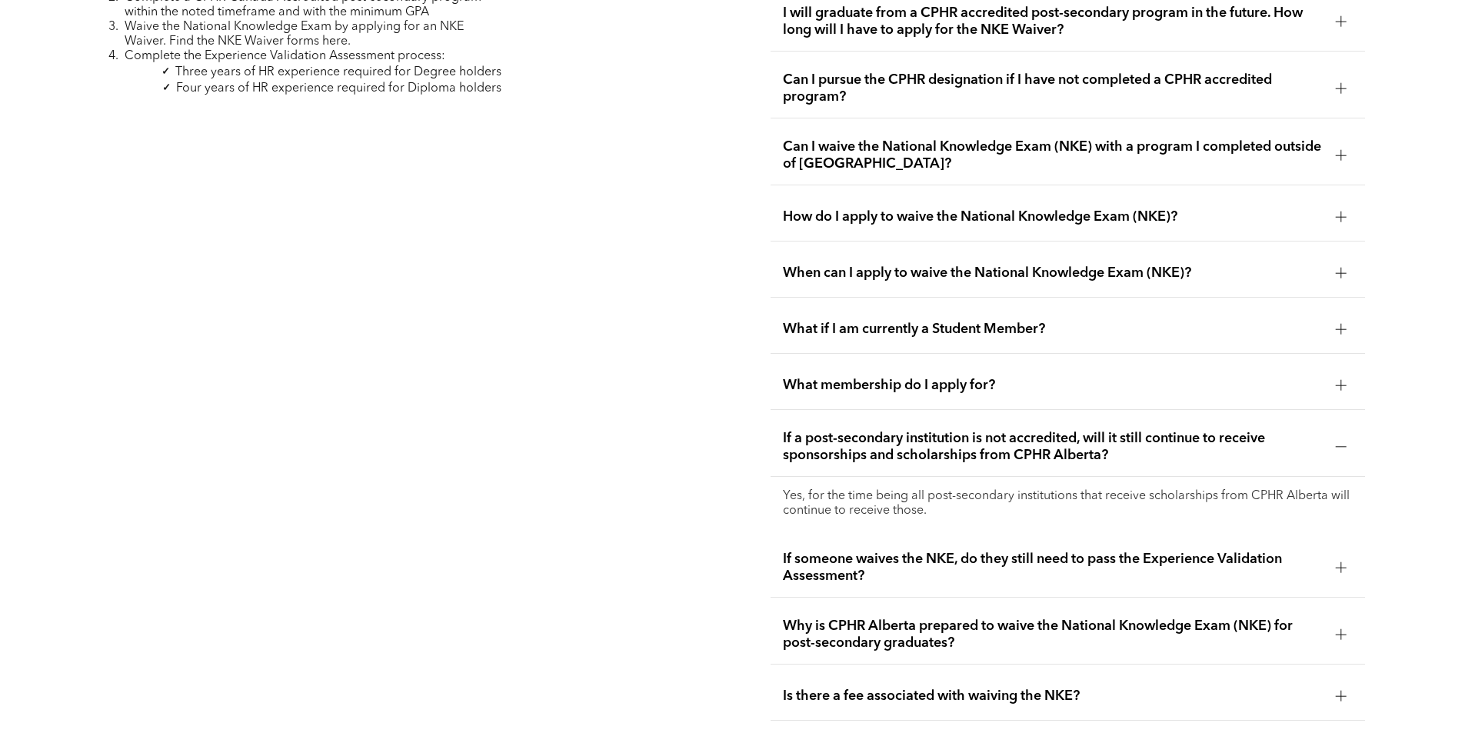
click at [1074, 430] on span "If a post-secondary institution is not accredited, will it still continue to re…" at bounding box center [1053, 447] width 540 height 34
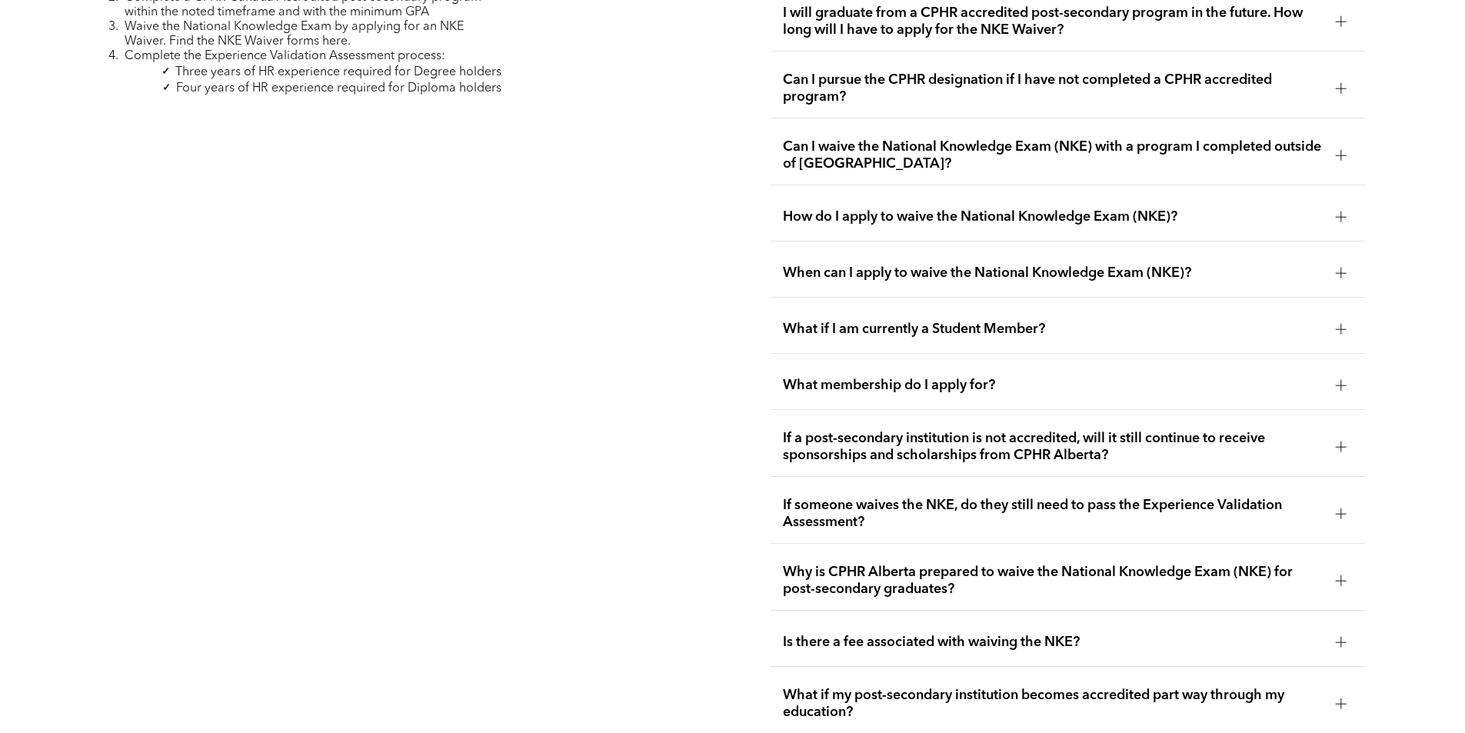
click at [1073, 497] on span "If someone waives the NKE, do they still need to pass the Experience Validation…" at bounding box center [1053, 514] width 540 height 34
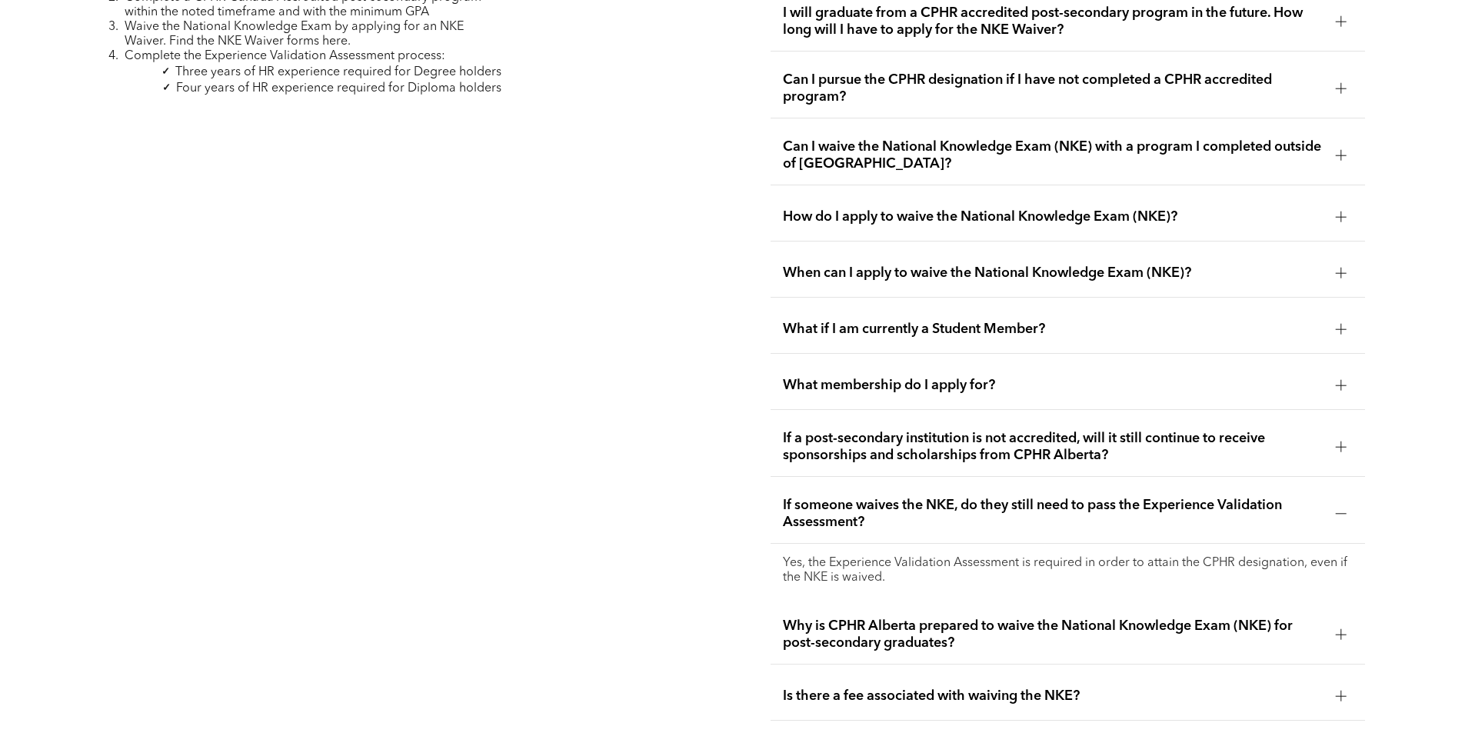
click at [1073, 497] on span "If someone waives the NKE, do they still need to pass the Experience Validation…" at bounding box center [1053, 514] width 540 height 34
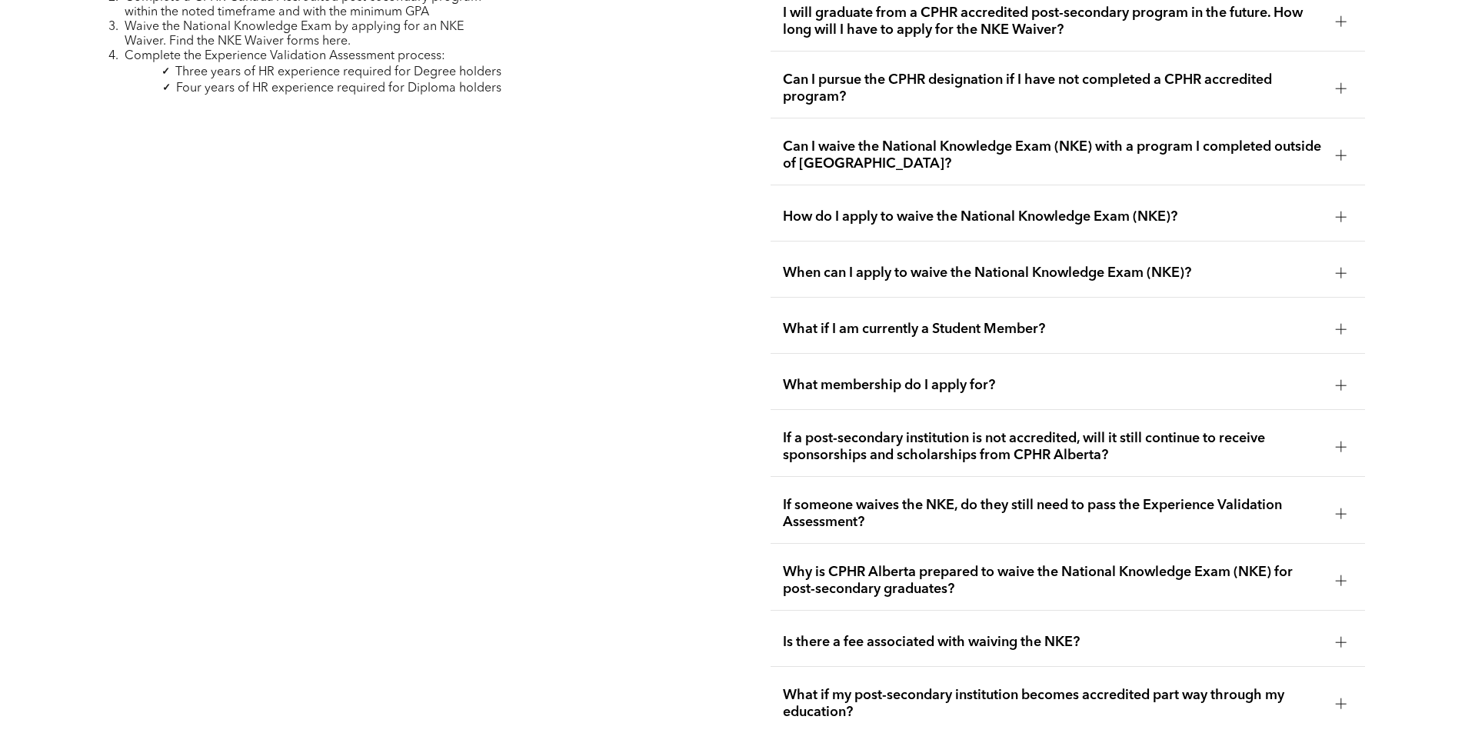
click at [1096, 564] on span "Why is CPHR Alberta prepared to waive the National Knowledge Exam (NKE) for pos…" at bounding box center [1053, 581] width 540 height 34
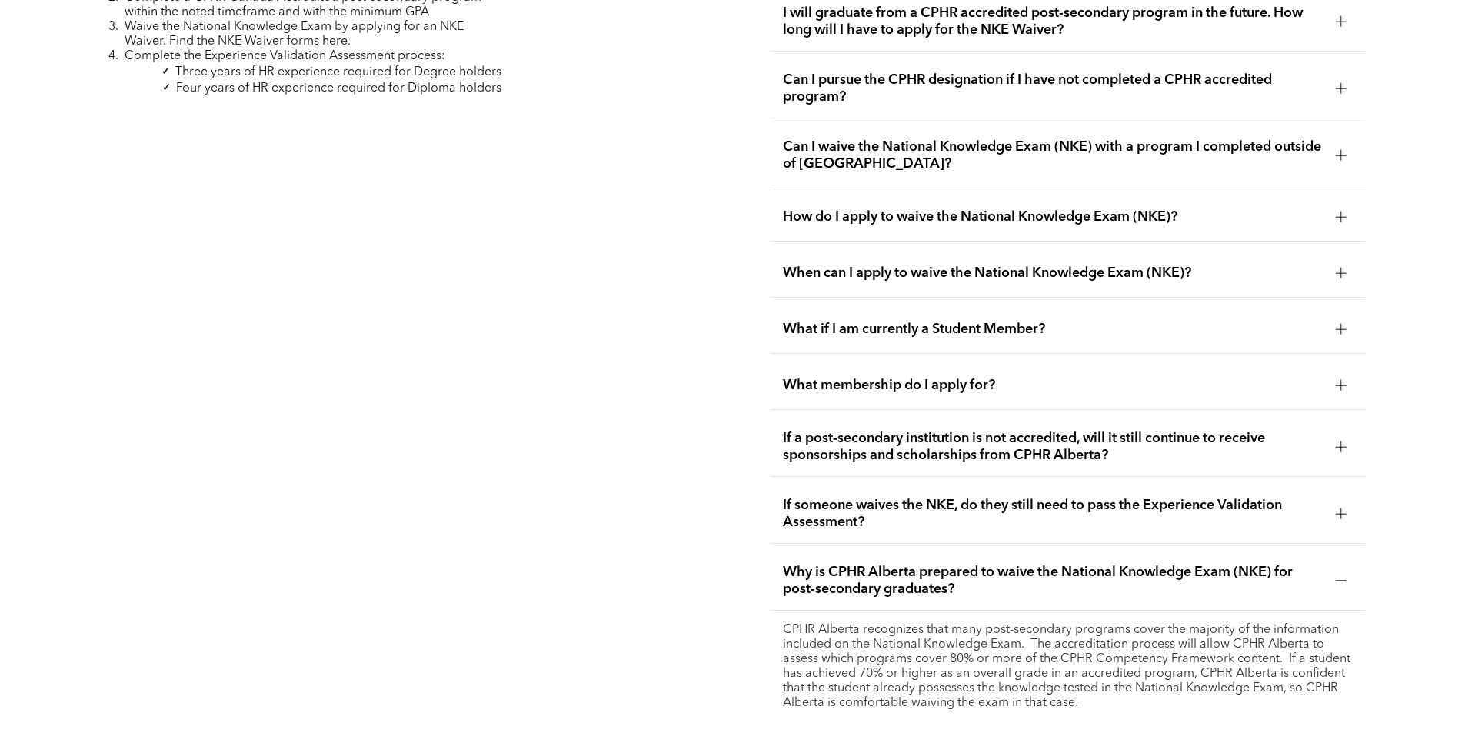
click at [1096, 564] on span "Why is CPHR Alberta prepared to waive the National Knowledge Exam (NKE) for pos…" at bounding box center [1053, 581] width 540 height 34
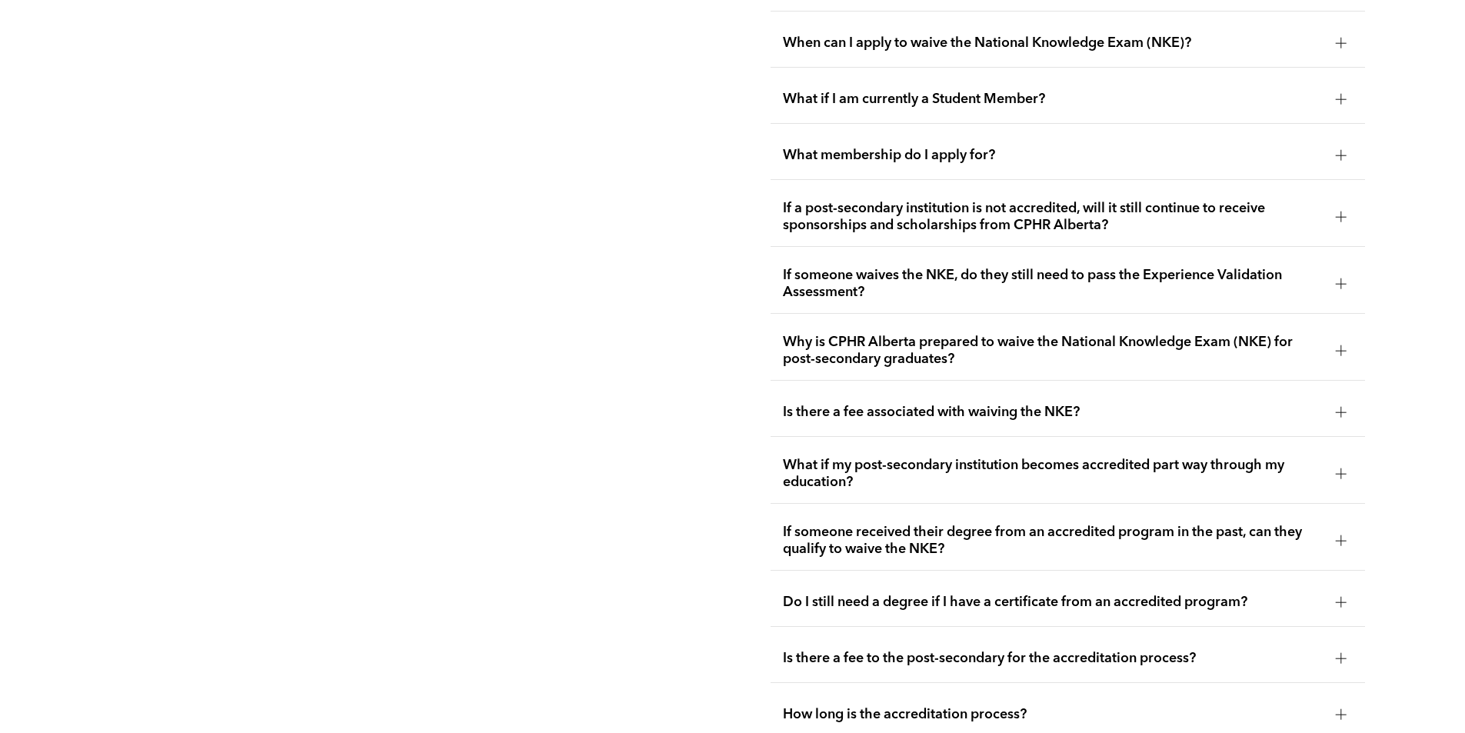
scroll to position [2981, 0]
click at [1105, 403] on span "Is there a fee associated with waiving the NKE?" at bounding box center [1053, 411] width 540 height 17
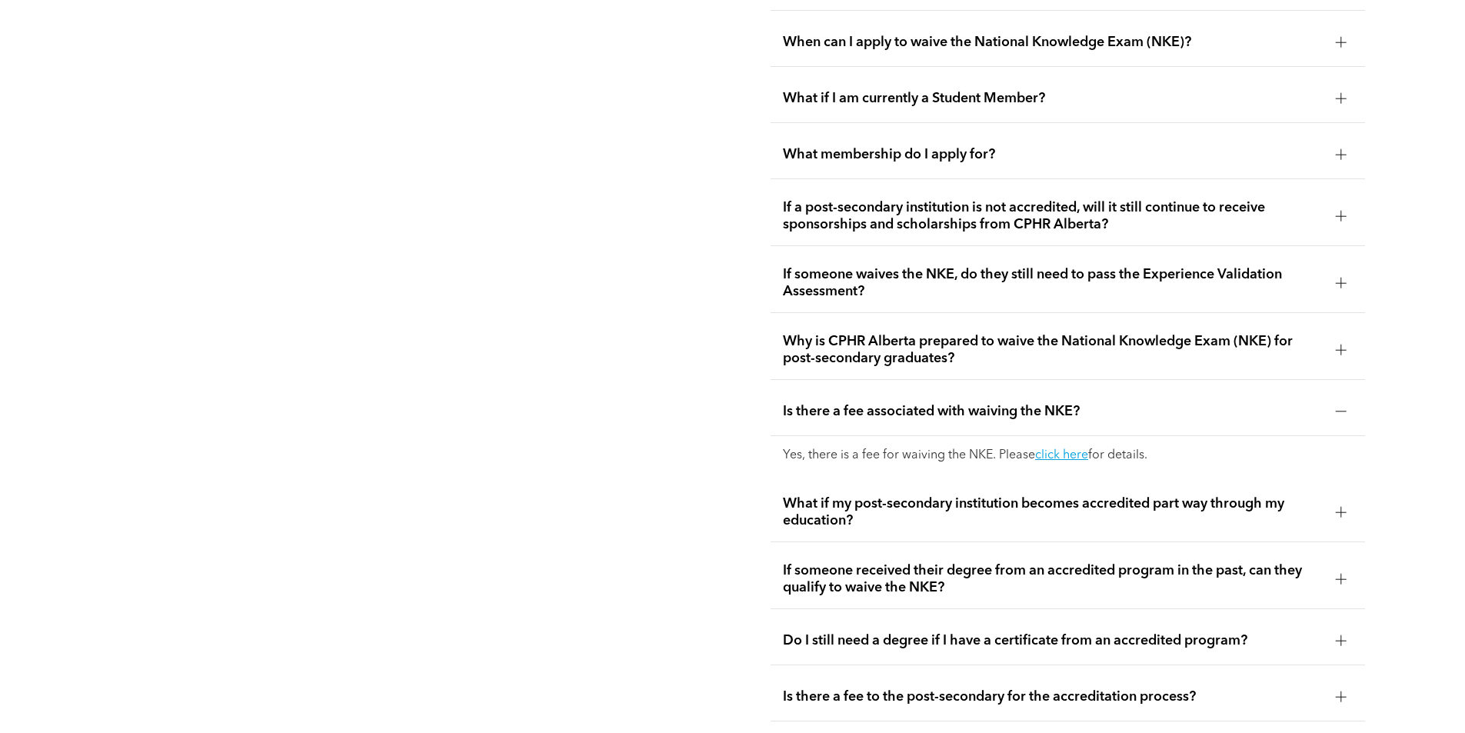
click at [1082, 403] on span "Is there a fee associated with waiving the NKE?" at bounding box center [1053, 411] width 540 height 17
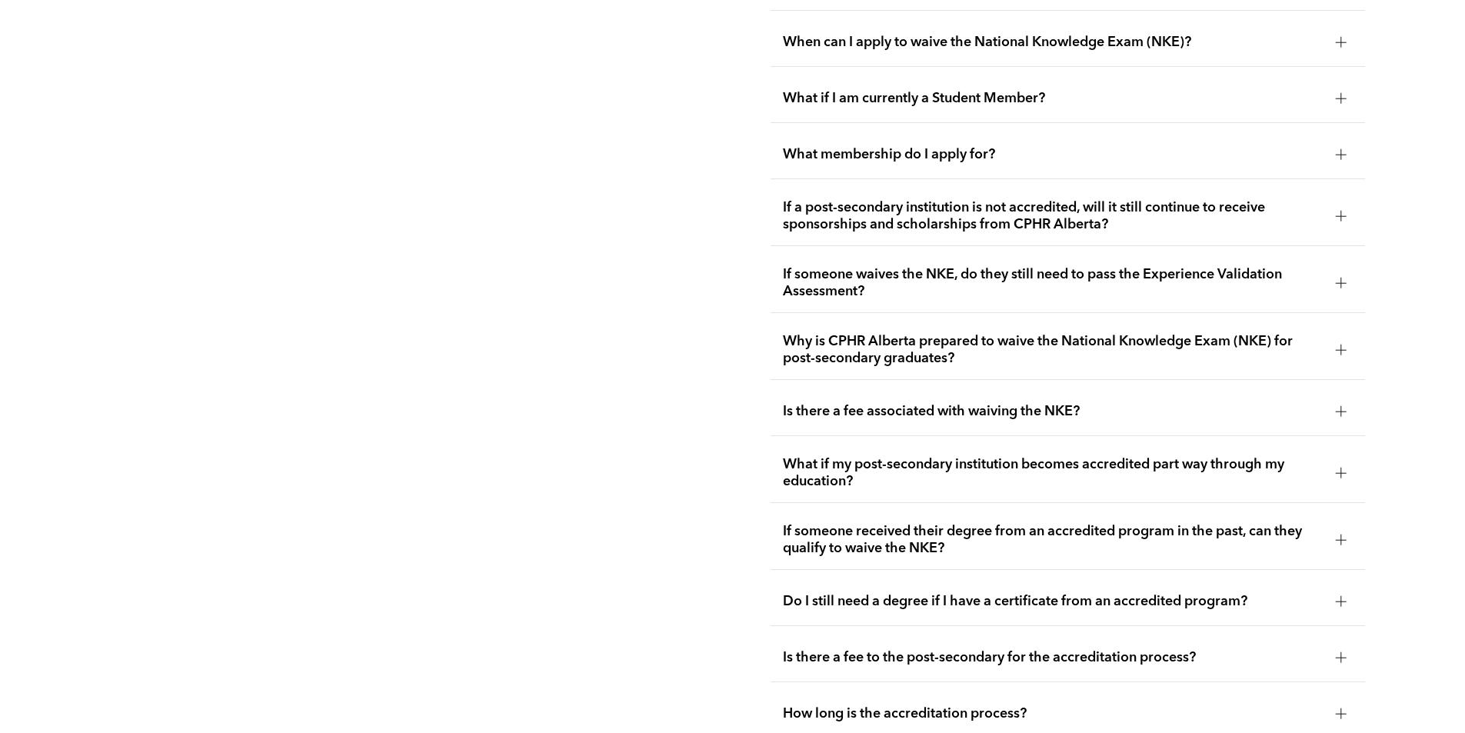
drag, startPoint x: 1082, startPoint y: 384, endPoint x: 596, endPoint y: 407, distance: 487.2
click at [596, 407] on div "Path 2: Accredited Path to the CPHR Apply for an Associate membership Complete …" at bounding box center [397, 316] width 619 height 1247
click at [953, 456] on span "What if my post-secondary institution becomes accredited part way through my ed…" at bounding box center [1053, 473] width 540 height 34
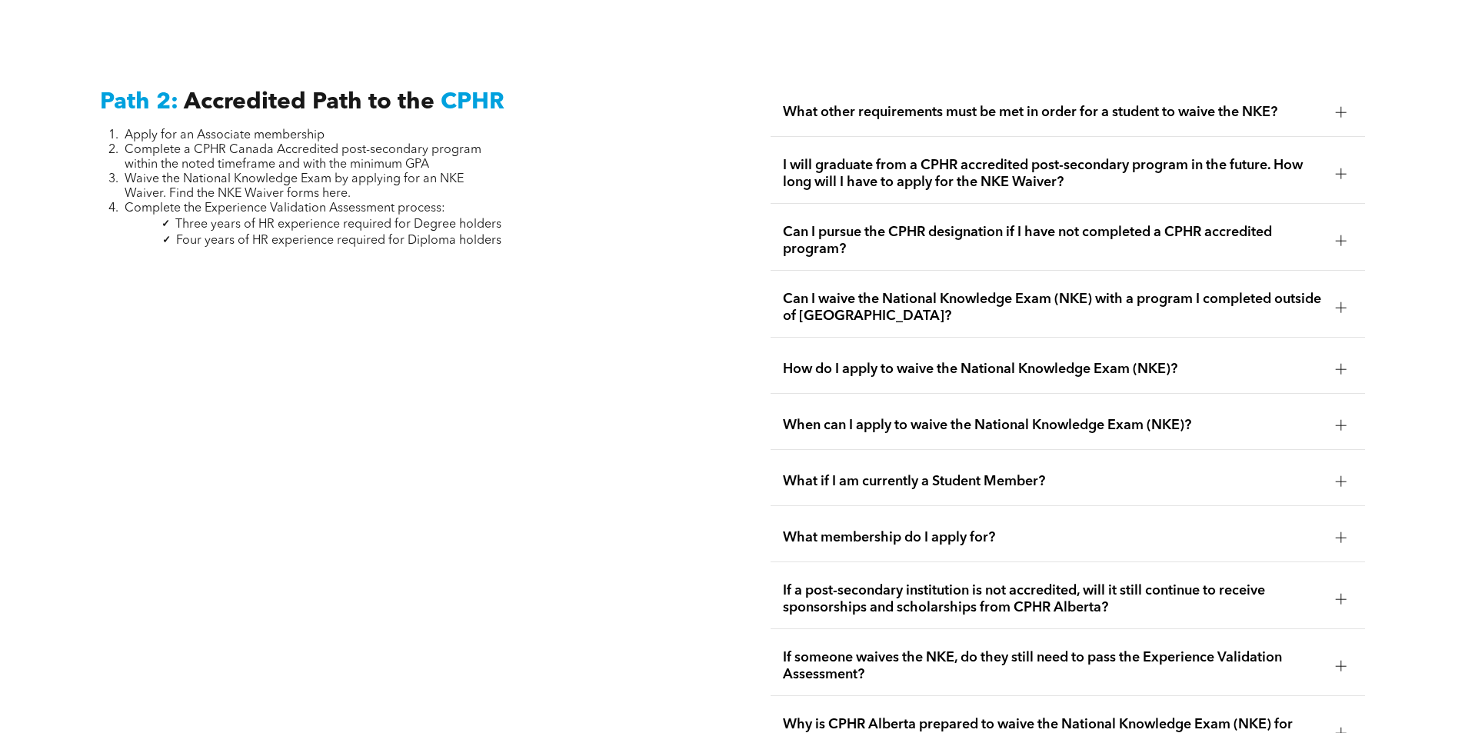
scroll to position [2596, 0]
click at [1064, 90] on div "What other requirements must be met in order for a student to waive the NKE?" at bounding box center [1067, 114] width 594 height 48
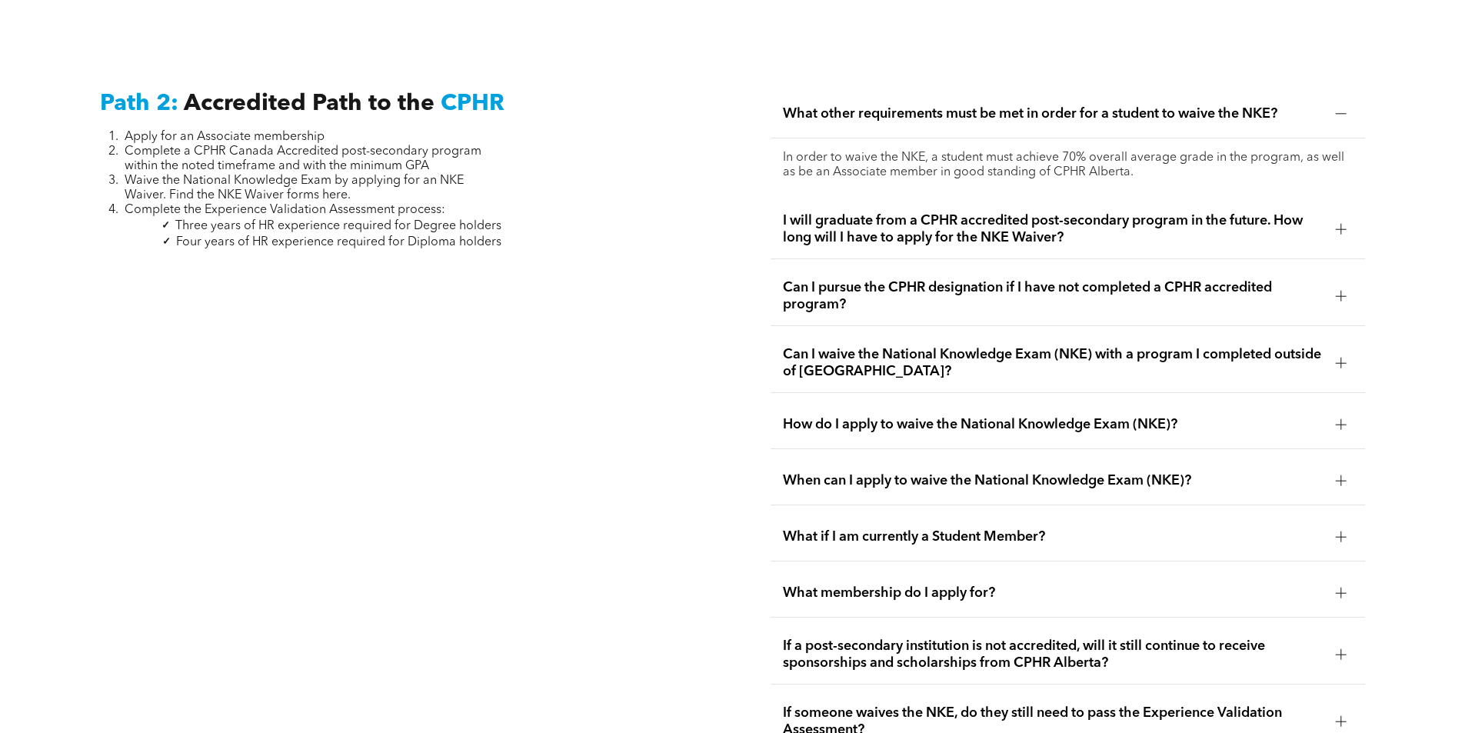
click at [1102, 228] on div "I will graduate from a CPHR accredited post-secondary program in the future. Ho…" at bounding box center [1067, 229] width 594 height 59
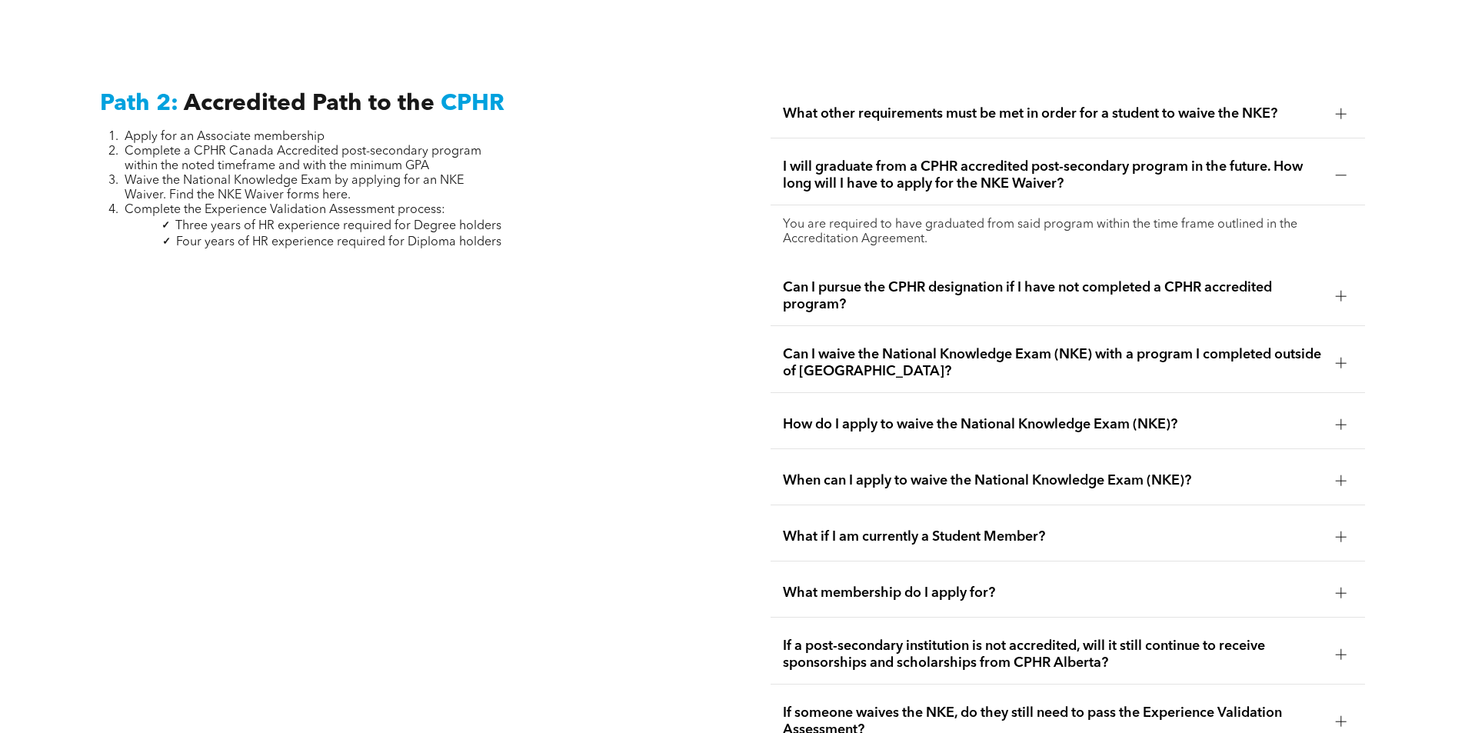
click at [1107, 105] on span "What other requirements must be met in order for a student to waive the NKE?" at bounding box center [1053, 113] width 540 height 17
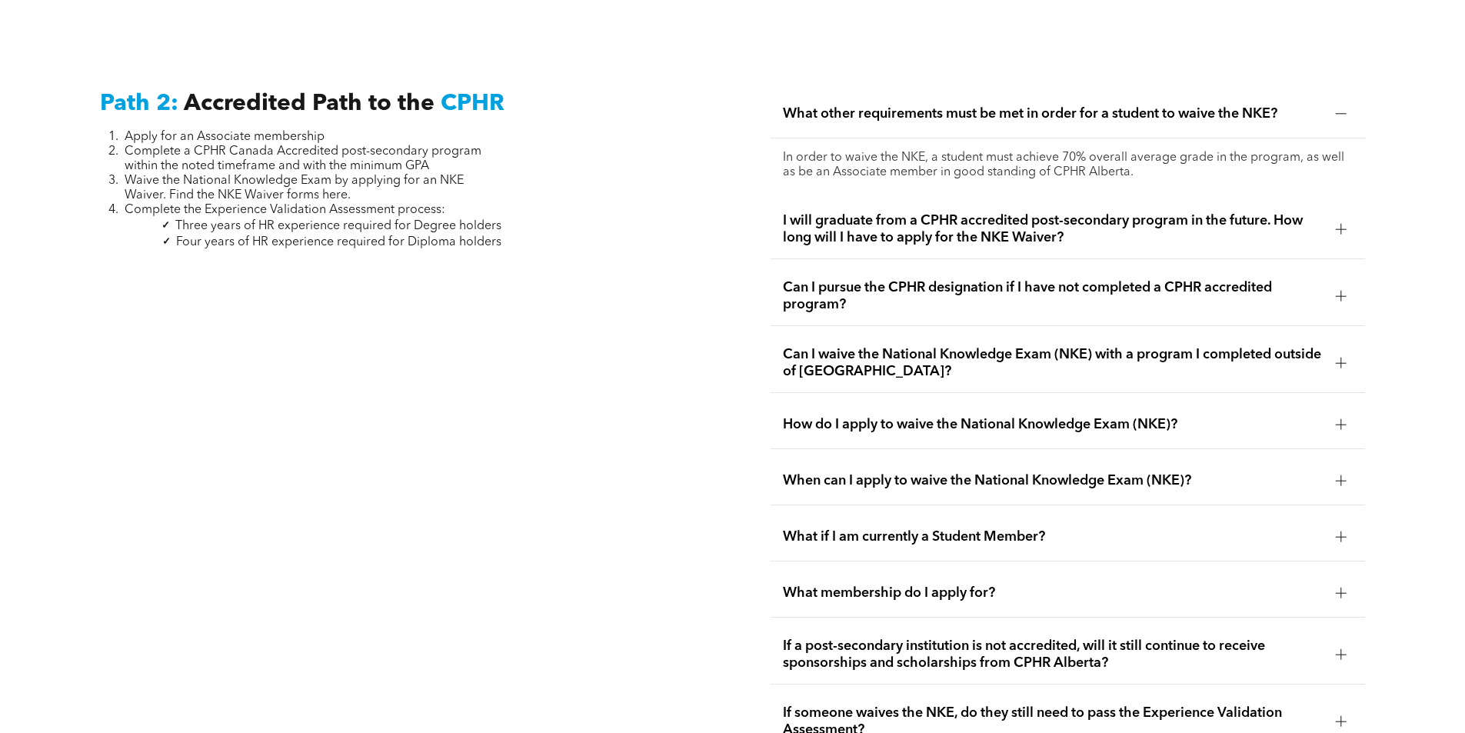
click at [1285, 105] on span "What other requirements must be met in order for a student to waive the NKE?" at bounding box center [1053, 113] width 540 height 17
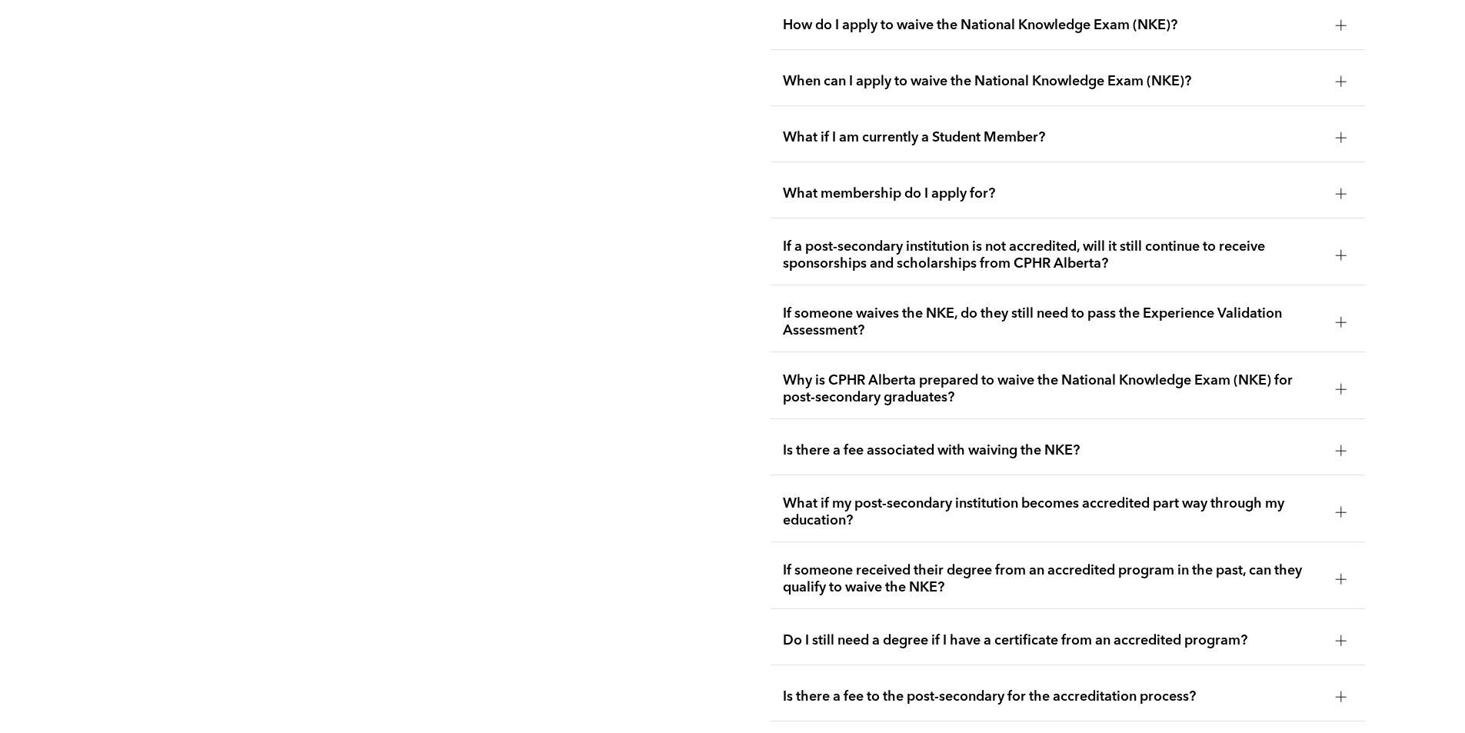
scroll to position [2904, 0]
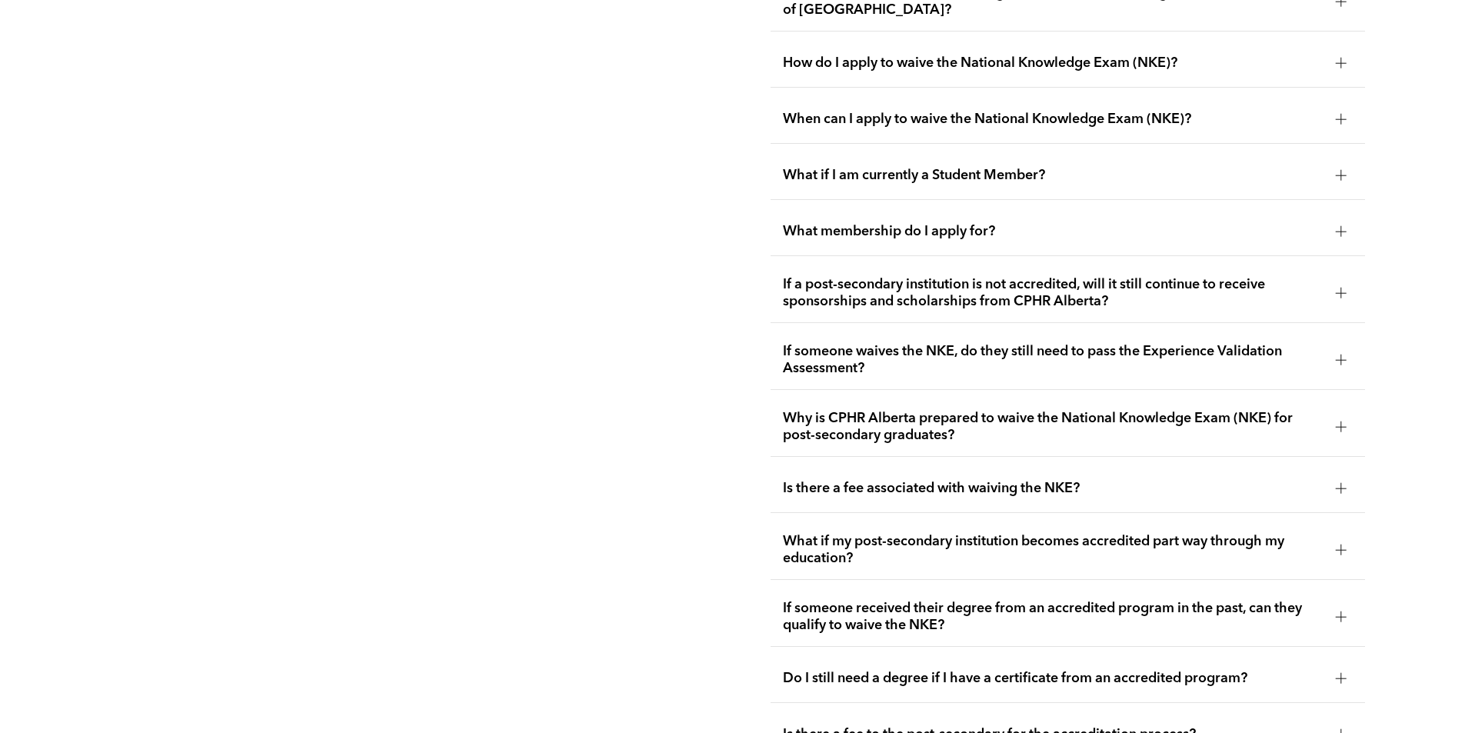
click at [1341, 58] on div at bounding box center [1340, 63] width 1 height 11
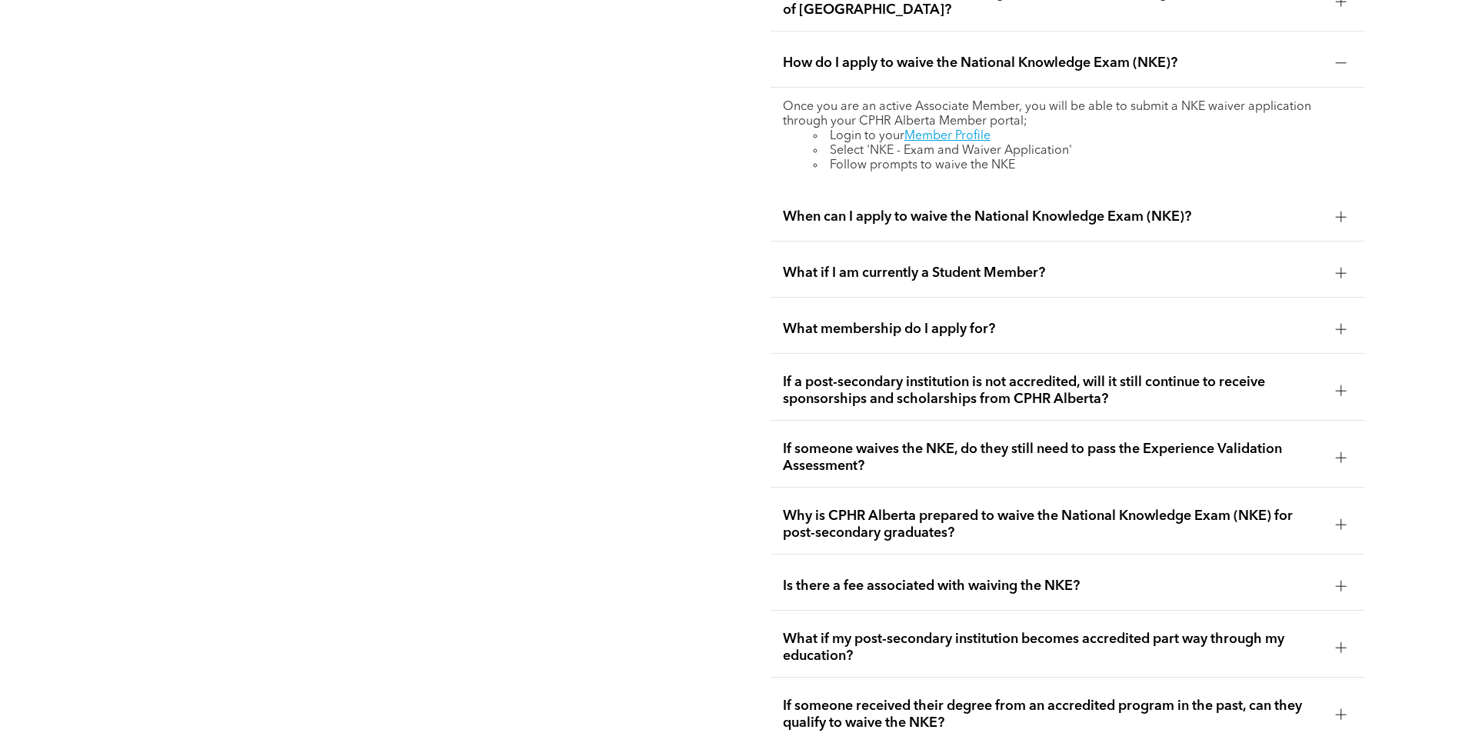
click at [1341, 58] on div at bounding box center [1340, 63] width 1 height 11
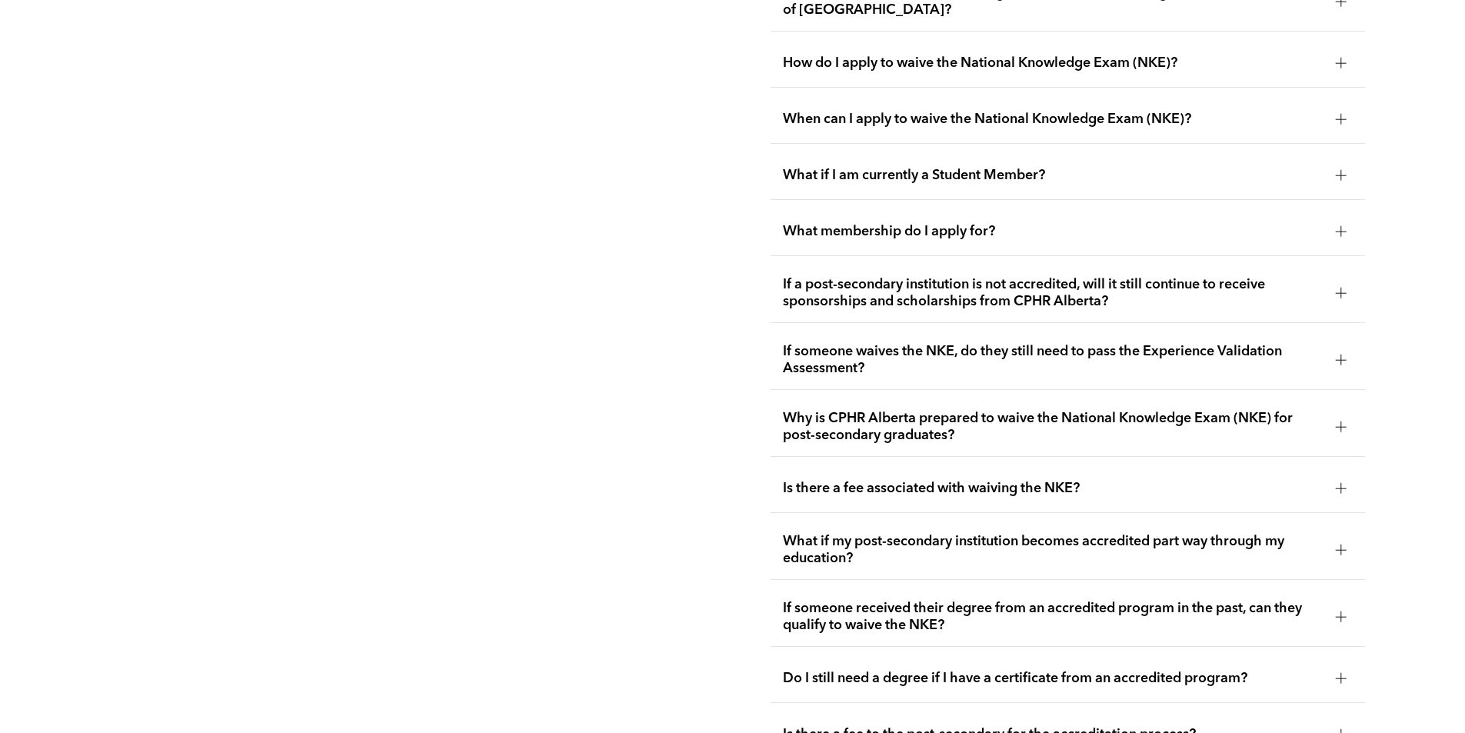
click at [1339, 108] on div at bounding box center [1340, 119] width 23 height 23
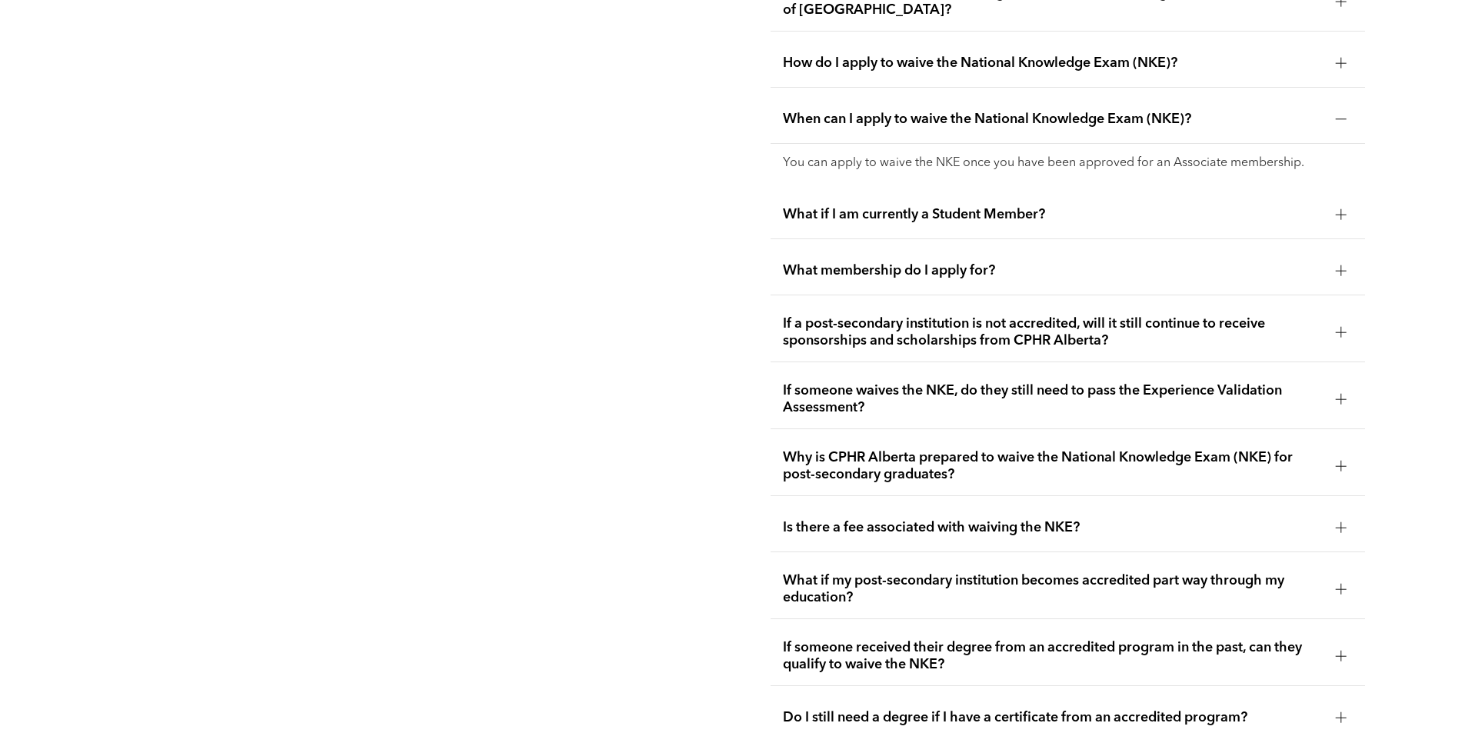
click at [1339, 108] on div at bounding box center [1340, 119] width 23 height 23
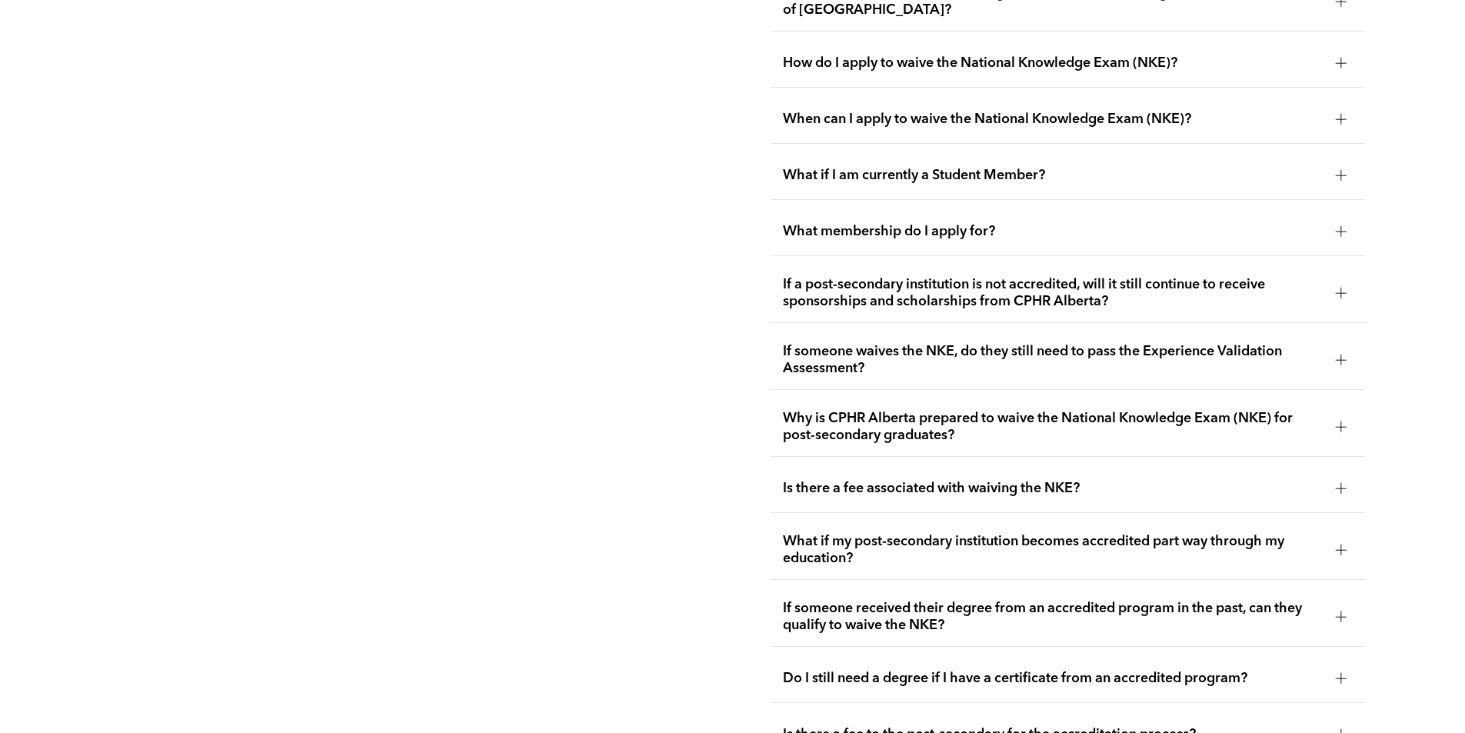
click at [1341, 52] on div at bounding box center [1340, 63] width 23 height 23
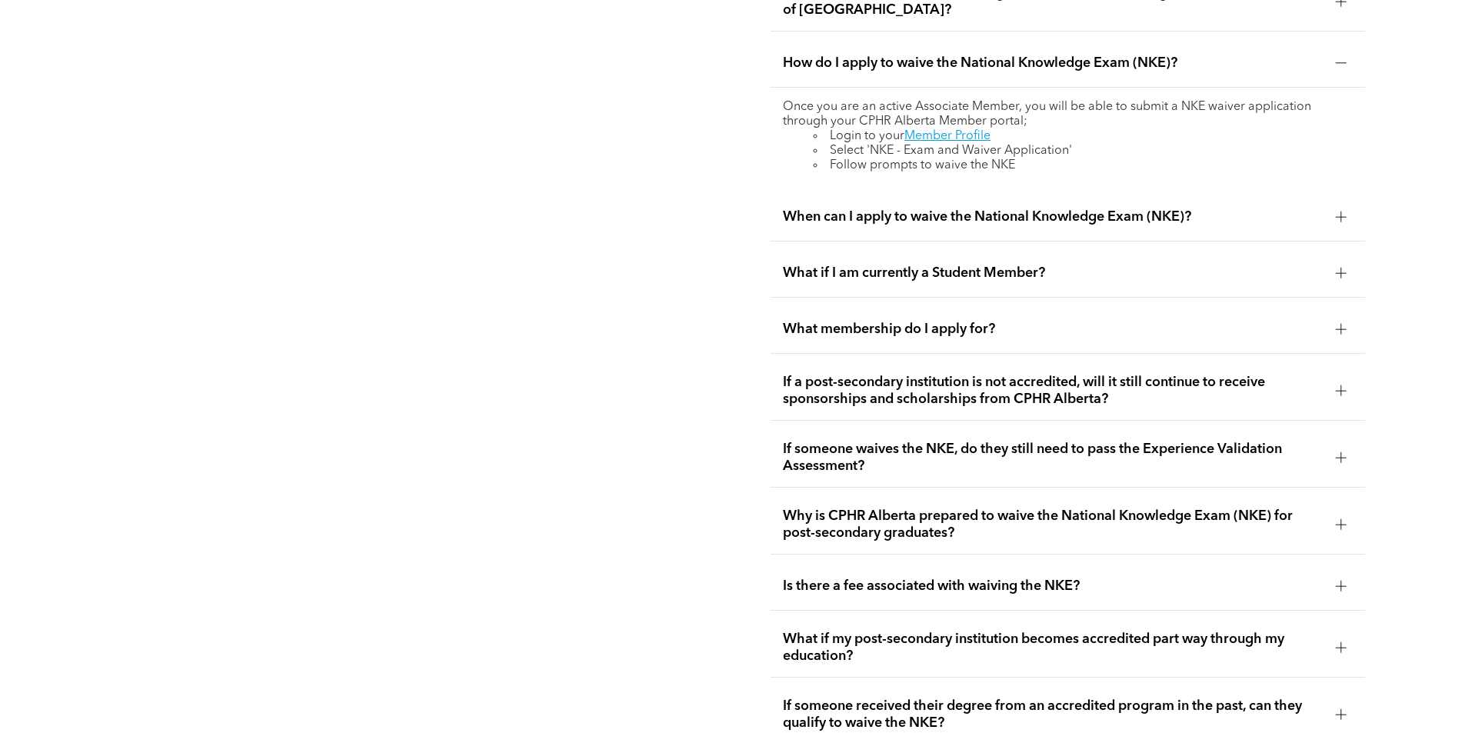
scroll to position [2750, 0]
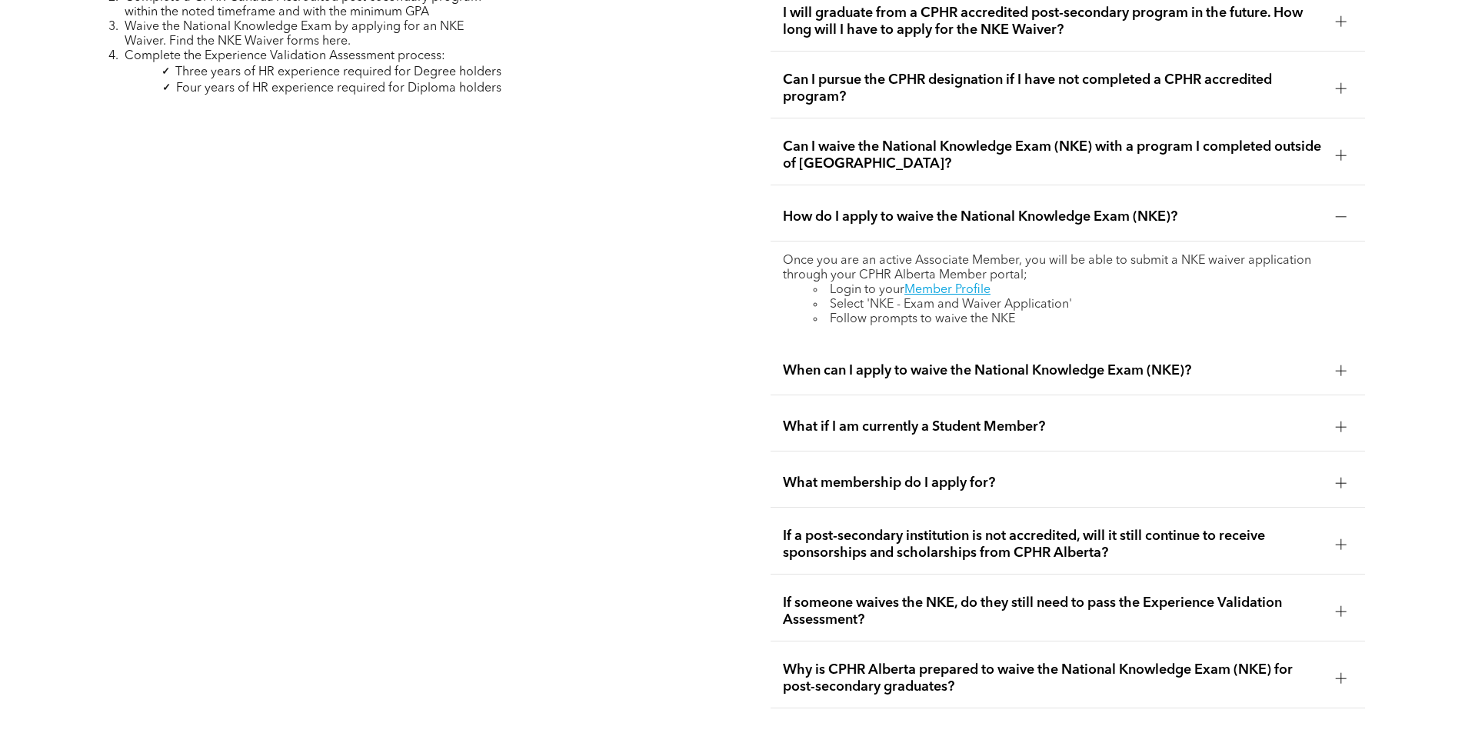
click at [1328, 198] on div "How do I apply to waive the National Knowledge Exam (NKE)?" at bounding box center [1067, 217] width 594 height 48
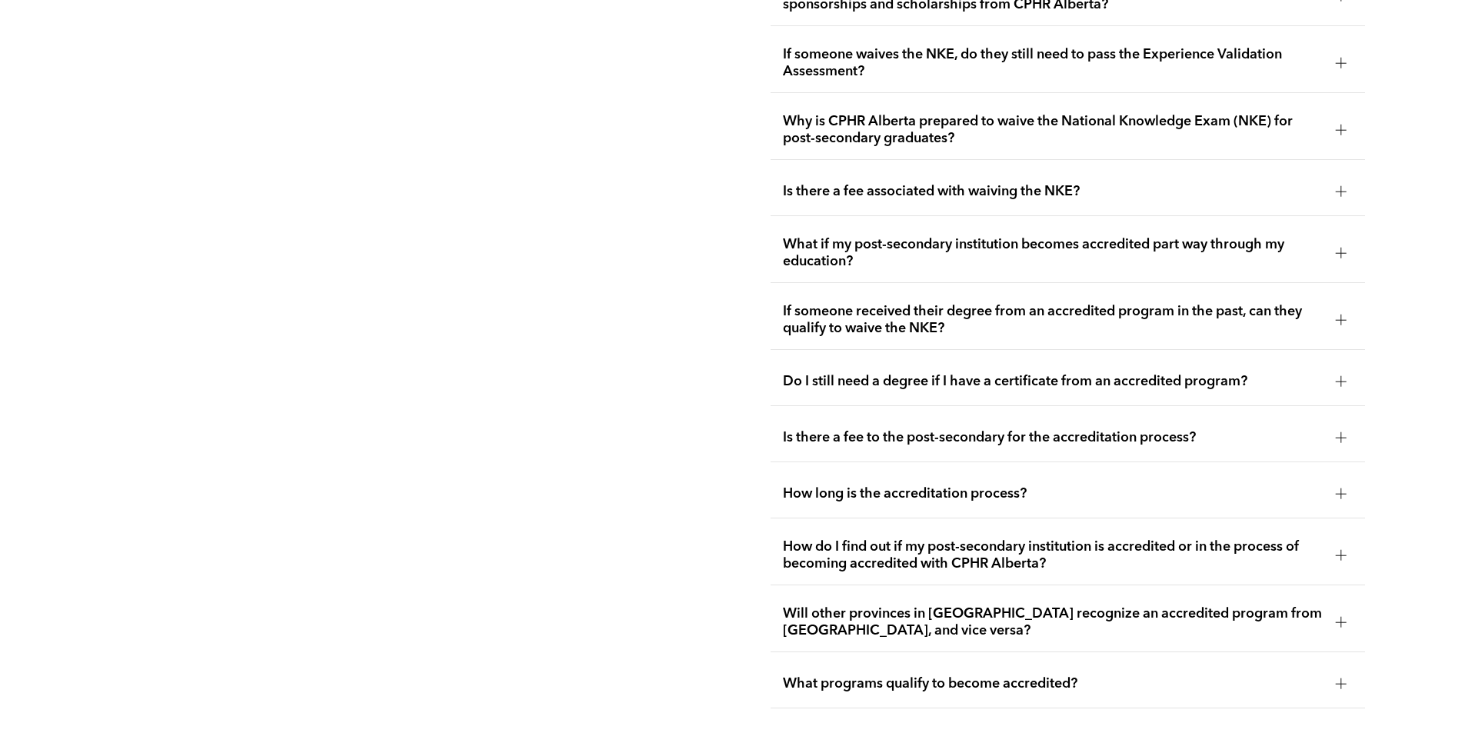
scroll to position [3211, 0]
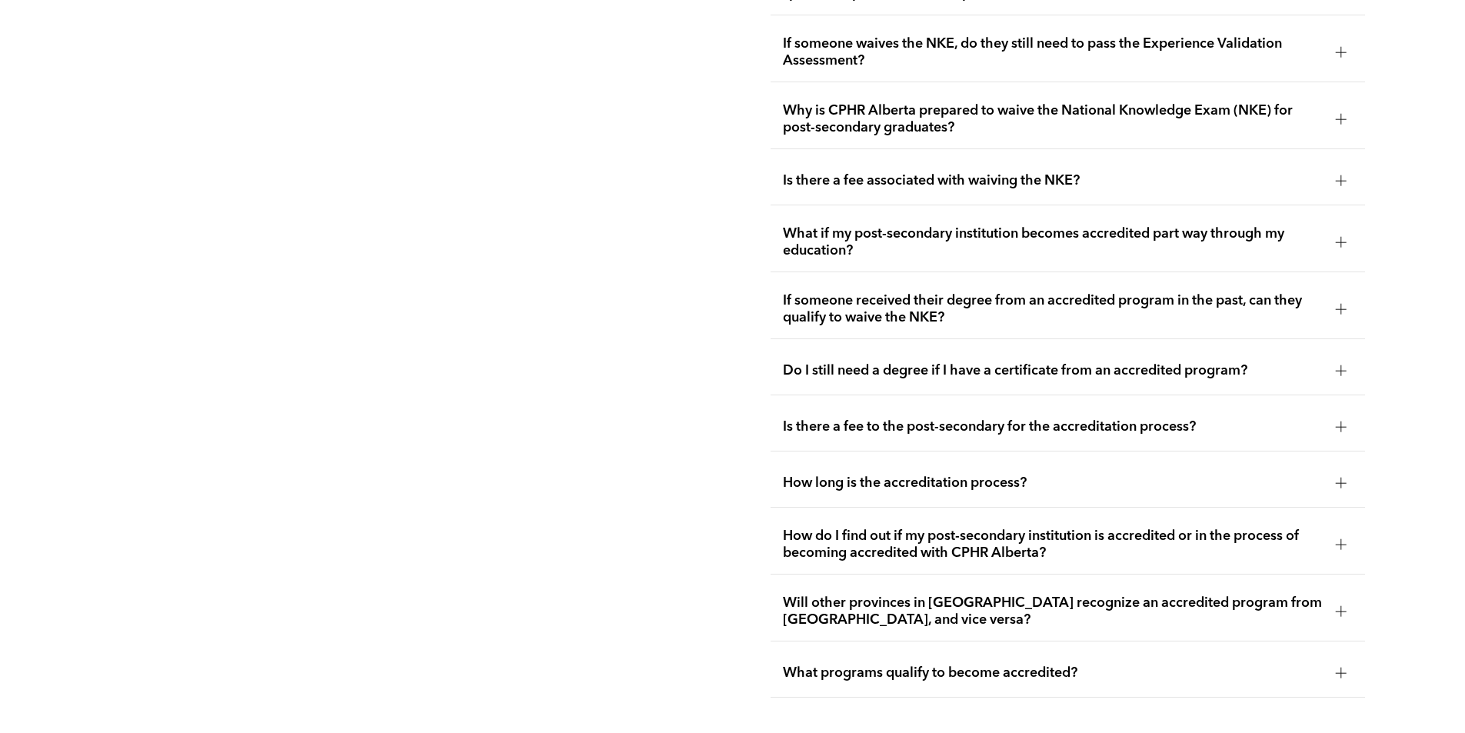
click at [1282, 172] on span "Is there a fee associated with waiving the NKE?" at bounding box center [1053, 180] width 540 height 17
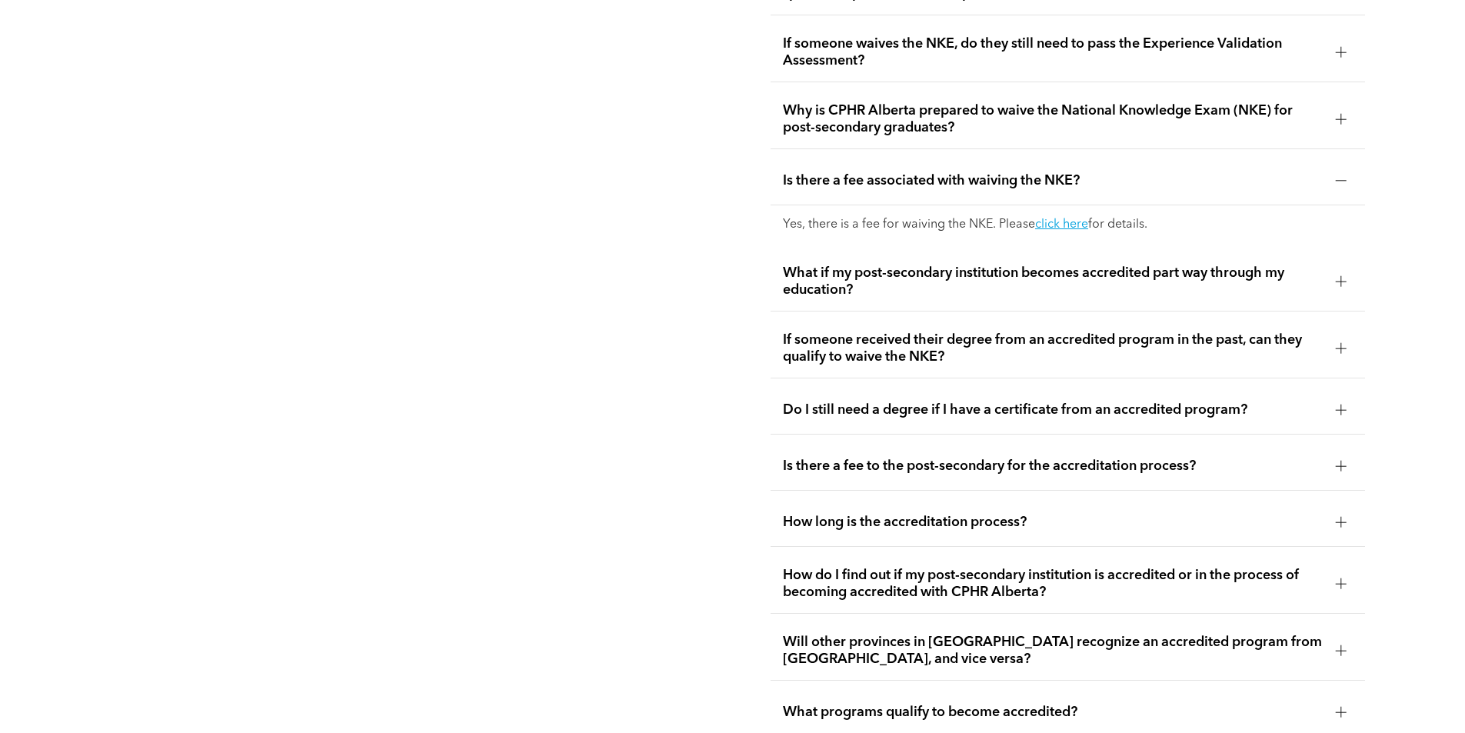
click at [1282, 172] on span "Is there a fee associated with waiving the NKE?" at bounding box center [1053, 180] width 540 height 17
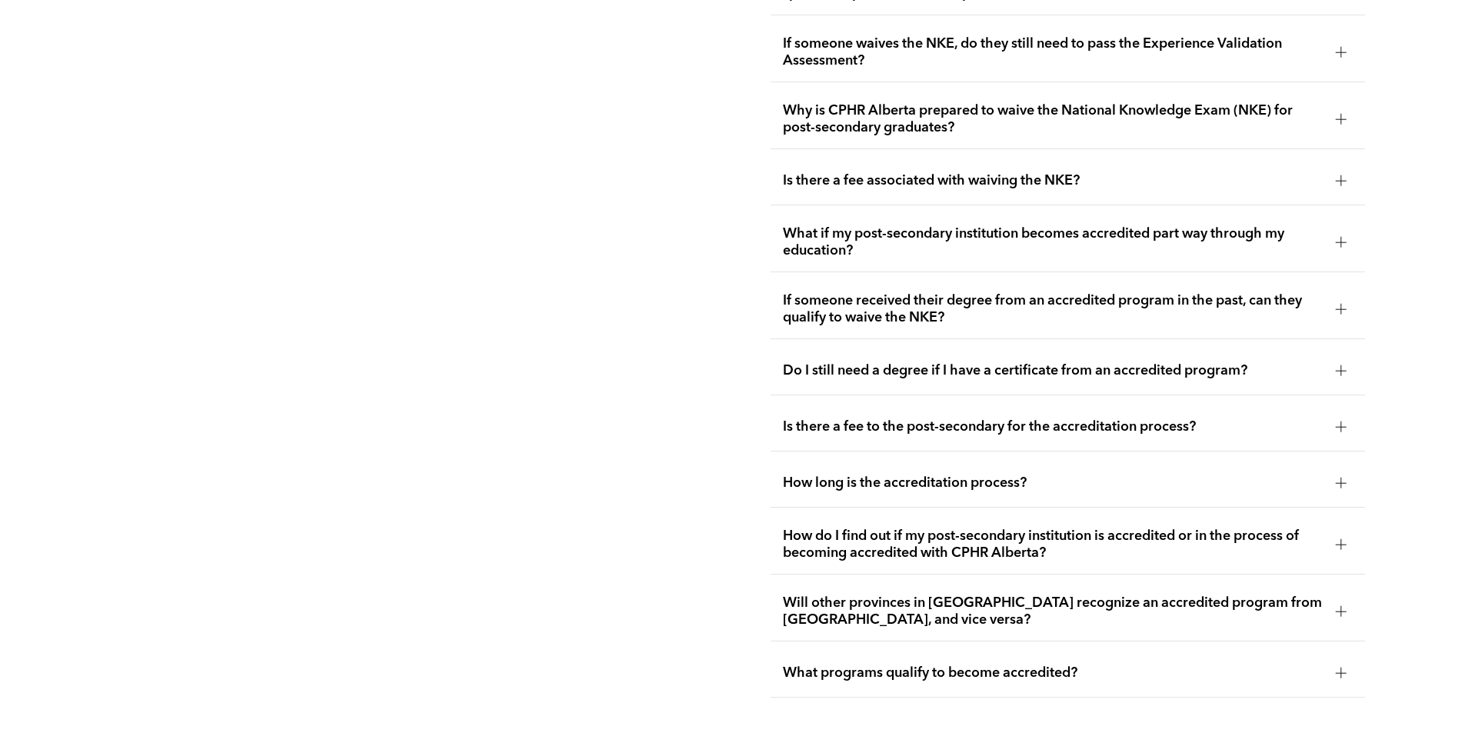
click at [1263, 225] on span "What if my post-secondary institution becomes accredited part way through my ed…" at bounding box center [1053, 242] width 540 height 34
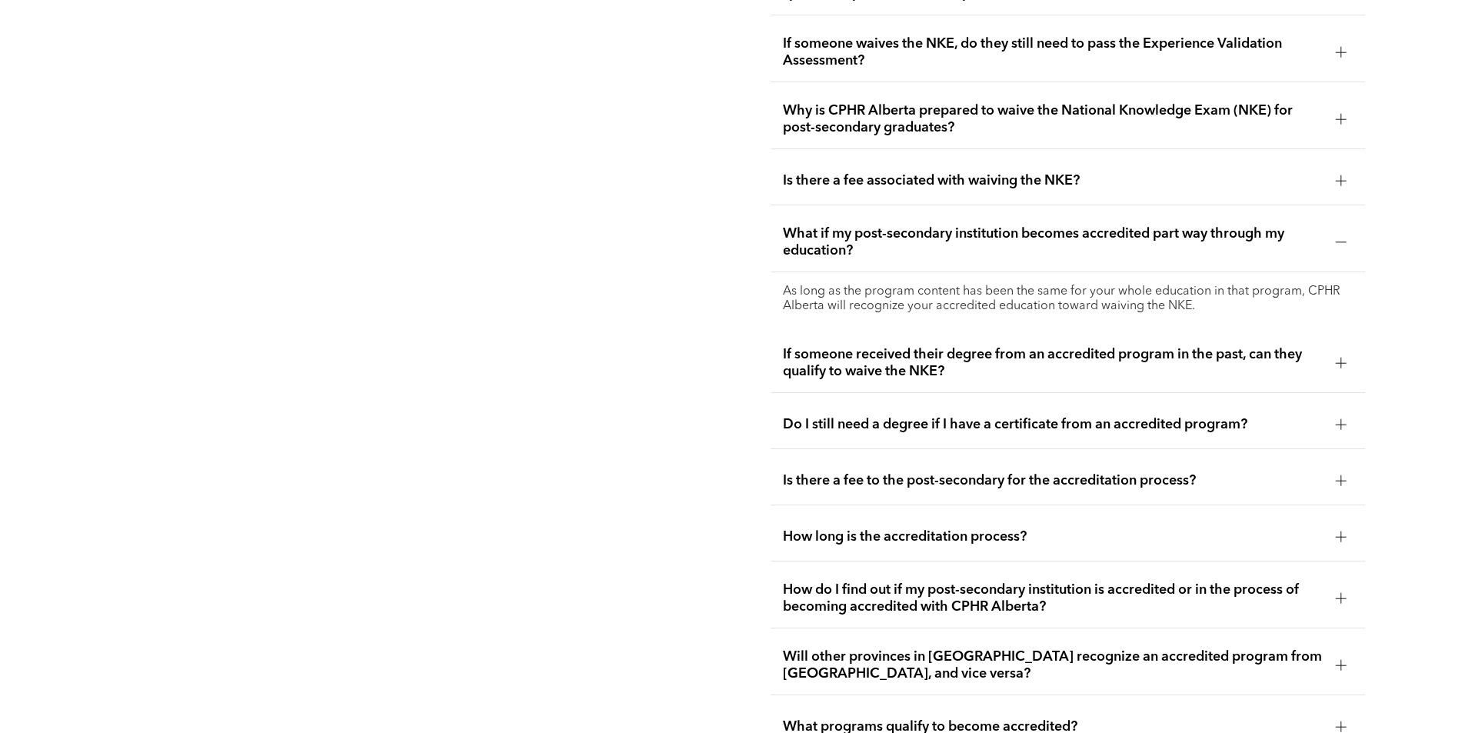
click at [1263, 225] on span "What if my post-secondary institution becomes accredited part way through my ed…" at bounding box center [1053, 242] width 540 height 34
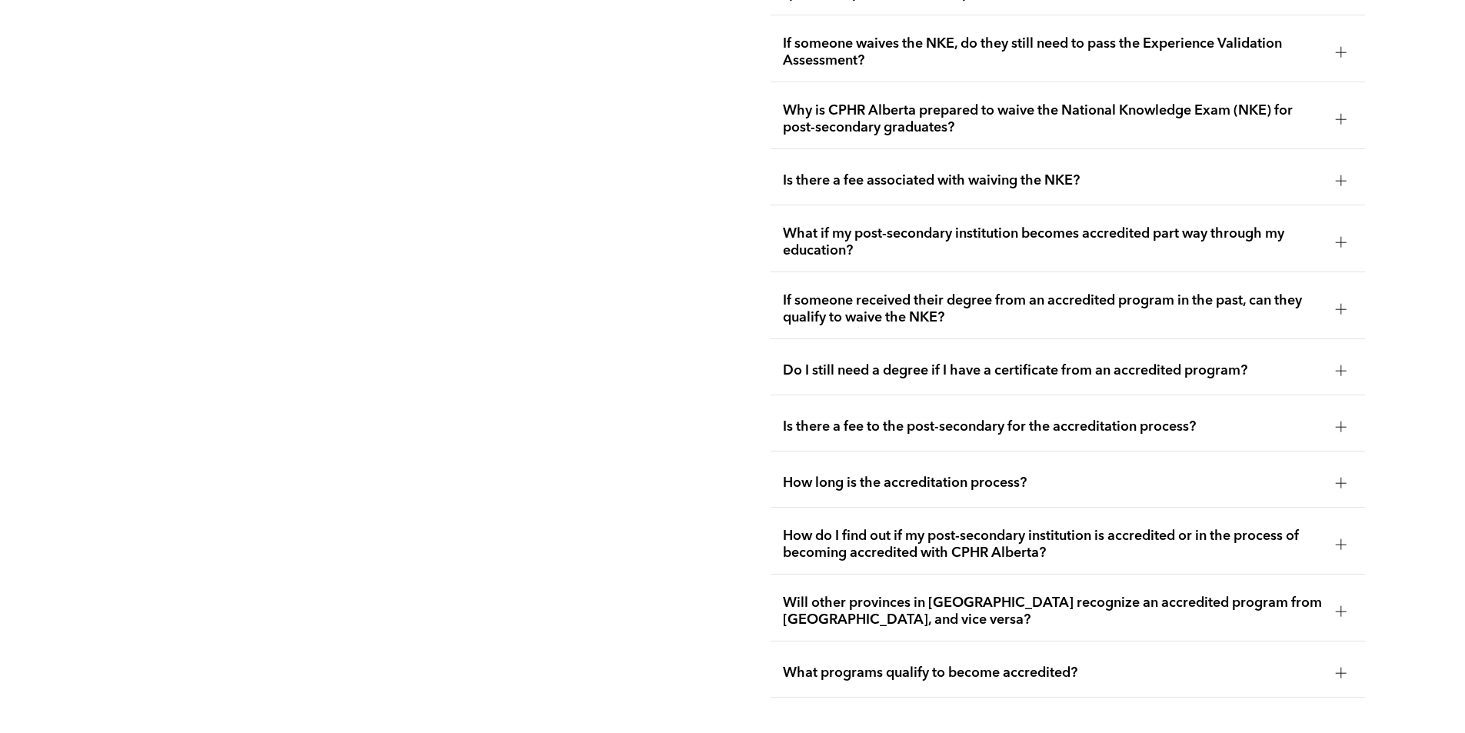
click at [1246, 292] on span "If someone received their degree from an accredited program in the past, can th…" at bounding box center [1053, 309] width 540 height 34
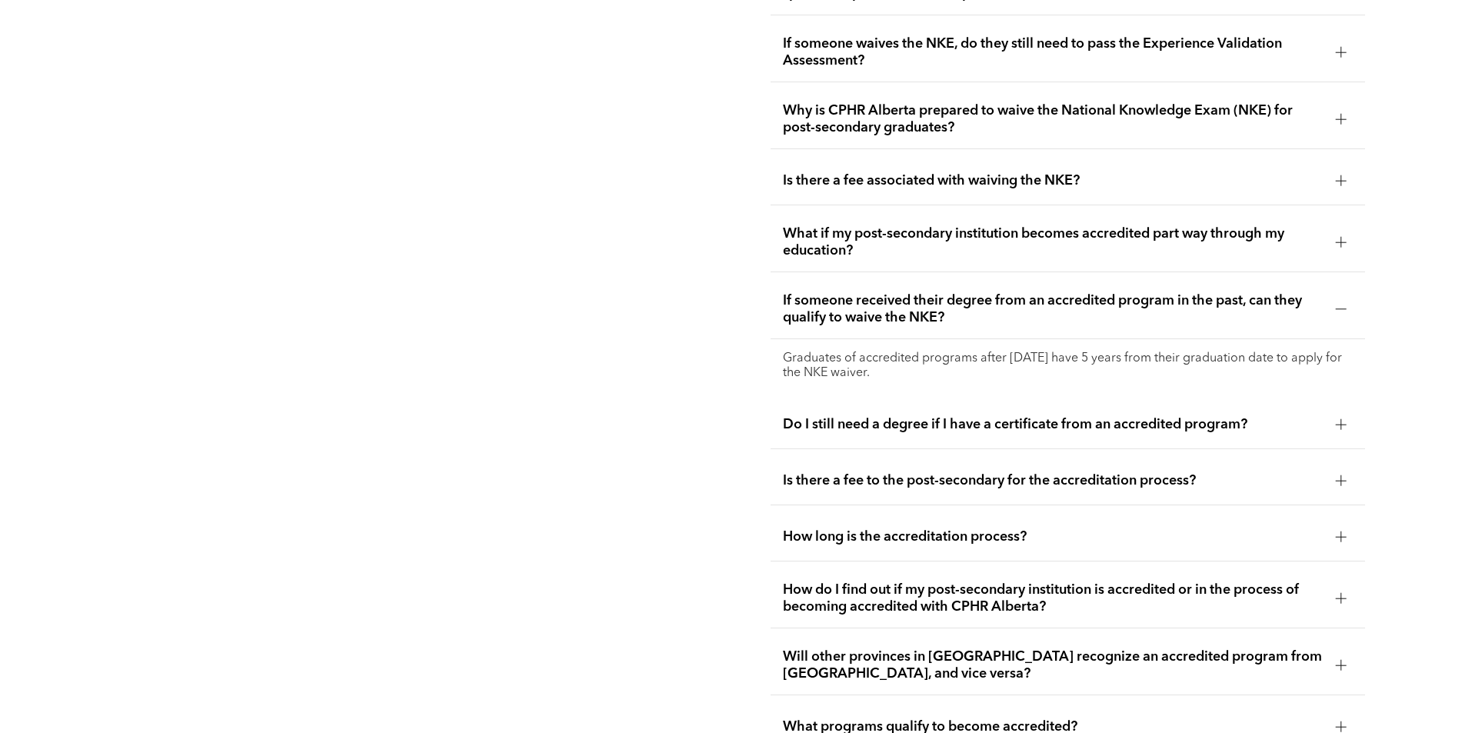
click at [1225, 416] on span "Do I still need a degree if I have a certificate from an accredited program?" at bounding box center [1053, 424] width 540 height 17
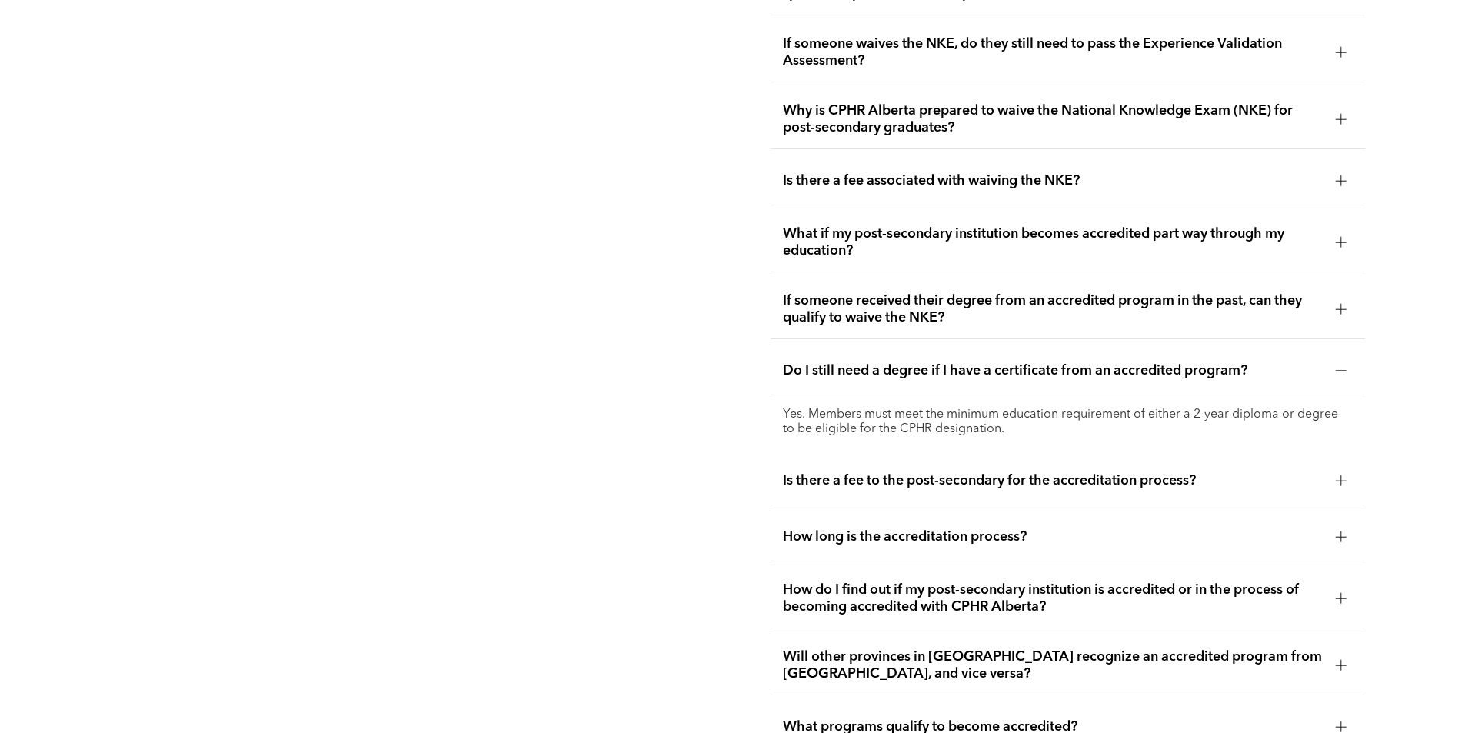
click at [1249, 407] on p "Yes. Members must meet the minimum education requirement of either a 2-year dip…" at bounding box center [1068, 421] width 570 height 29
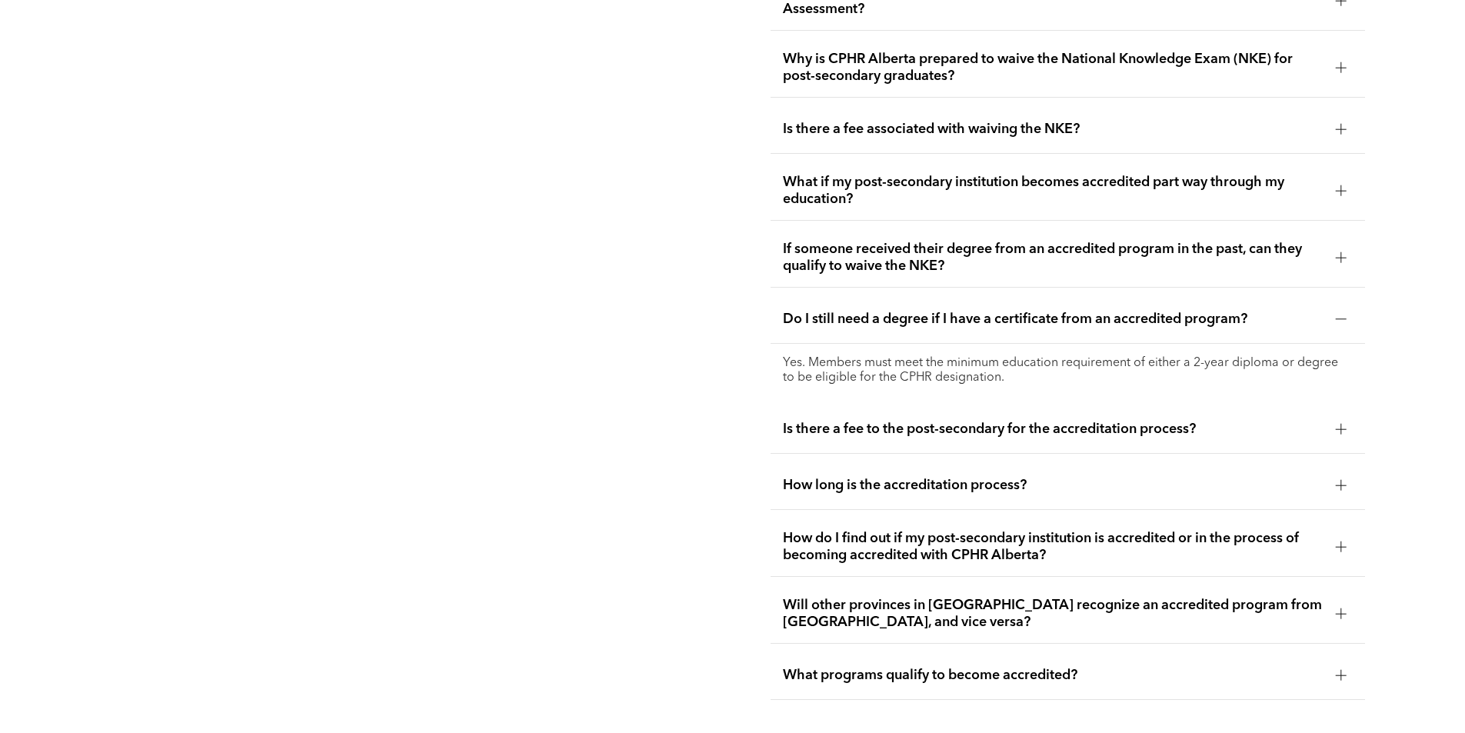
scroll to position [3288, 0]
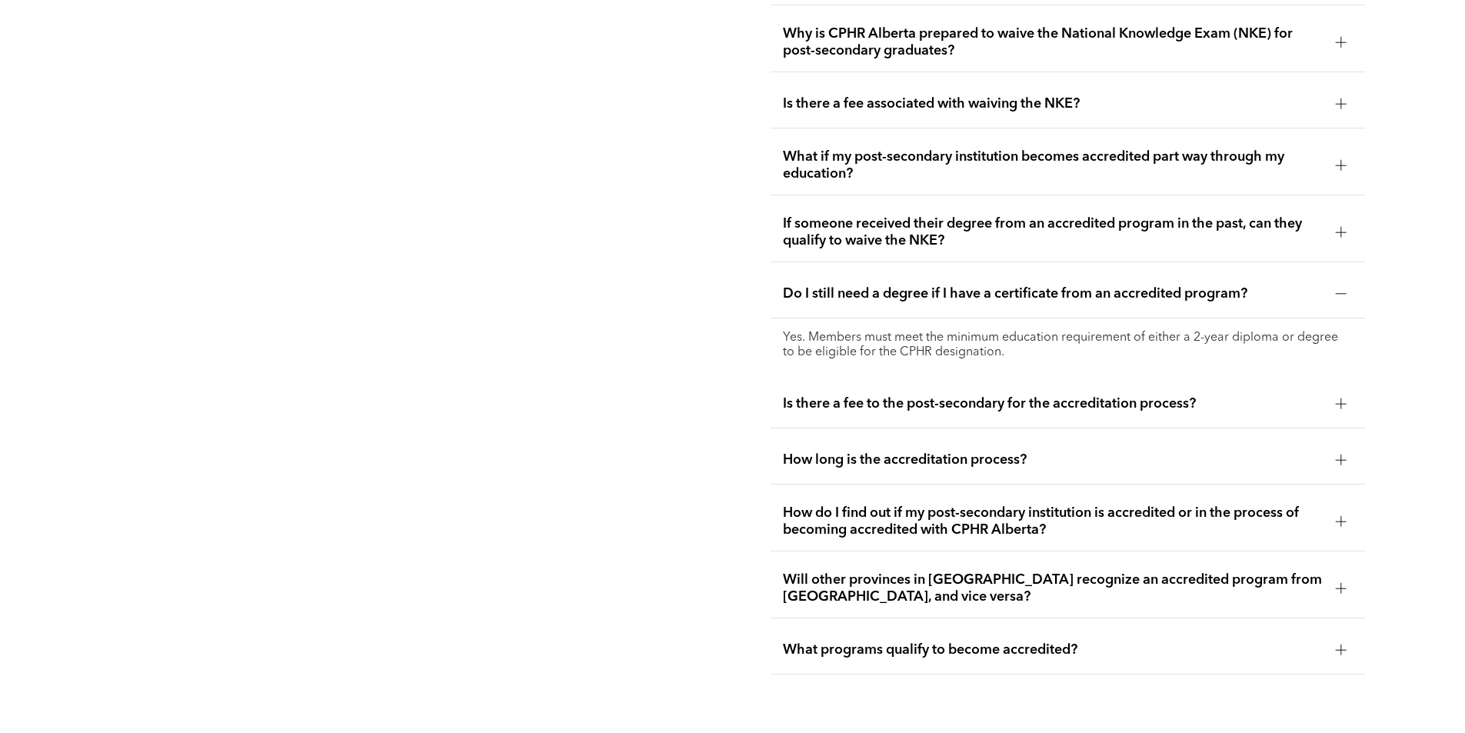
click at [1322, 285] on span "Do I still need a degree if I have a certificate from an accredited program?" at bounding box center [1053, 293] width 540 height 17
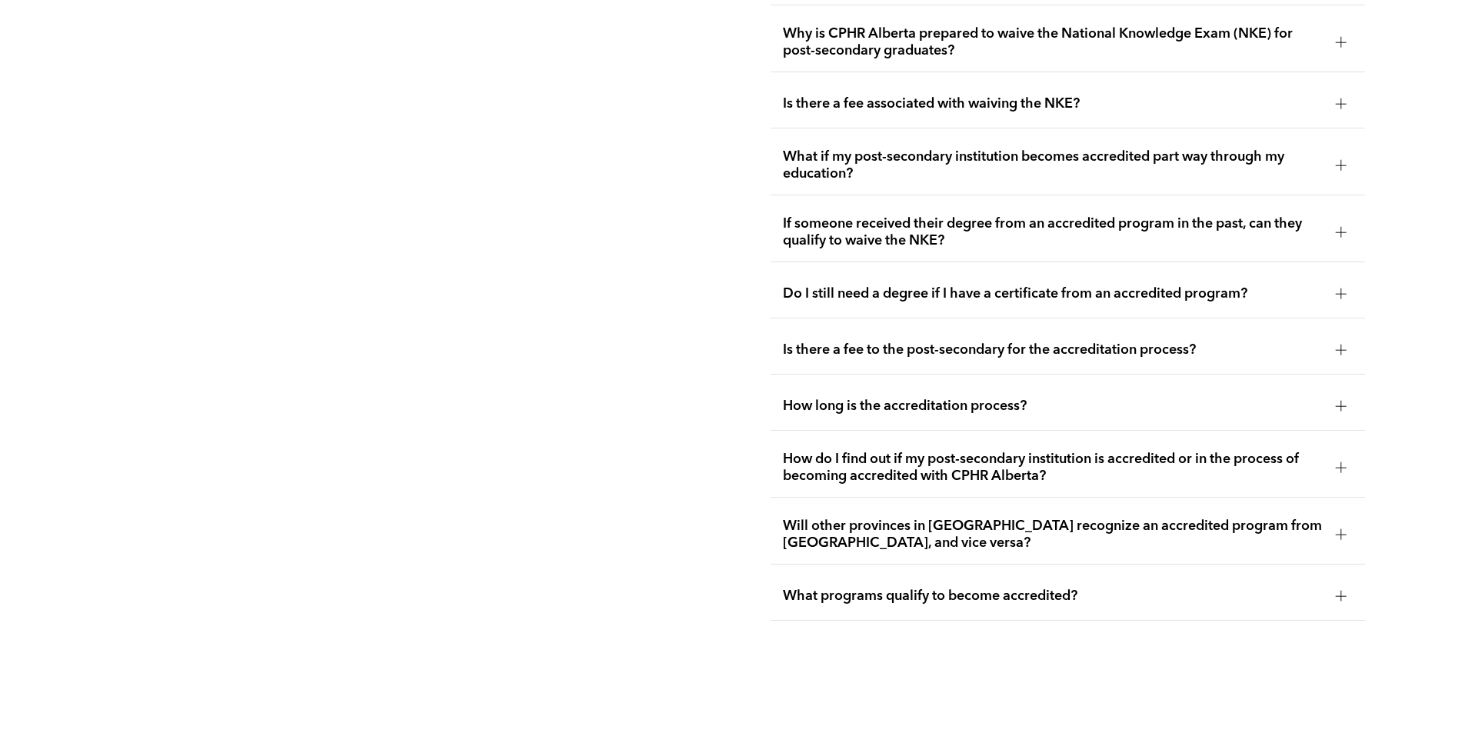
click at [1232, 341] on span "Is there a fee to the post-secondary for the accreditation process?" at bounding box center [1053, 349] width 540 height 17
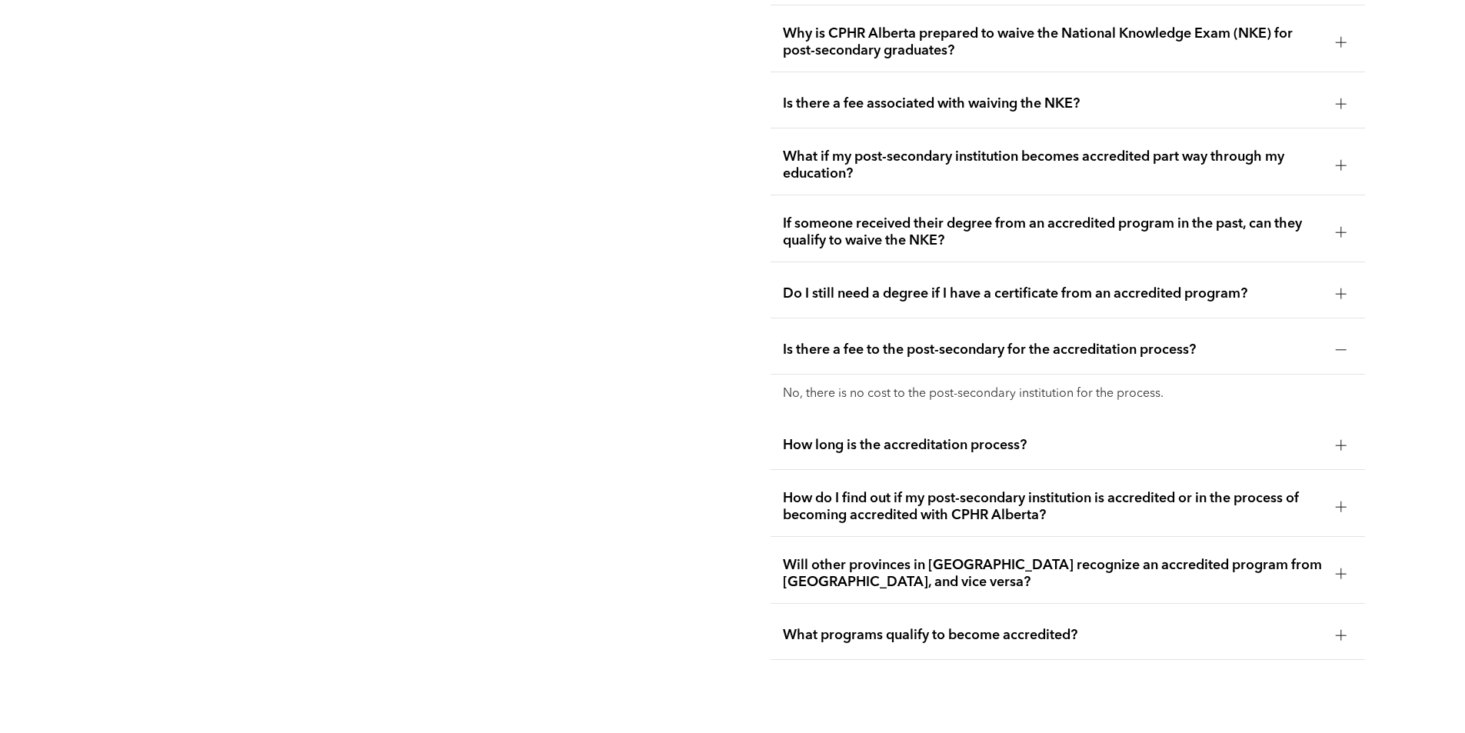
click at [1282, 341] on span "Is there a fee to the post-secondary for the accreditation process?" at bounding box center [1053, 349] width 540 height 17
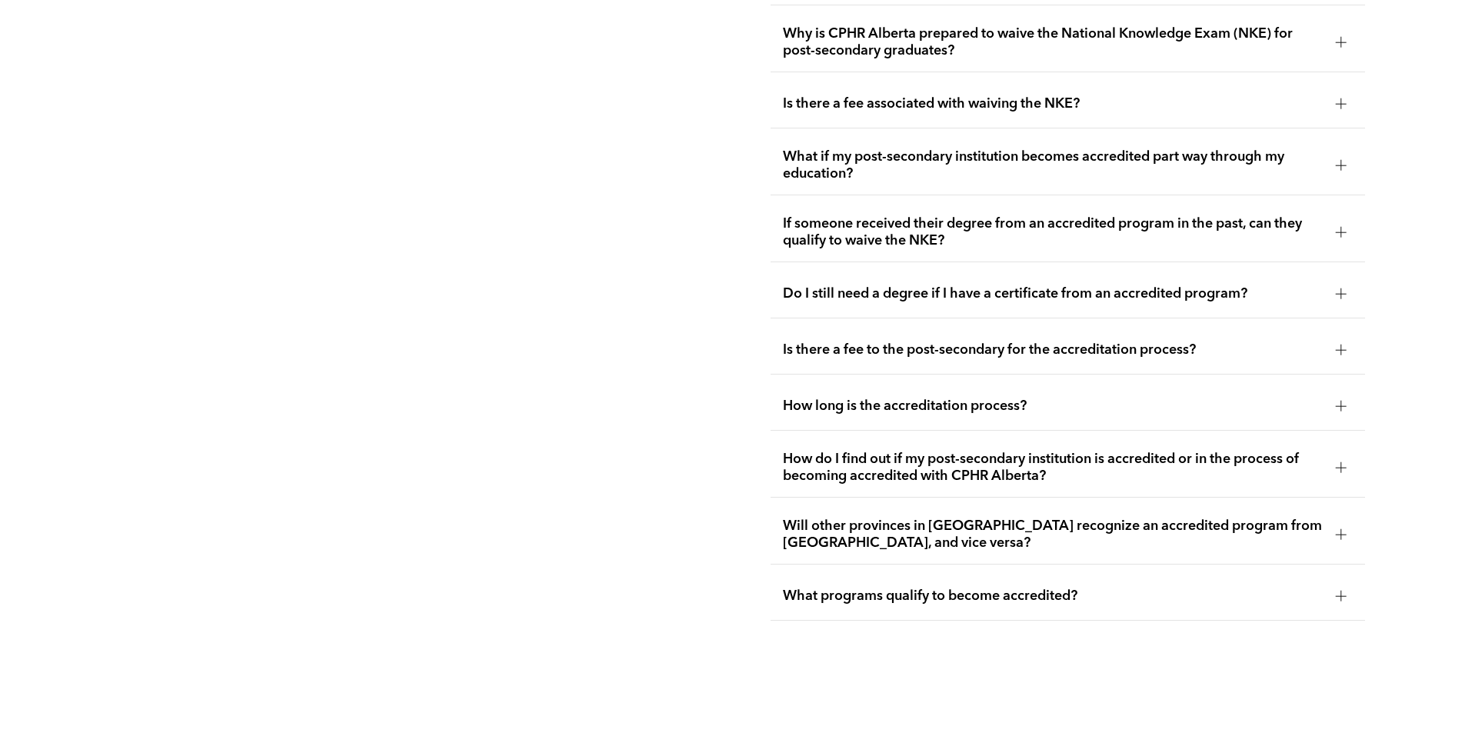
click at [1245, 397] on span "How long is the accreditation process?" at bounding box center [1053, 405] width 540 height 17
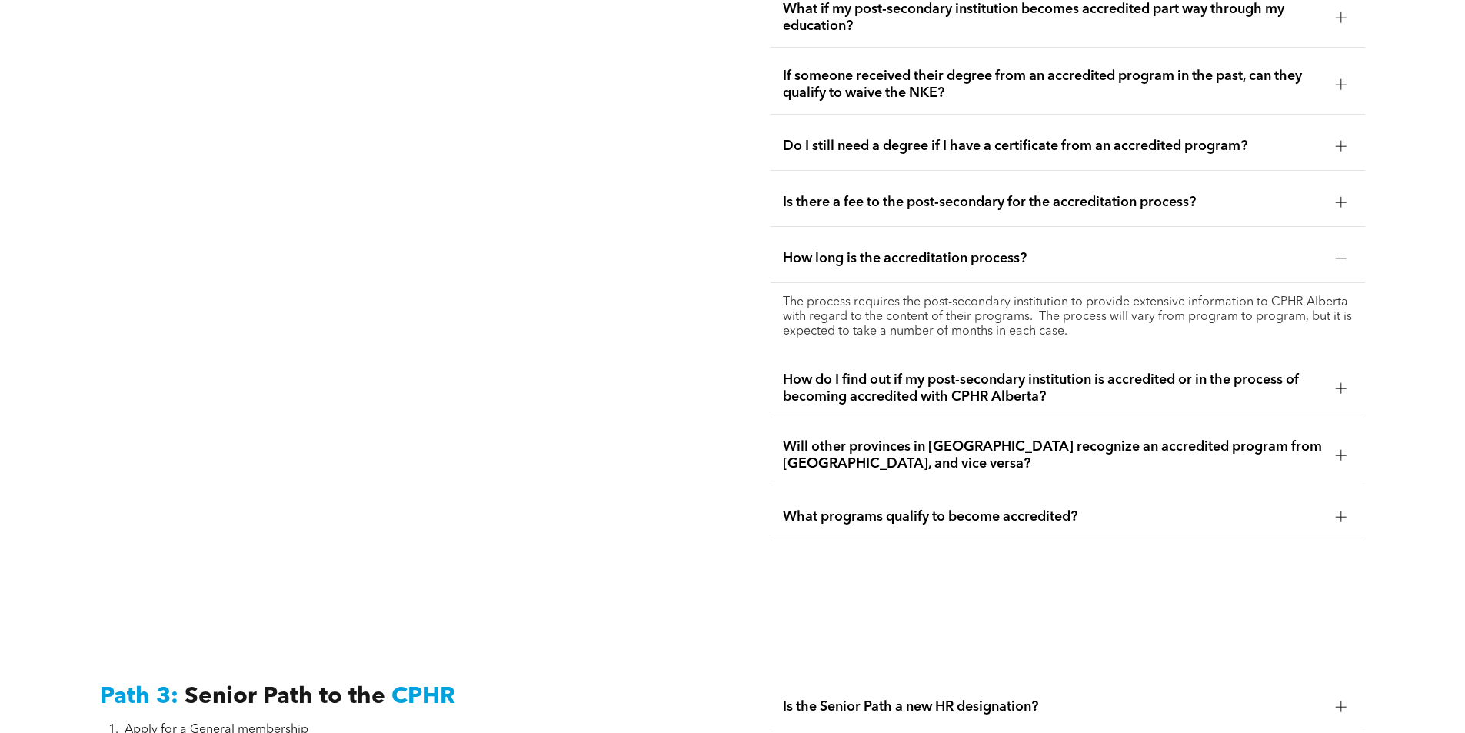
scroll to position [3442, 0]
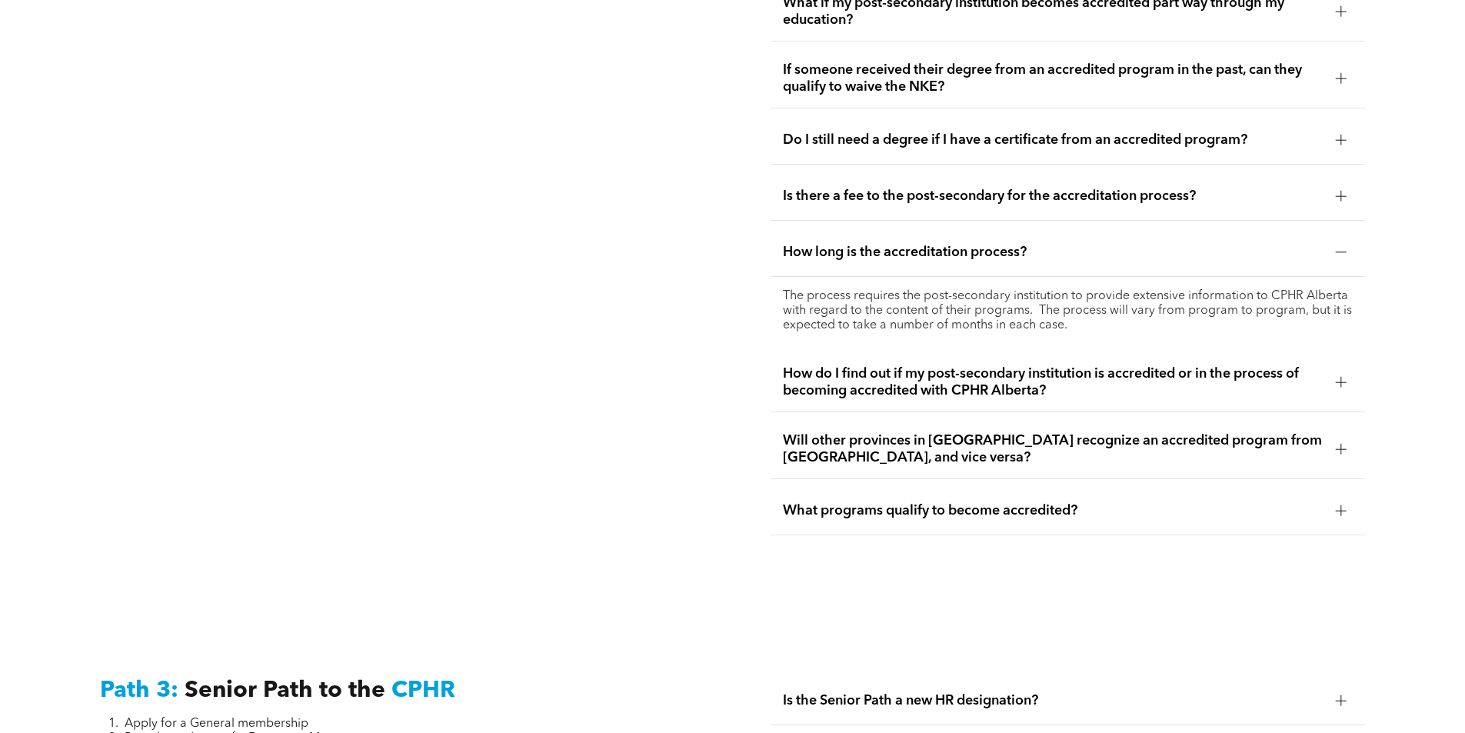
click at [1243, 365] on span "How do I find out if my post-secondary institution is accredited or in the proc…" at bounding box center [1053, 382] width 540 height 34
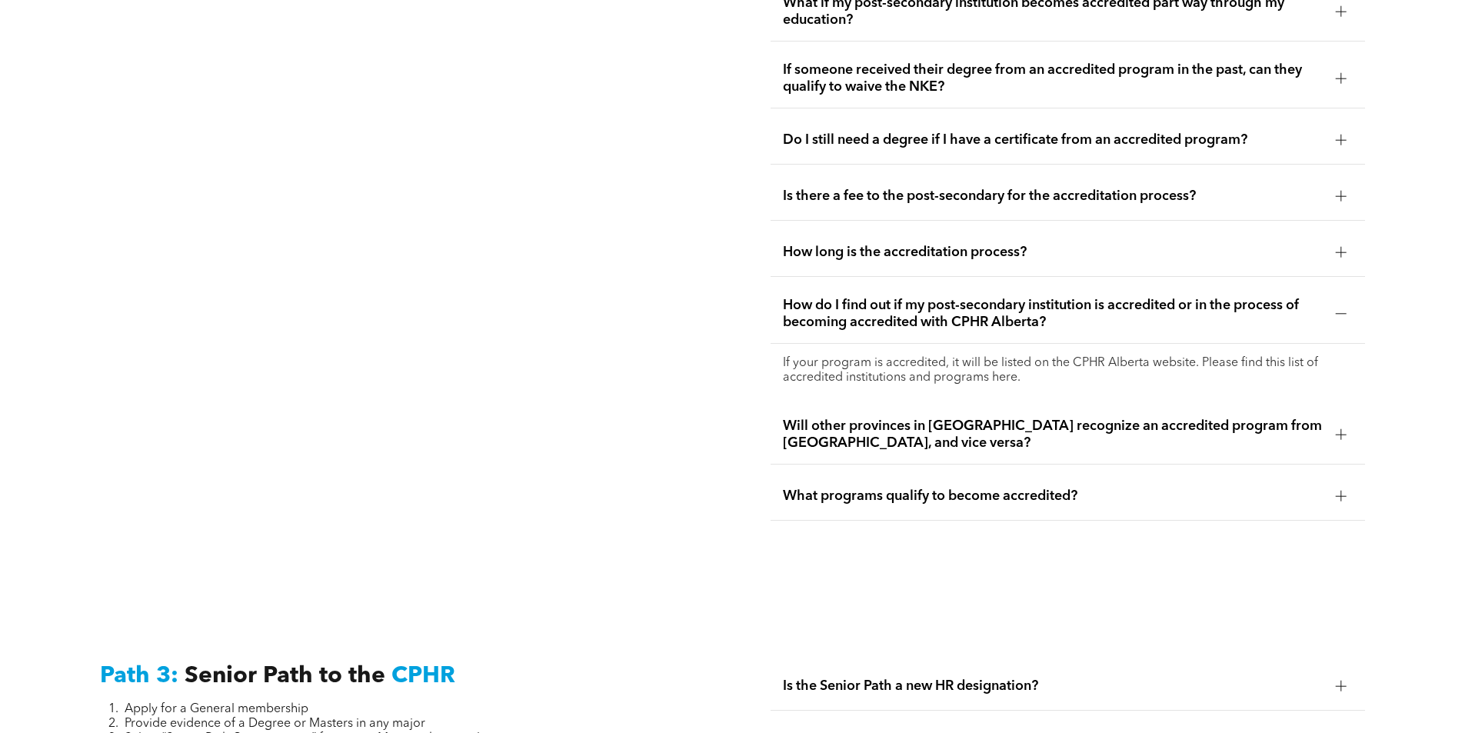
click at [1273, 297] on span "How do I find out if my post-secondary institution is accredited or in the proc…" at bounding box center [1053, 314] width 540 height 34
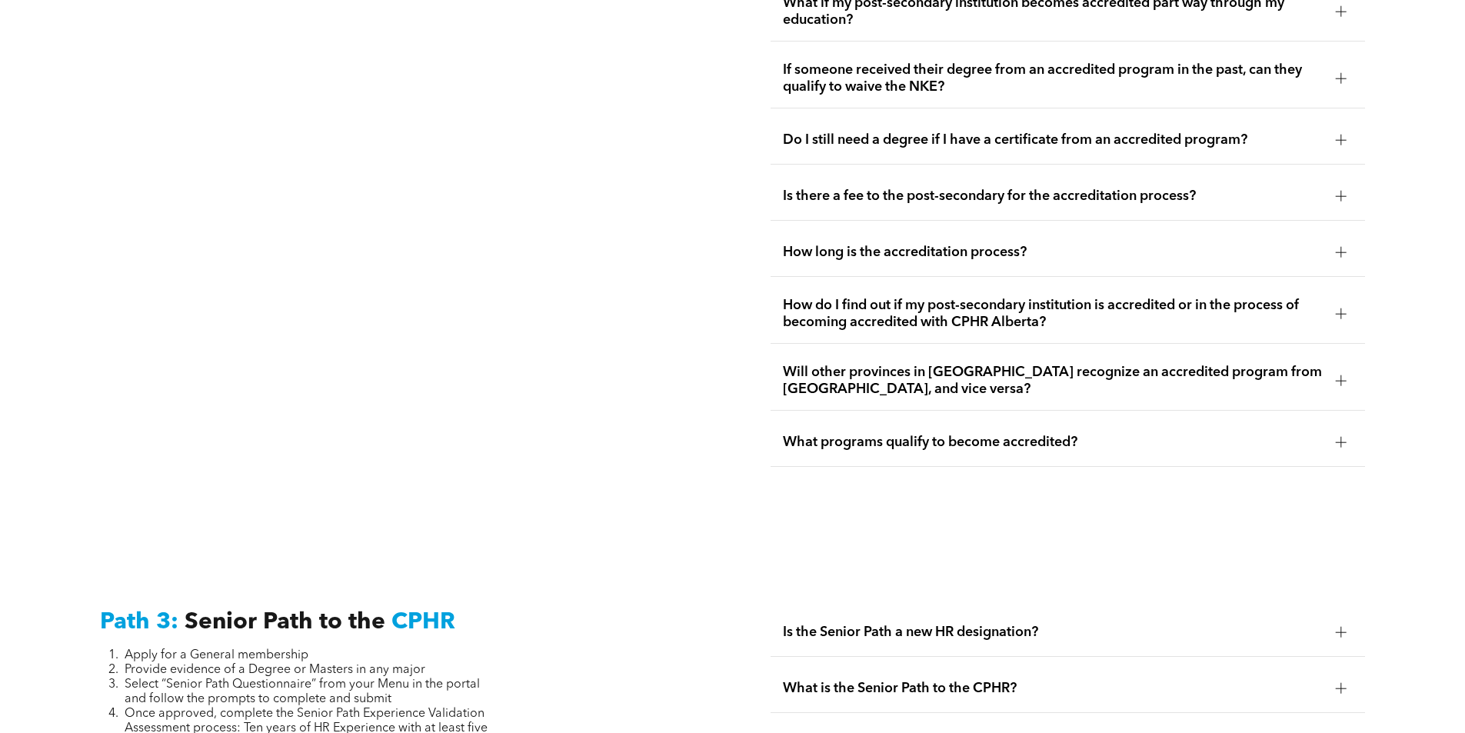
click at [1252, 364] on span "Will other provinces in Canada recognize an accredited program from Alberta, an…" at bounding box center [1053, 381] width 540 height 34
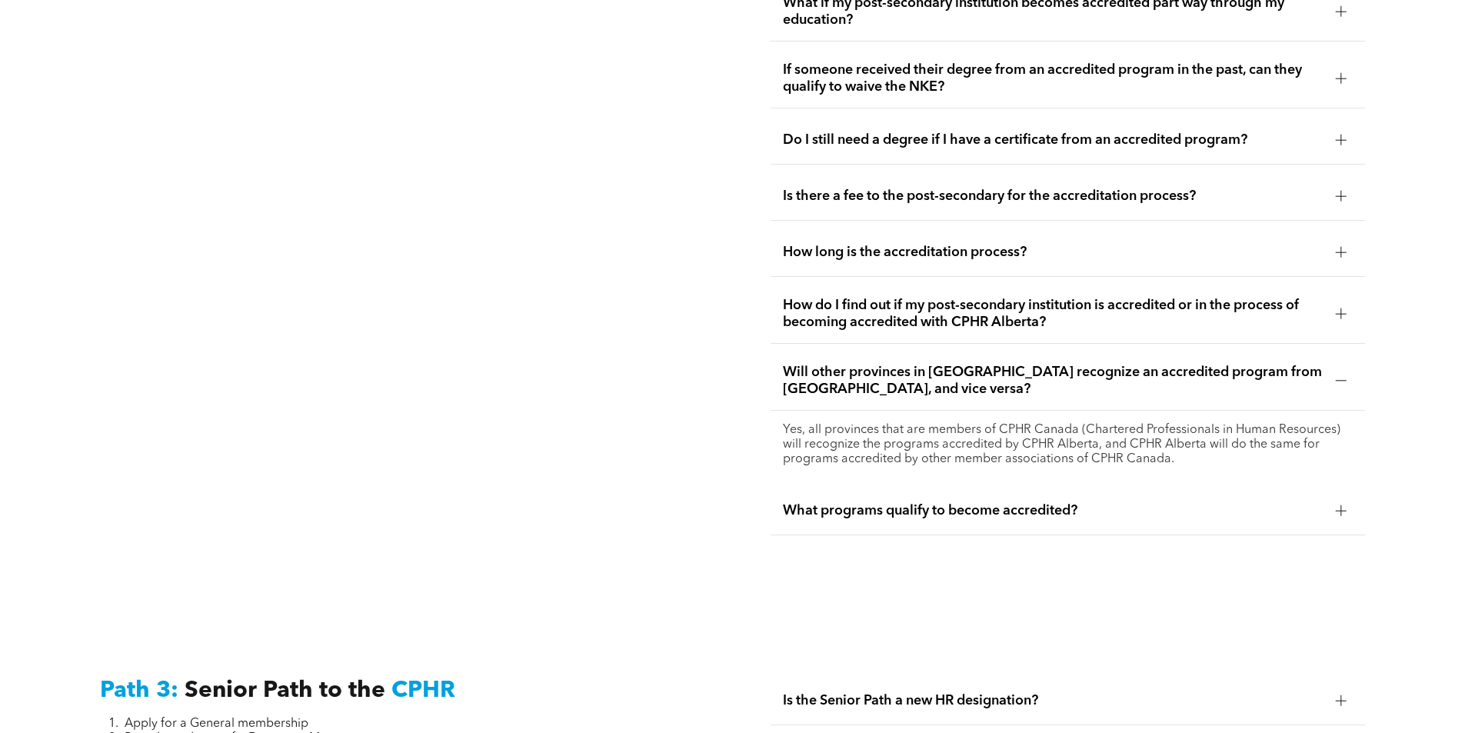
click at [1252, 364] on span "Will other provinces in Canada recognize an accredited program from Alberta, an…" at bounding box center [1053, 381] width 540 height 34
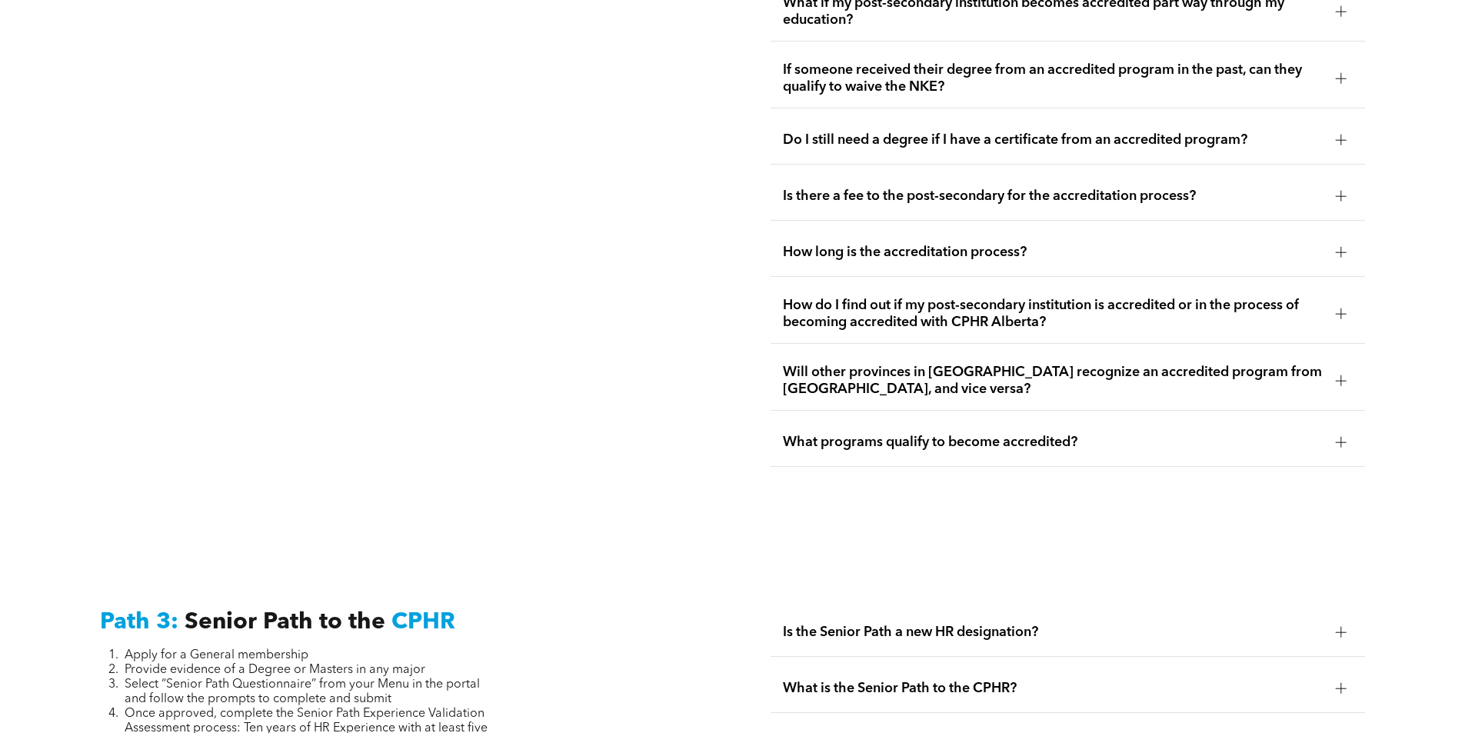
click at [1196, 434] on span "What programs qualify to become accredited?" at bounding box center [1053, 442] width 540 height 17
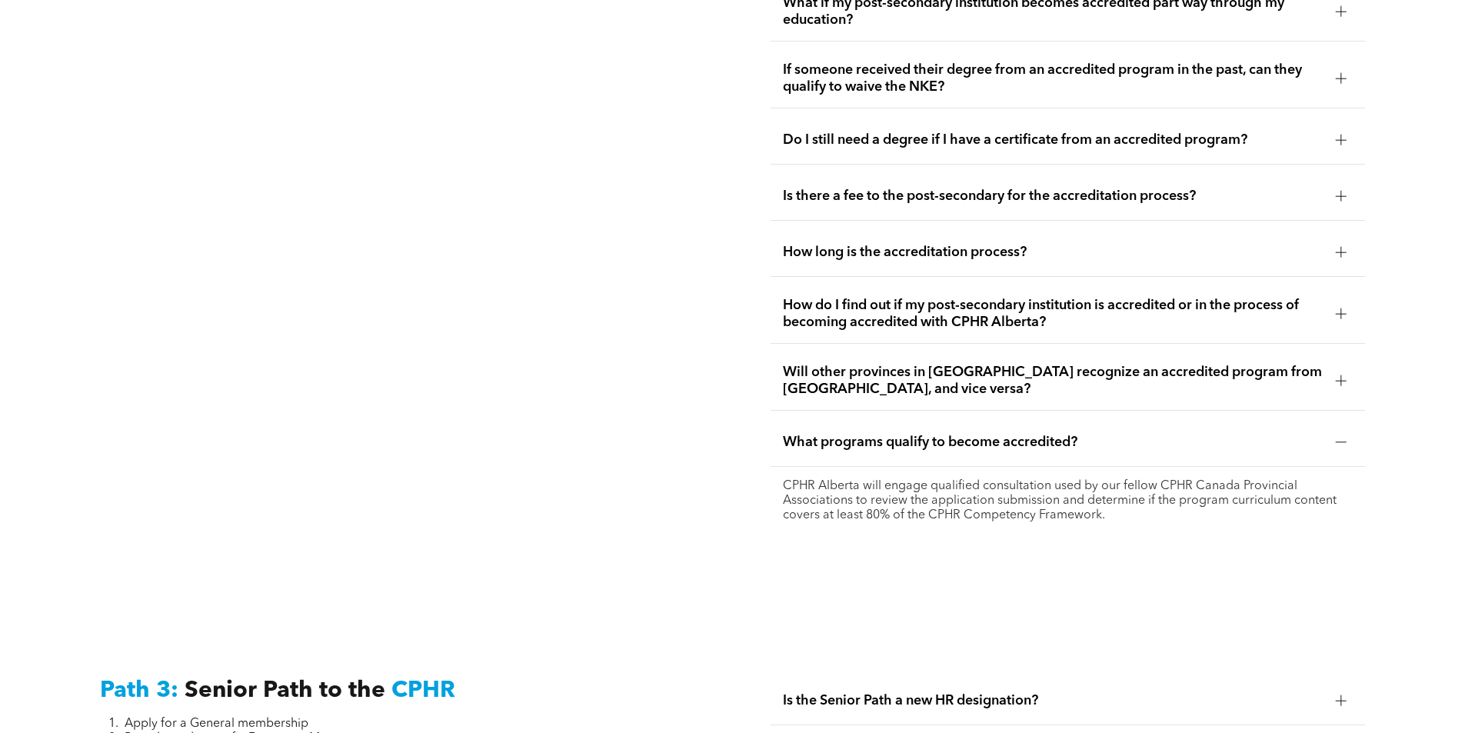
click at [1195, 434] on span "What programs qualify to become accredited?" at bounding box center [1053, 442] width 540 height 17
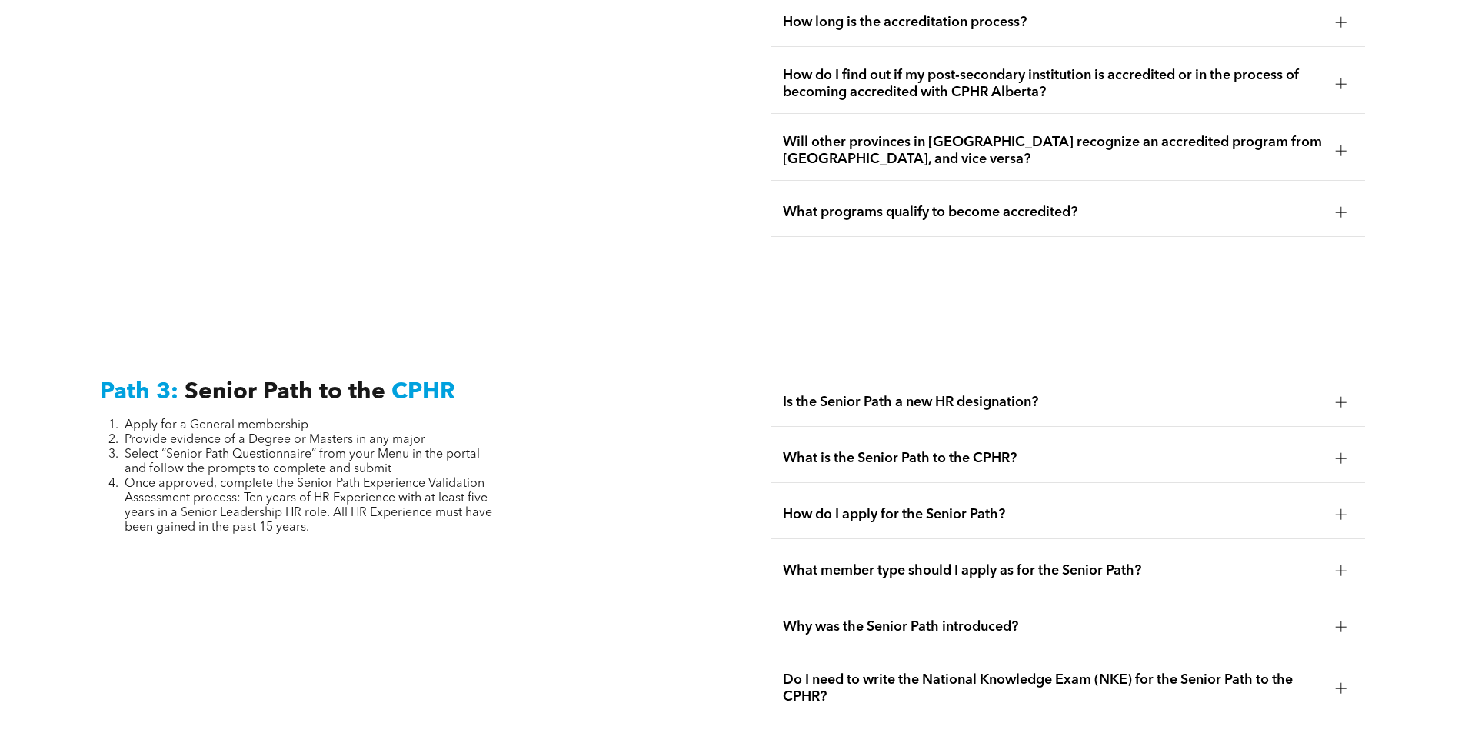
scroll to position [3673, 0]
click at [1255, 377] on div "Is the Senior Path a new HR designation?" at bounding box center [1067, 401] width 594 height 48
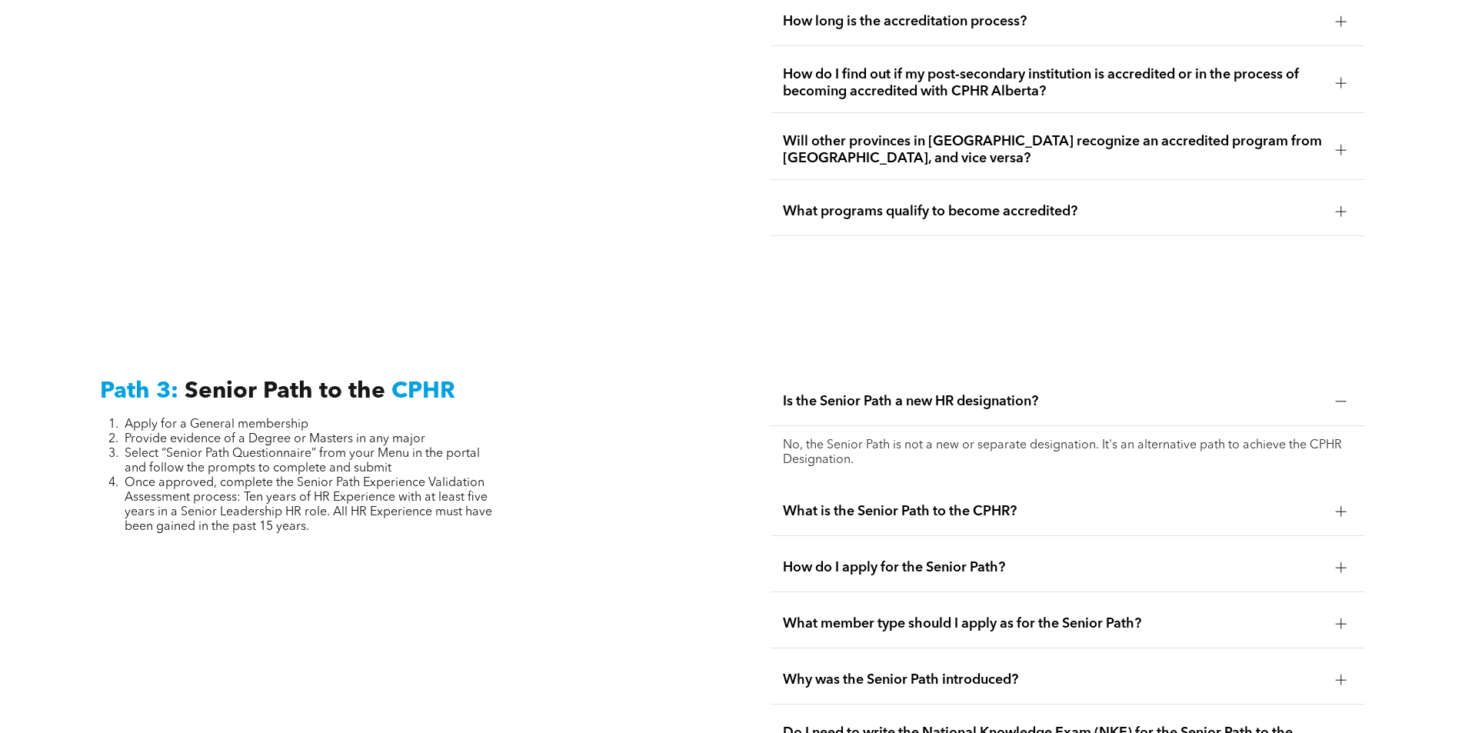
click at [1255, 377] on div "Is the Senior Path a new HR designation?" at bounding box center [1067, 401] width 594 height 48
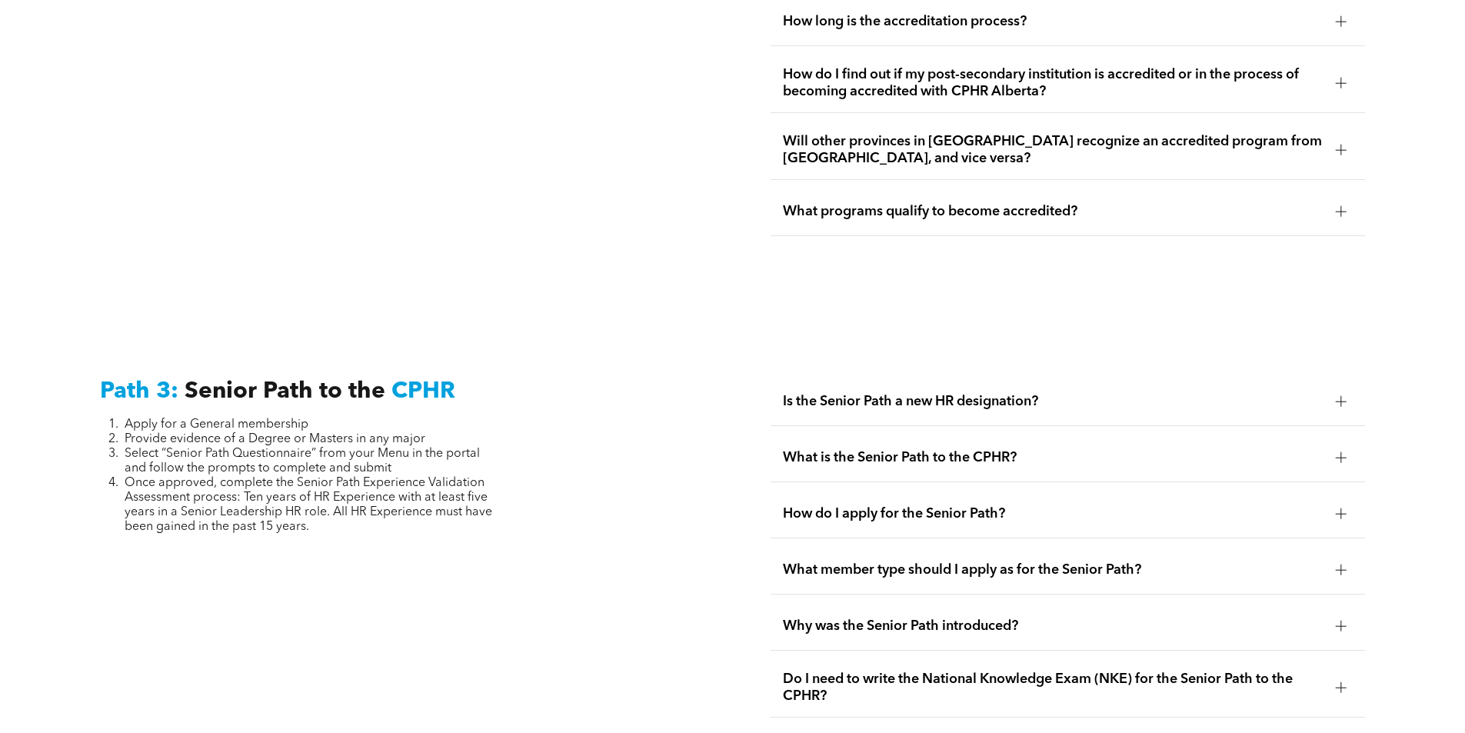
click at [1232, 434] on div "What is the Senior Path to the CPHR?" at bounding box center [1067, 458] width 594 height 48
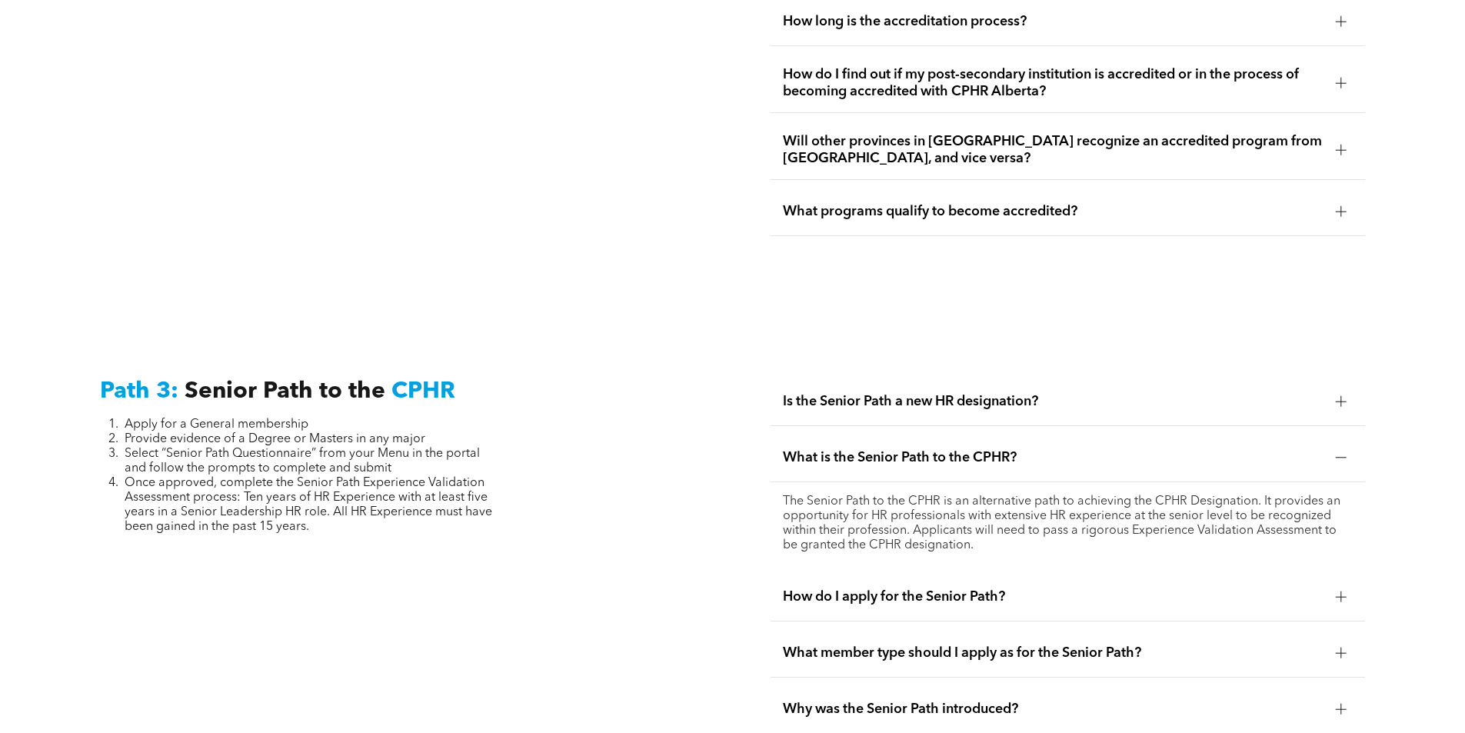
click at [1231, 434] on div "What is the Senior Path to the CPHR?" at bounding box center [1067, 458] width 594 height 48
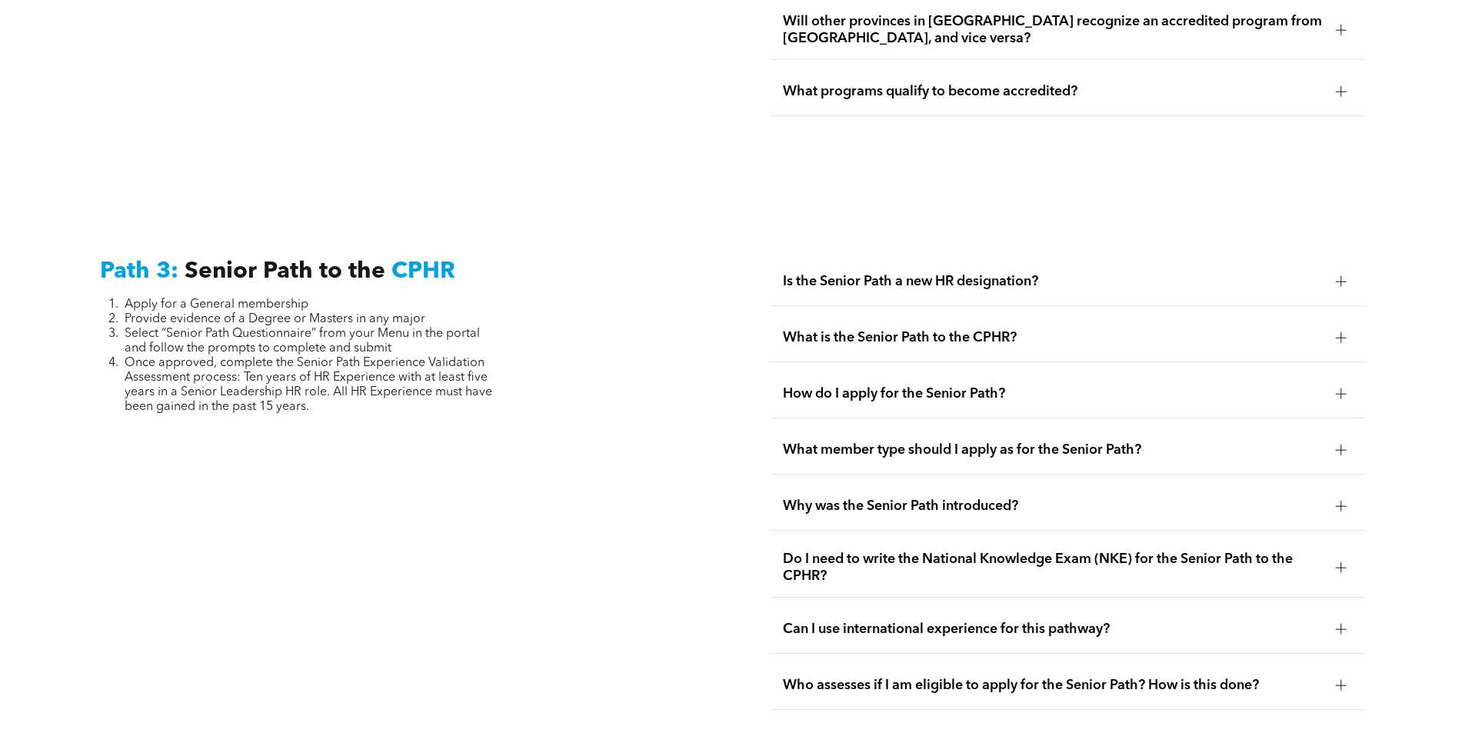
scroll to position [3826, 0]
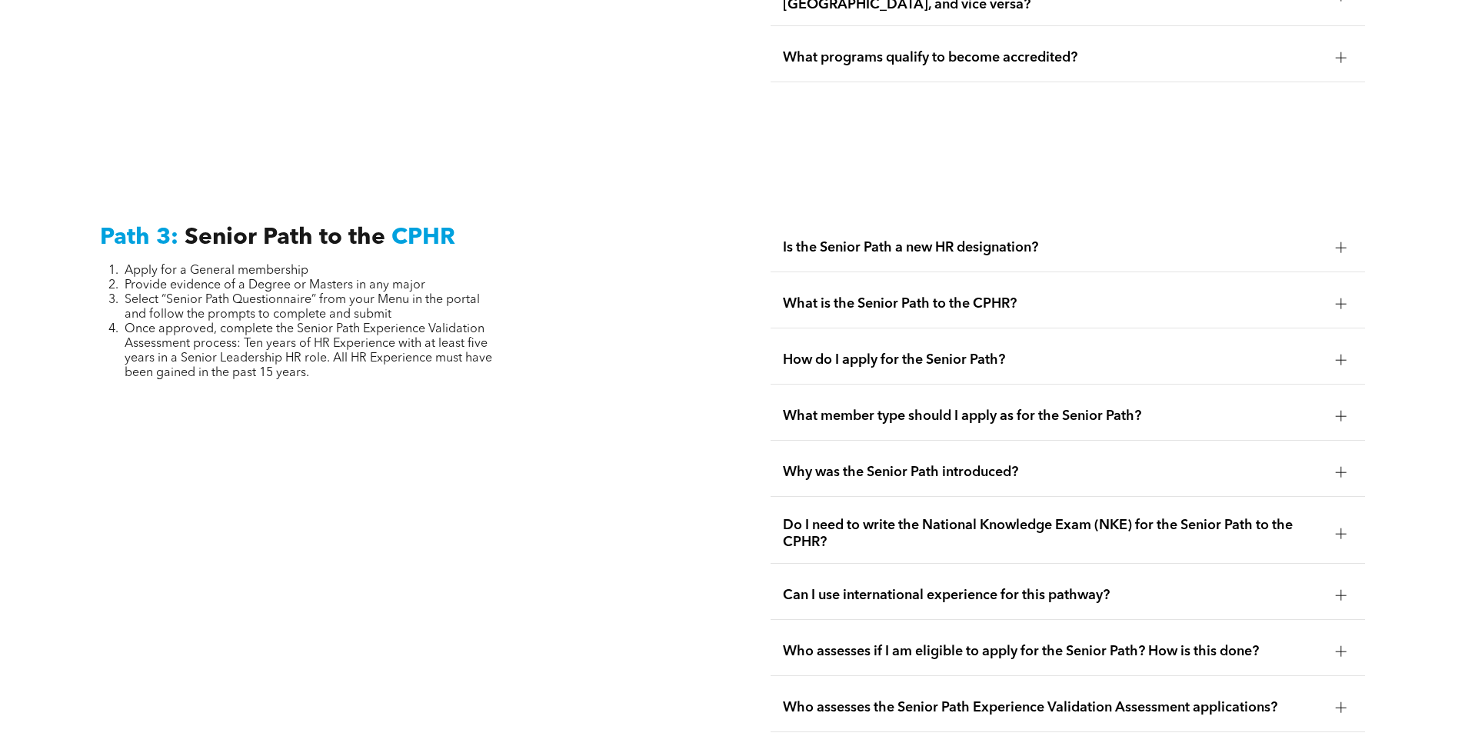
click at [1287, 336] on div "How do I apply for the Senior Path?" at bounding box center [1067, 360] width 594 height 48
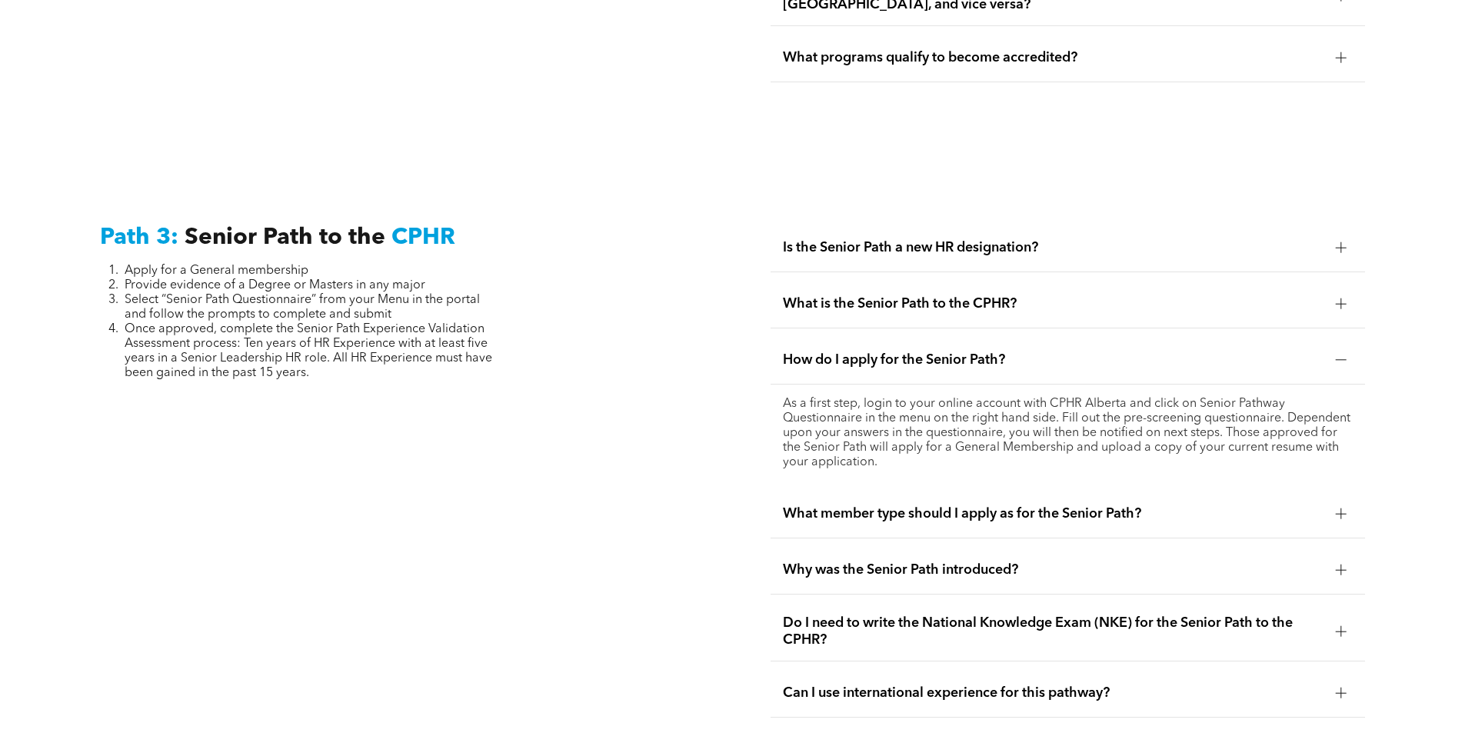
click at [1274, 336] on div "How do I apply for the Senior Path?" at bounding box center [1067, 360] width 594 height 48
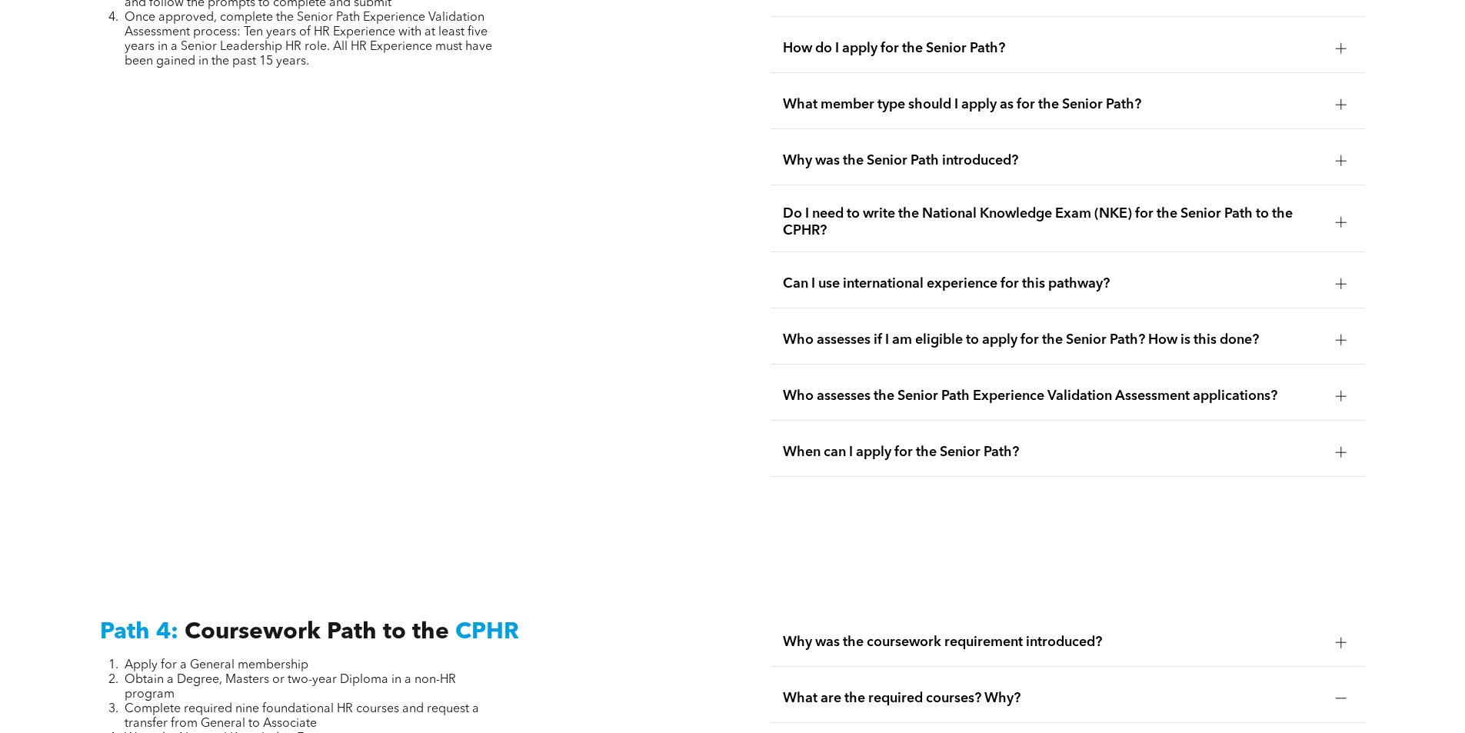
scroll to position [4211, 0]
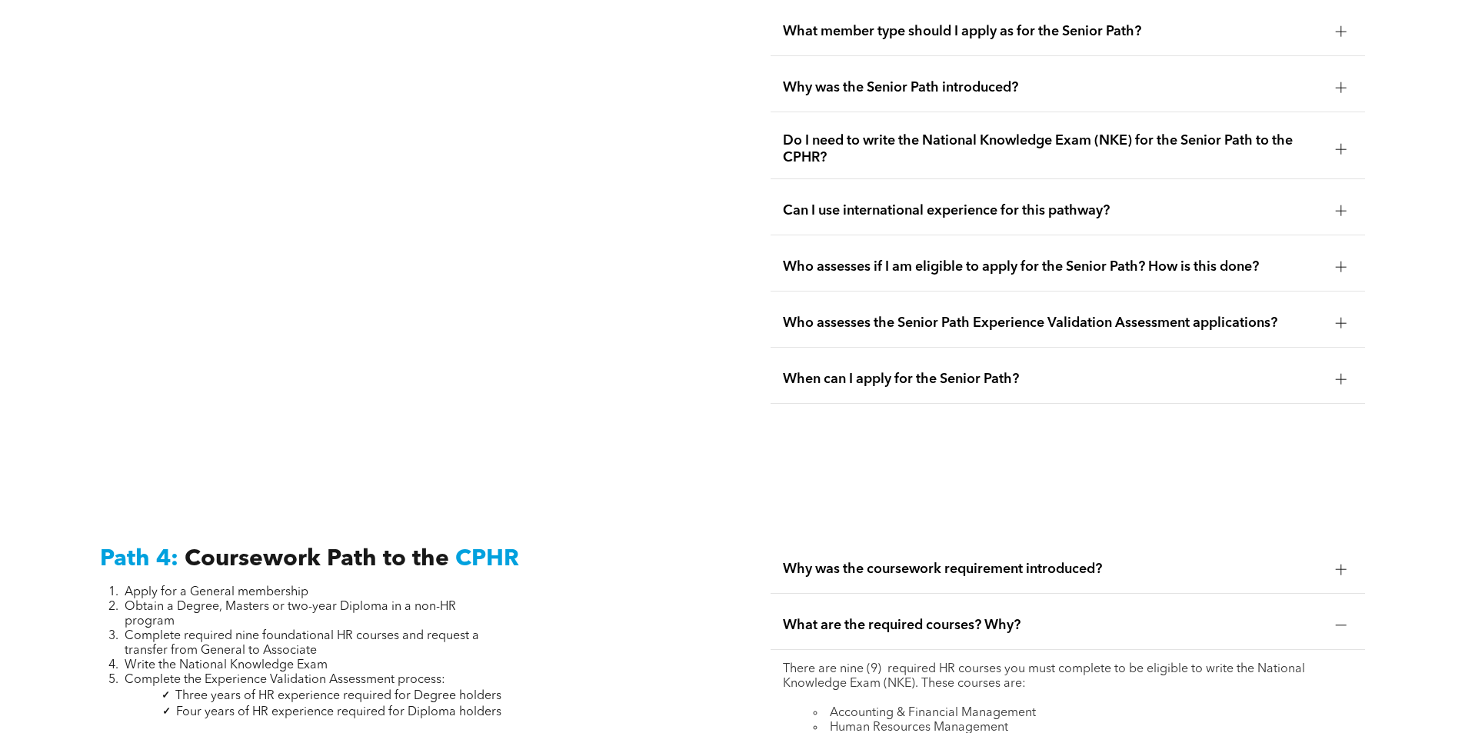
click at [1248, 371] on span "When can I apply for the Senior Path?" at bounding box center [1053, 379] width 540 height 17
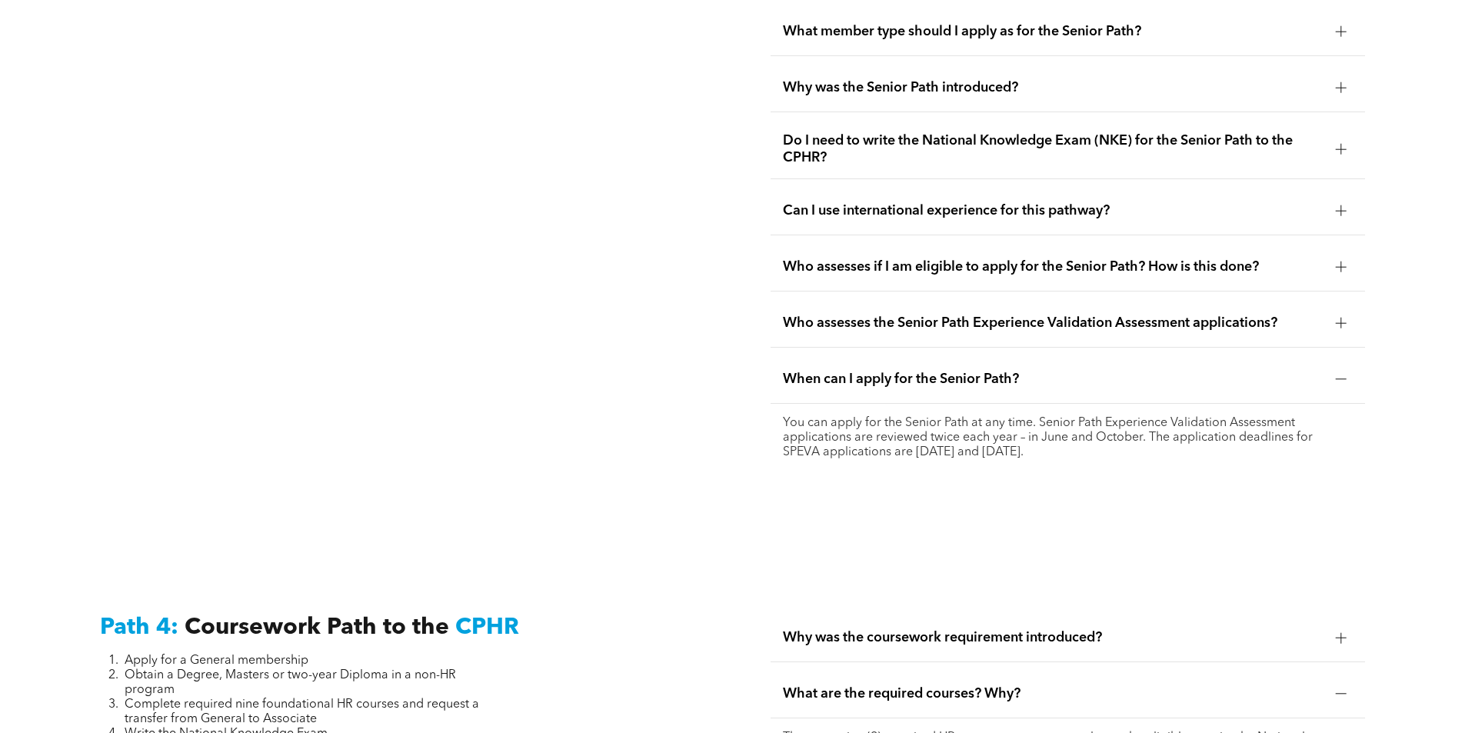
click at [1245, 371] on span "When can I apply for the Senior Path?" at bounding box center [1053, 379] width 540 height 17
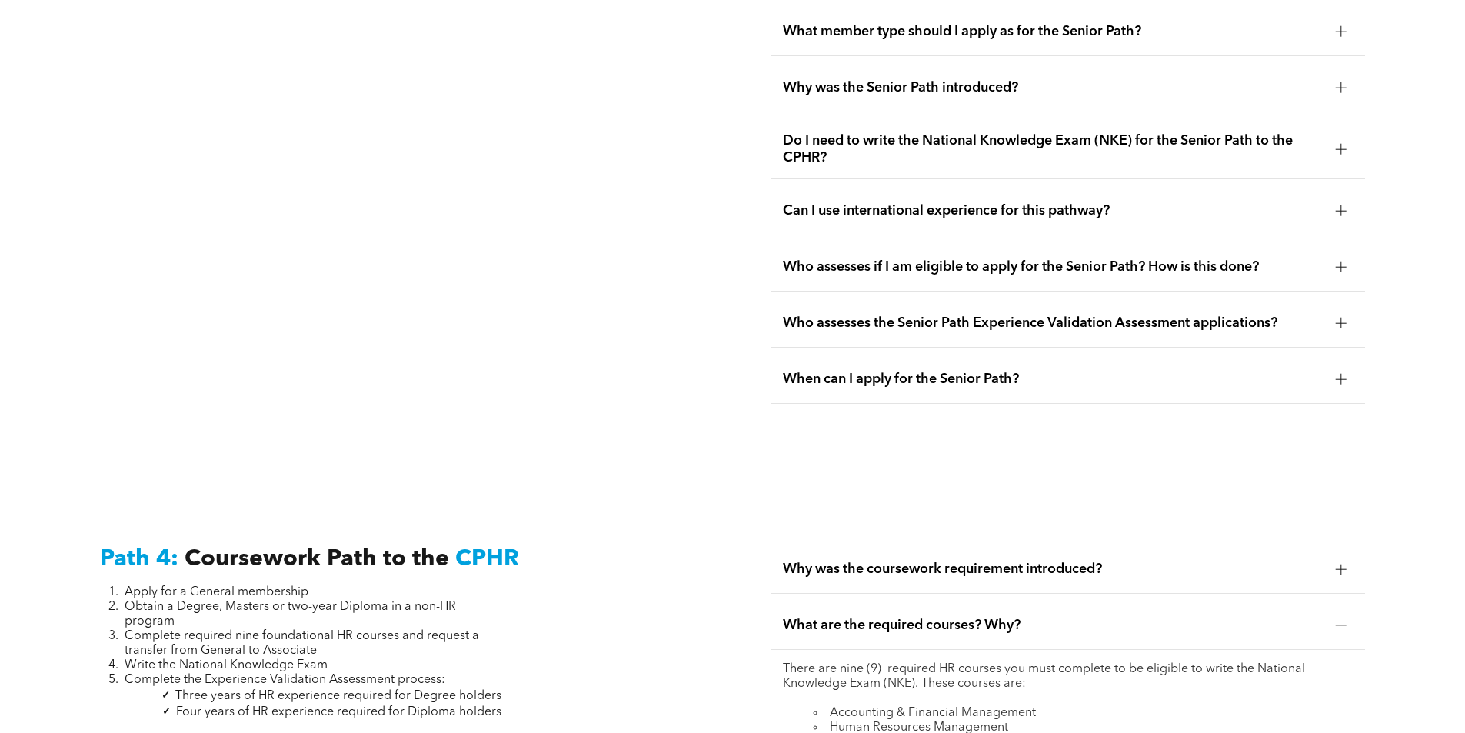
click at [1266, 314] on span "Who assesses the Senior Path Experience Validation Assessment applications?" at bounding box center [1053, 322] width 540 height 17
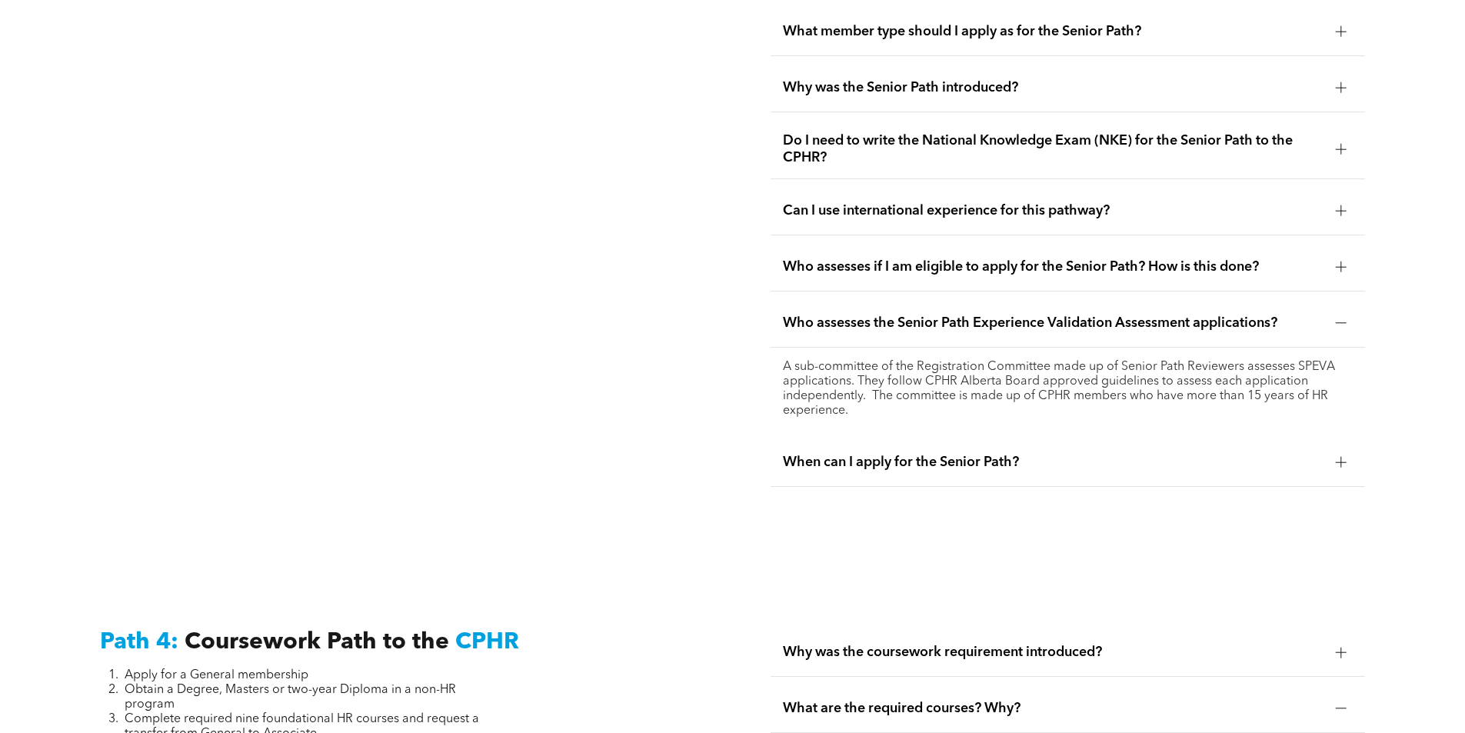
click at [1266, 314] on span "Who assesses the Senior Path Experience Validation Assessment applications?" at bounding box center [1053, 322] width 540 height 17
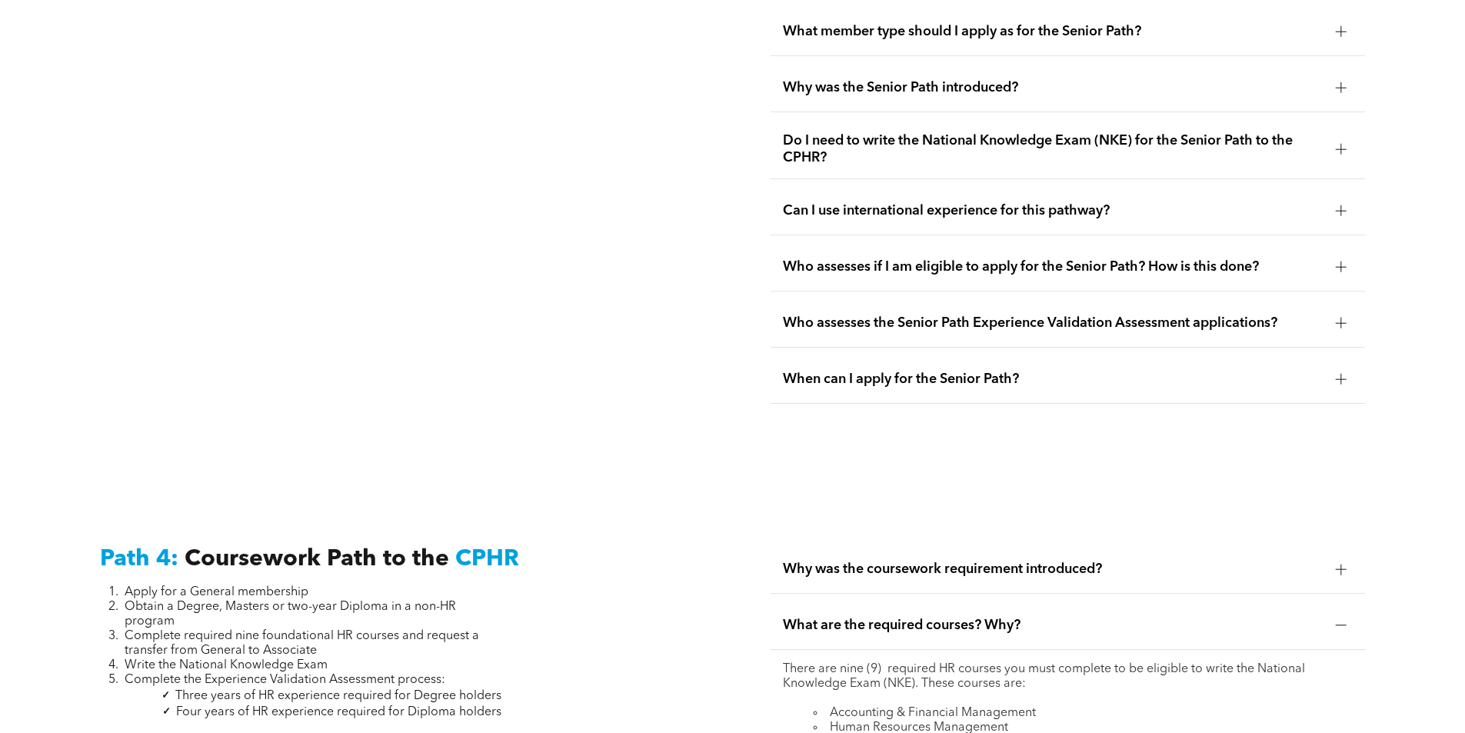
click at [1272, 243] on div "Who assesses if I am eligible to apply for the Senior Path? How is this done?" at bounding box center [1067, 267] width 594 height 48
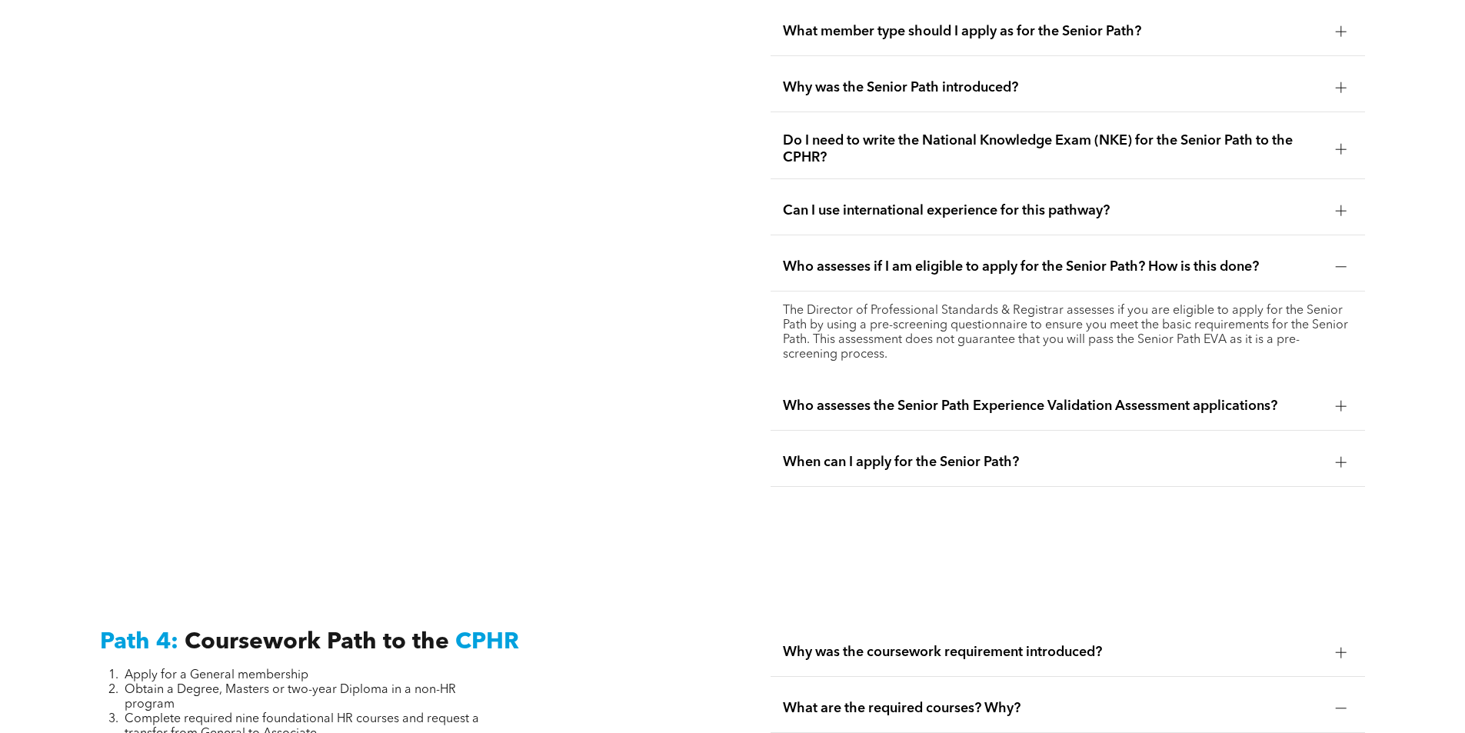
click at [1272, 243] on div "Who assesses if I am eligible to apply for the Senior Path? How is this done?" at bounding box center [1067, 267] width 594 height 48
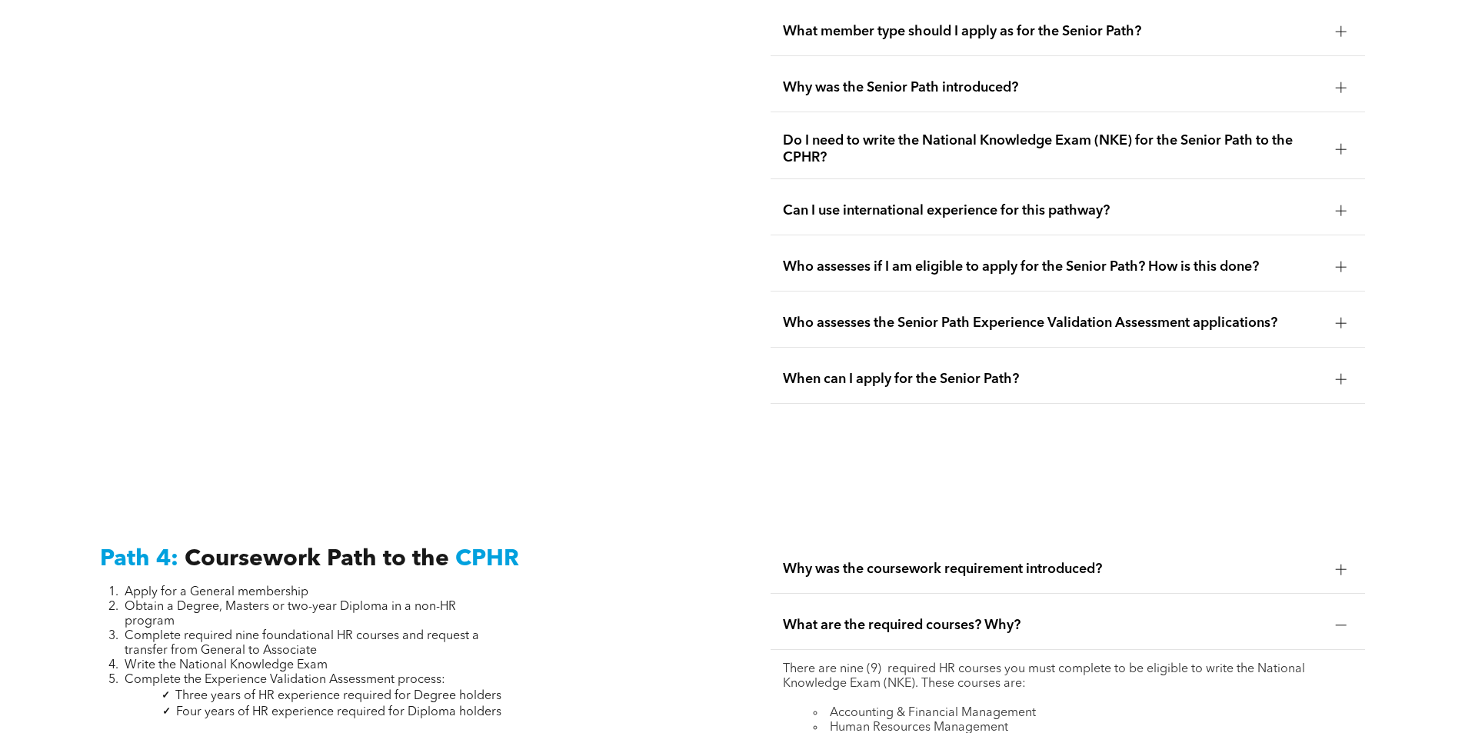
click at [1282, 202] on span "Can I use international experience for this pathway?" at bounding box center [1053, 210] width 540 height 17
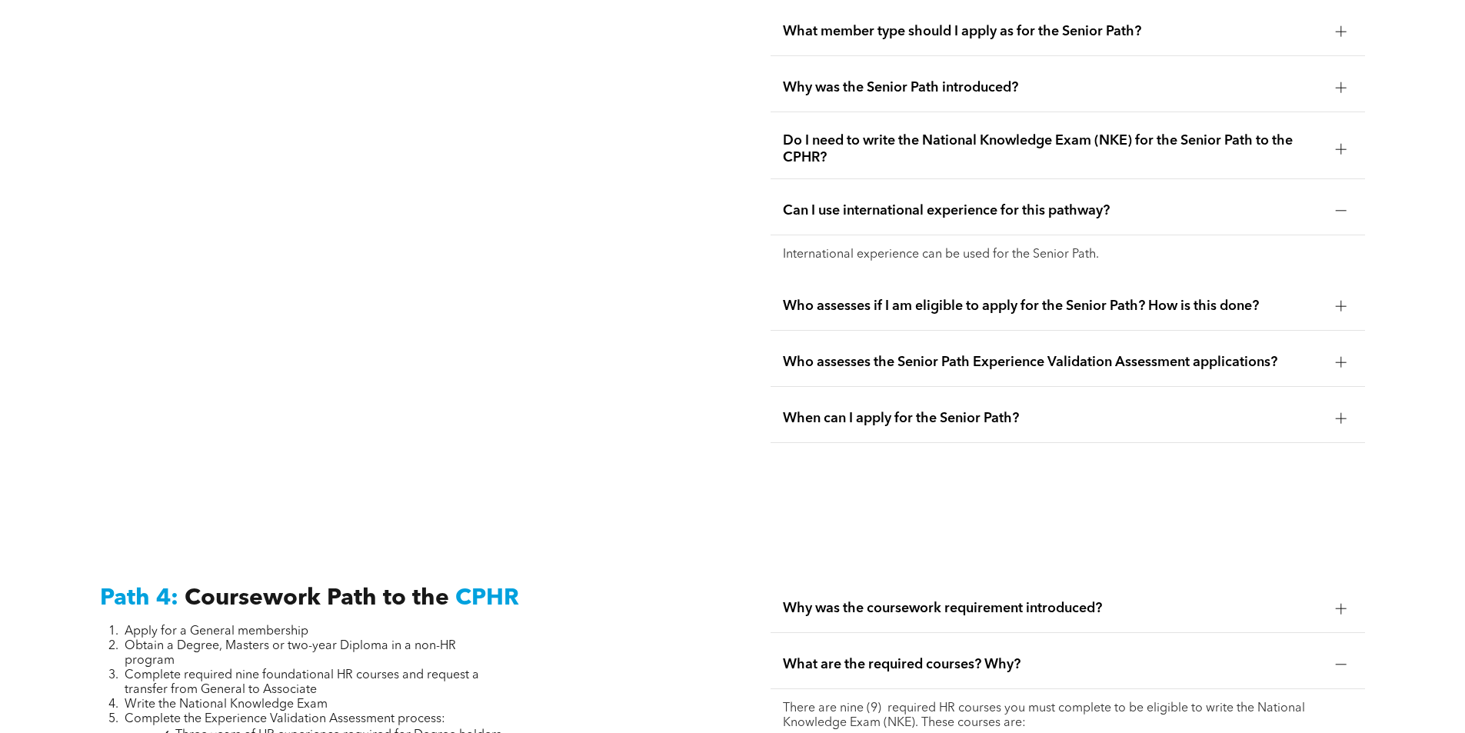
click at [1282, 202] on span "Can I use international experience for this pathway?" at bounding box center [1053, 210] width 540 height 17
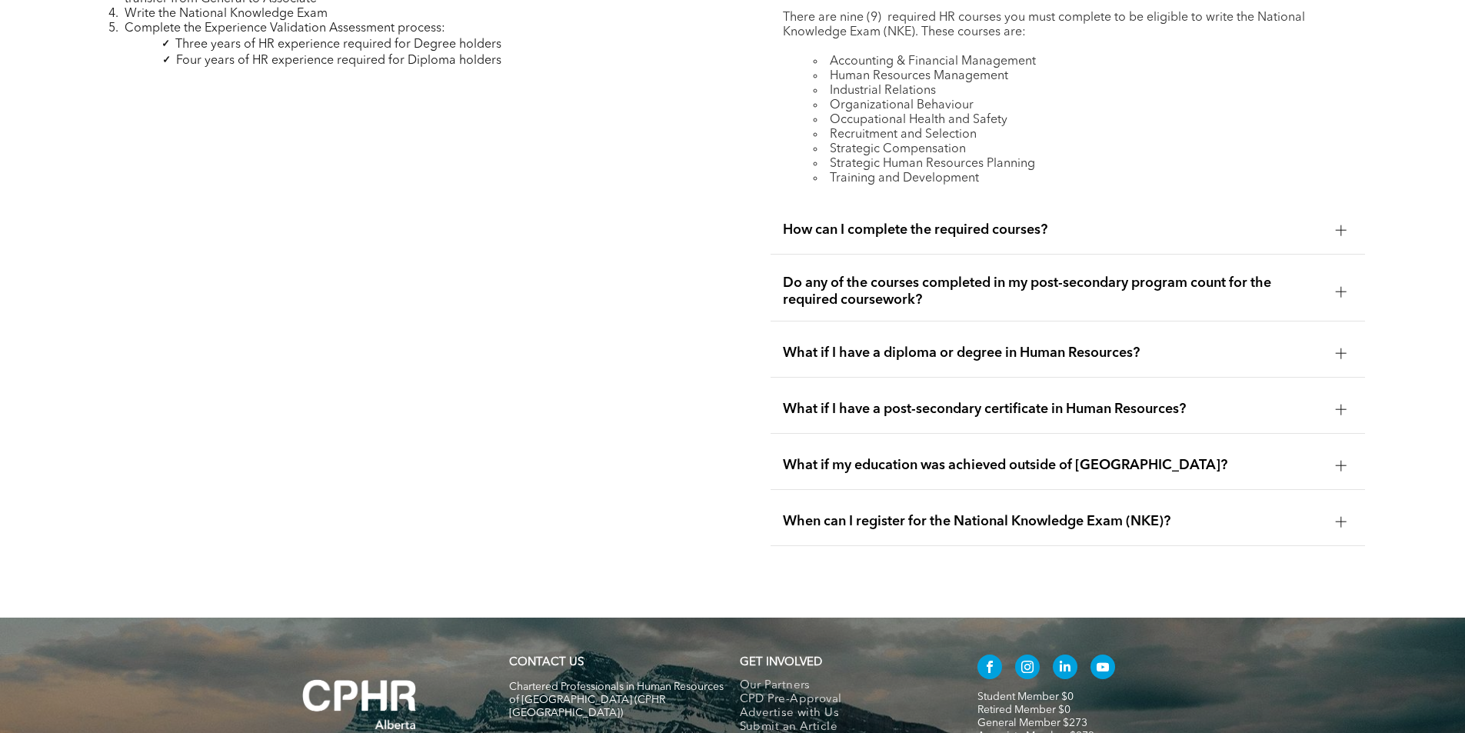
scroll to position [5006, 0]
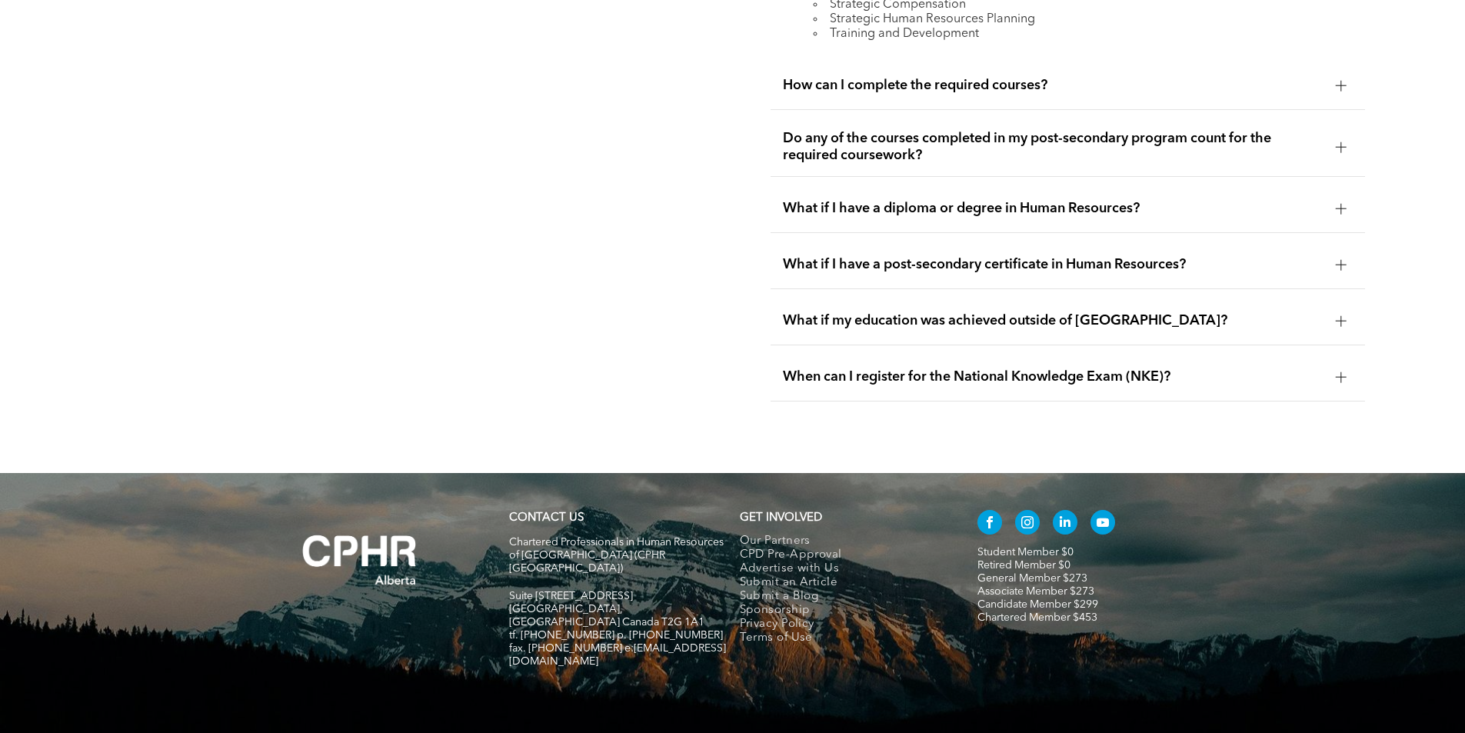
click at [1044, 368] on span "When can I register for the National Knowledge Exam (NKE)?" at bounding box center [1053, 376] width 540 height 17
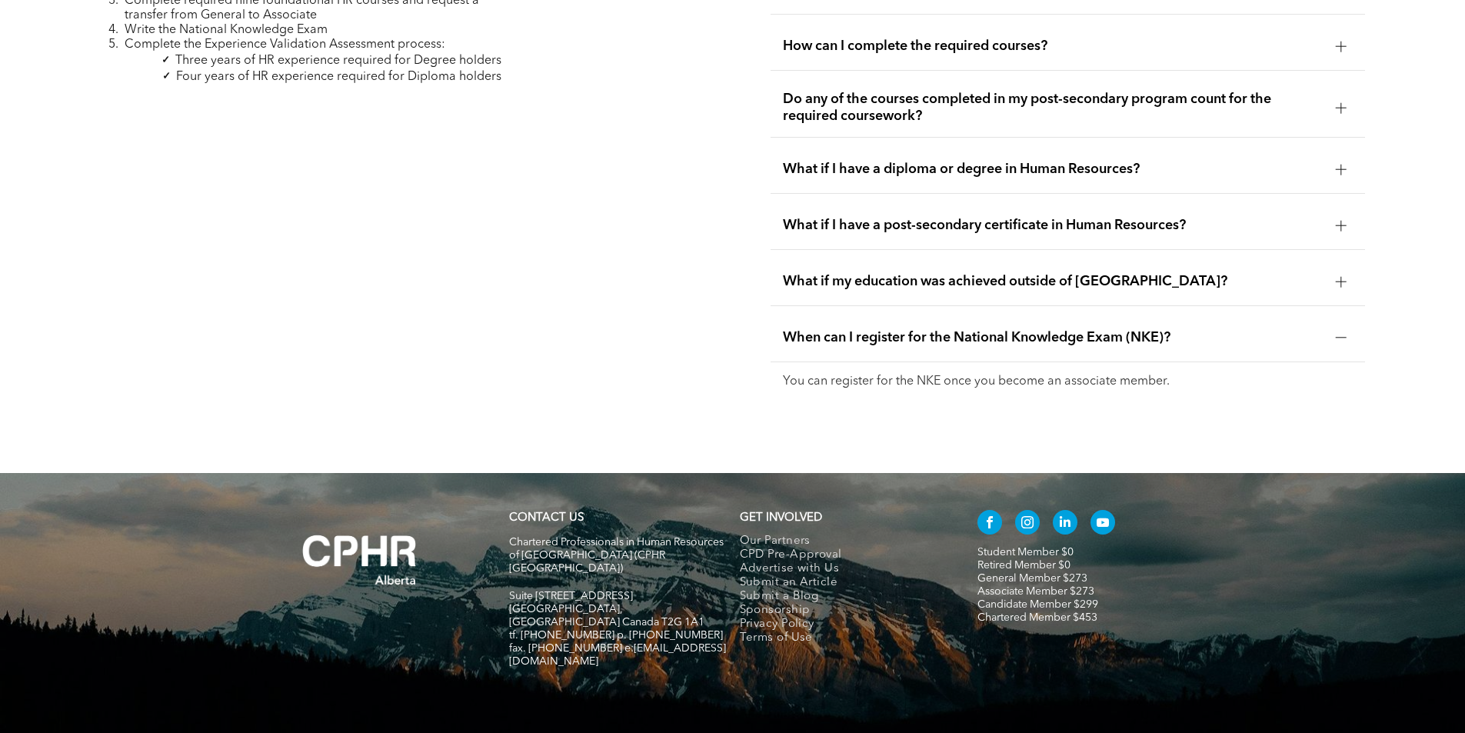
click at [1069, 314] on div "When can I register for the National Knowledge Exam (NKE)?" at bounding box center [1067, 338] width 594 height 48
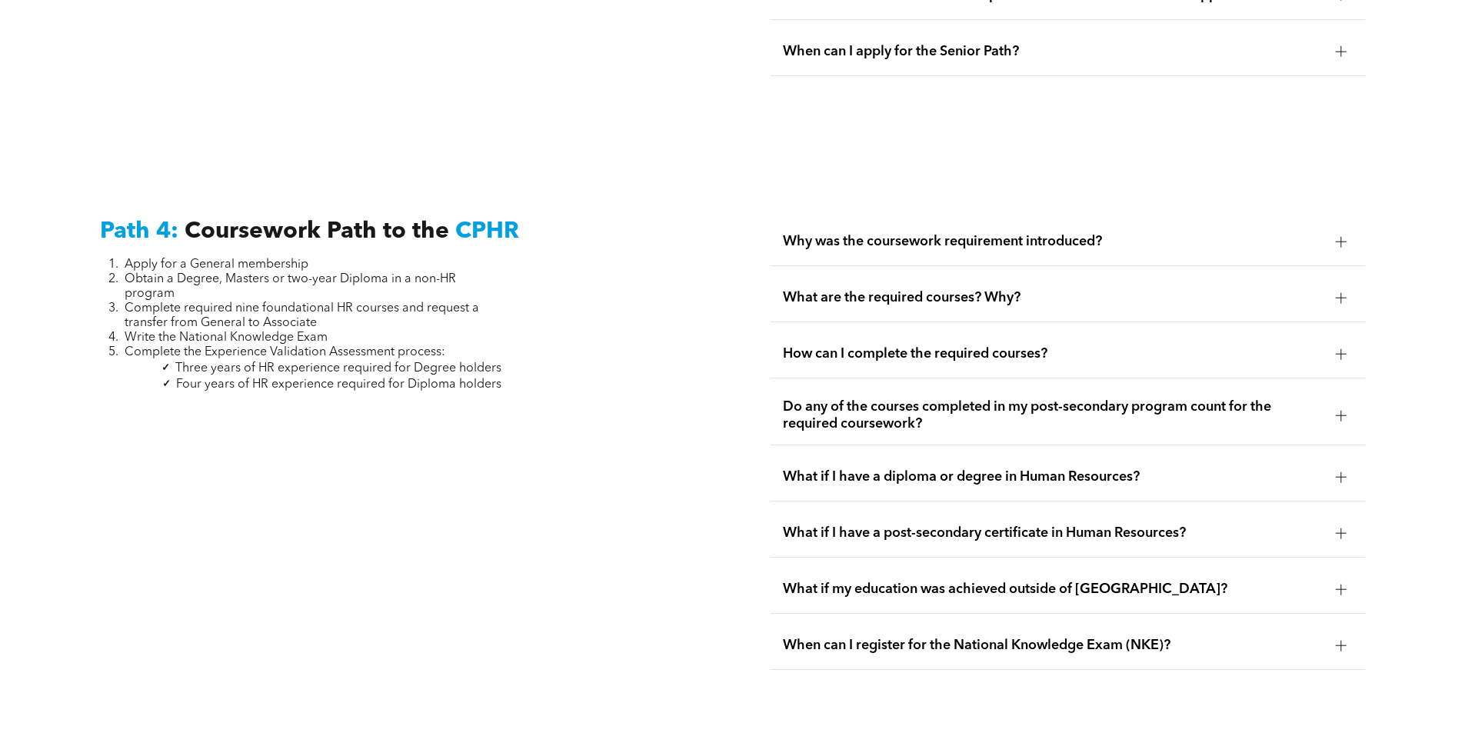
scroll to position [4499, 0]
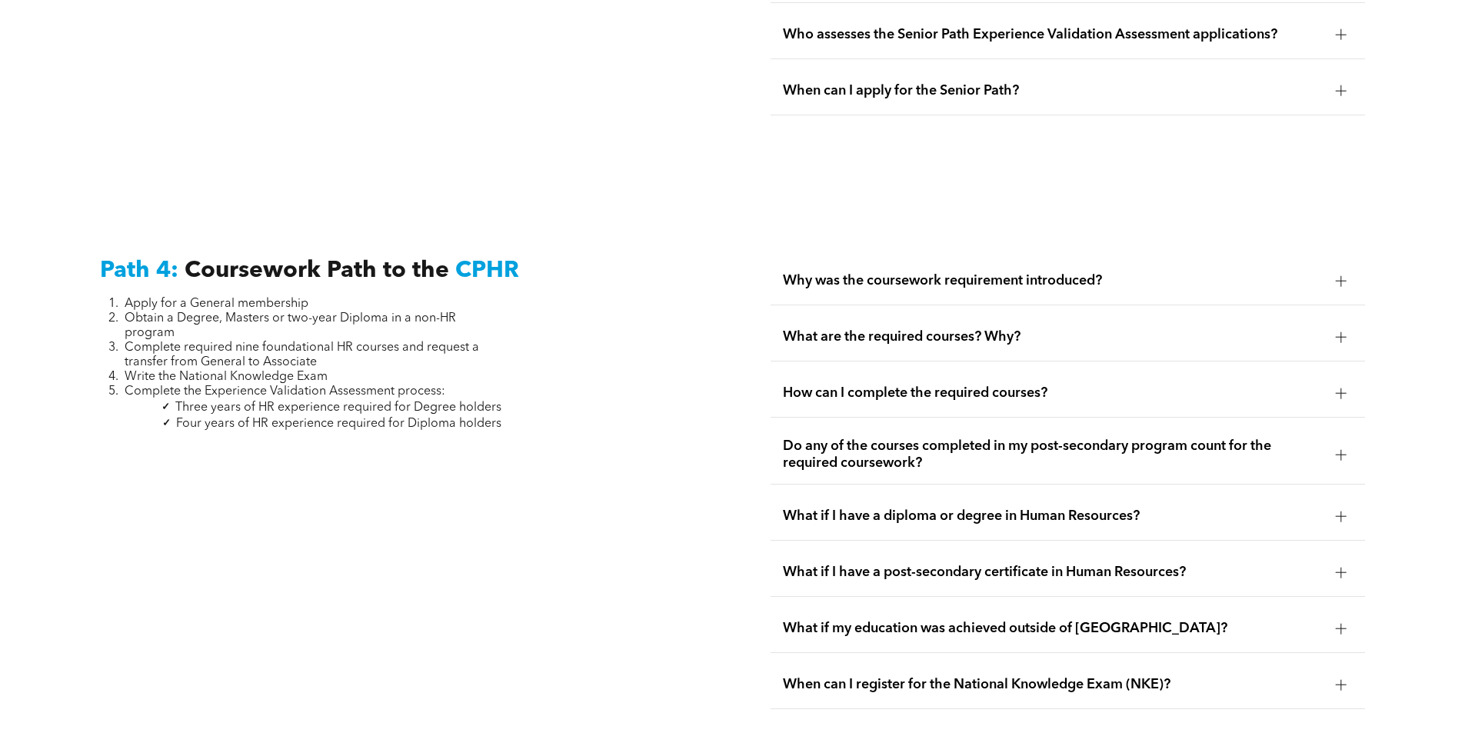
click at [1122, 272] on span "Why was the coursework requirement introduced?" at bounding box center [1053, 280] width 540 height 17
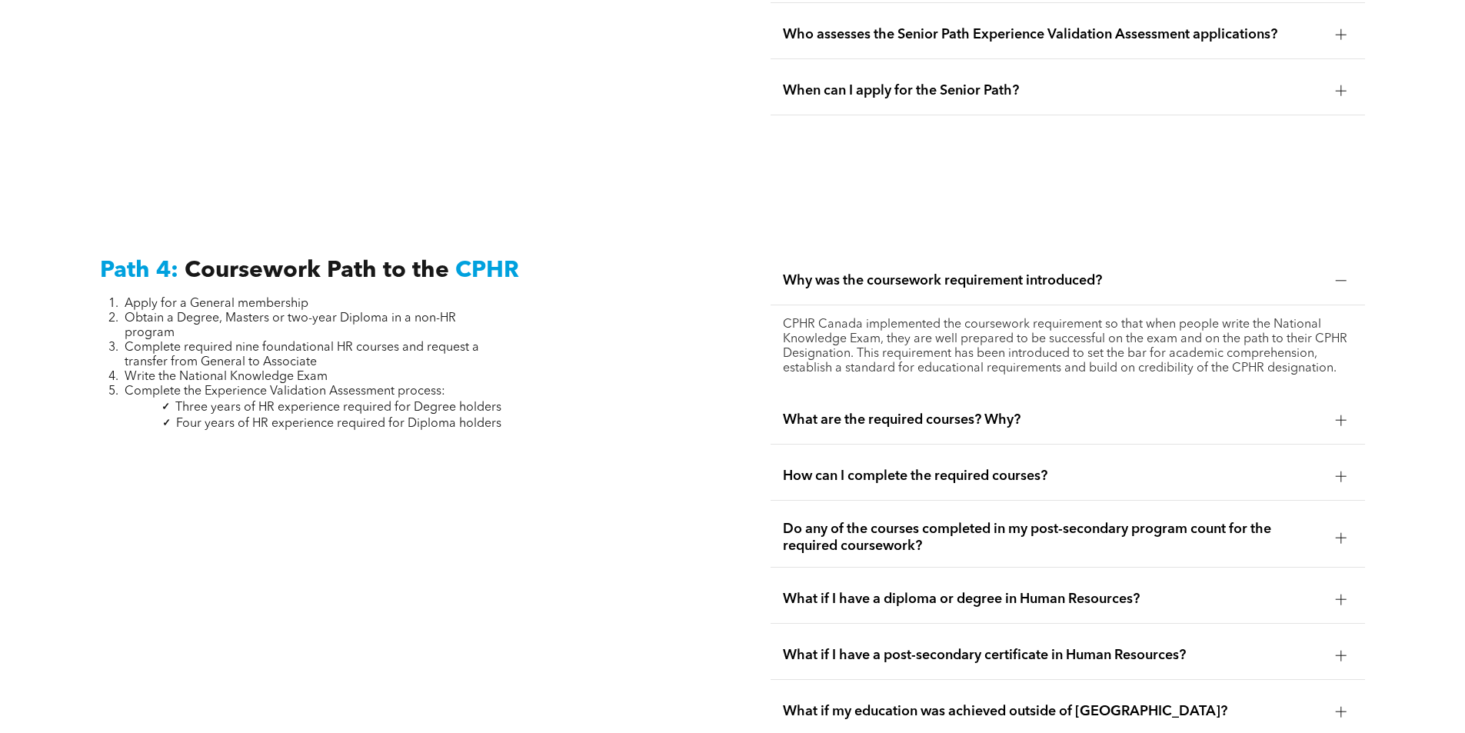
click at [1120, 272] on span "Why was the coursework requirement introduced?" at bounding box center [1053, 280] width 540 height 17
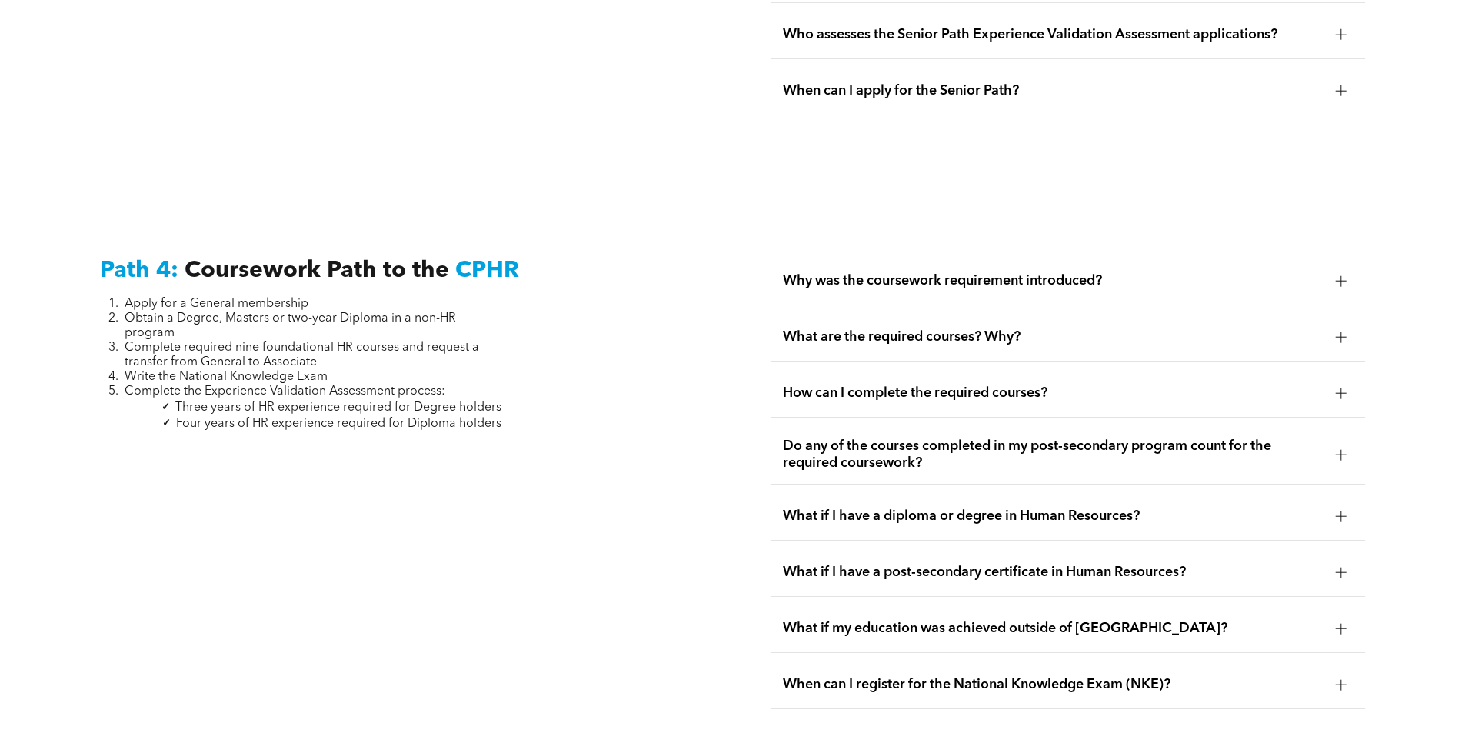
click at [1102, 328] on span "What are the required courses? Why?" at bounding box center [1053, 336] width 540 height 17
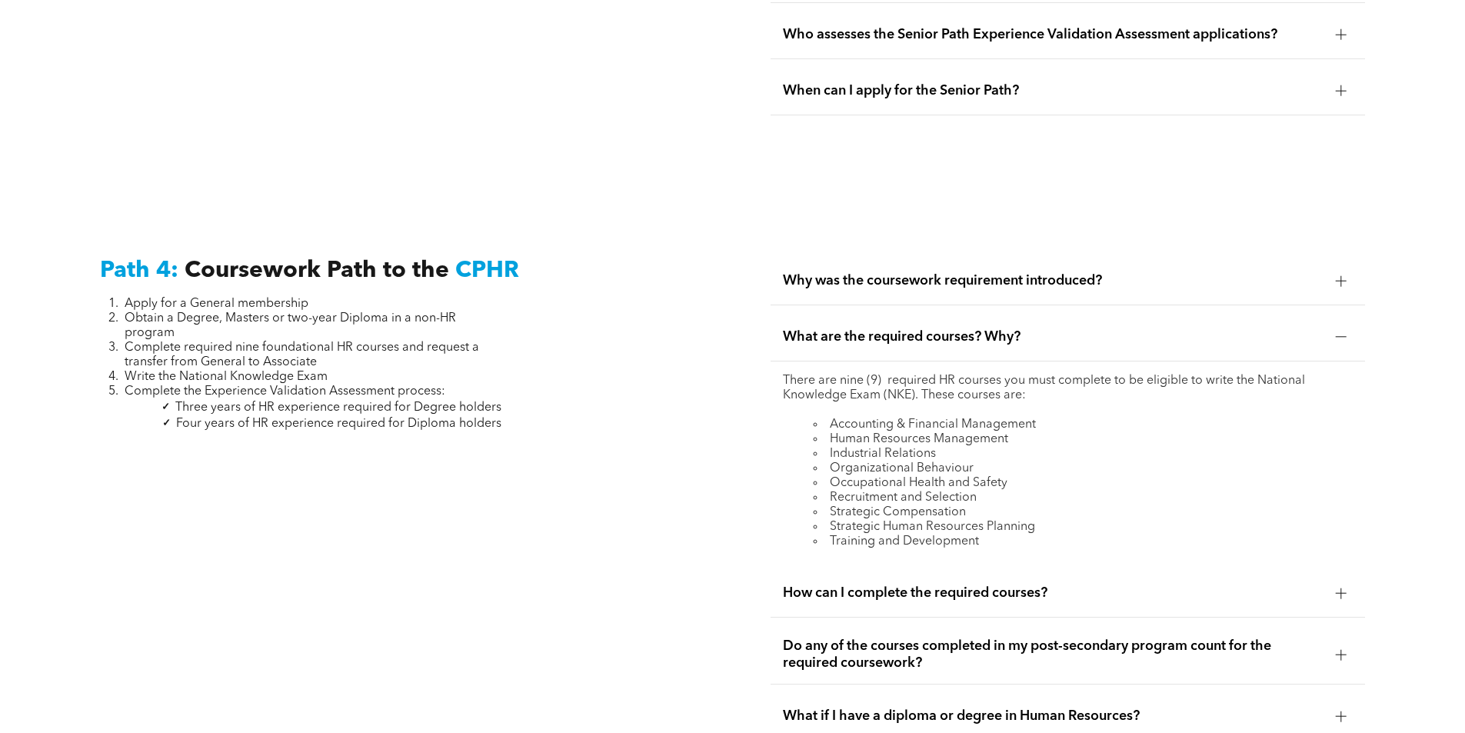
drag, startPoint x: 1101, startPoint y: 295, endPoint x: 609, endPoint y: 403, distance: 503.7
click at [609, 403] on div "Path 4: Coursework Path to the CPHR Apply for a General membership Obtain a Deg…" at bounding box center [397, 582] width 619 height 677
click at [1189, 313] on div "What are the required courses? Why?" at bounding box center [1067, 337] width 594 height 48
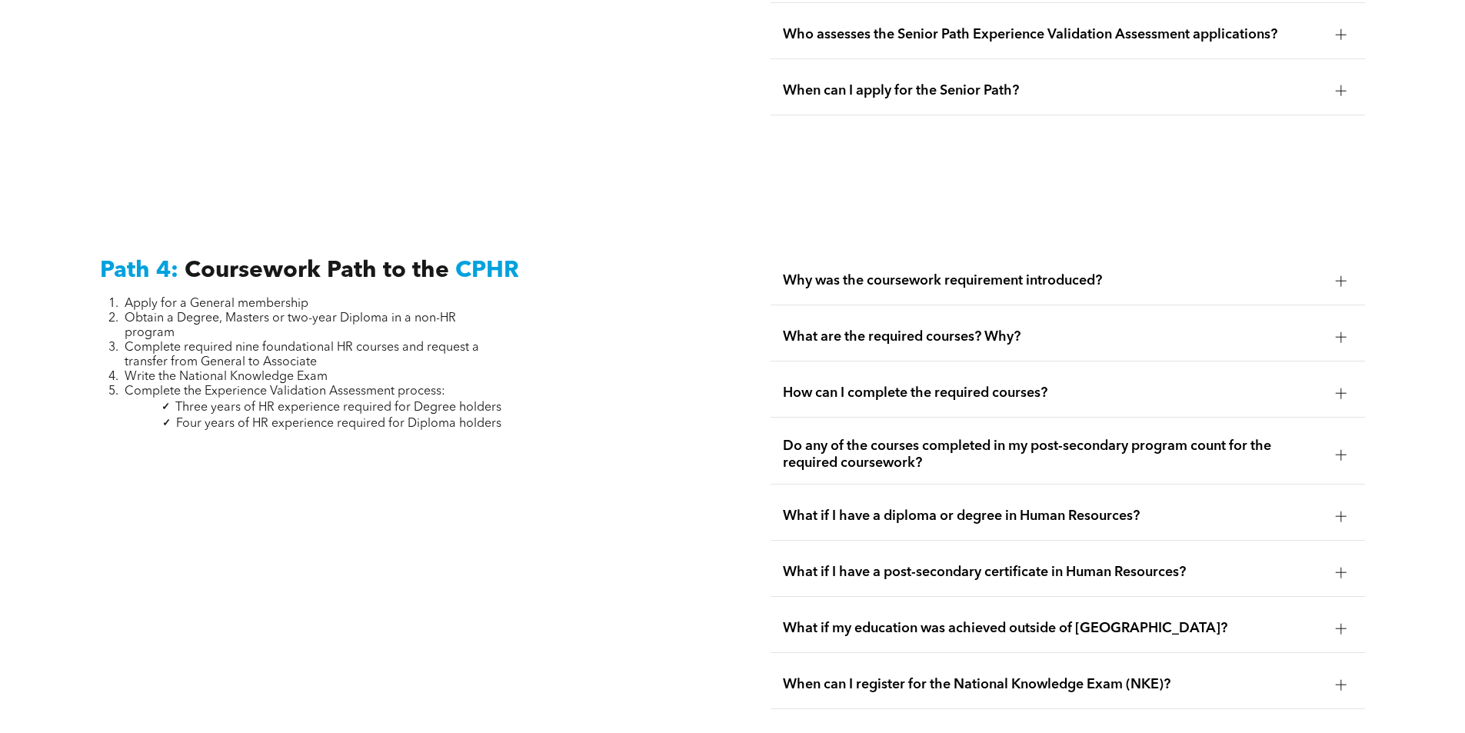
click at [1166, 369] on div "How can I complete the required courses?" at bounding box center [1067, 393] width 594 height 48
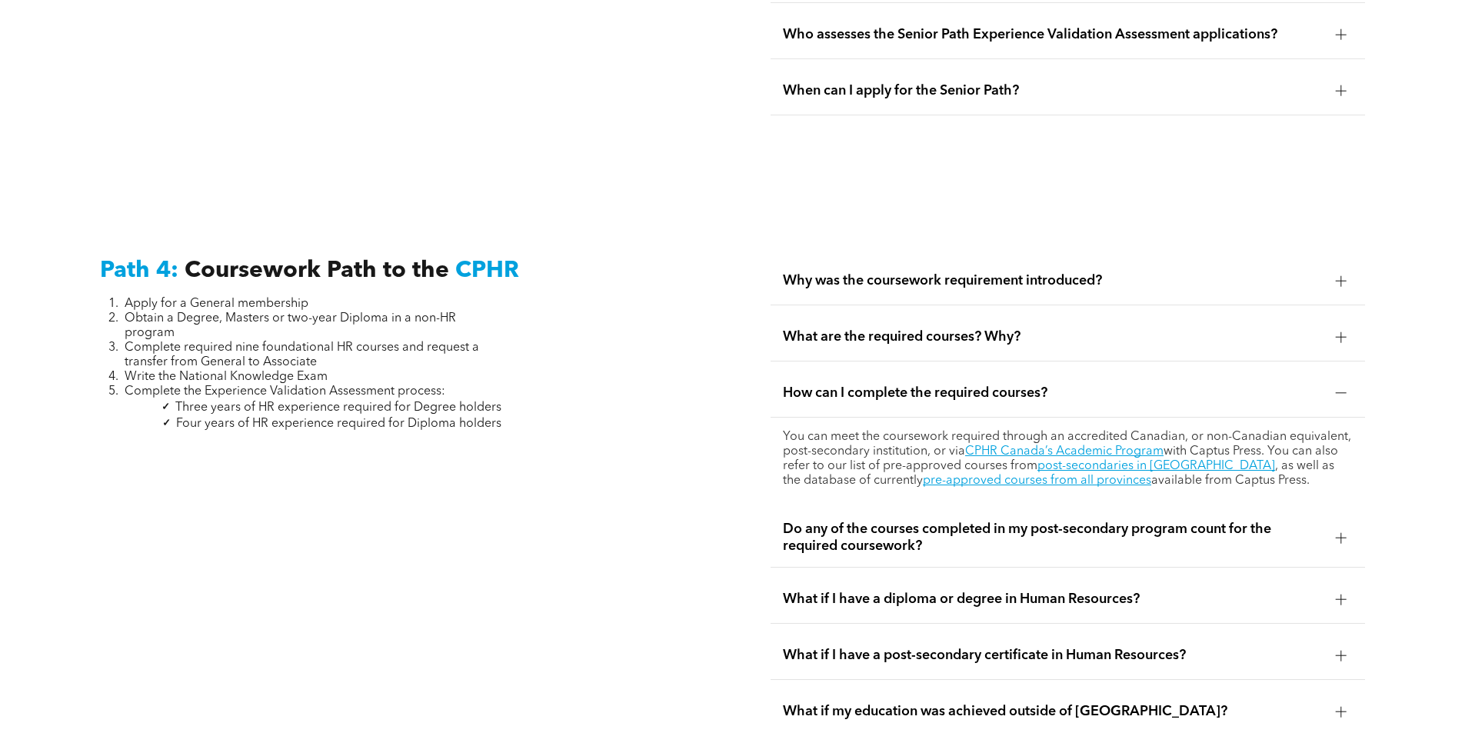
click at [1125, 384] on span "How can I complete the required courses?" at bounding box center [1053, 392] width 540 height 17
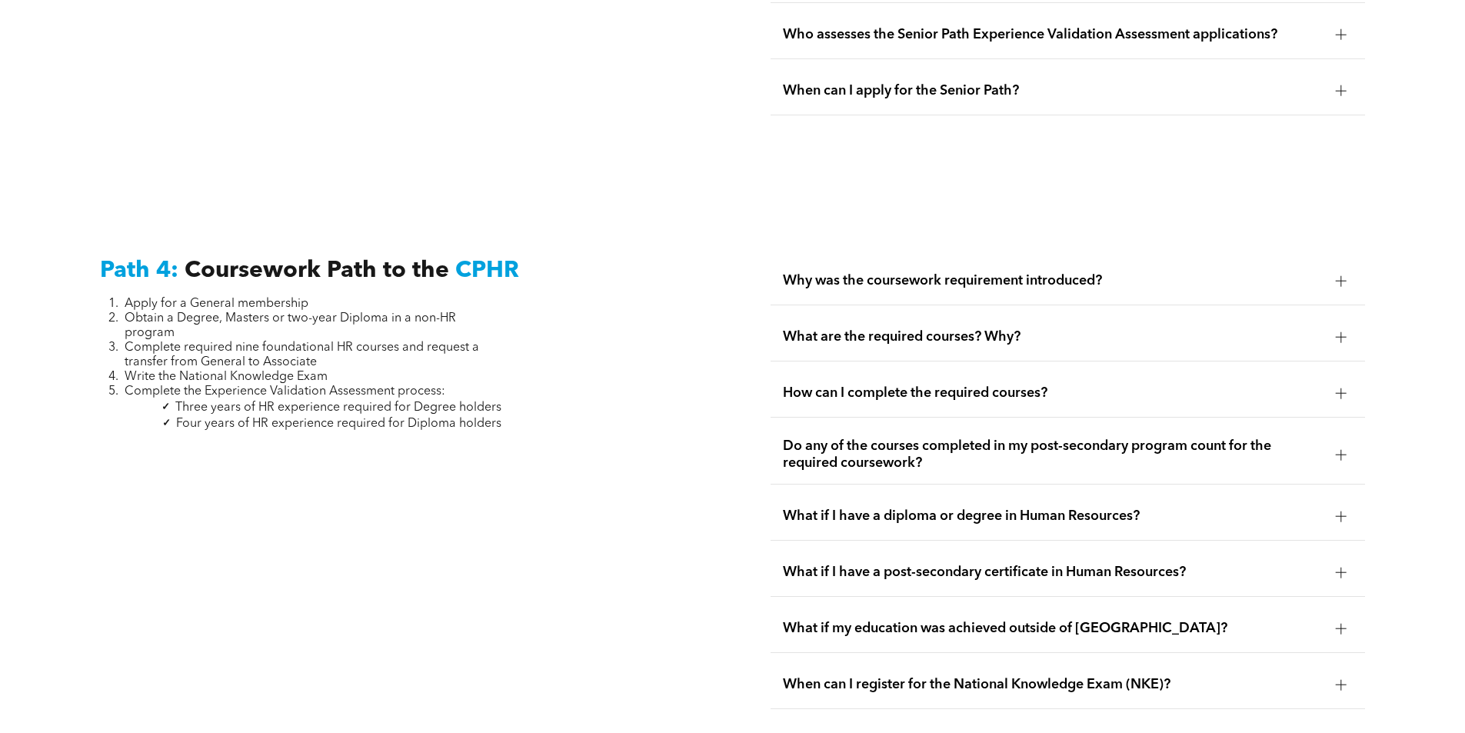
click at [1215, 447] on div "Do any of the courses completed in my post-secondary program count for the requ…" at bounding box center [1067, 454] width 594 height 59
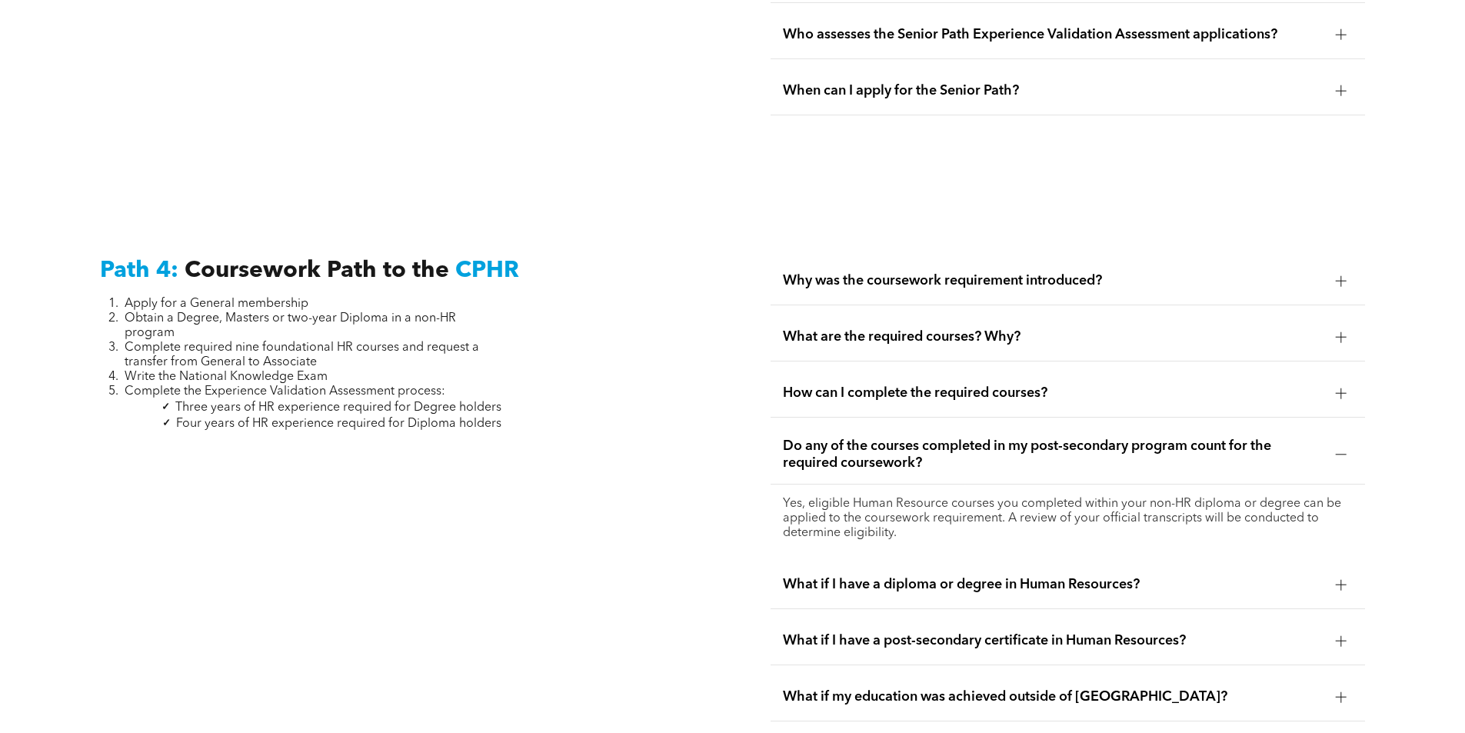
click at [1215, 437] on div "Do any of the courses completed in my post-secondary program count for the requ…" at bounding box center [1067, 454] width 594 height 59
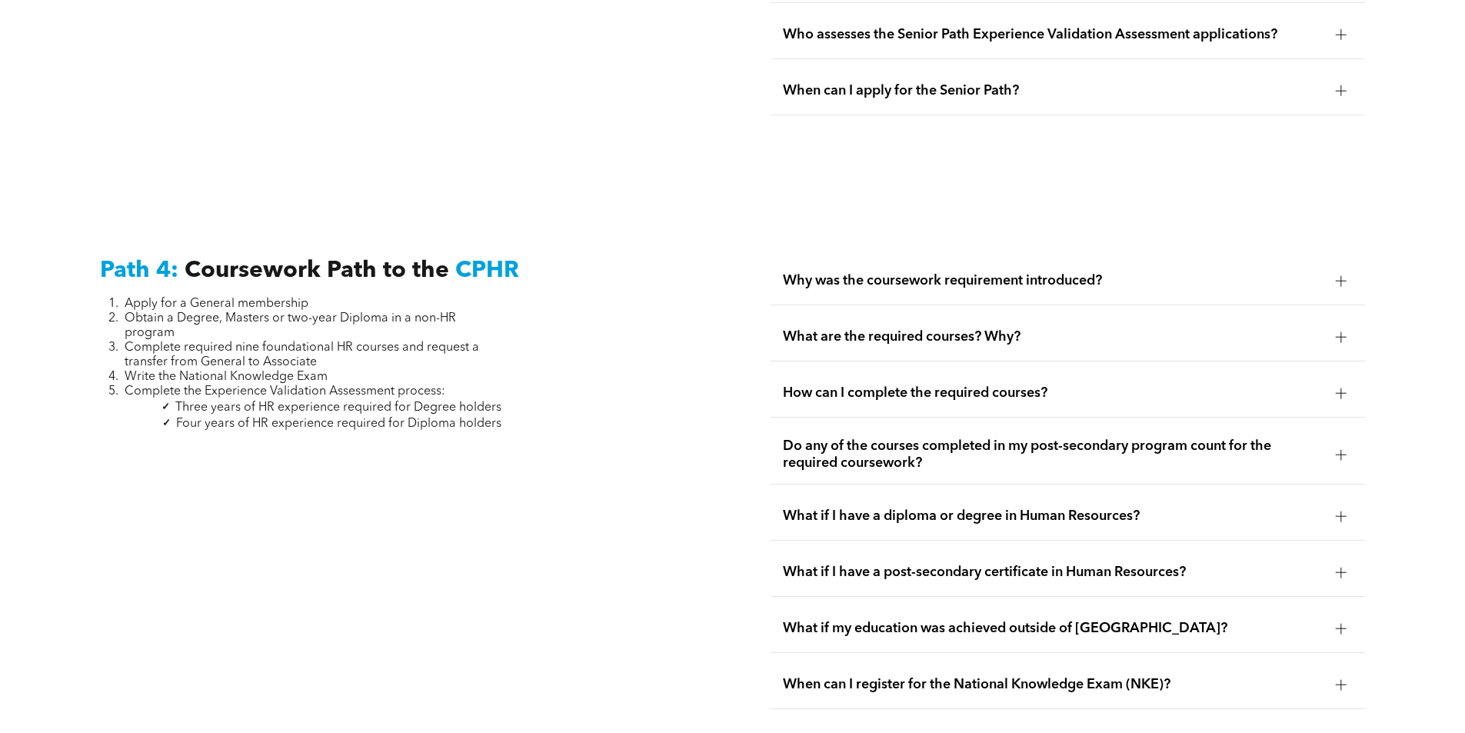
click at [1207, 507] on span "What if I have a diploma or degree in Human Resources?" at bounding box center [1053, 515] width 540 height 17
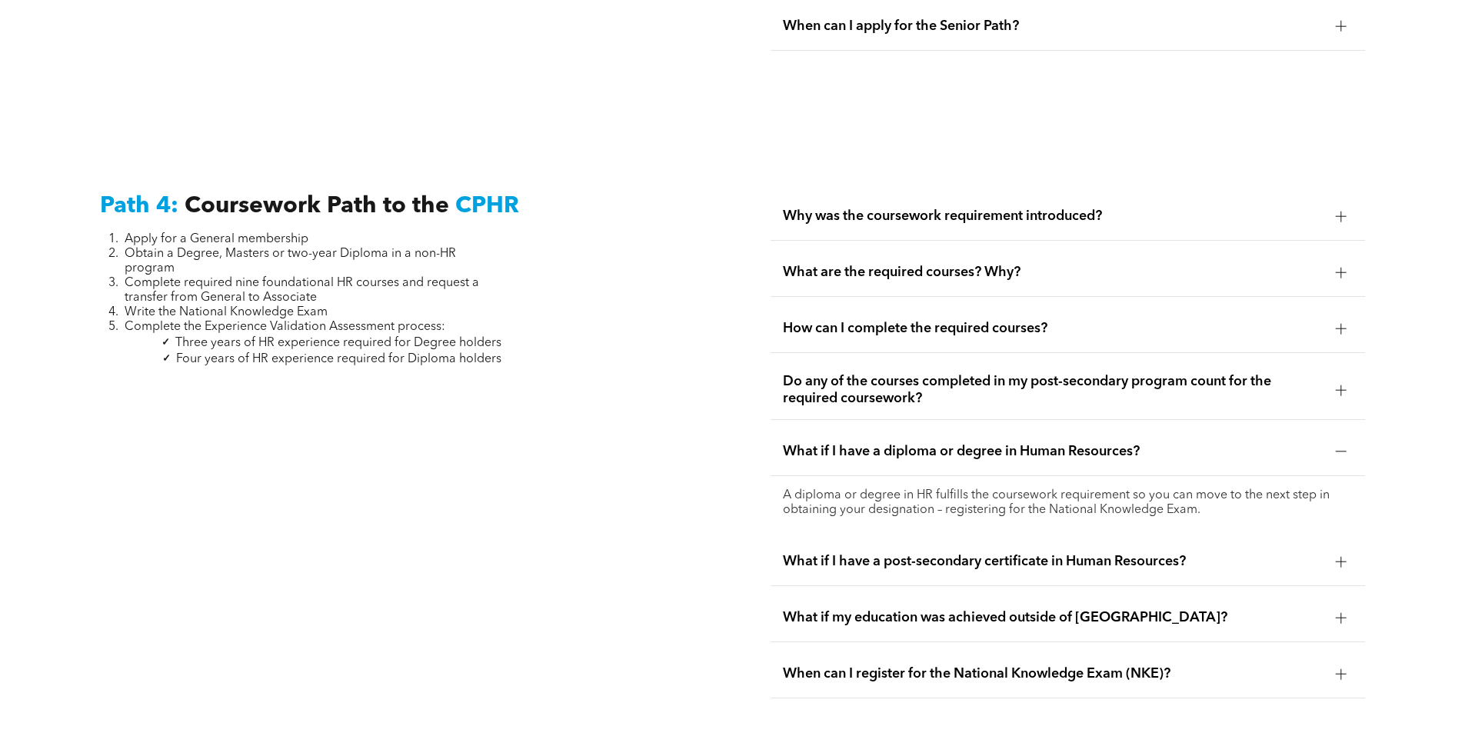
scroll to position [4653, 0]
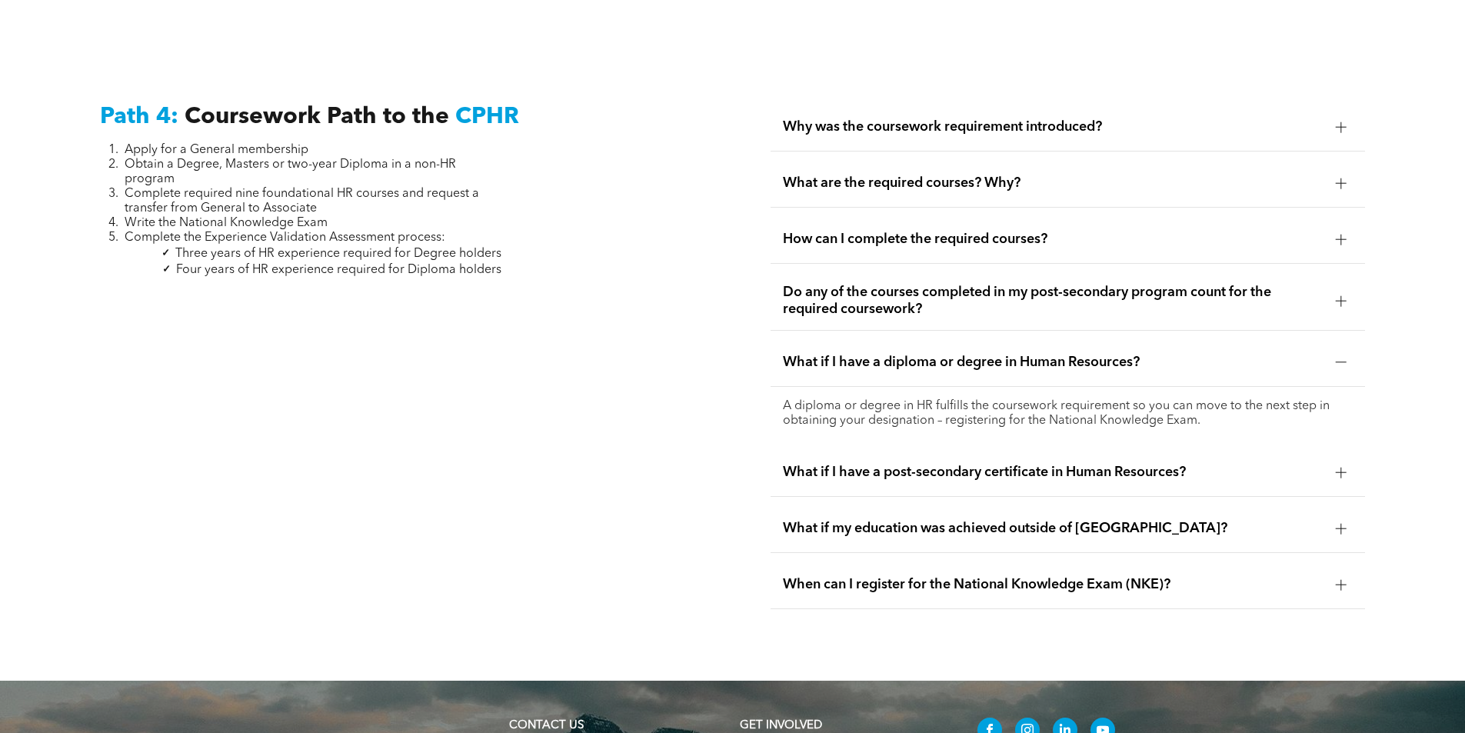
click at [1220, 464] on span "What if I have a post-secondary certificate in Human Resources?" at bounding box center [1053, 472] width 540 height 17
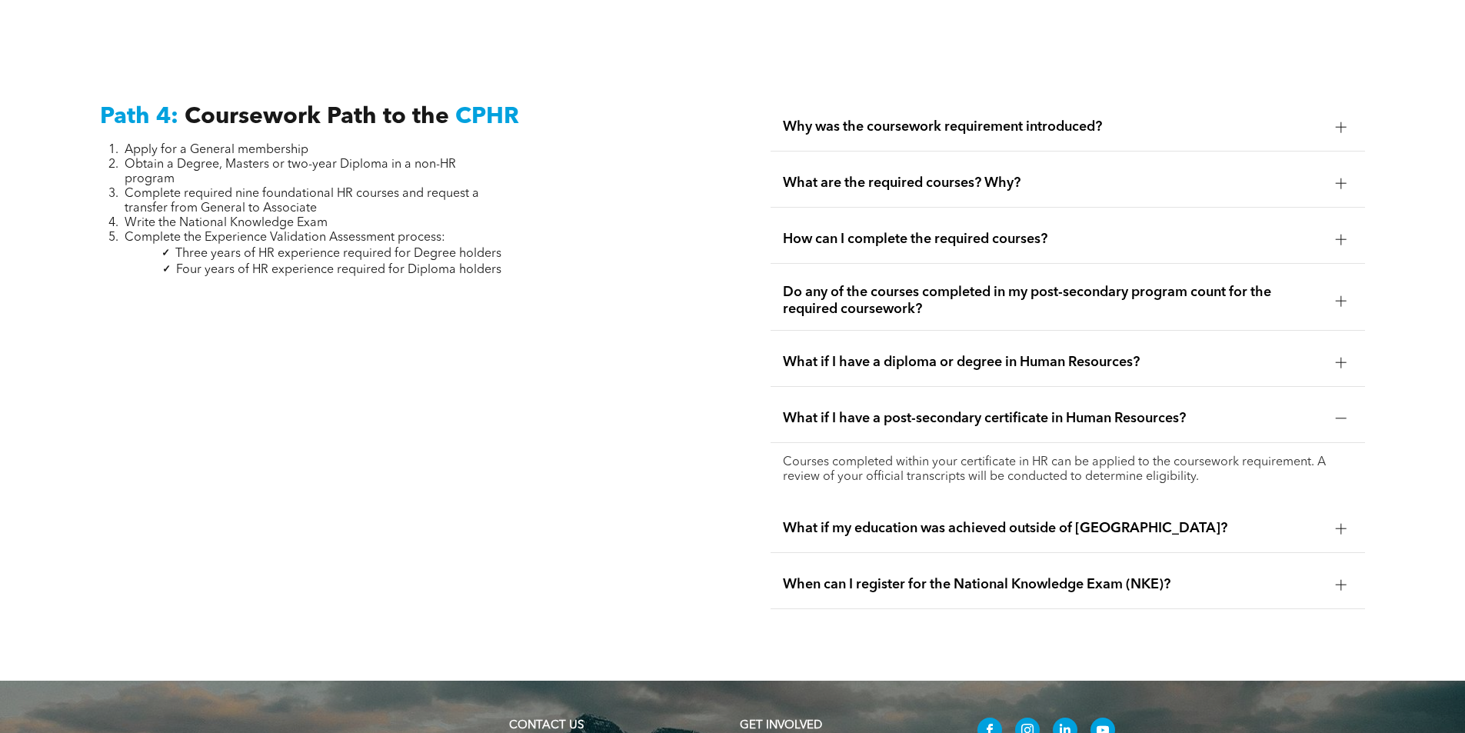
click at [1215, 520] on span "What if my education was achieved outside of Canada?" at bounding box center [1053, 528] width 540 height 17
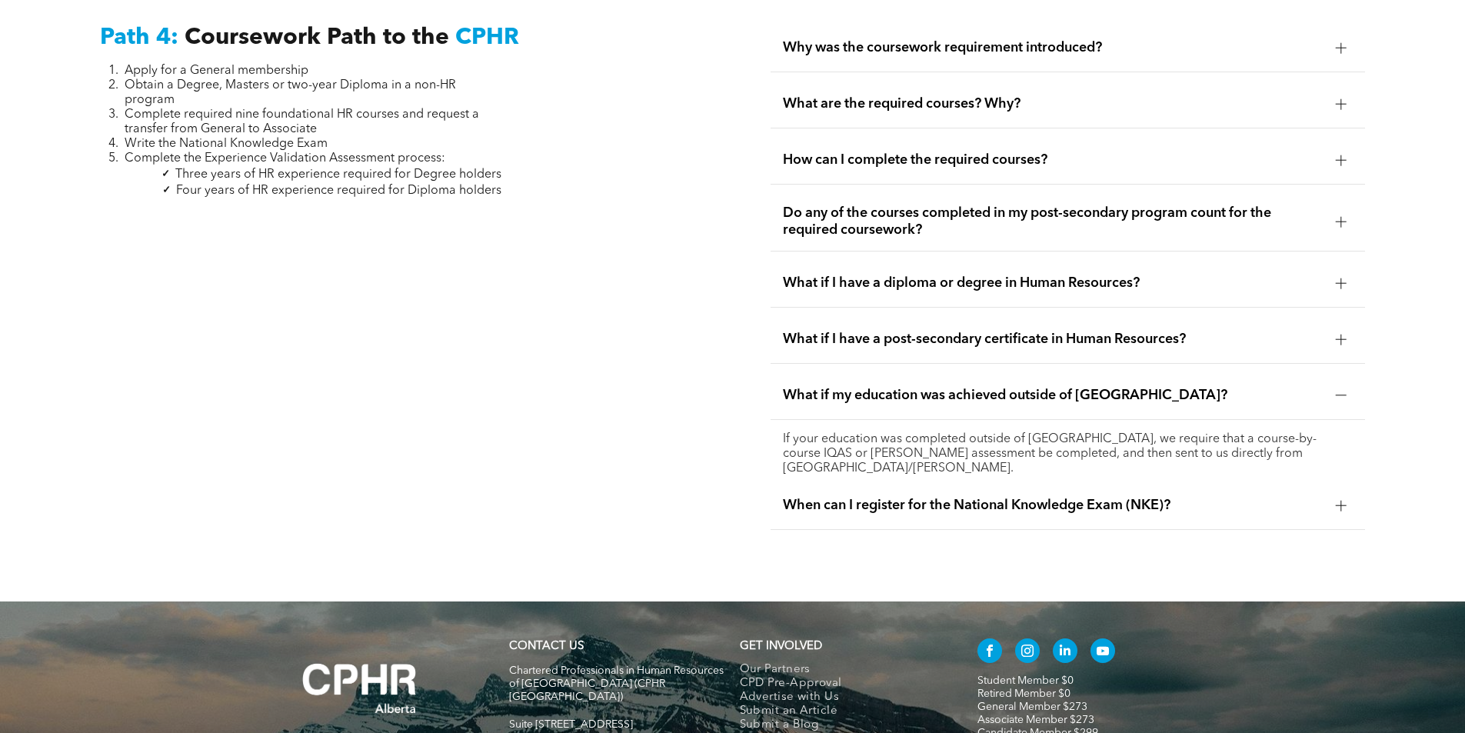
scroll to position [4807, 0]
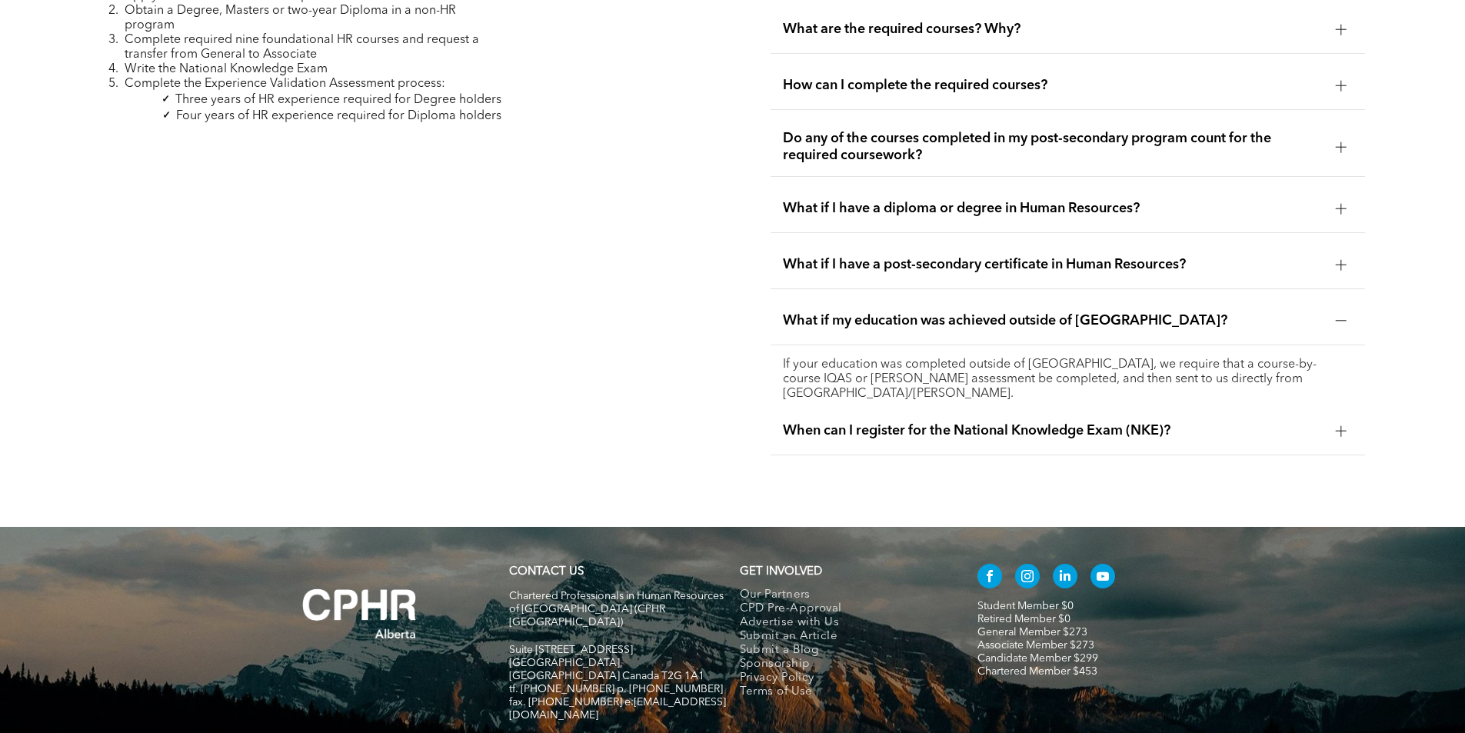
click at [1235, 409] on div "When can I register for the National Knowledge Exam (NKE)?" at bounding box center [1067, 431] width 594 height 48
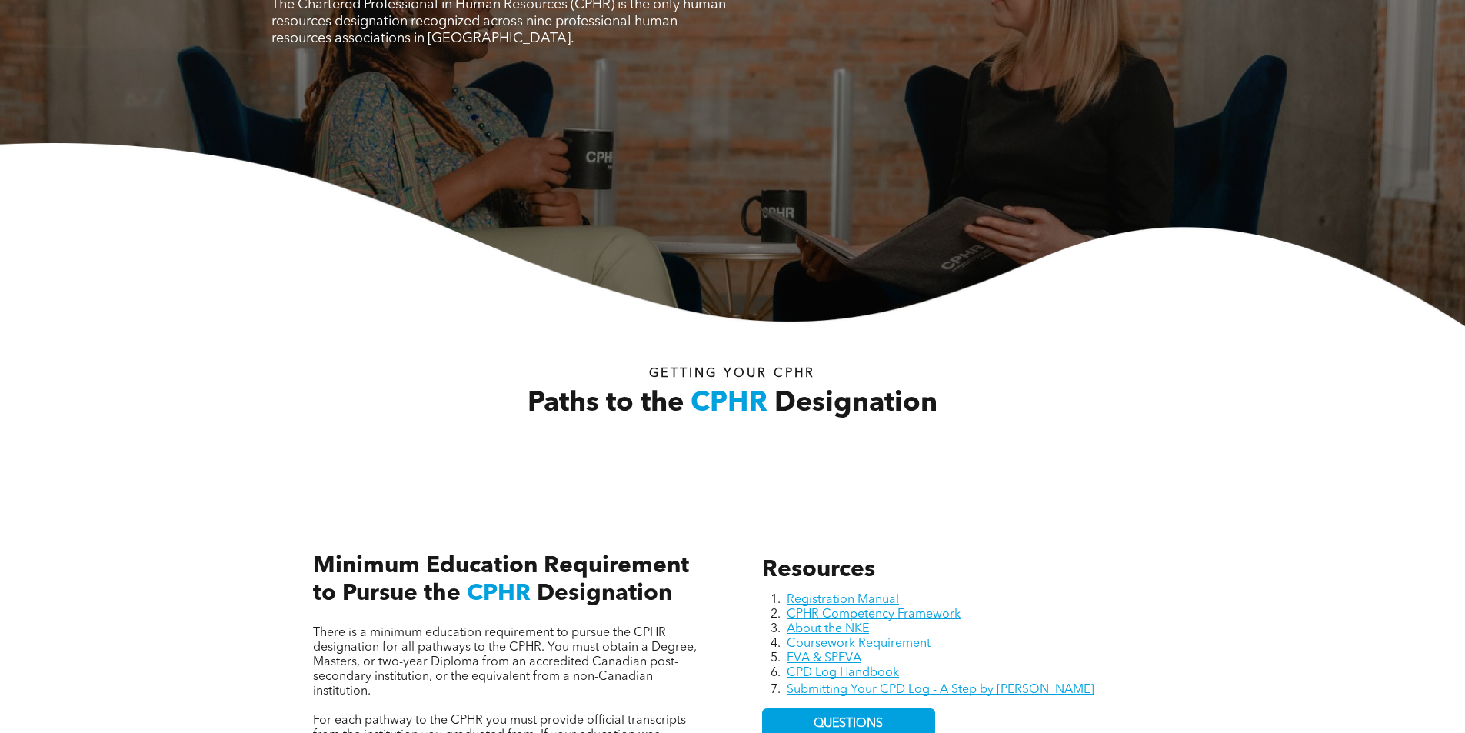
scroll to position [40, 0]
